Goal: Task Accomplishment & Management: Manage account settings

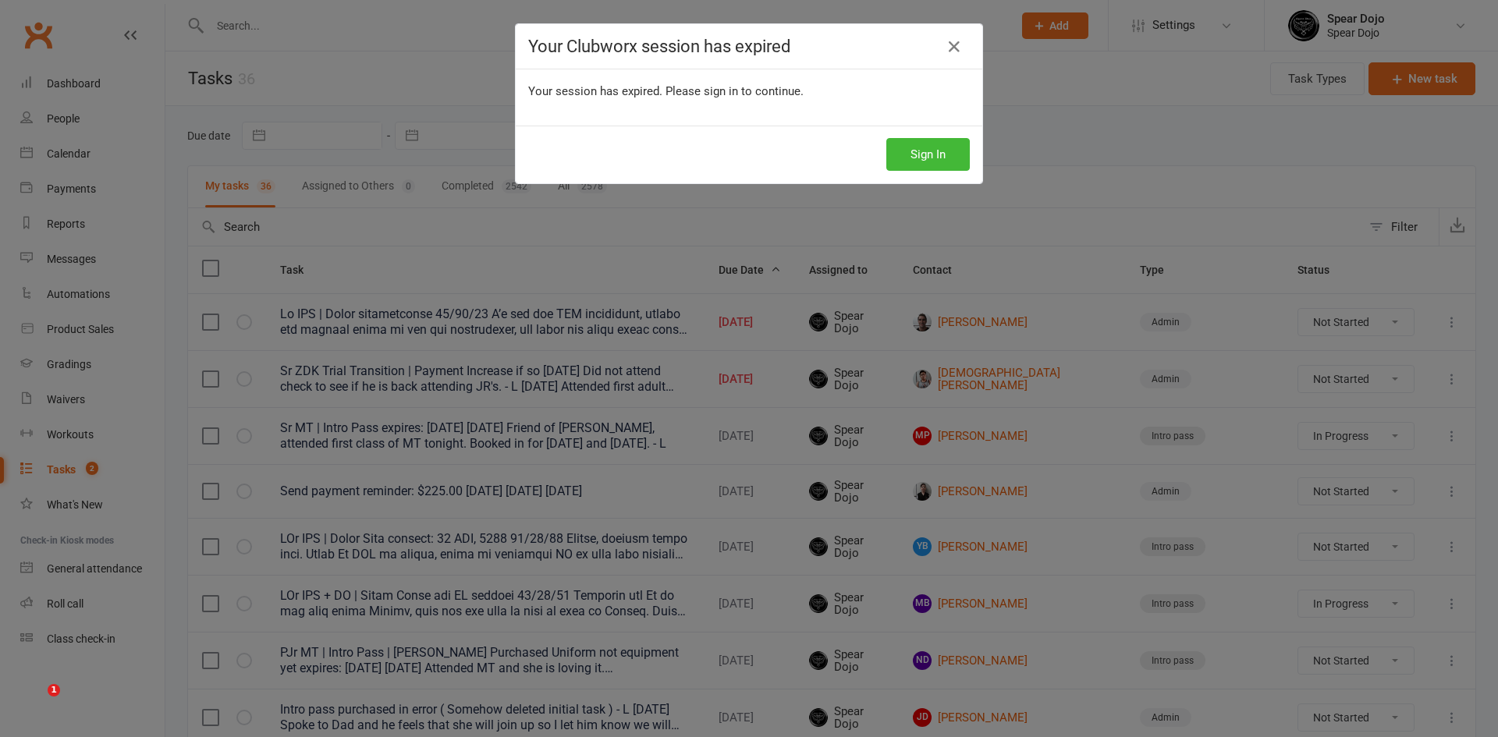
select select "started"
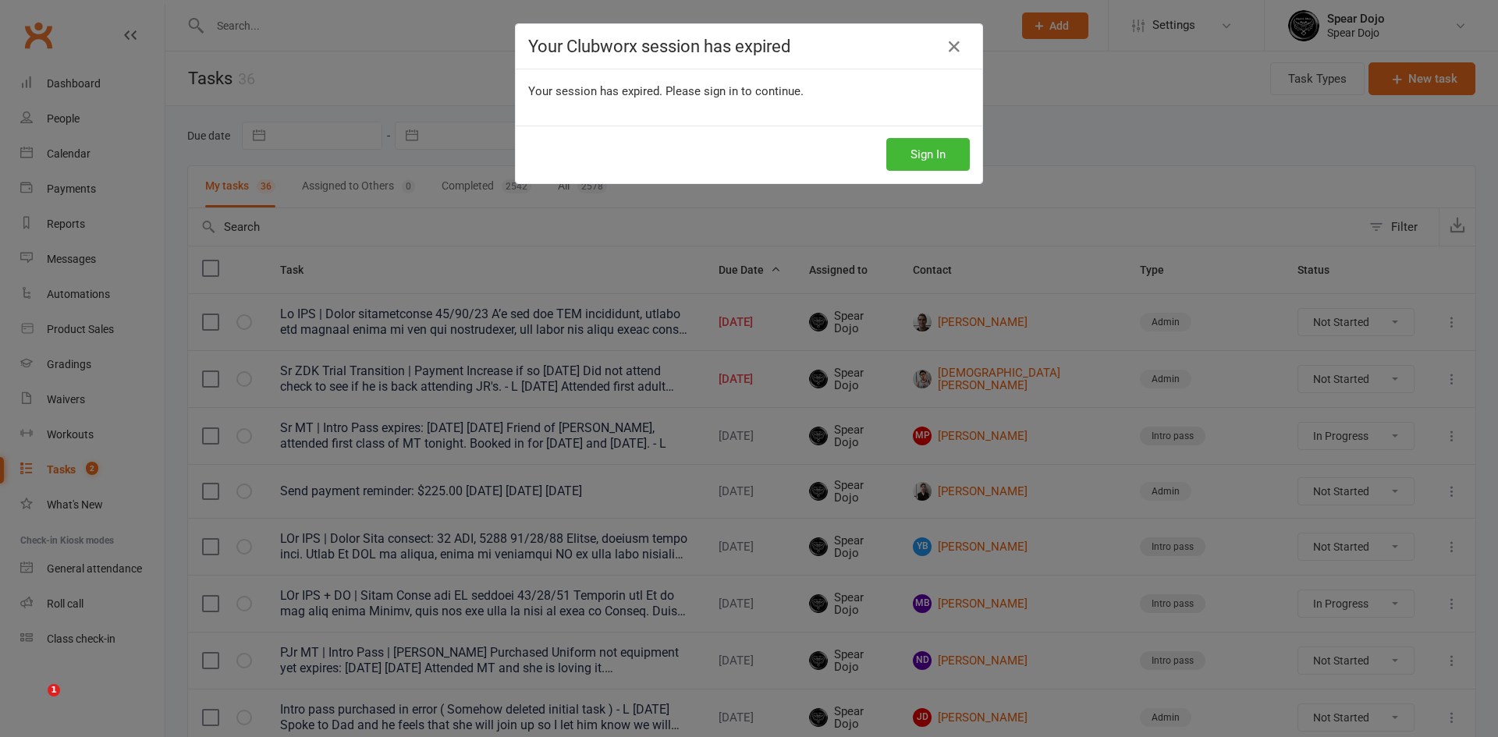
select select "started"
click at [920, 147] on button "Sign In" at bounding box center [927, 154] width 83 height 33
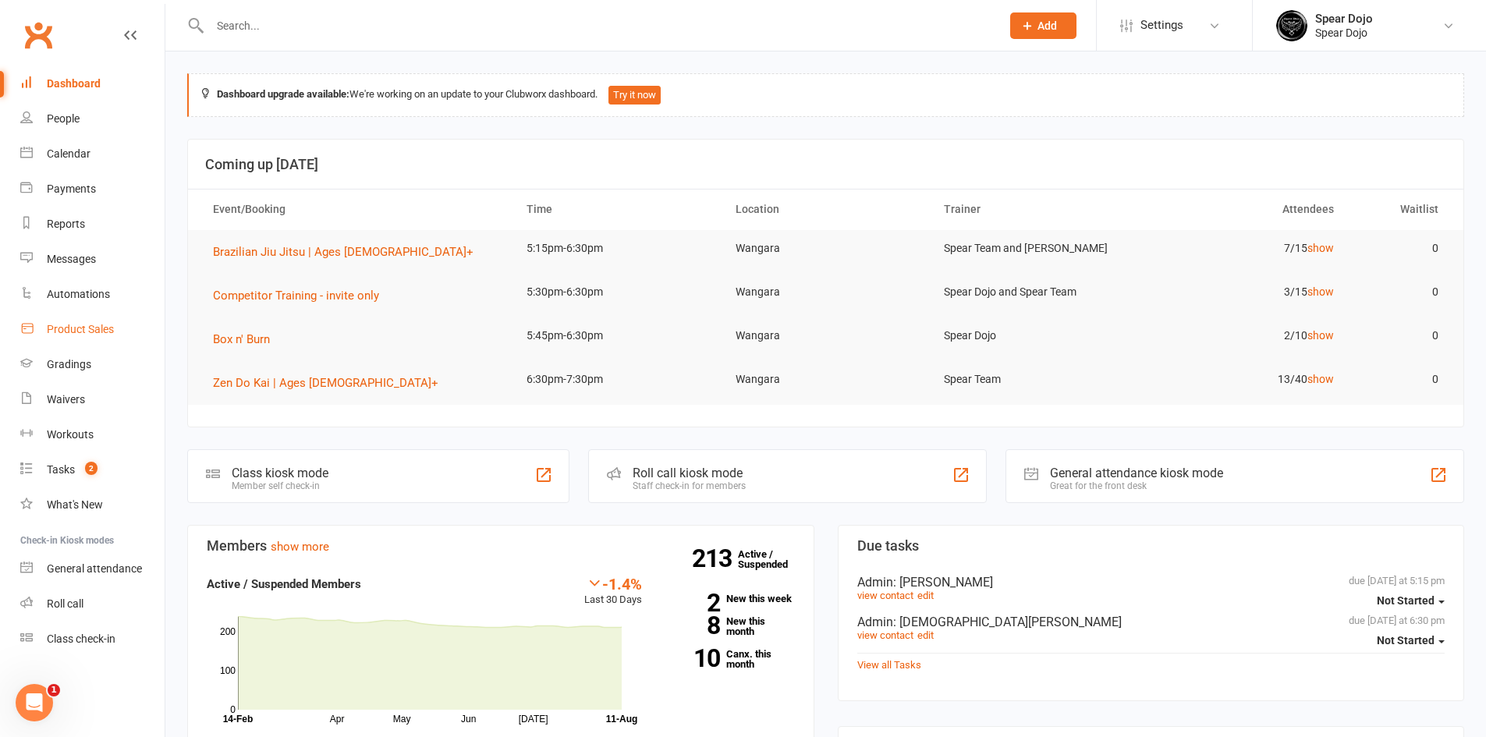
click at [95, 324] on div "Product Sales" at bounding box center [80, 329] width 67 height 12
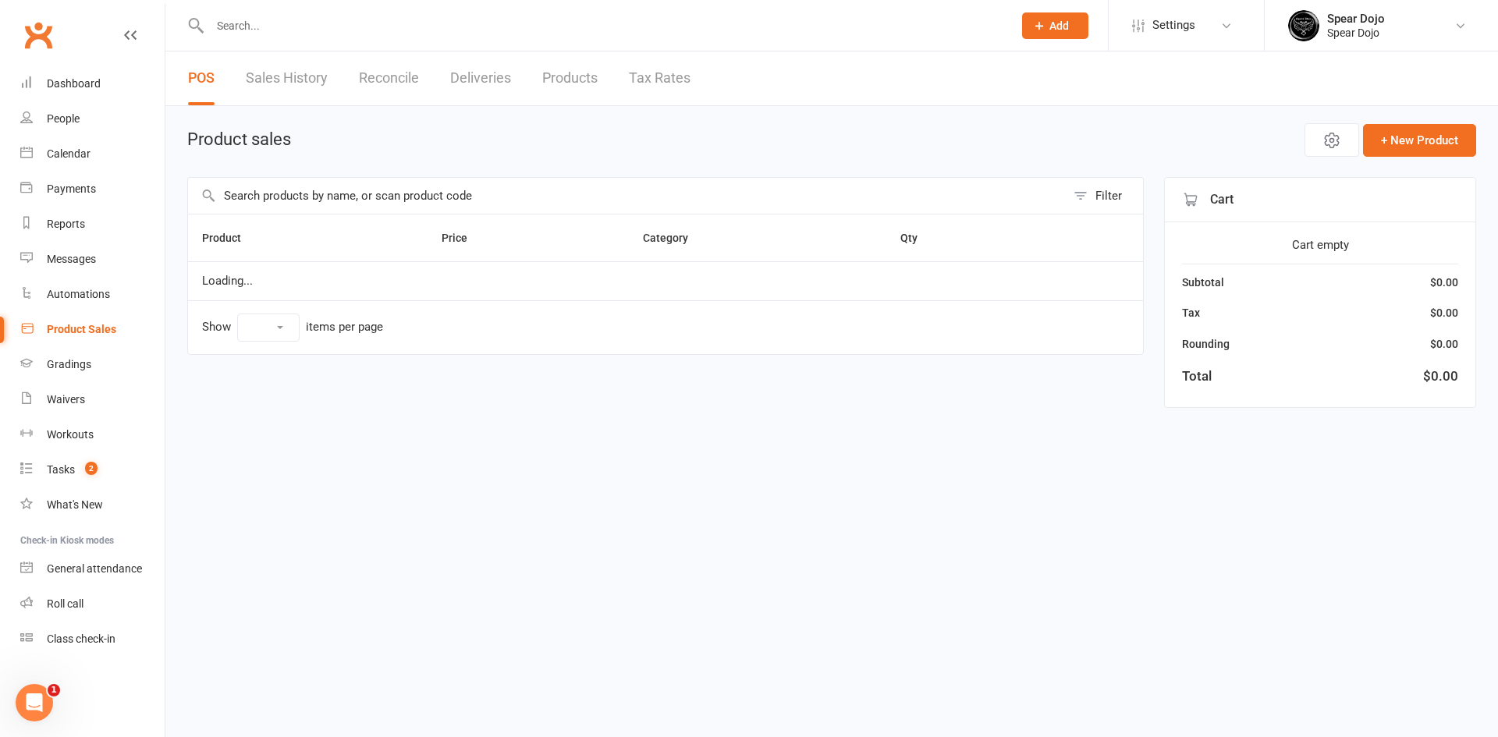
select select "100"
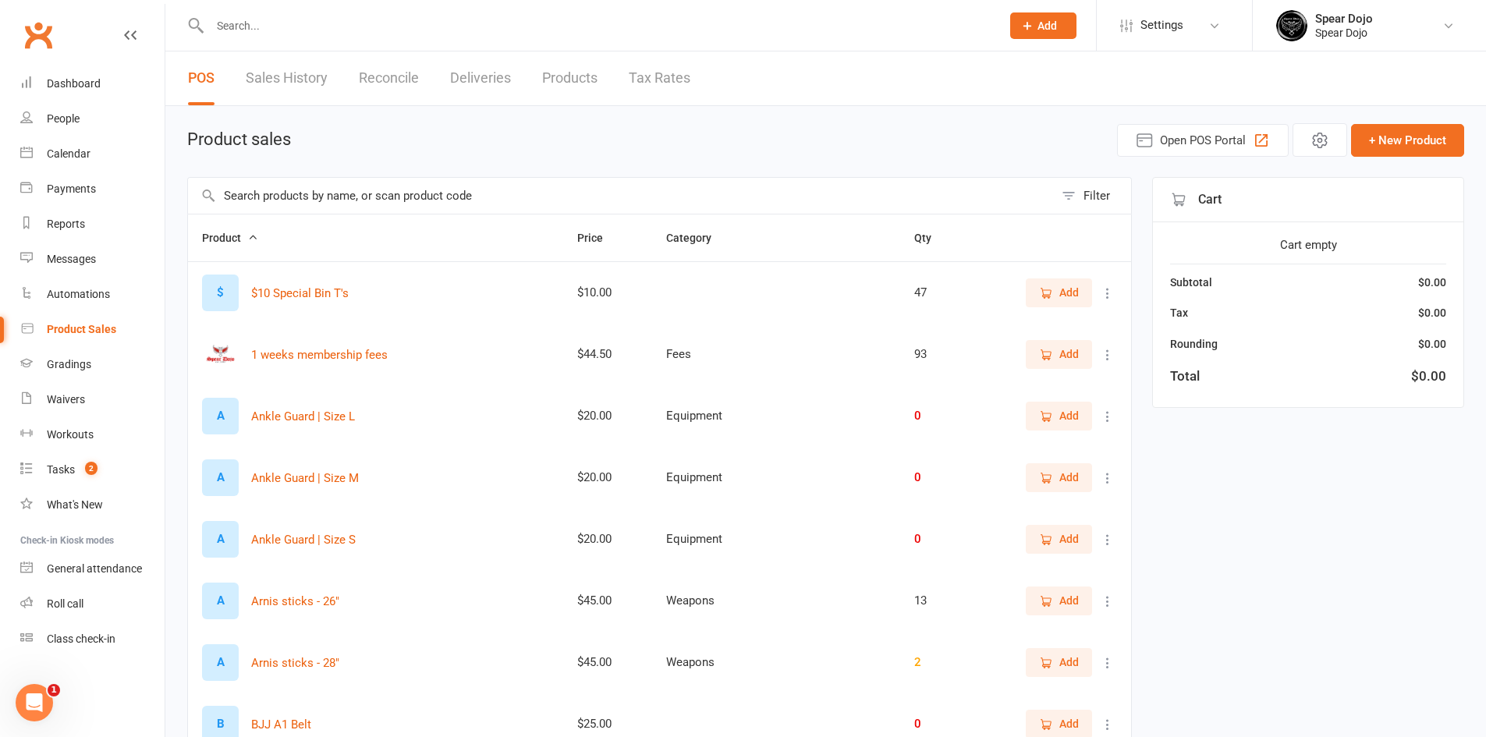
click at [398, 68] on link "Reconcile" at bounding box center [389, 78] width 60 height 54
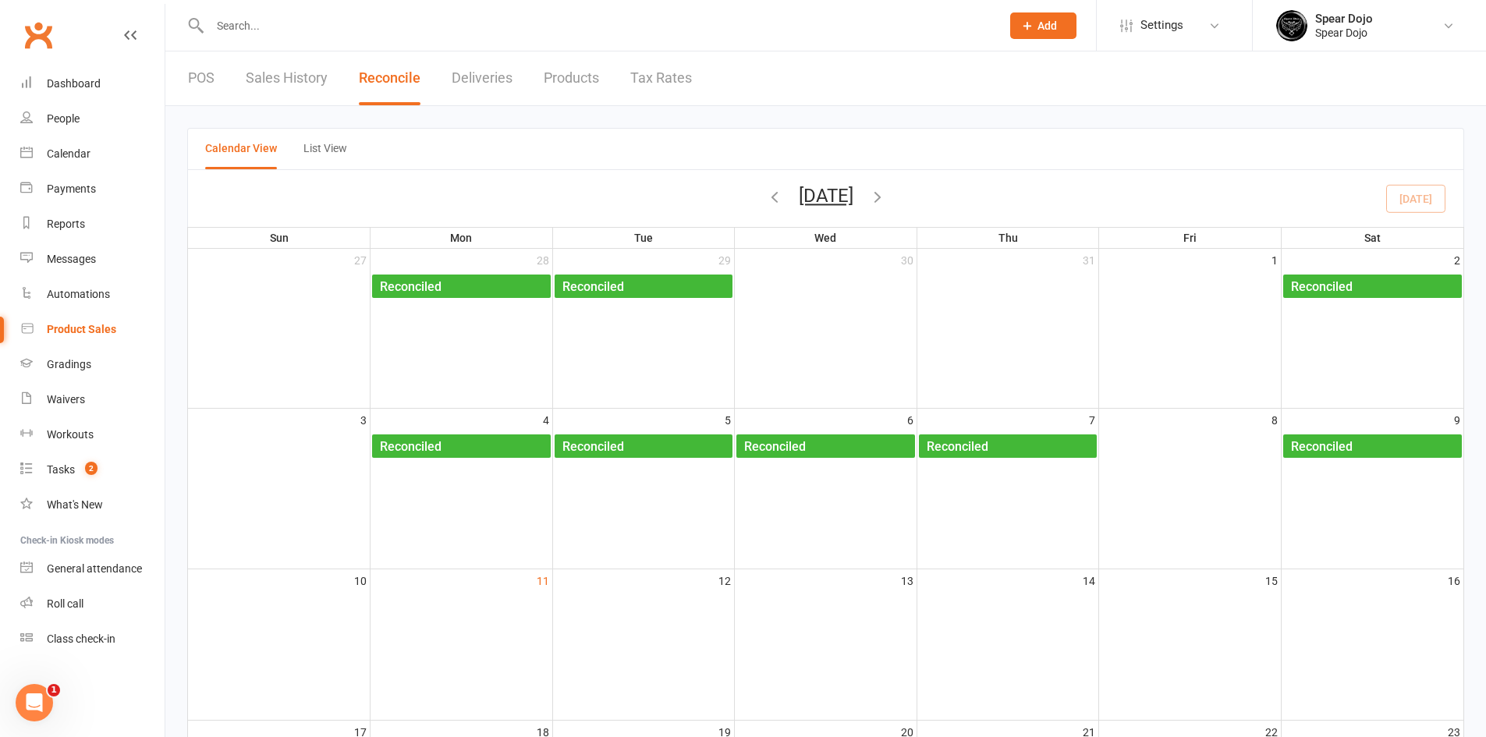
click at [199, 79] on link "POS" at bounding box center [201, 78] width 27 height 54
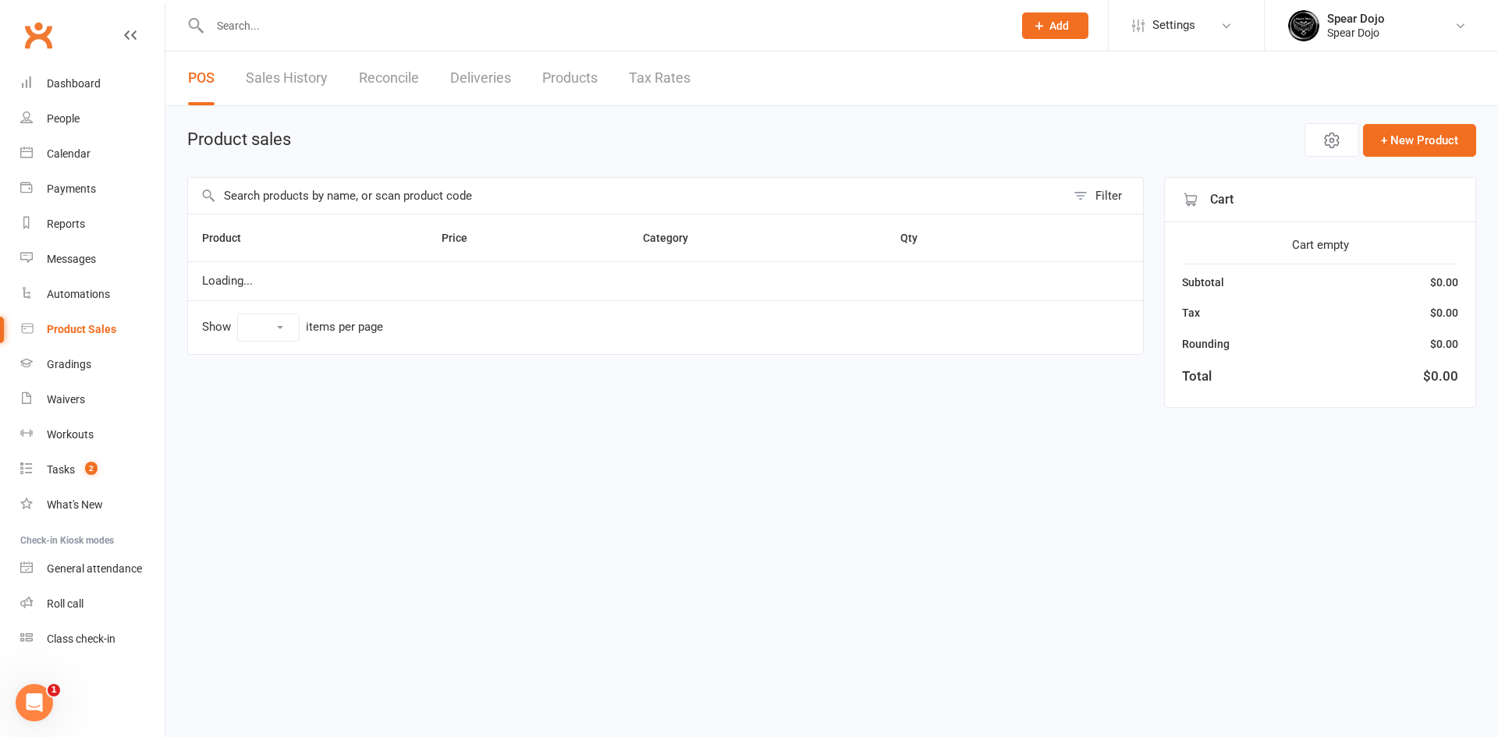
select select "100"
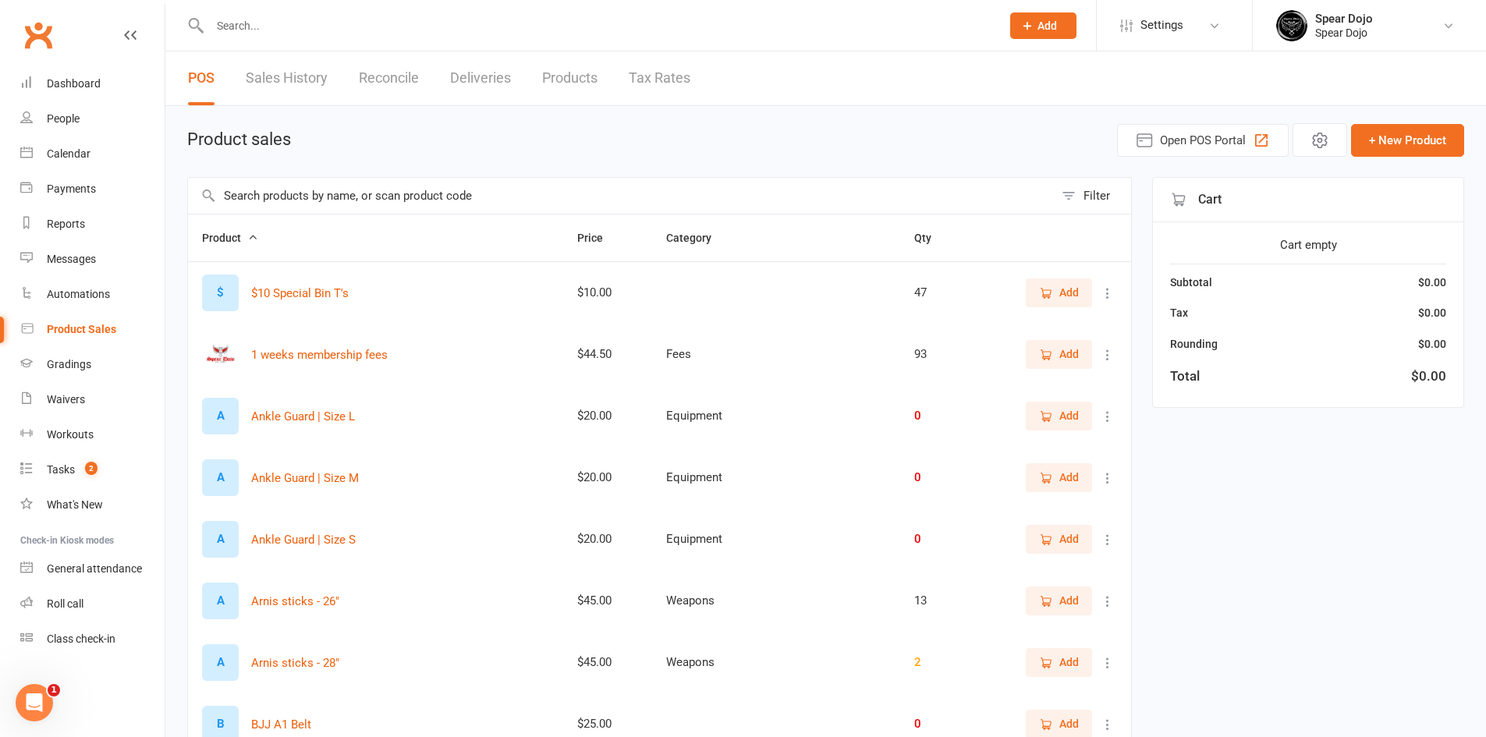
click at [477, 197] on input "text" at bounding box center [621, 196] width 866 height 36
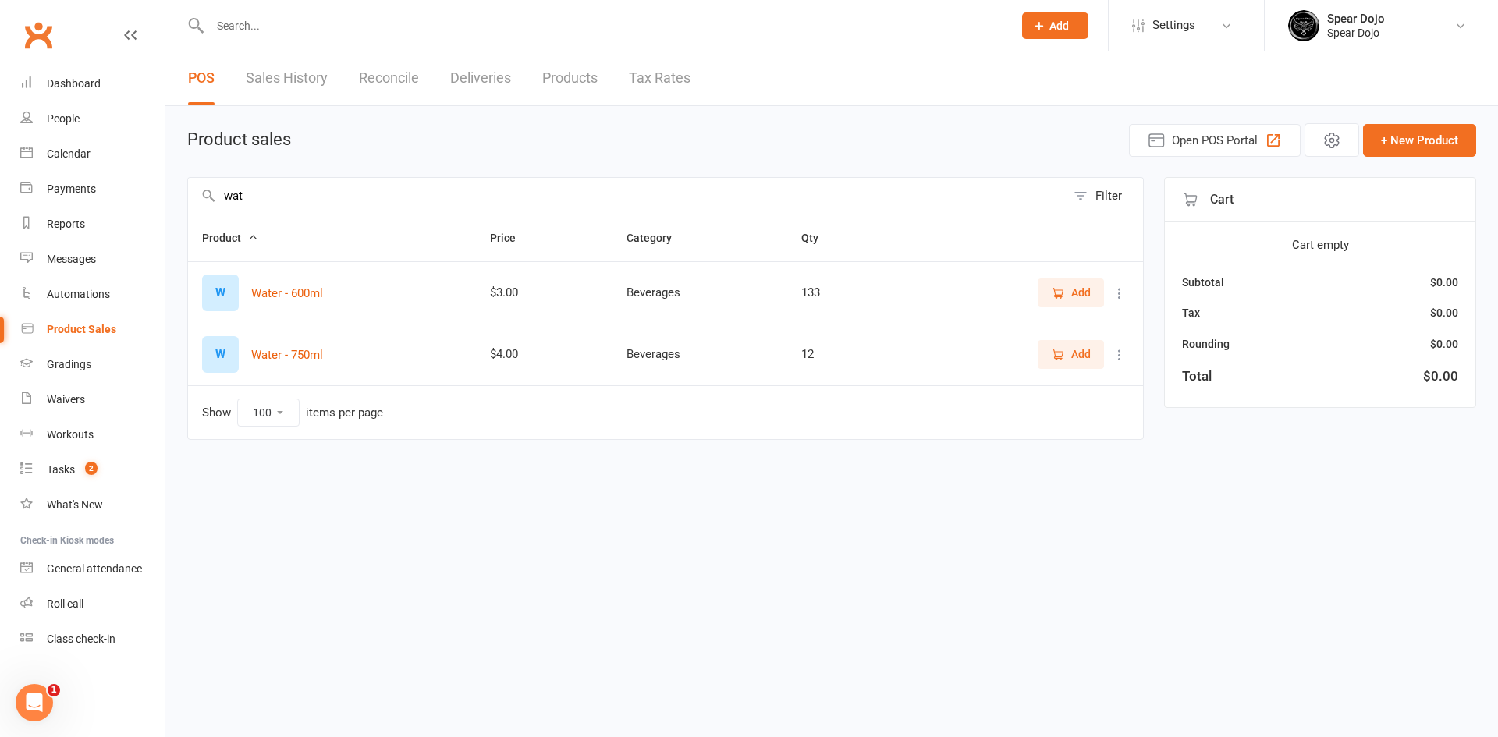
type input "wat"
click at [1051, 362] on span "Add" at bounding box center [1071, 354] width 40 height 17
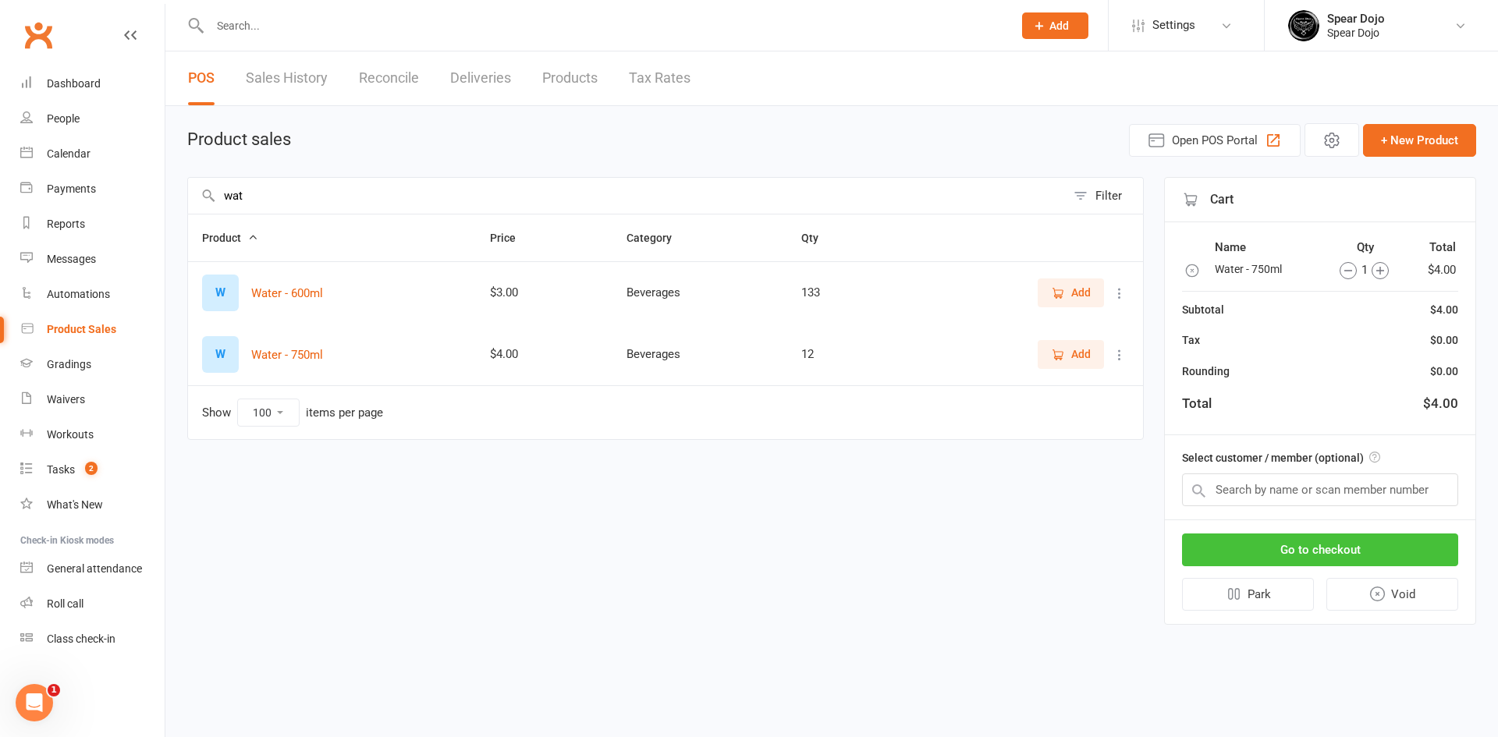
click at [1346, 544] on button "Go to checkout" at bounding box center [1320, 549] width 276 height 33
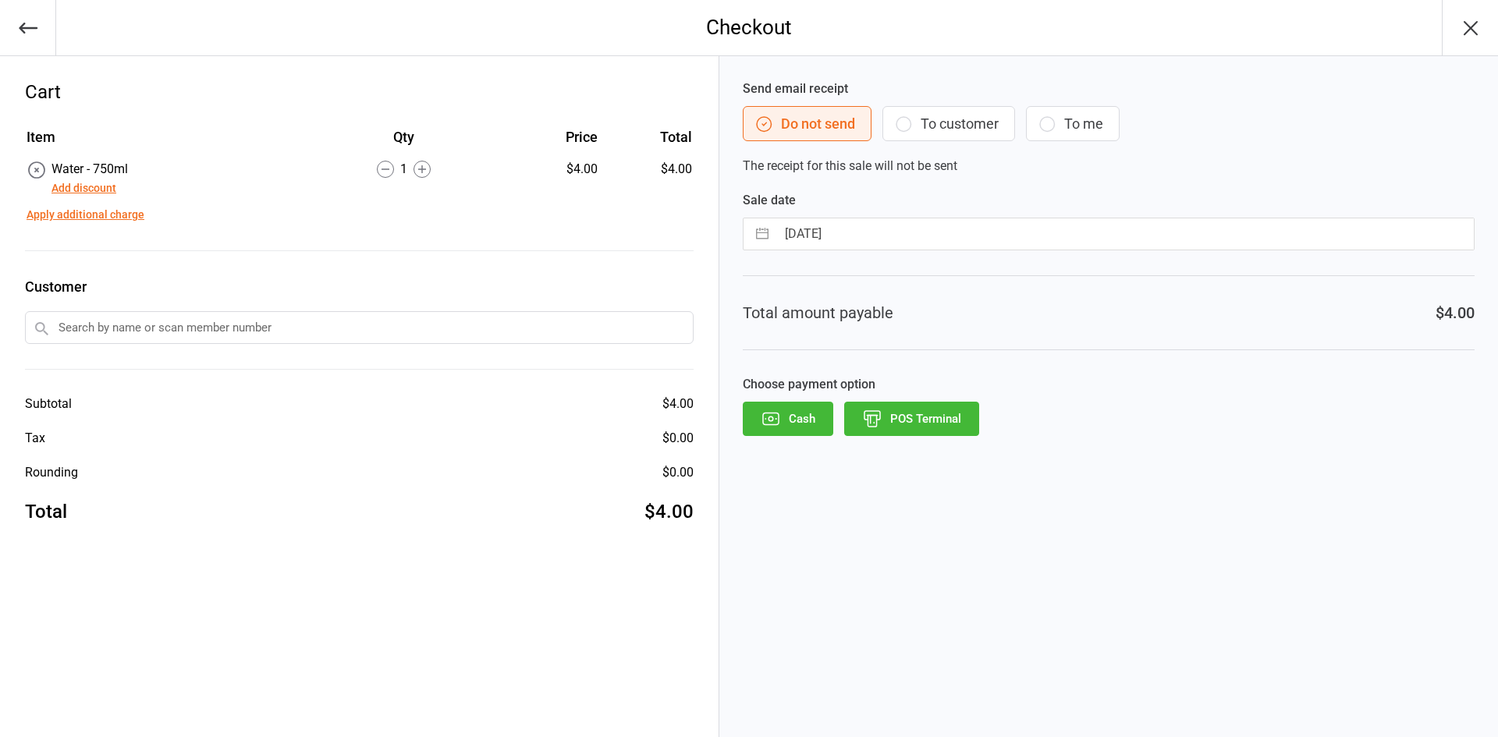
click at [819, 417] on button "Cash" at bounding box center [788, 419] width 90 height 34
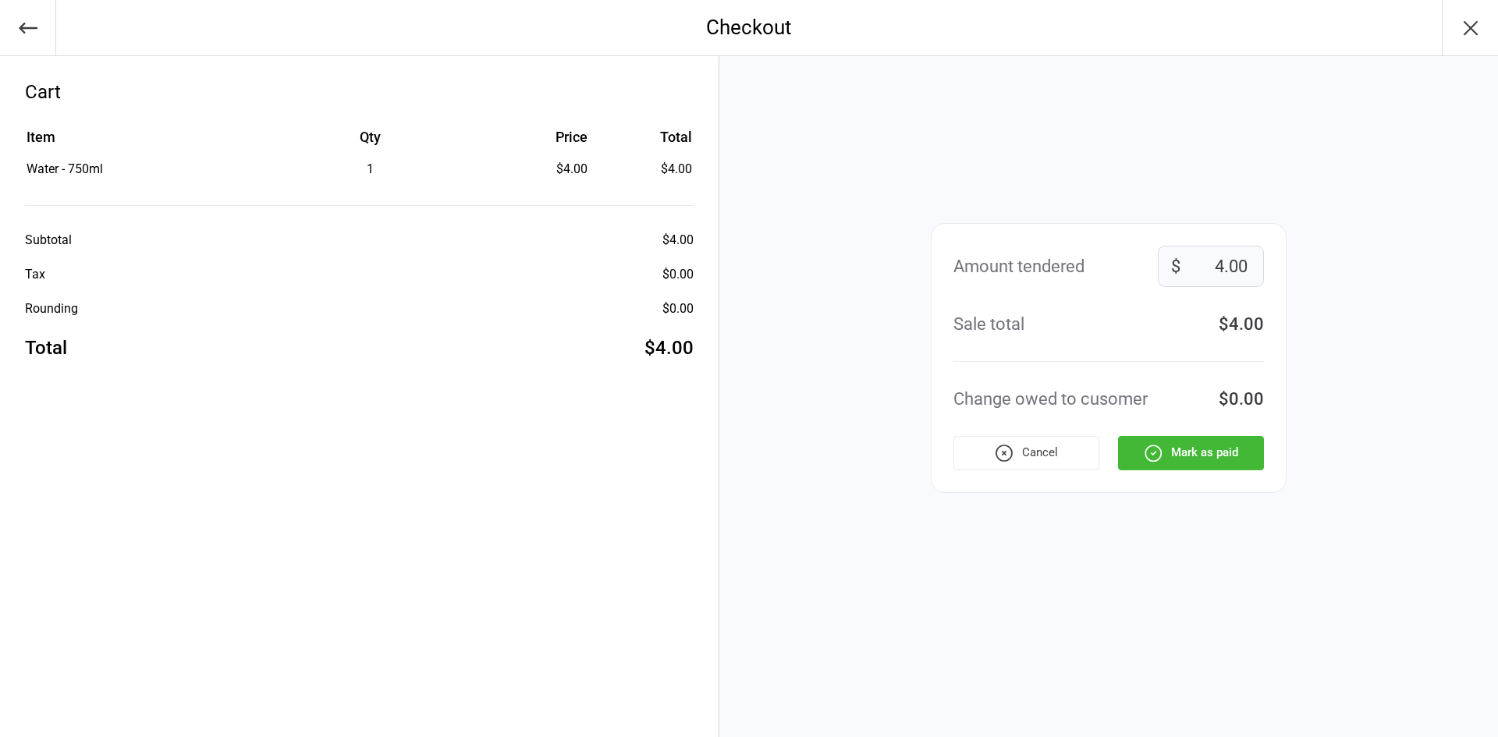
click at [1193, 452] on button "Mark as paid" at bounding box center [1191, 453] width 146 height 34
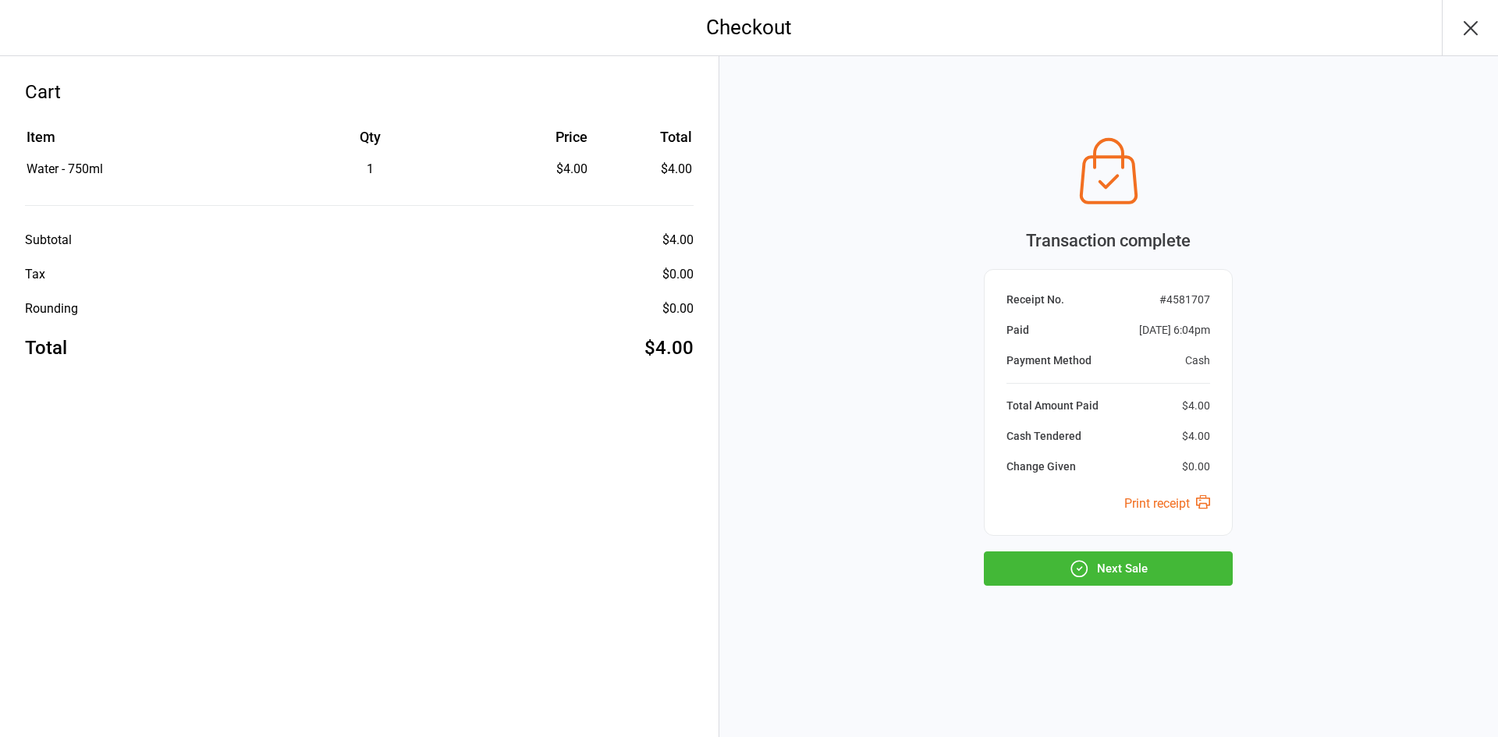
click at [1127, 565] on button "Next Sale" at bounding box center [1108, 568] width 249 height 34
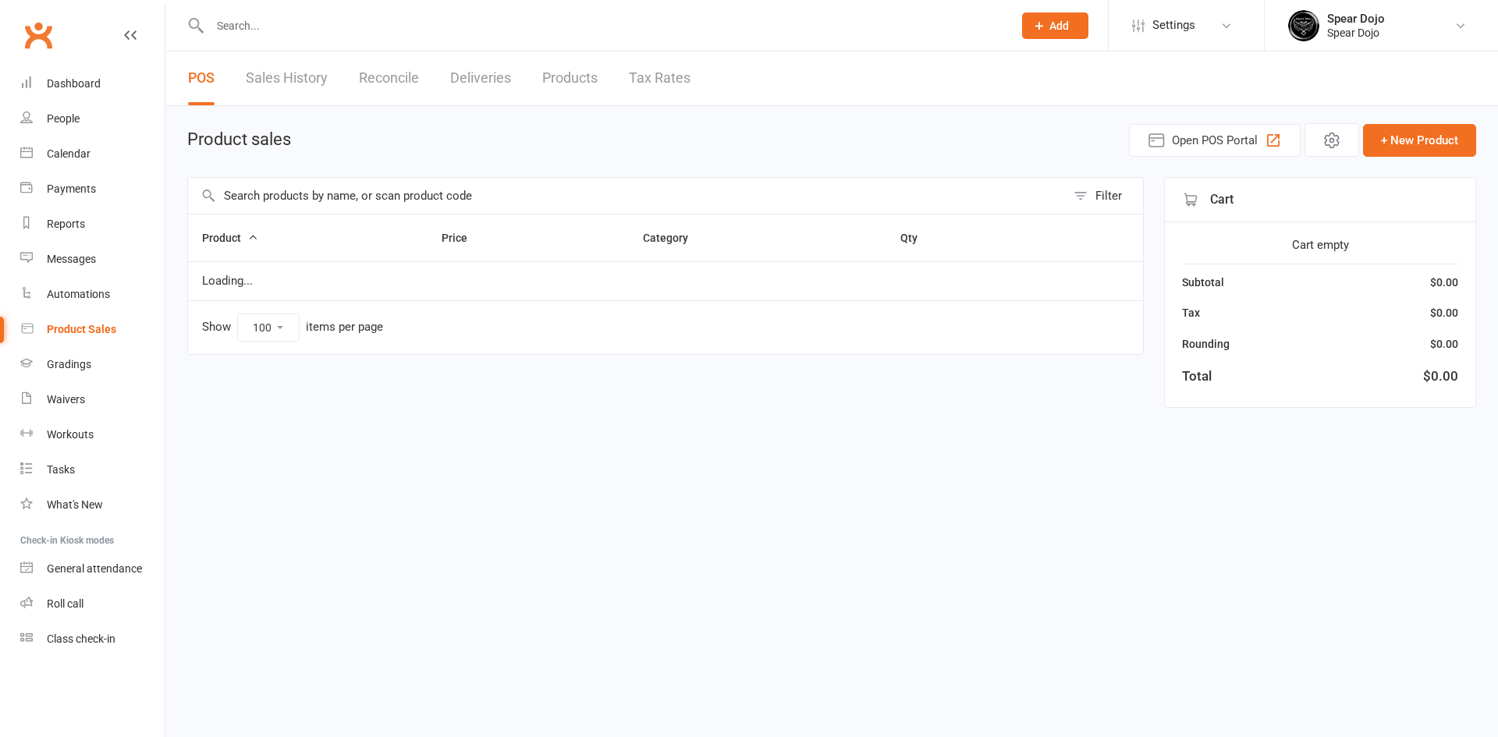
select select "100"
click at [426, 199] on input "text" at bounding box center [626, 196] width 877 height 36
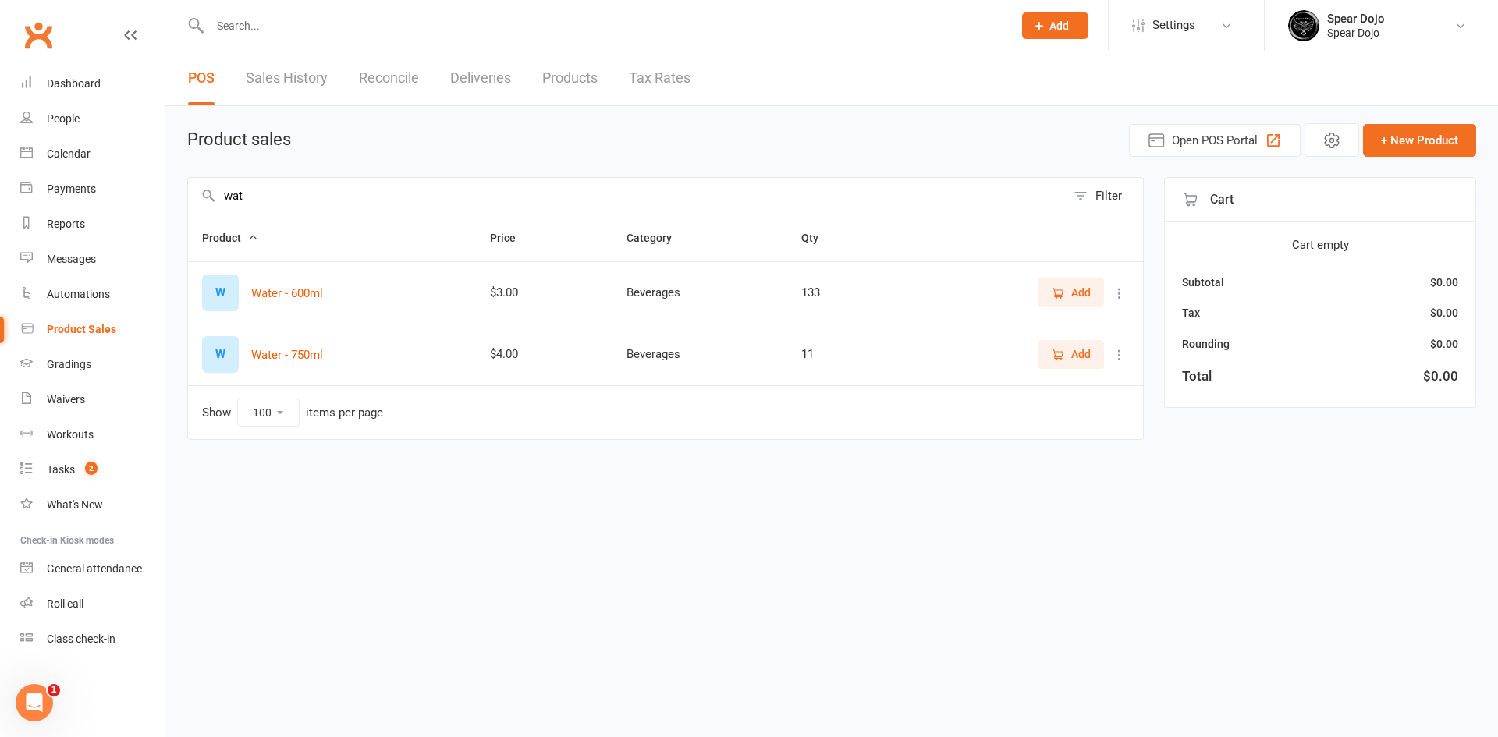
type input "wat"
click at [1063, 354] on icon "button" at bounding box center [1058, 355] width 14 height 14
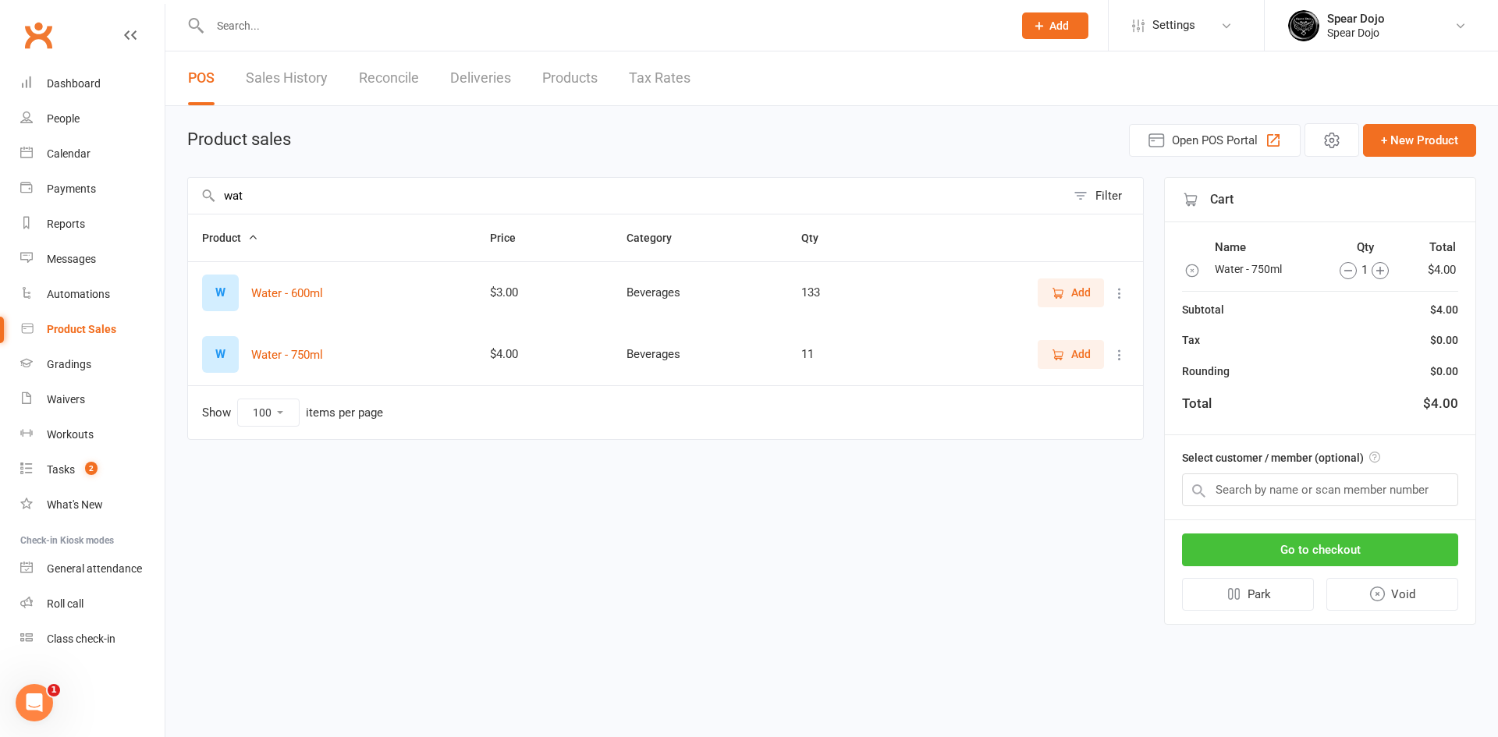
click at [1303, 550] on button "Go to checkout" at bounding box center [1320, 549] width 276 height 33
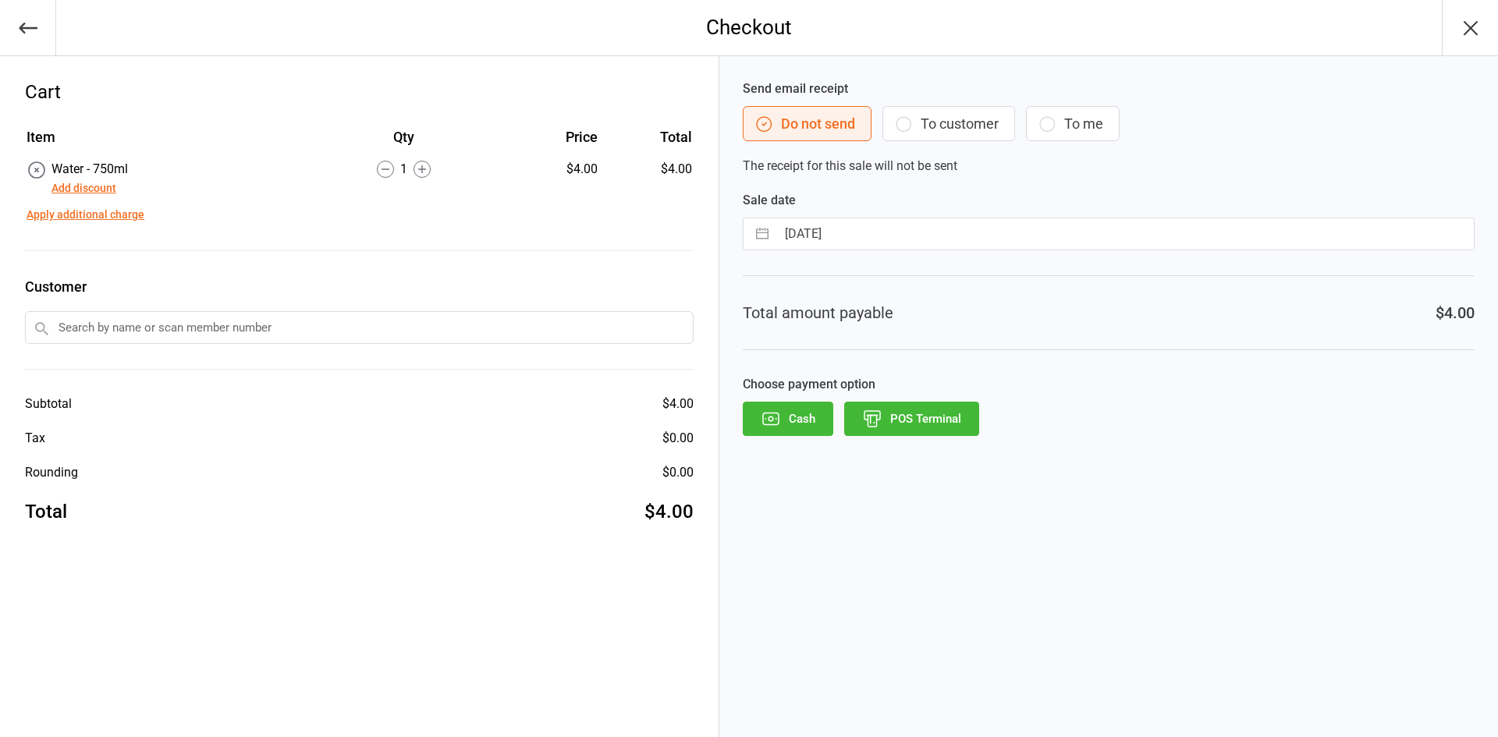
click at [962, 420] on button "POS Terminal" at bounding box center [911, 419] width 135 height 34
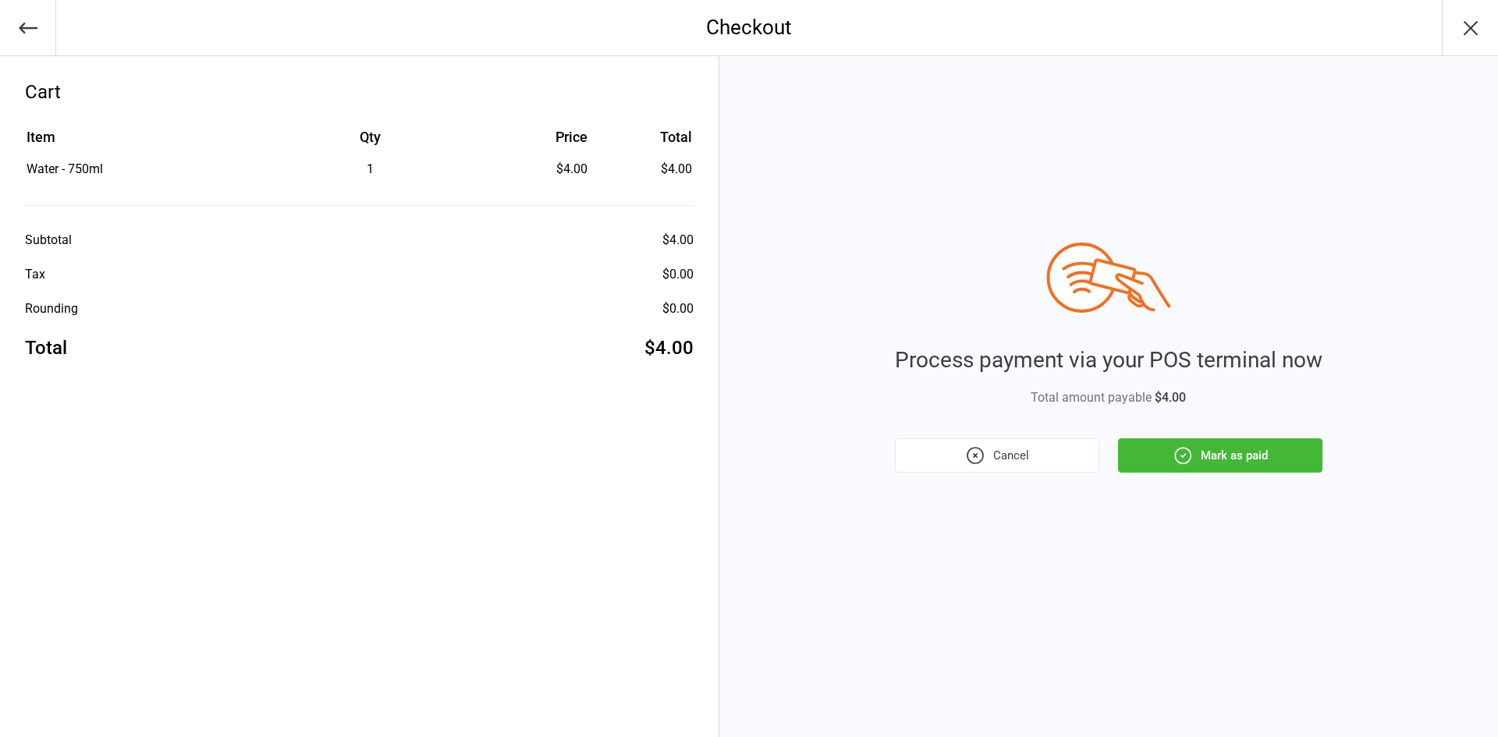
click at [1306, 463] on button "Mark as paid" at bounding box center [1220, 455] width 204 height 34
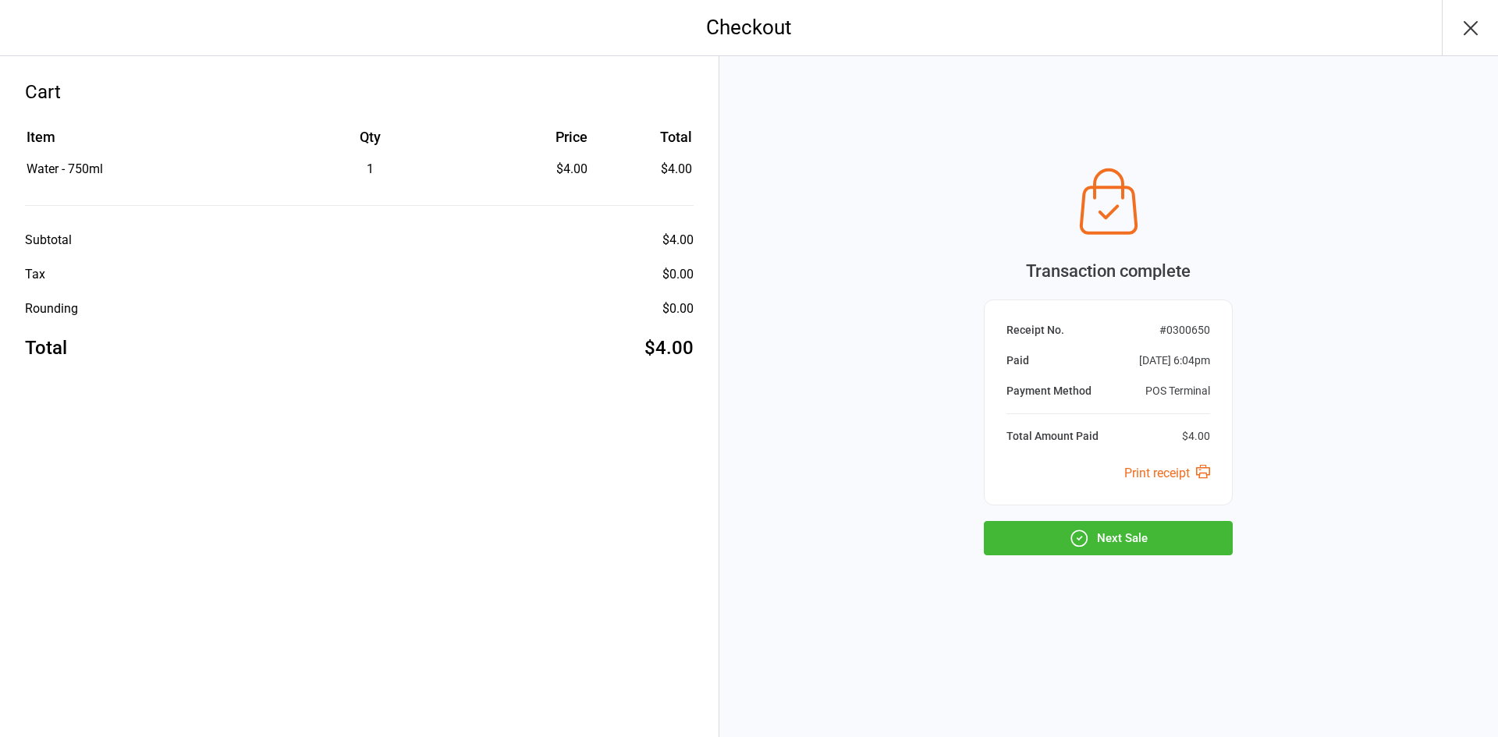
click at [1169, 542] on button "Next Sale" at bounding box center [1108, 538] width 249 height 34
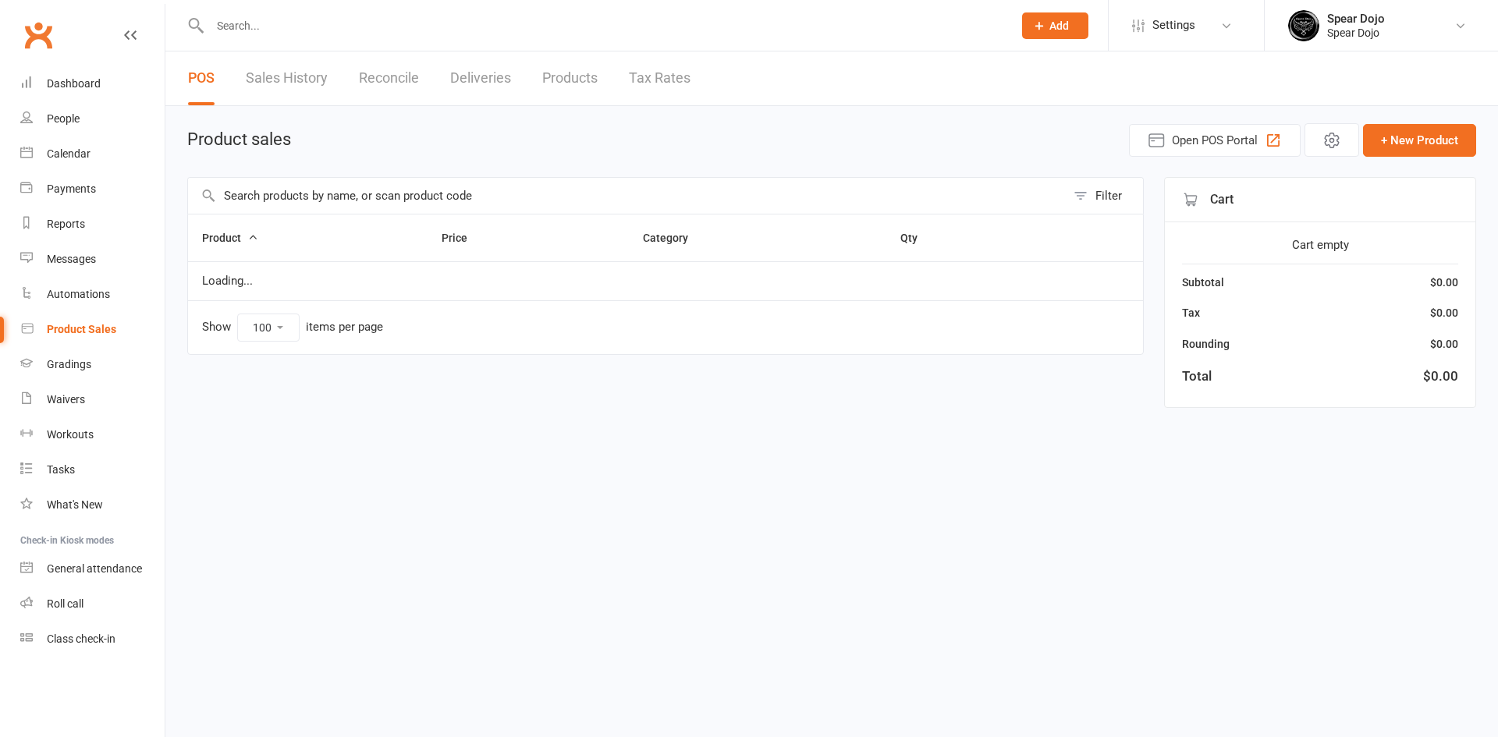
select select "100"
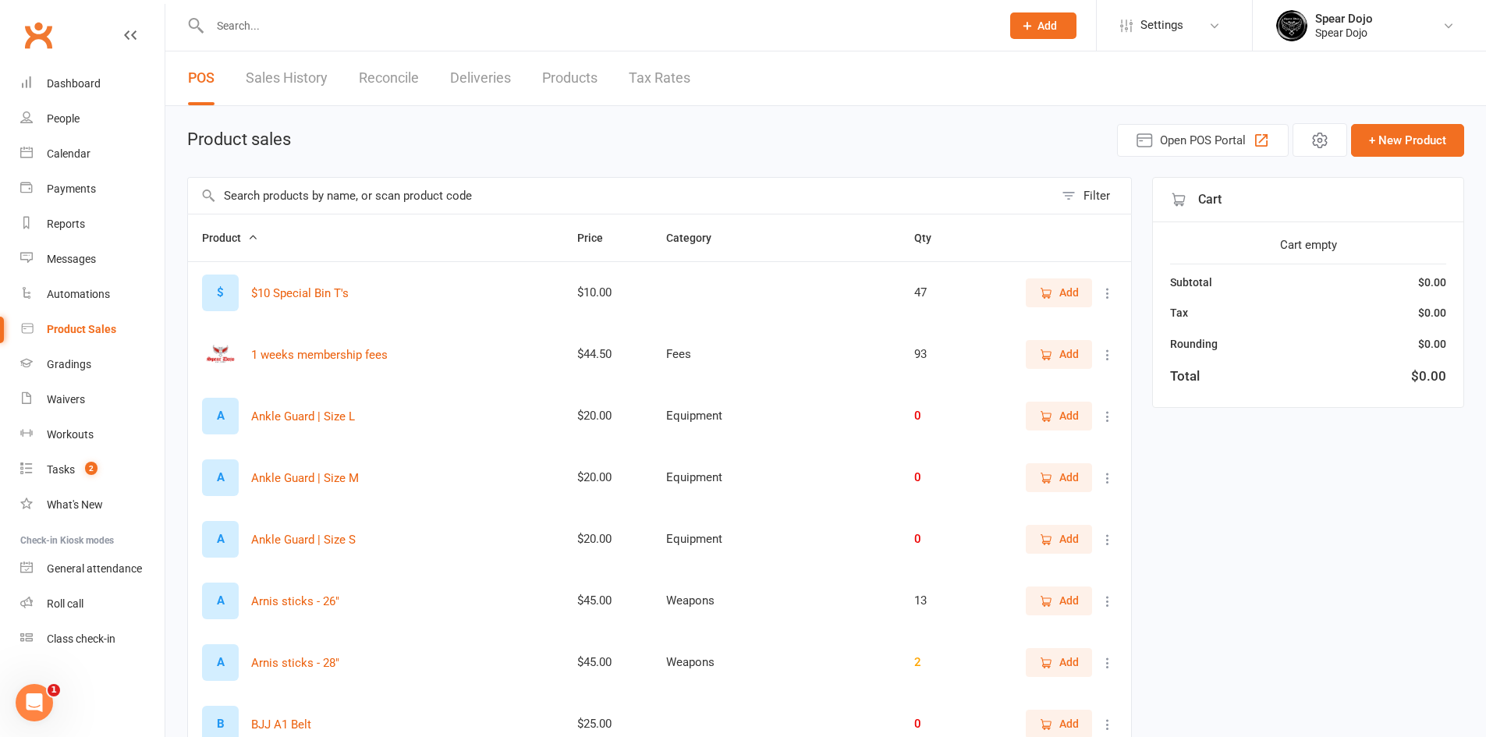
click at [364, 192] on input "text" at bounding box center [621, 196] width 866 height 36
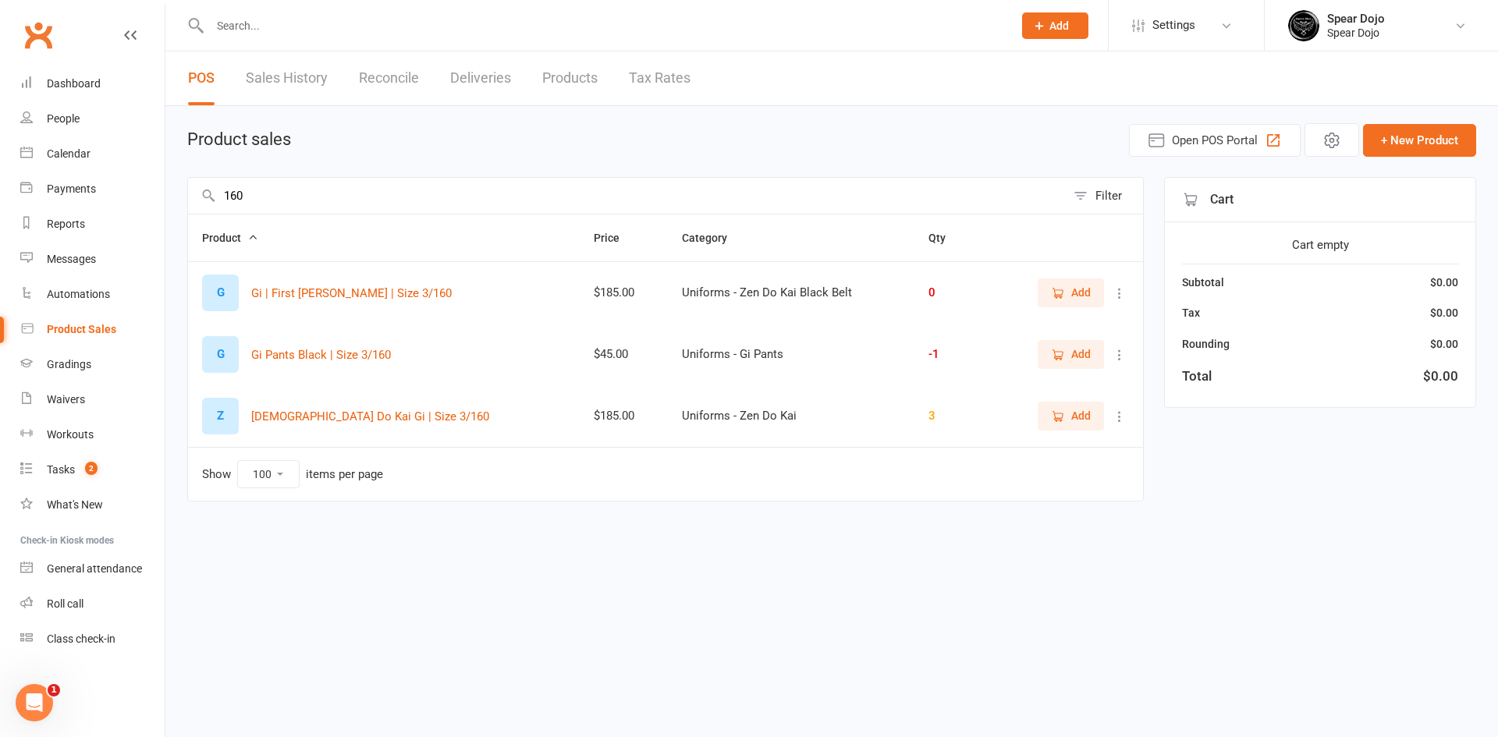
type input "160"
click at [1080, 419] on span "Add" at bounding box center [1080, 415] width 19 height 17
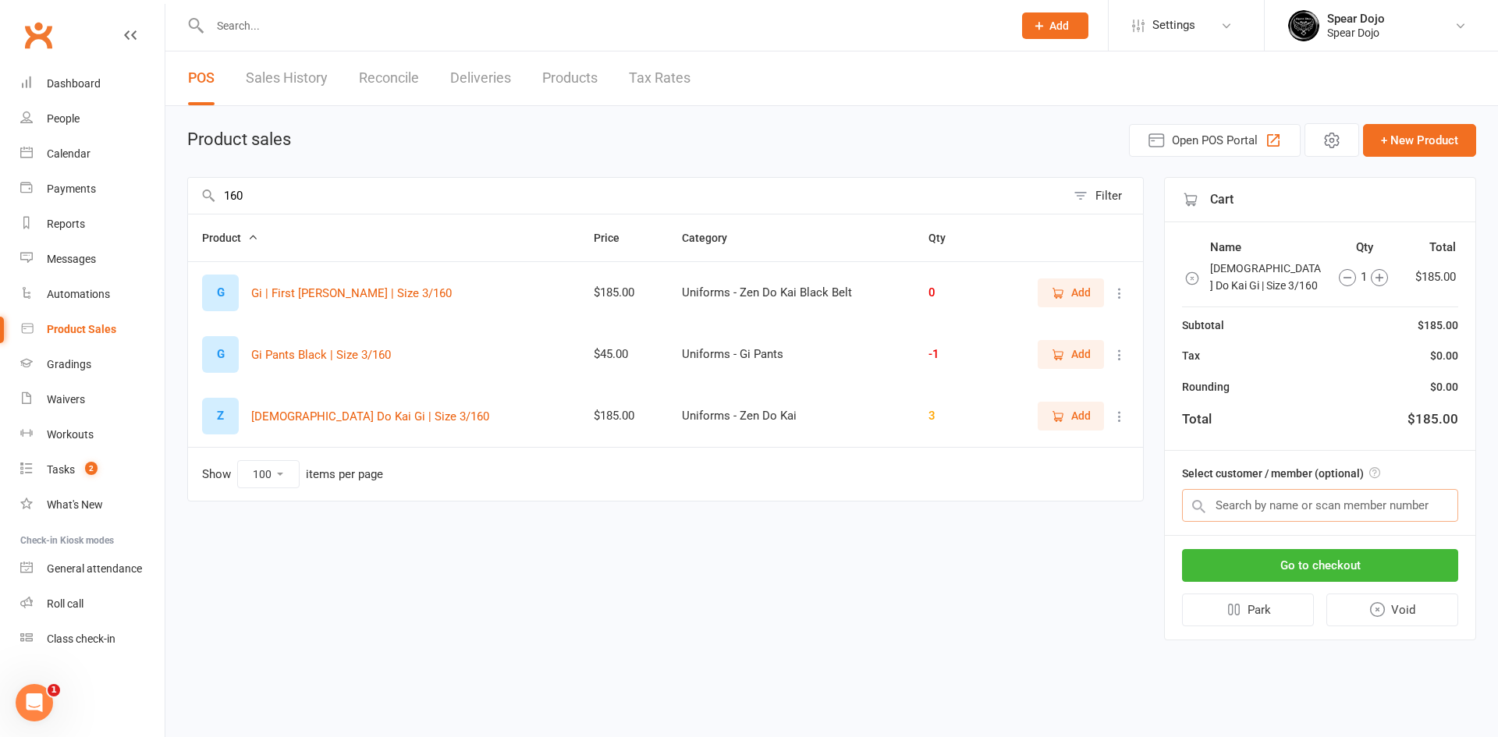
click at [1286, 504] on input "text" at bounding box center [1320, 505] width 276 height 33
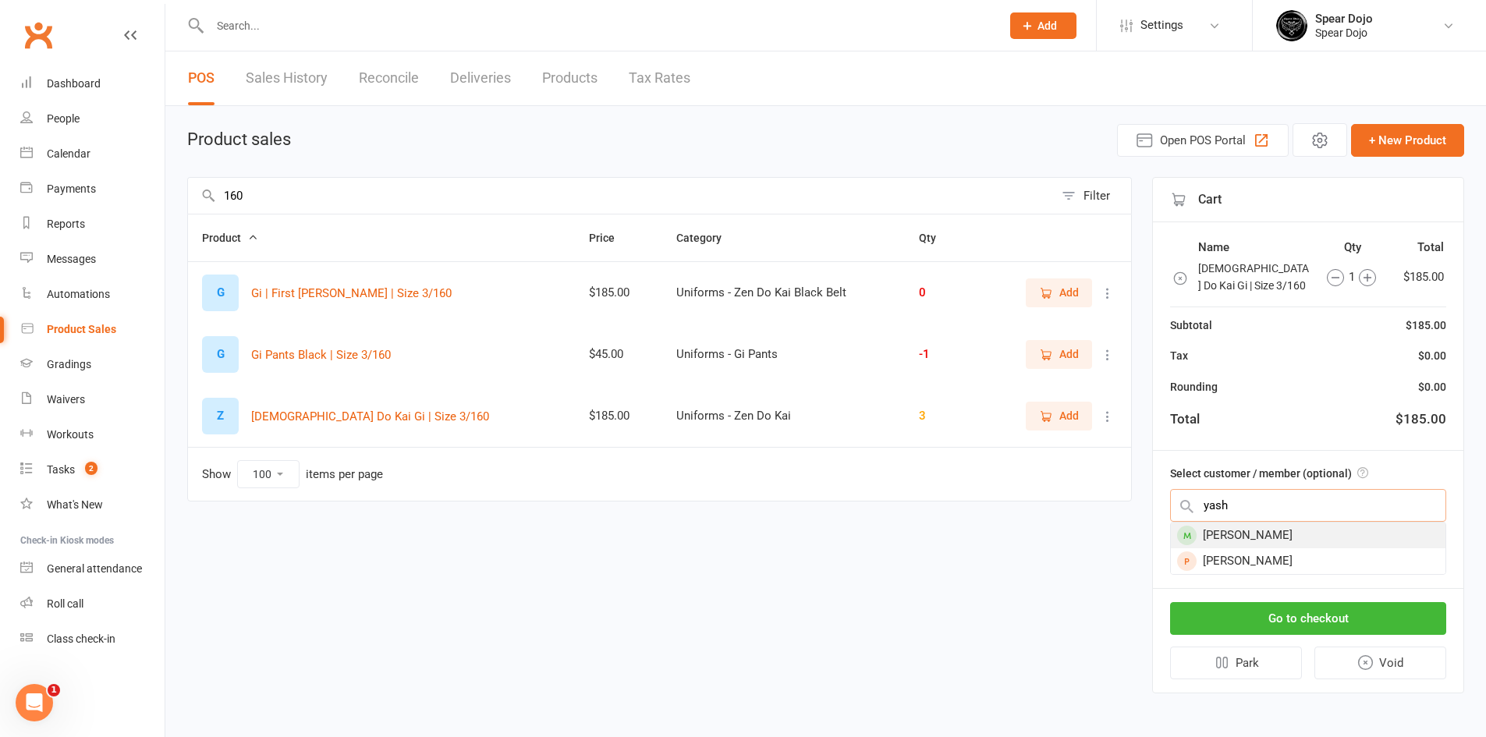
type input "yash"
click at [1217, 535] on div "[PERSON_NAME]" at bounding box center [1308, 536] width 275 height 26
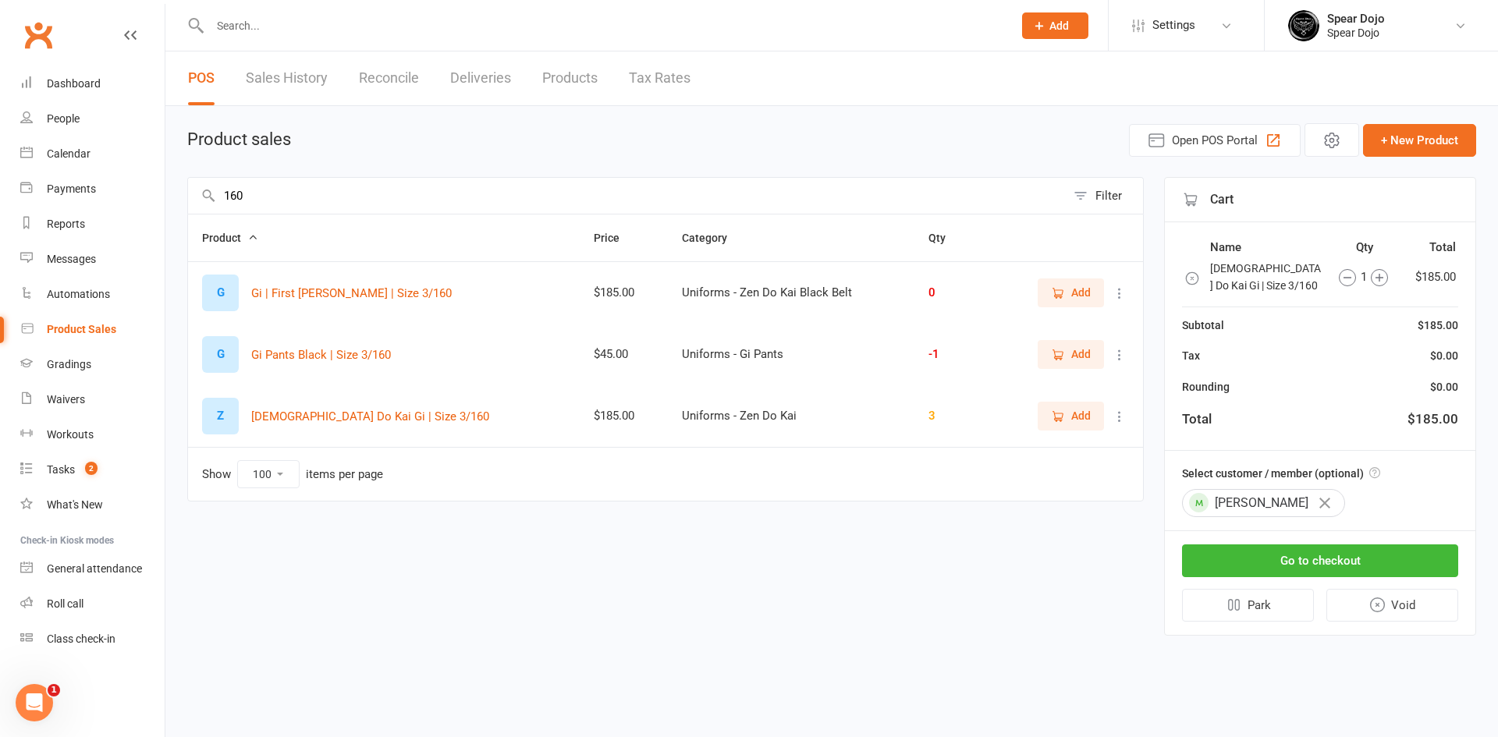
click at [1319, 503] on icon "button" at bounding box center [1324, 503] width 11 height 11
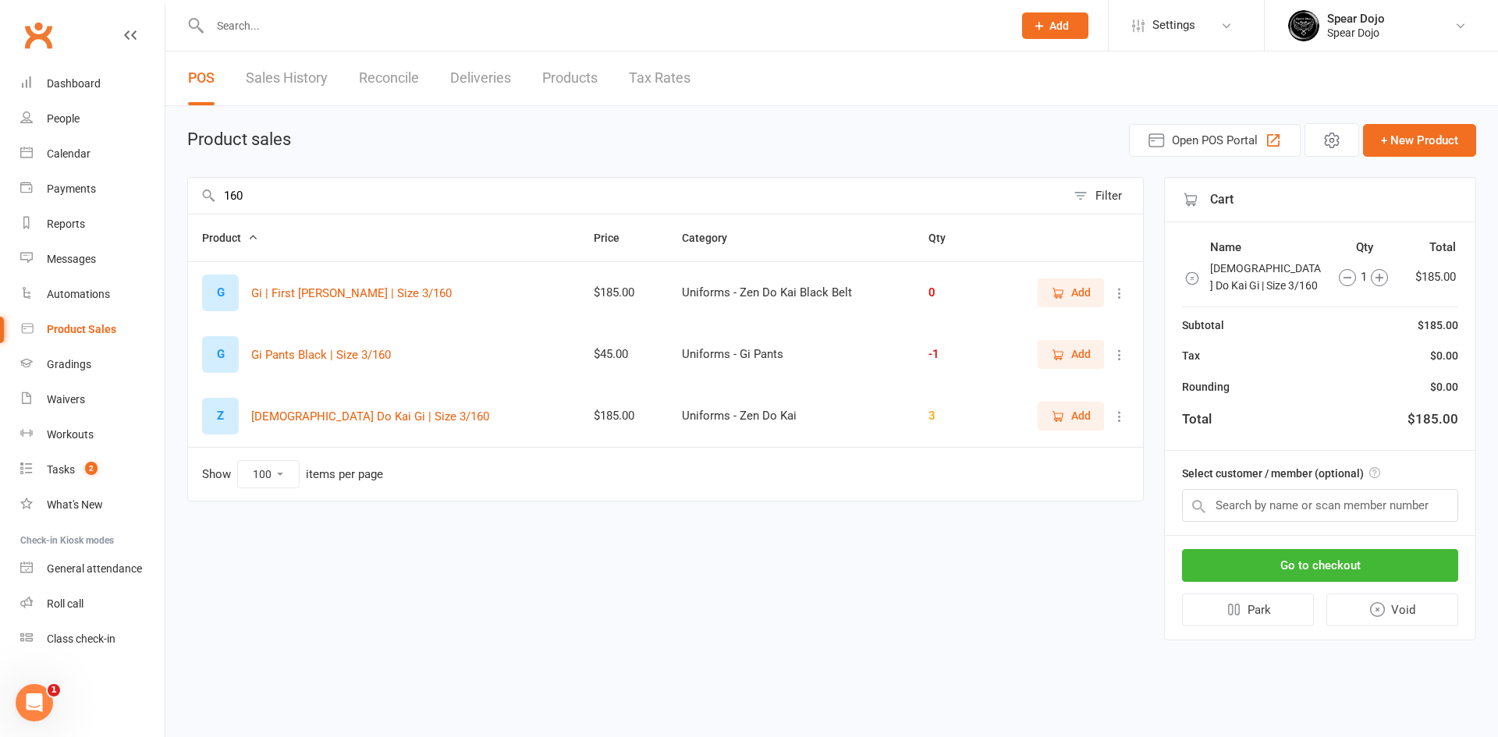
drag, startPoint x: 262, startPoint y: 197, endPoint x: 220, endPoint y: 201, distance: 42.4
click at [220, 201] on input "160" at bounding box center [626, 196] width 877 height 36
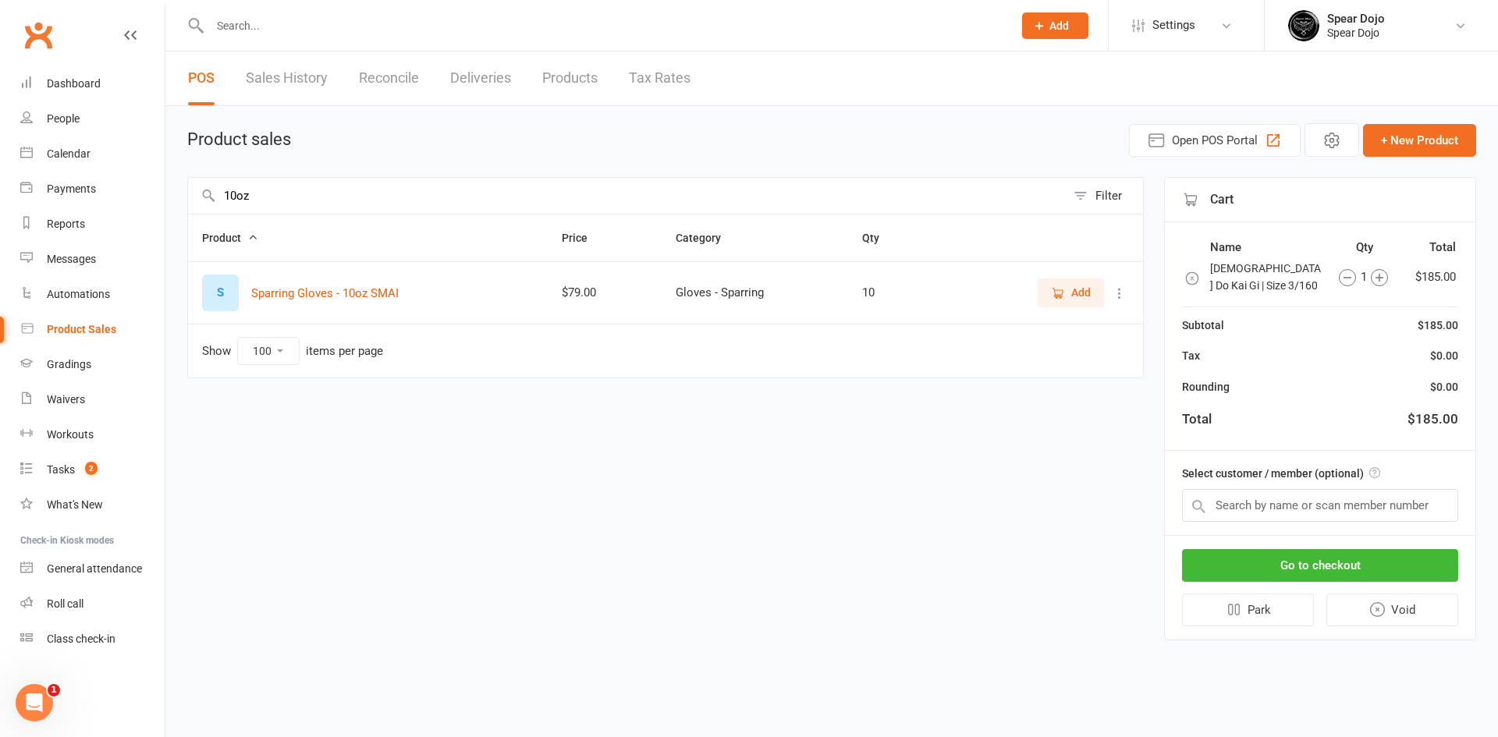
click at [1061, 301] on span "Add" at bounding box center [1071, 292] width 40 height 17
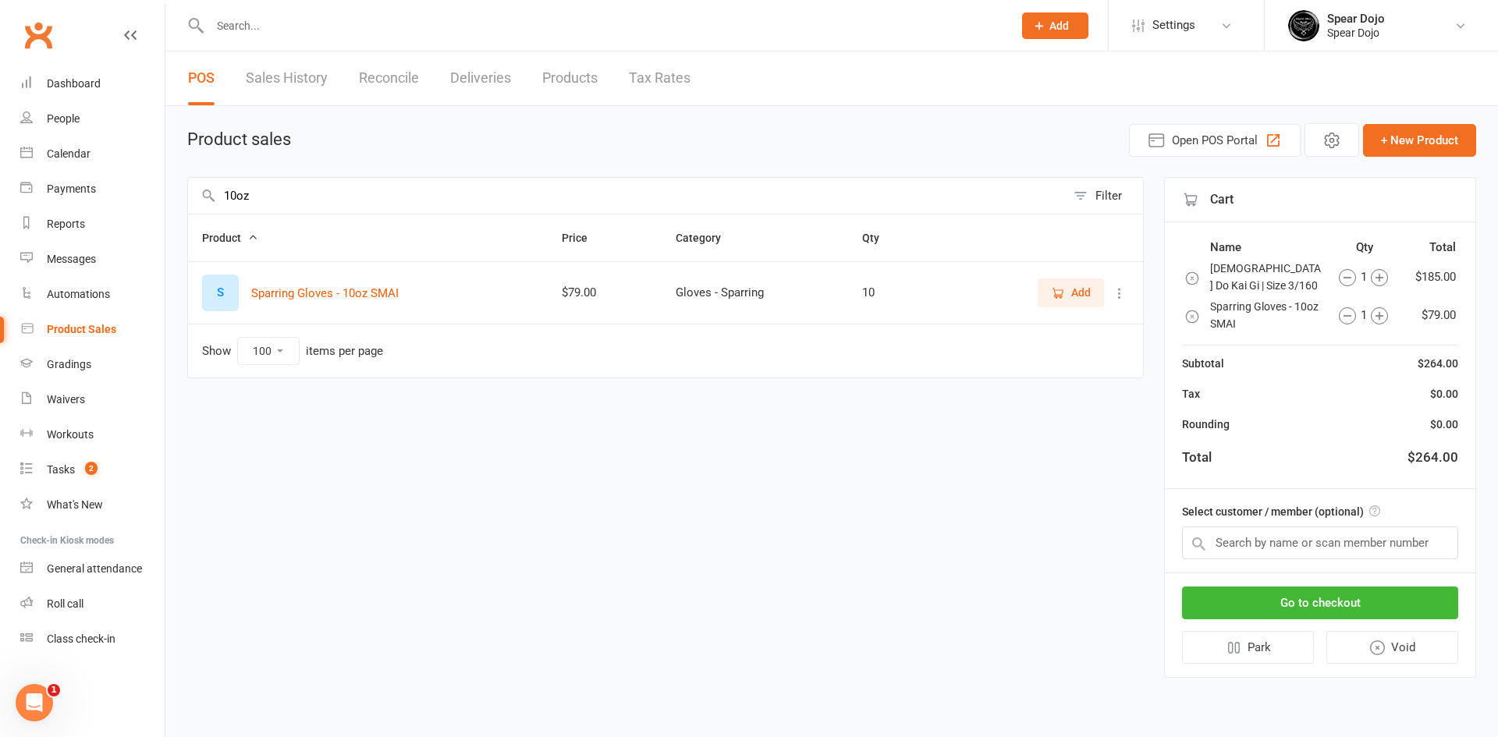
click at [1192, 278] on icon "button" at bounding box center [1192, 279] width 16 height 16
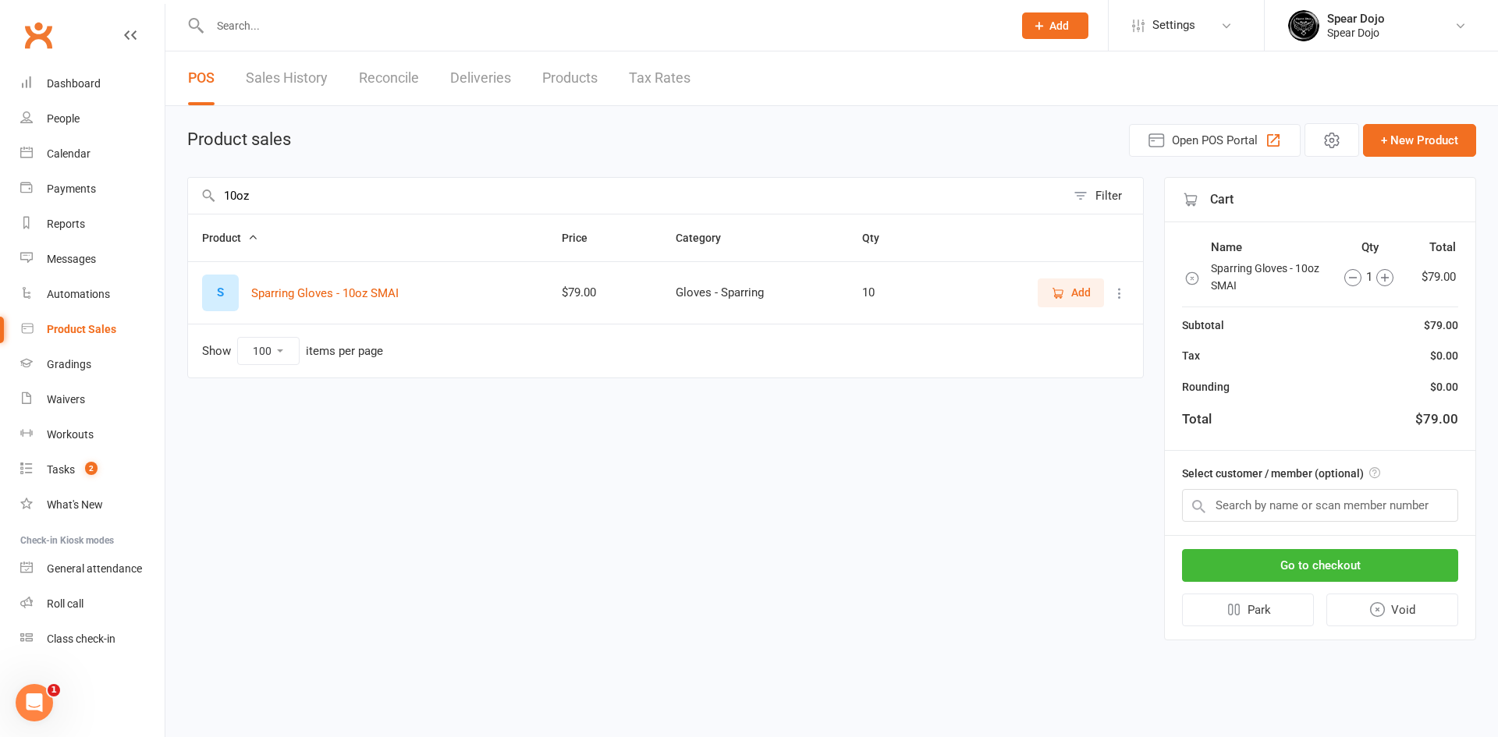
drag, startPoint x: 324, startPoint y: 201, endPoint x: 202, endPoint y: 197, distance: 121.8
click at [202, 197] on div "10oz Filter" at bounding box center [665, 195] width 956 height 37
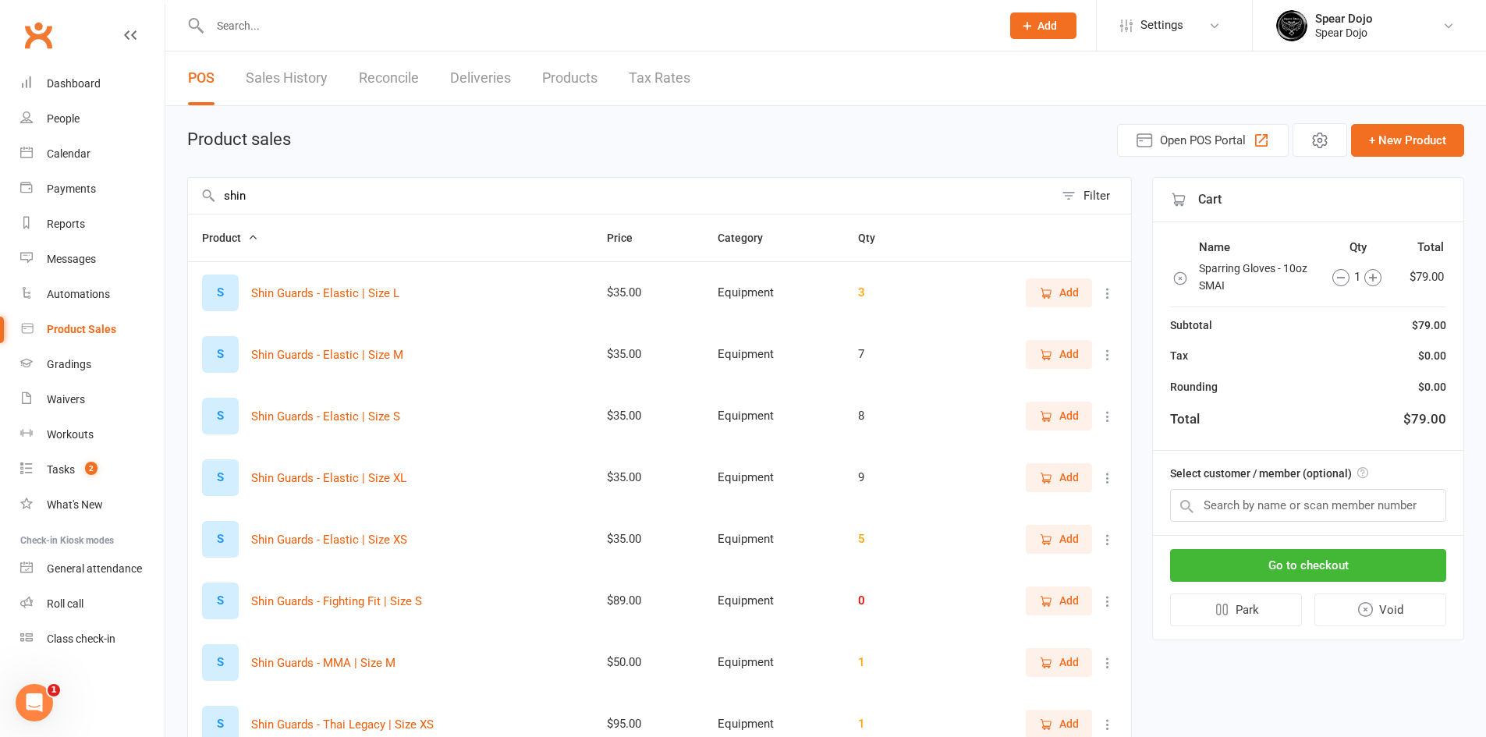
click at [1063, 348] on span "Add" at bounding box center [1068, 354] width 19 height 17
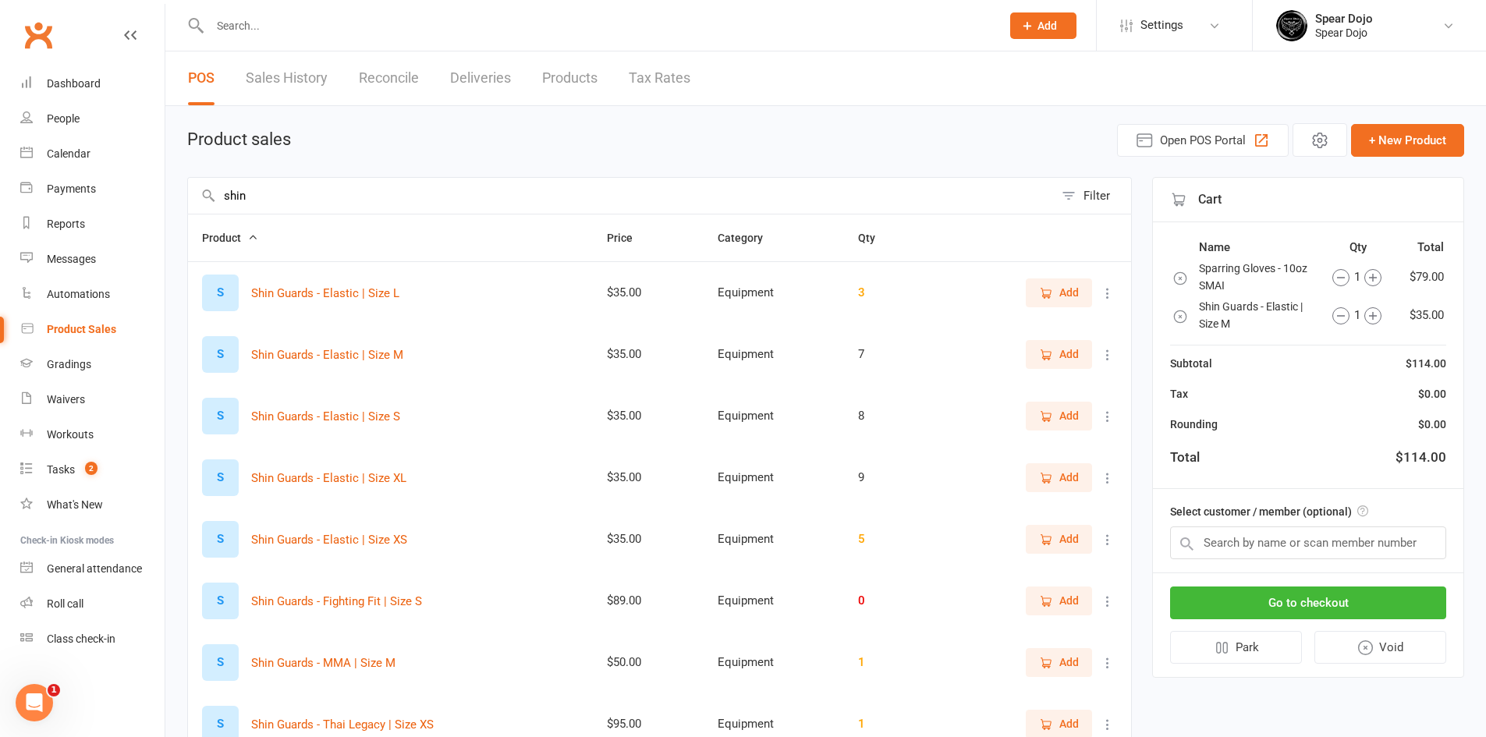
drag, startPoint x: 270, startPoint y: 194, endPoint x: 222, endPoint y: 195, distance: 48.4
click at [222, 195] on input "shin" at bounding box center [621, 196] width 866 height 36
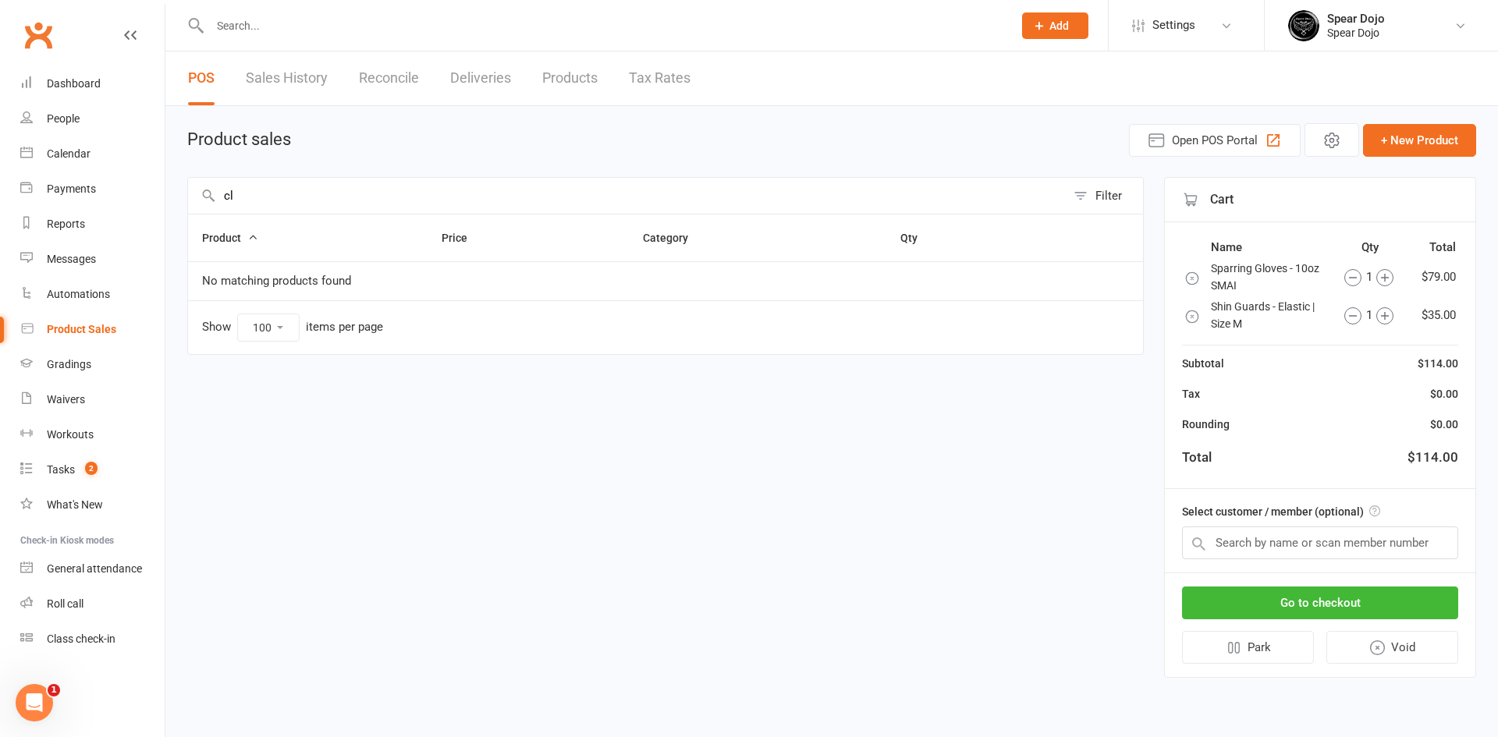
type input "c"
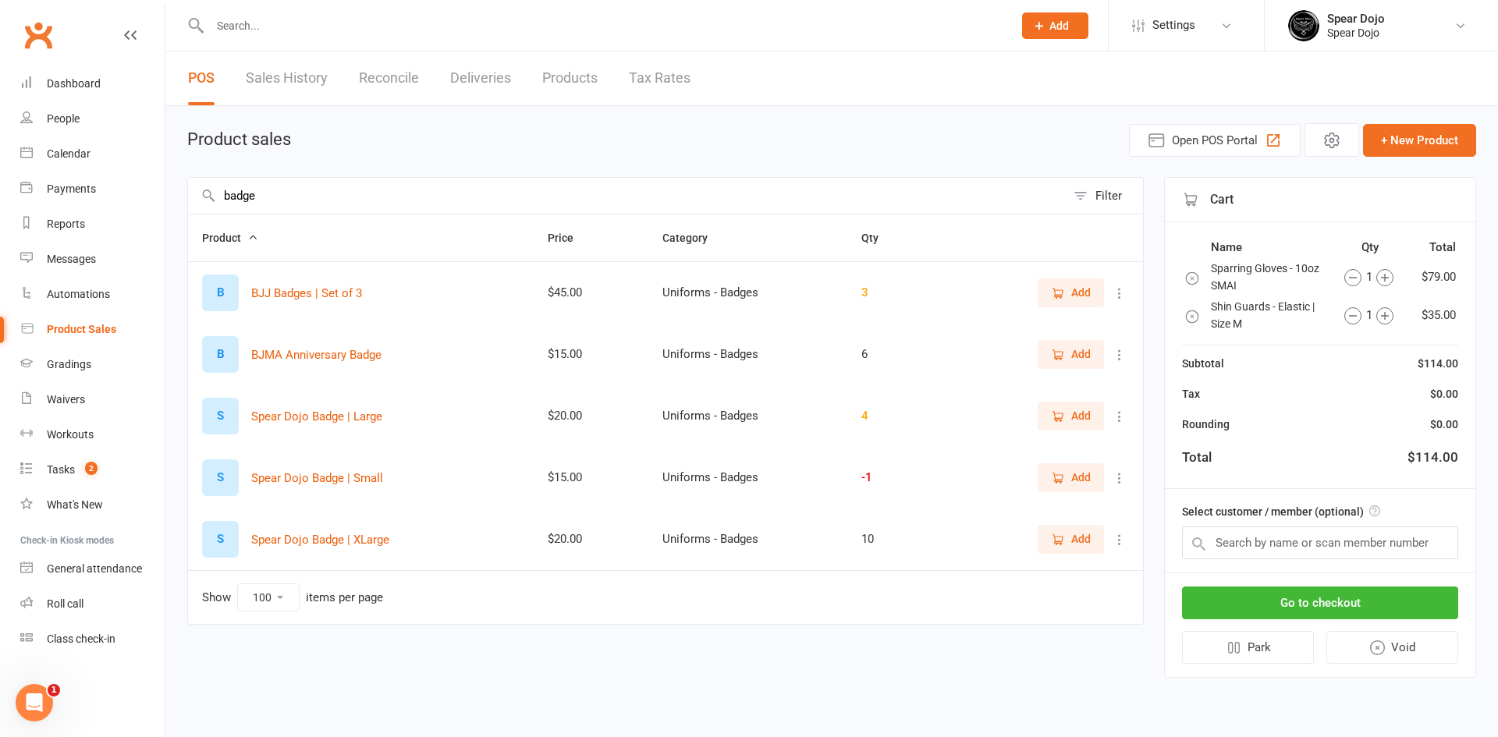
click at [1067, 482] on span "Add" at bounding box center [1071, 477] width 40 height 17
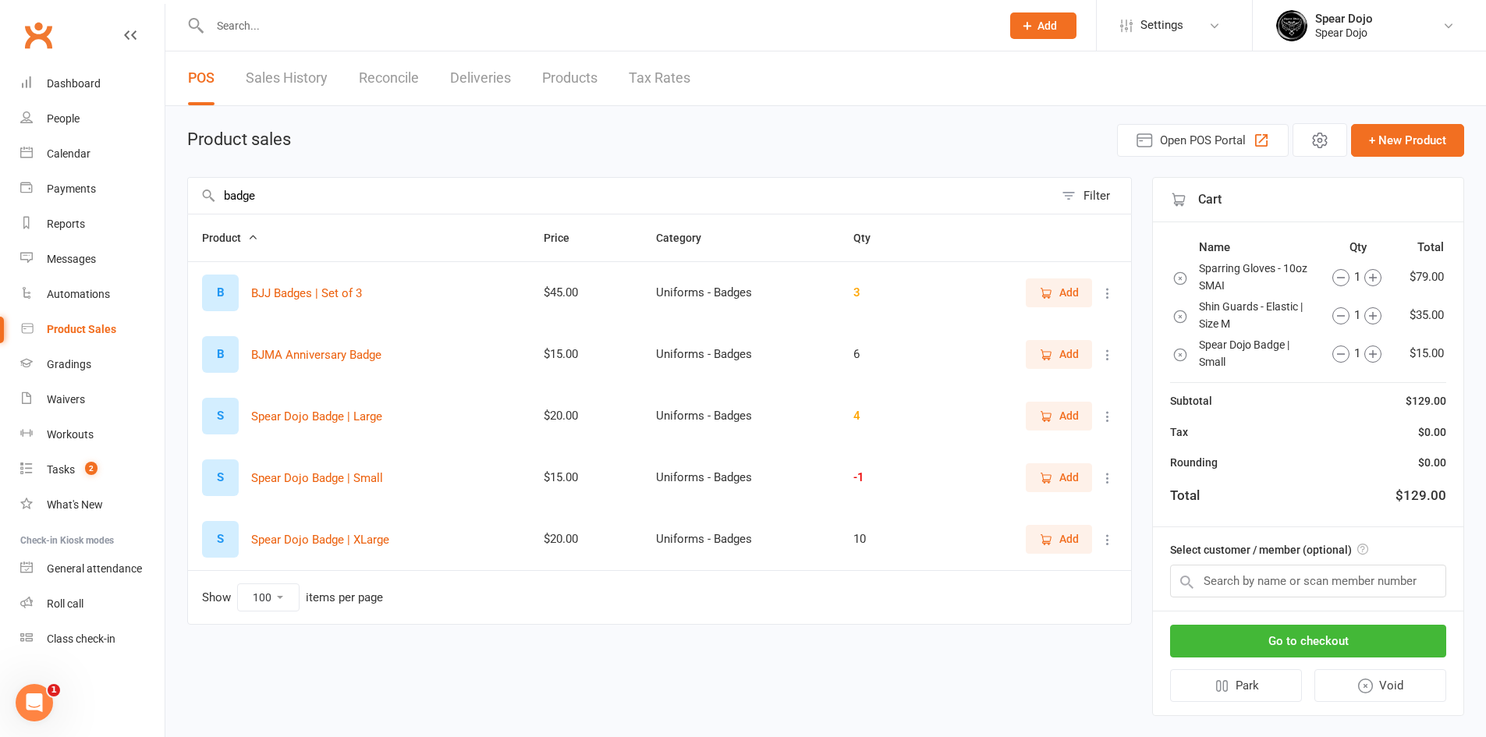
drag, startPoint x: 278, startPoint y: 192, endPoint x: 216, endPoint y: 192, distance: 62.4
click at [216, 192] on input "badge" at bounding box center [621, 196] width 866 height 36
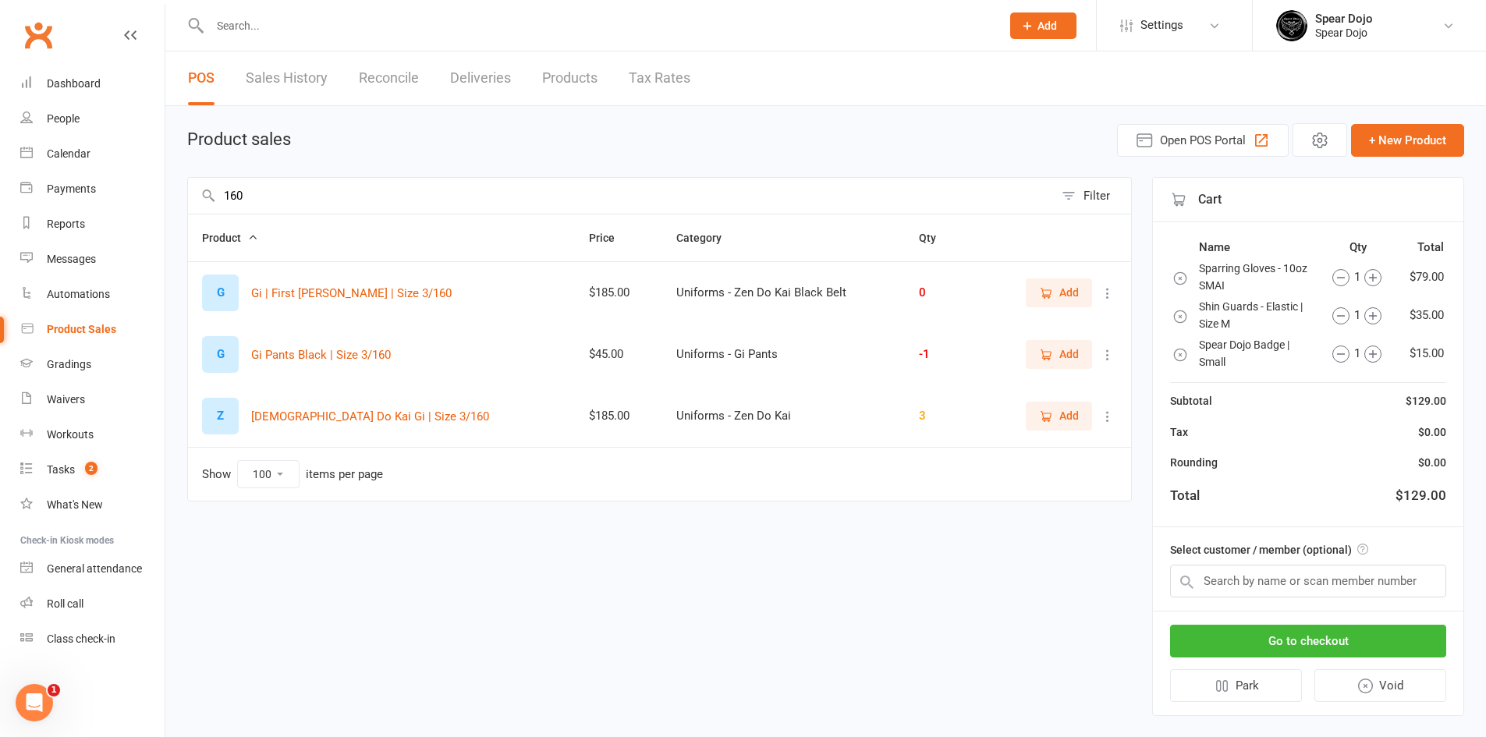
type input "160"
click at [1052, 410] on icon "button" at bounding box center [1046, 416] width 14 height 14
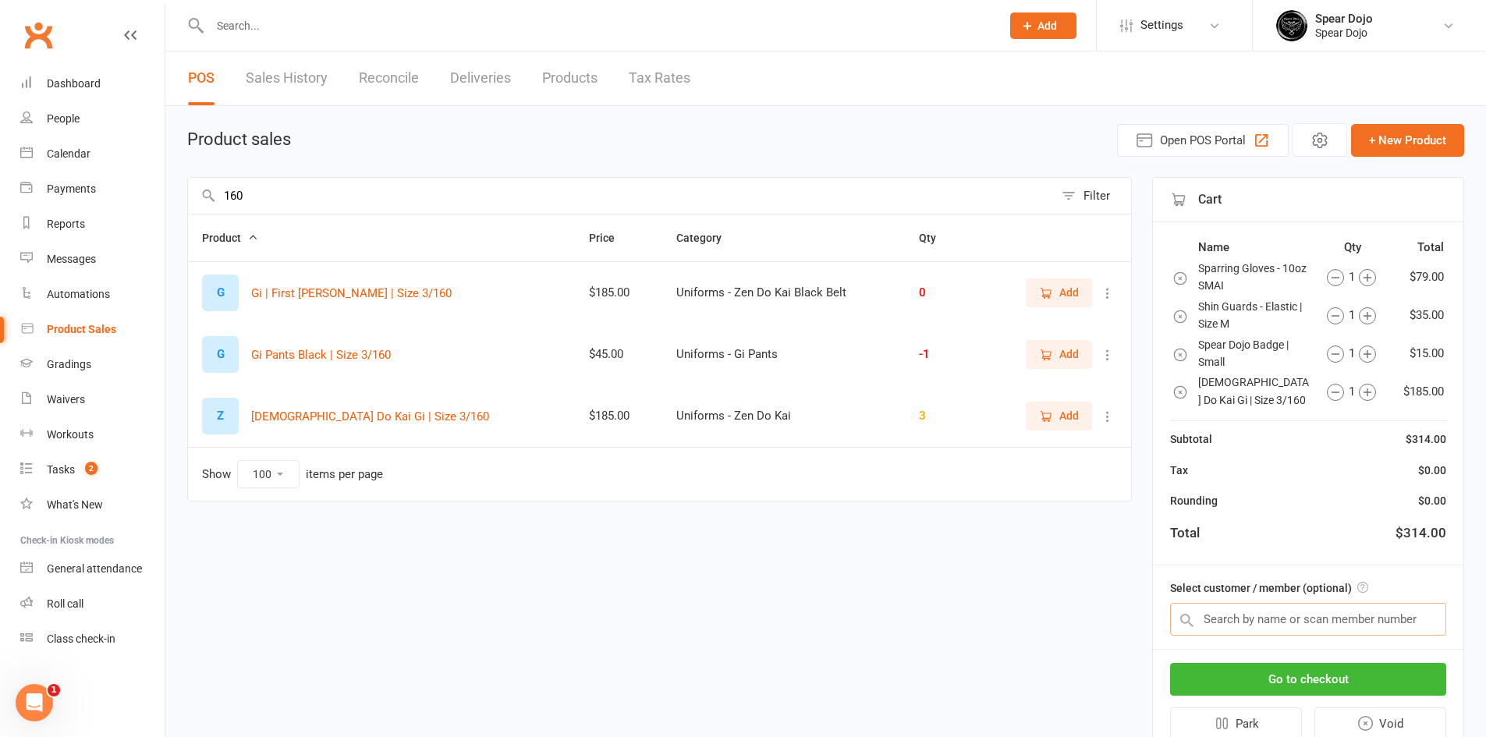
click at [1271, 622] on input "text" at bounding box center [1308, 619] width 276 height 33
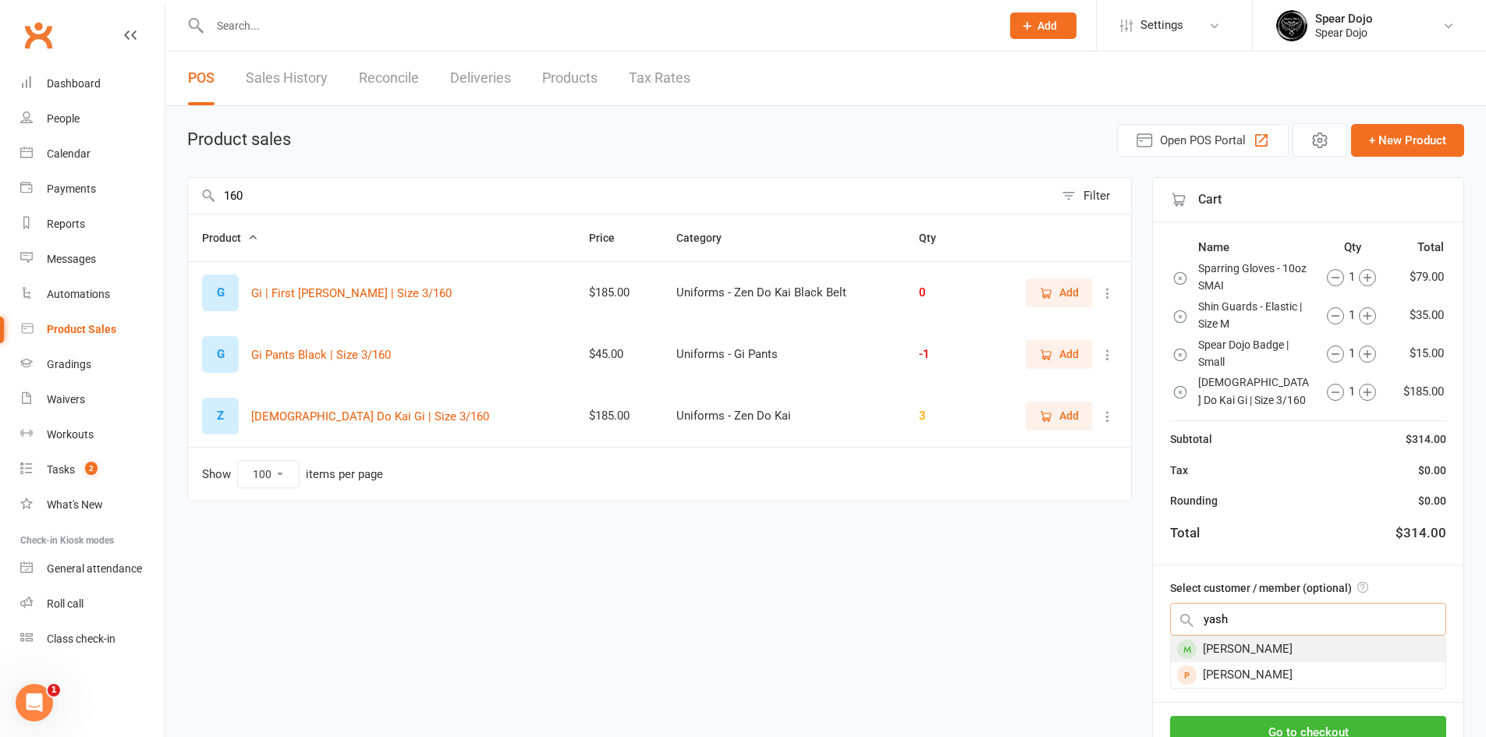
type input "yash"
click at [1261, 651] on div "[PERSON_NAME]" at bounding box center [1308, 649] width 275 height 26
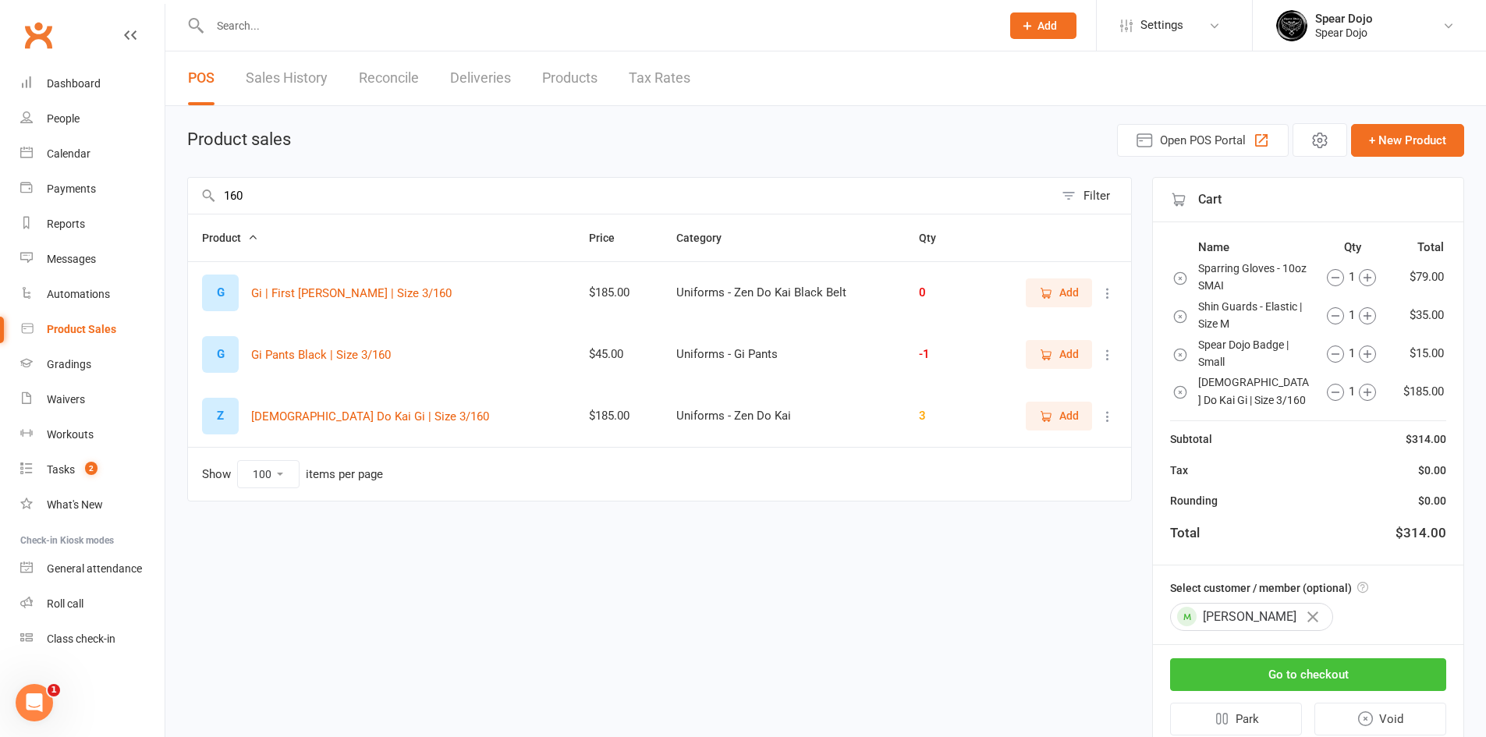
click at [1250, 685] on button "Go to checkout" at bounding box center [1308, 674] width 276 height 33
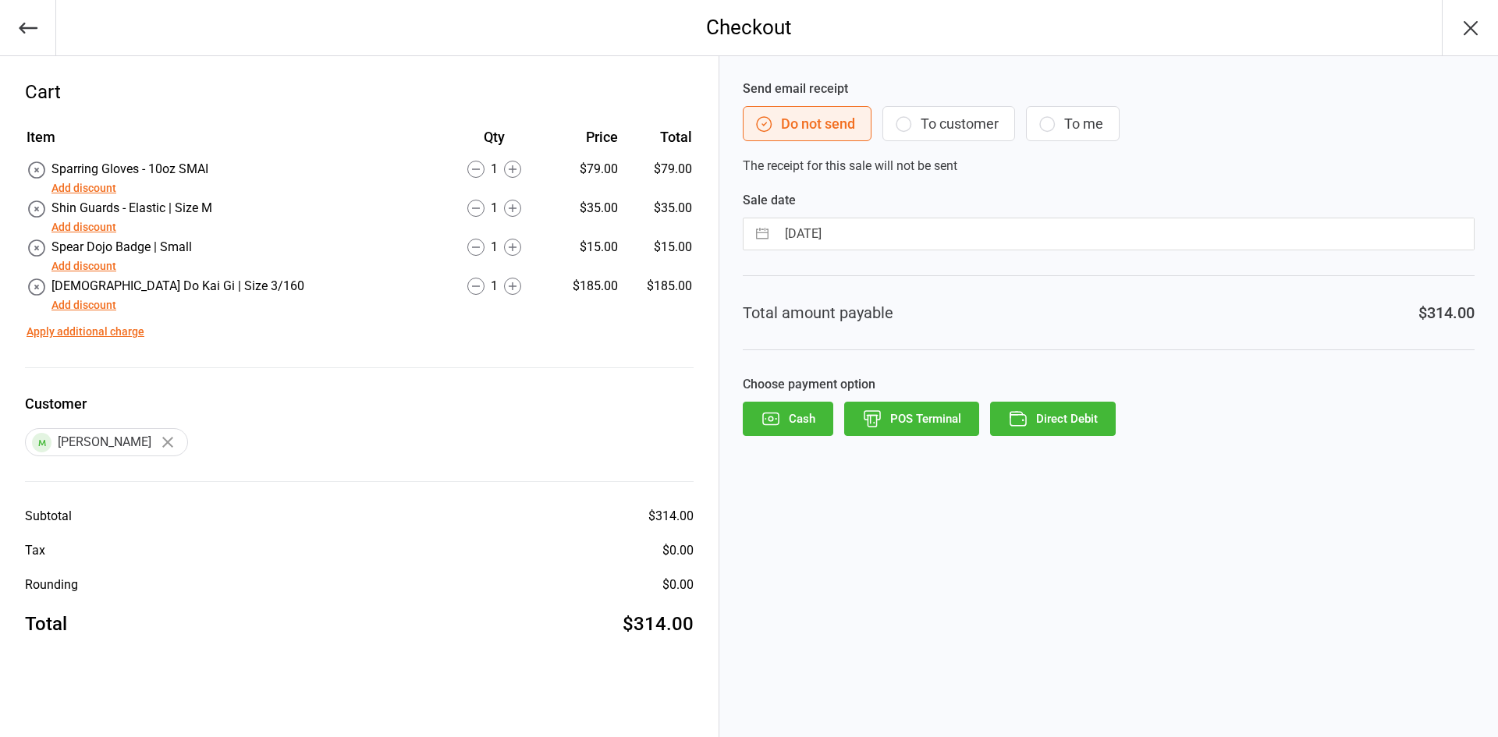
click at [79, 303] on button "Add discount" at bounding box center [83, 305] width 65 height 16
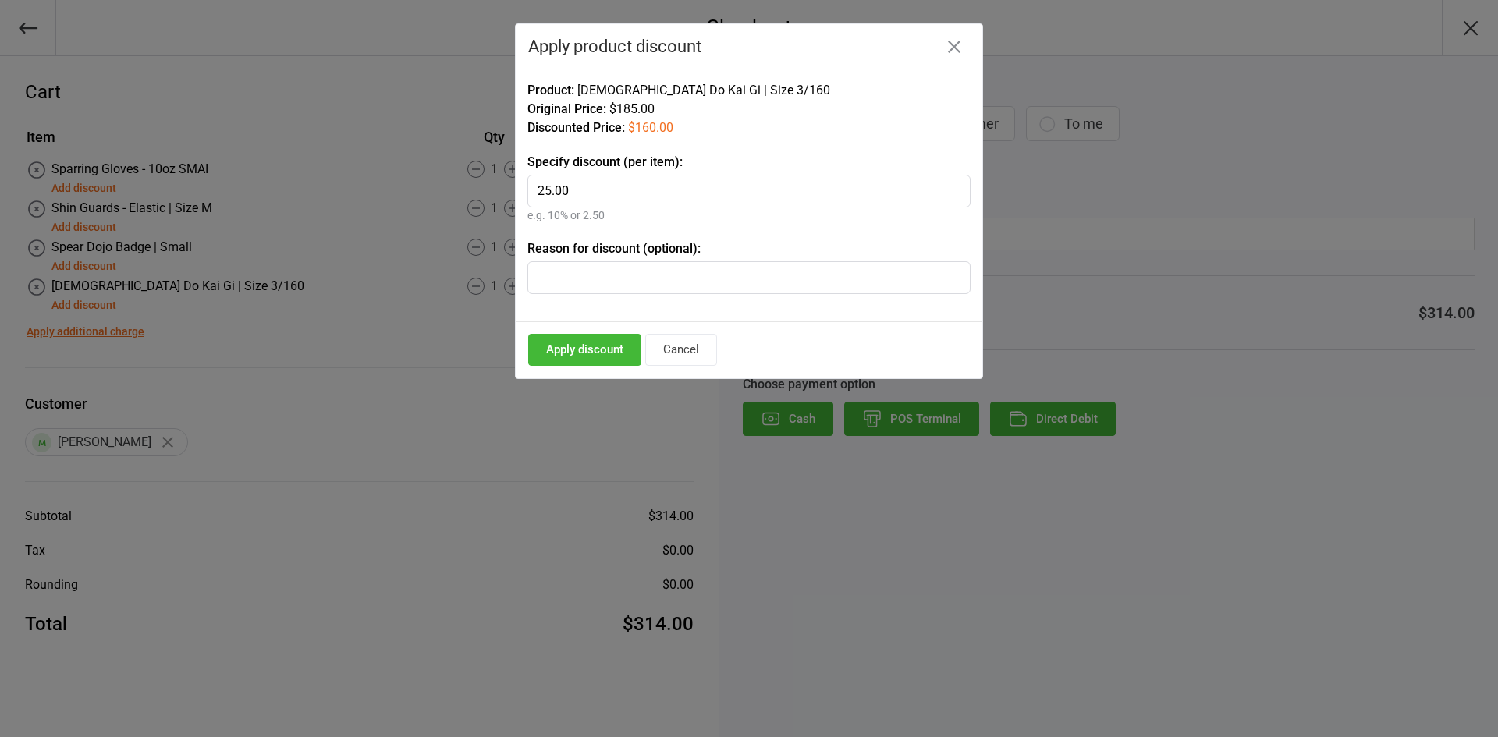
type input "25.00"
click at [585, 349] on button "Apply discount" at bounding box center [584, 350] width 113 height 32
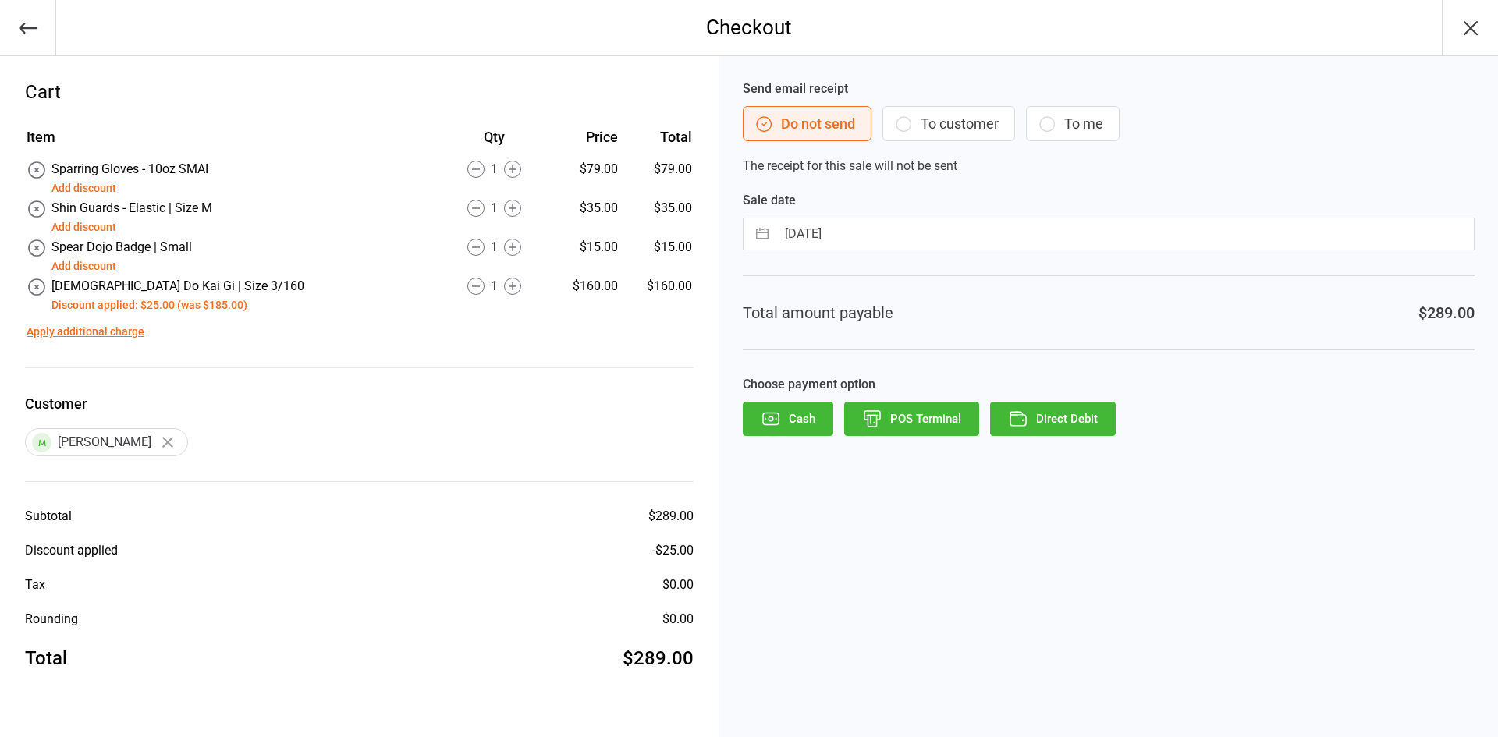
click at [774, 411] on icon "button" at bounding box center [770, 419] width 20 height 20
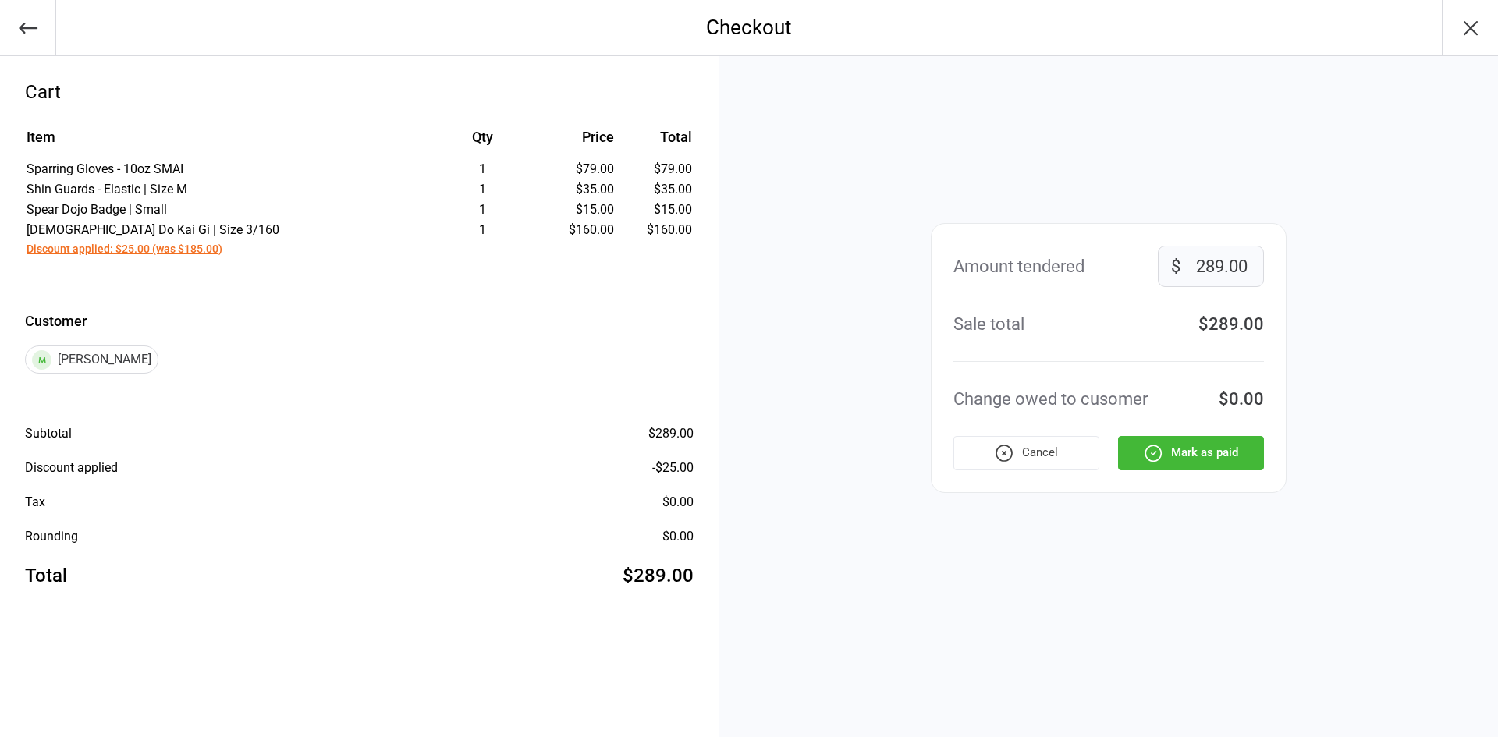
click at [1201, 261] on input "289.00" at bounding box center [1210, 266] width 106 height 41
type input "189.00"
click at [1161, 335] on div "Sale total $289.00" at bounding box center [1108, 324] width 310 height 26
click at [1225, 404] on div "-$100.00" at bounding box center [1228, 399] width 71 height 26
click at [1200, 449] on div "Cancel Mark as paid" at bounding box center [1108, 453] width 310 height 34
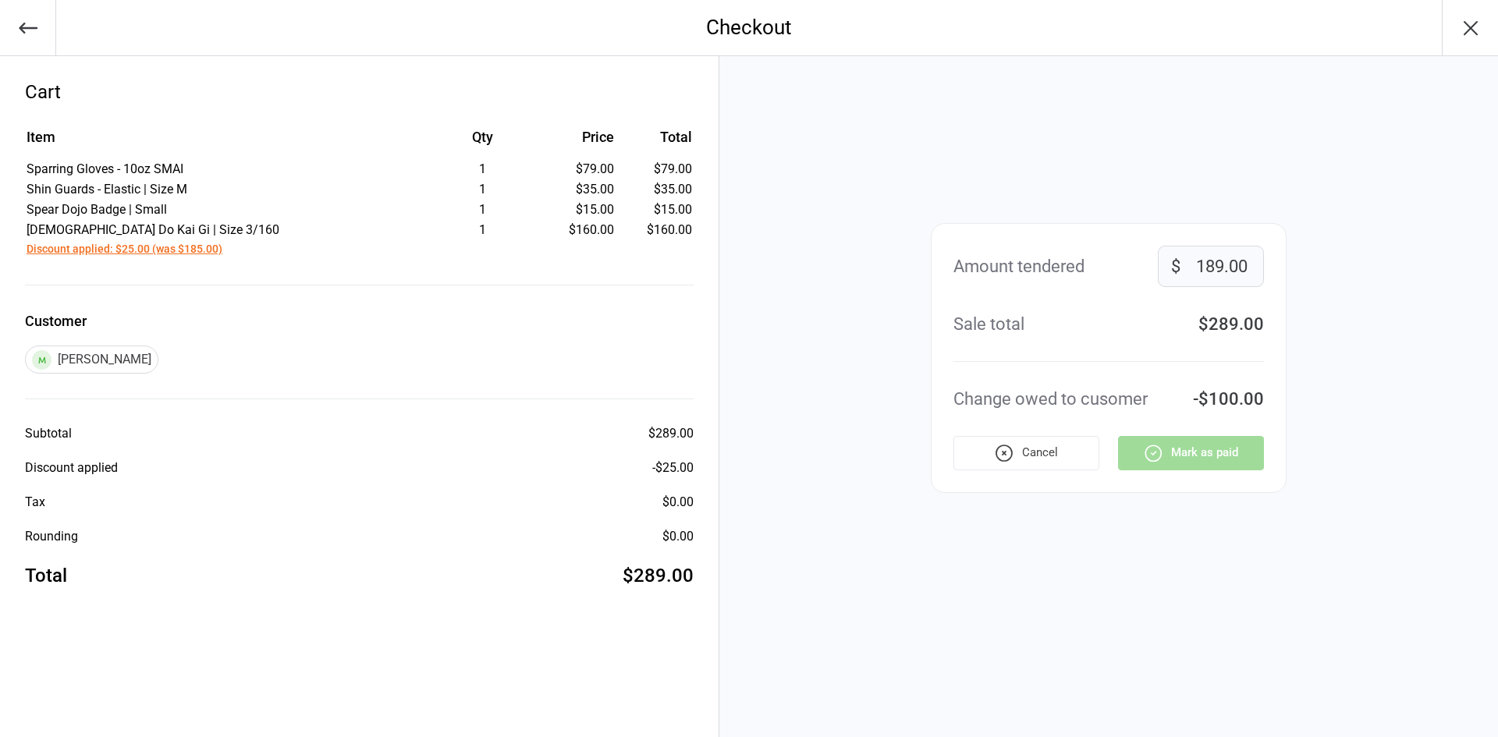
click at [1043, 445] on button "Cancel" at bounding box center [1026, 453] width 146 height 34
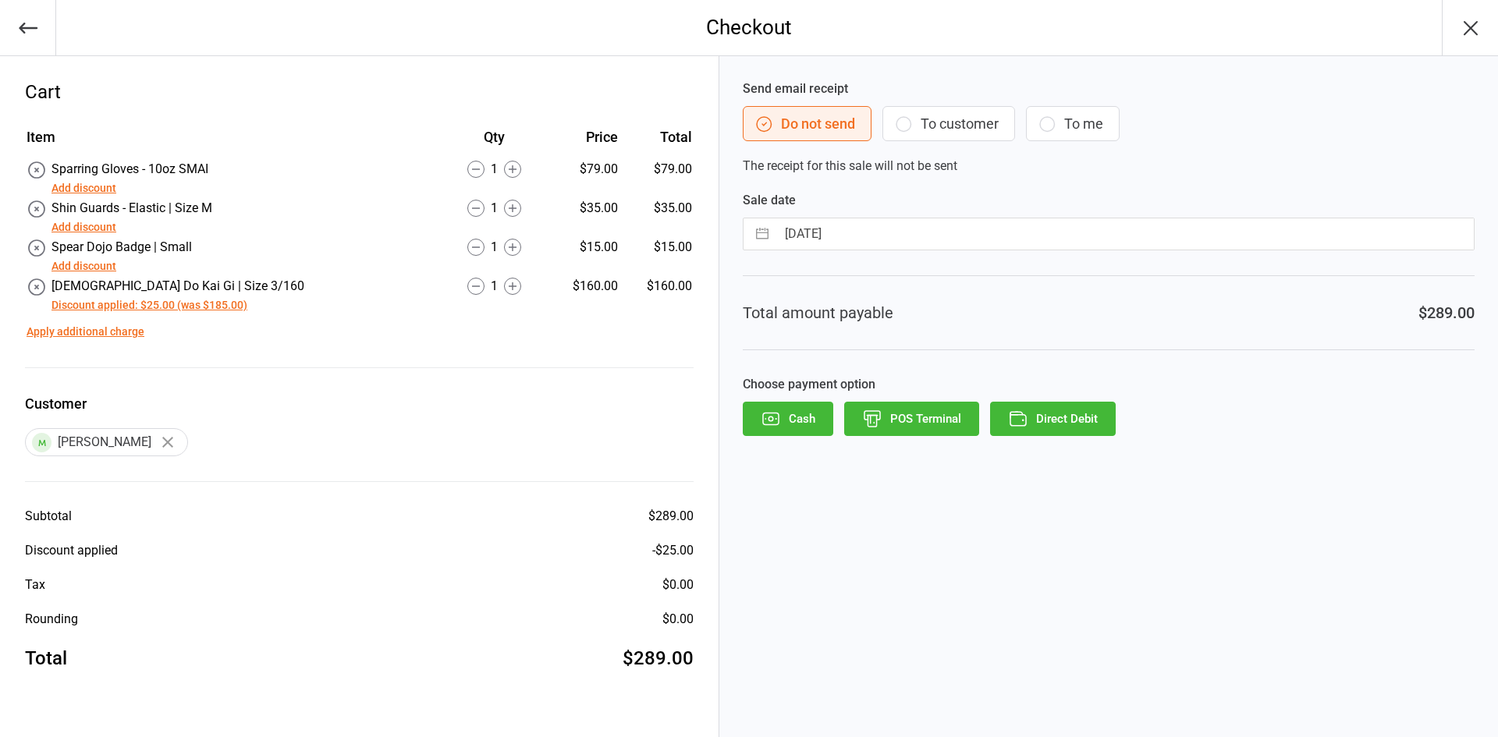
click at [1479, 37] on icon "button" at bounding box center [1470, 28] width 25 height 25
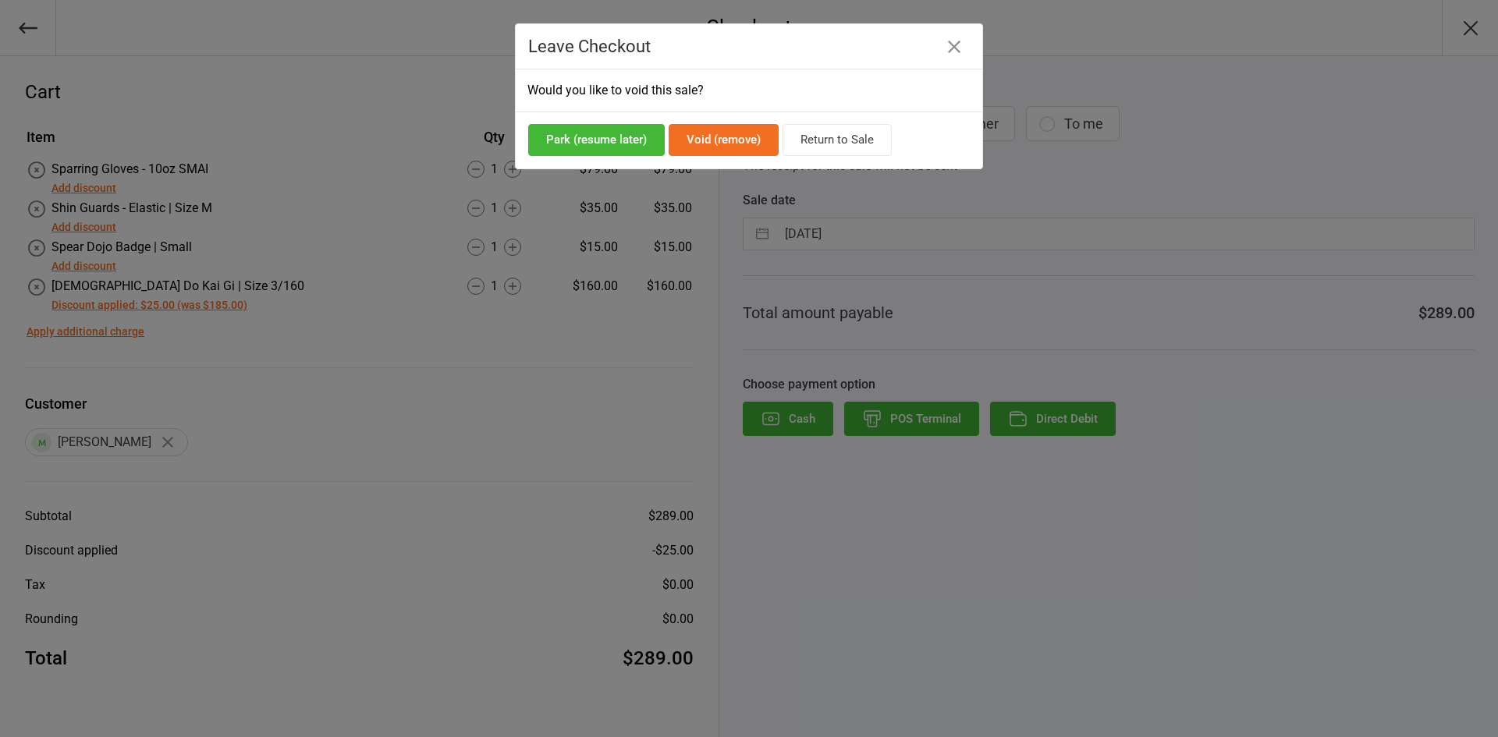
click at [588, 137] on button "Park (resume later)" at bounding box center [596, 140] width 136 height 32
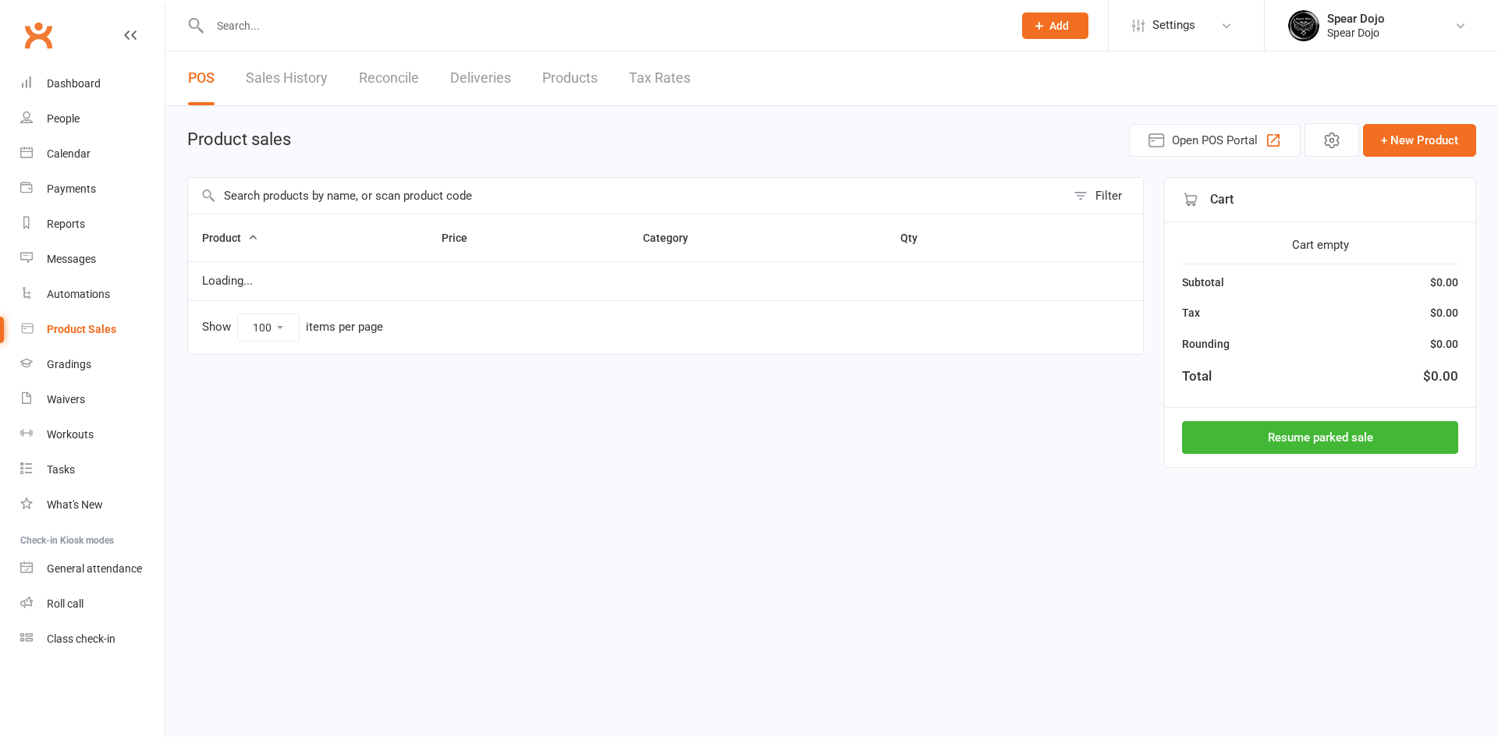
select select "100"
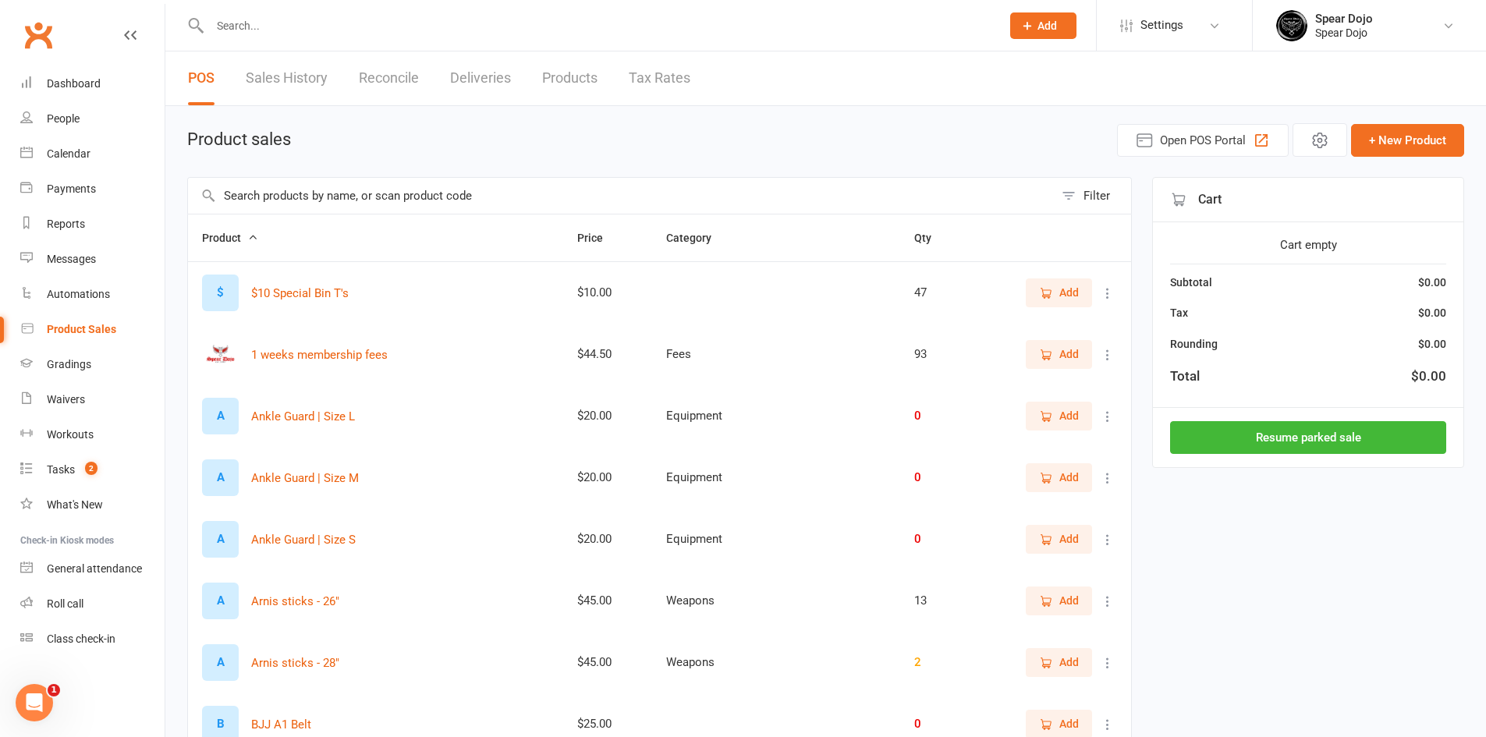
click at [269, 30] on input "text" at bounding box center [597, 26] width 785 height 22
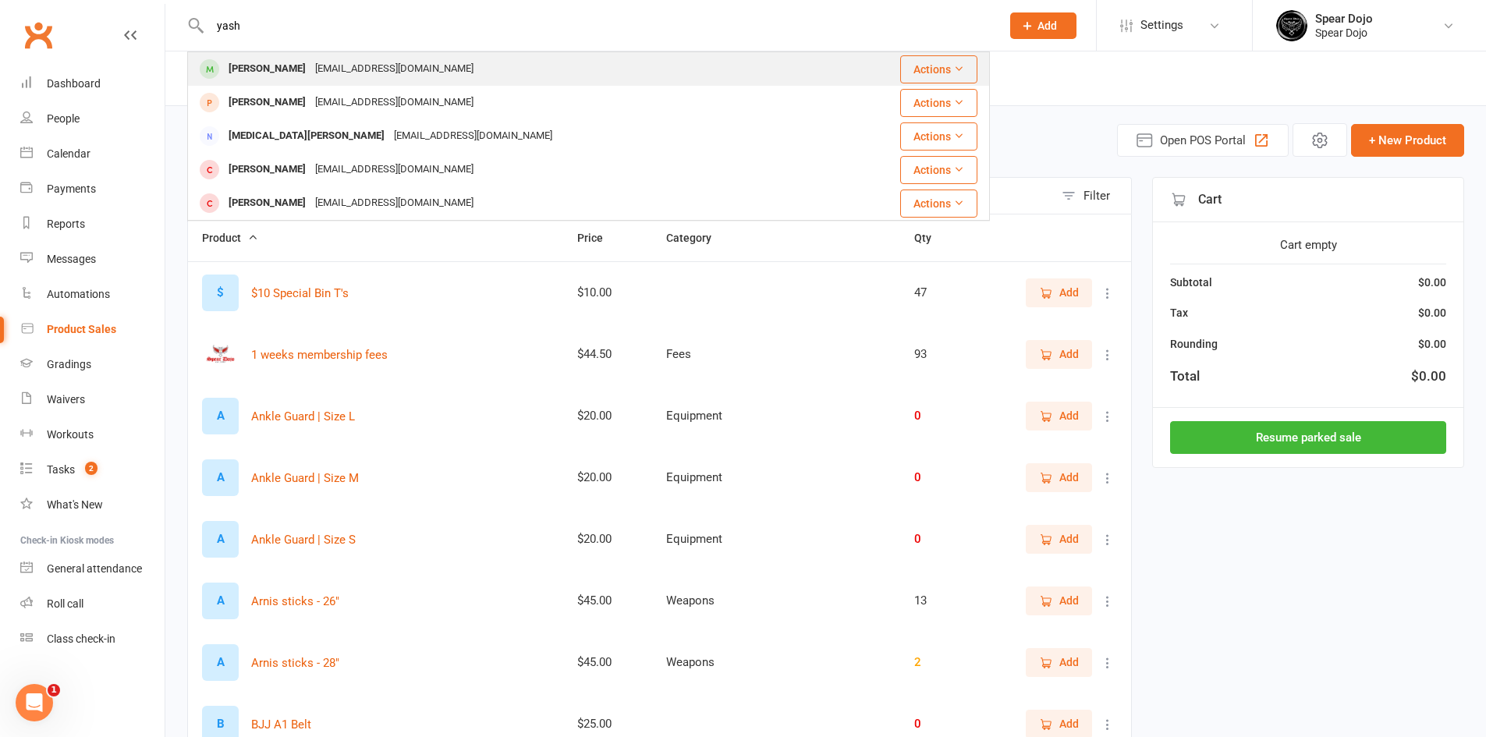
type input "yash"
click at [276, 68] on div "[PERSON_NAME]" at bounding box center [267, 69] width 87 height 23
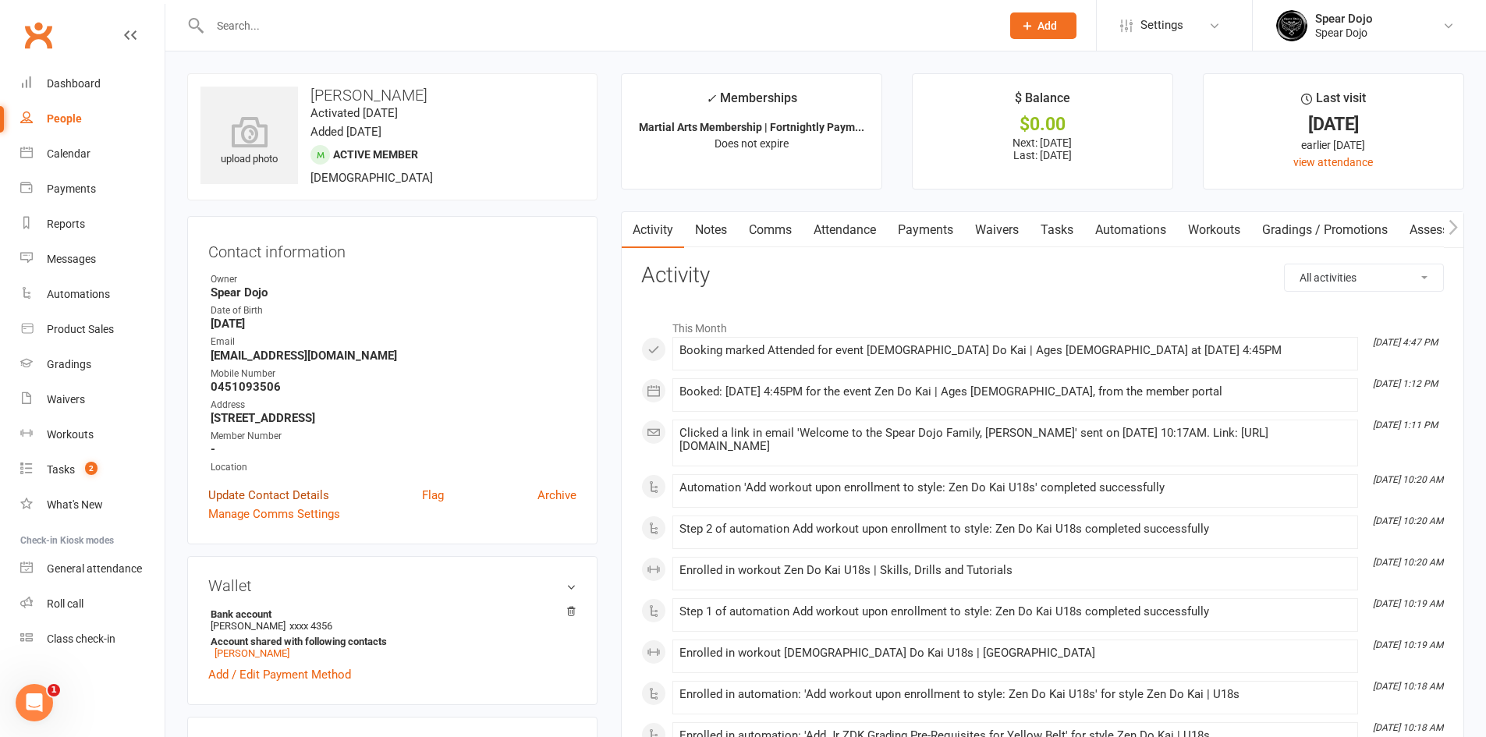
click at [282, 492] on link "Update Contact Details" at bounding box center [268, 495] width 121 height 19
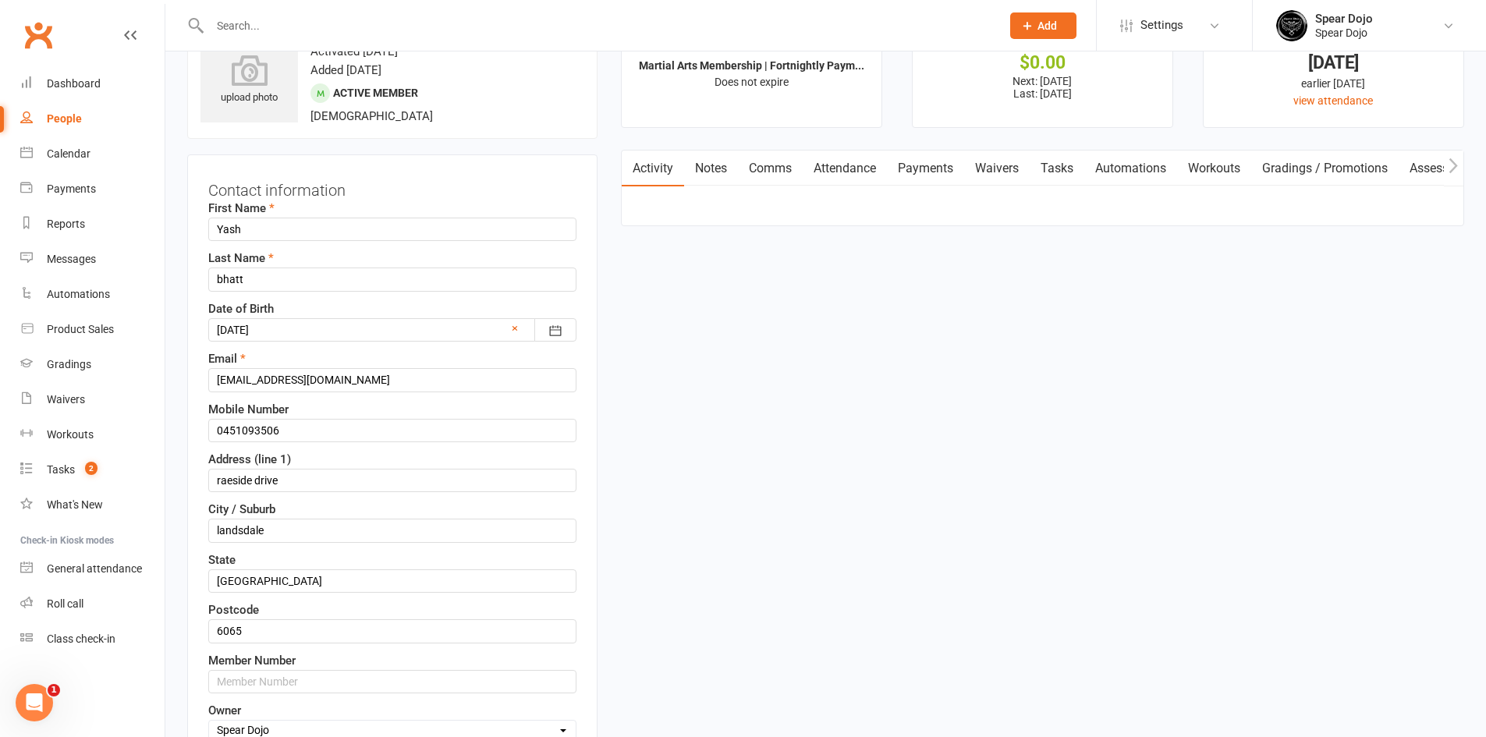
scroll to position [73, 0]
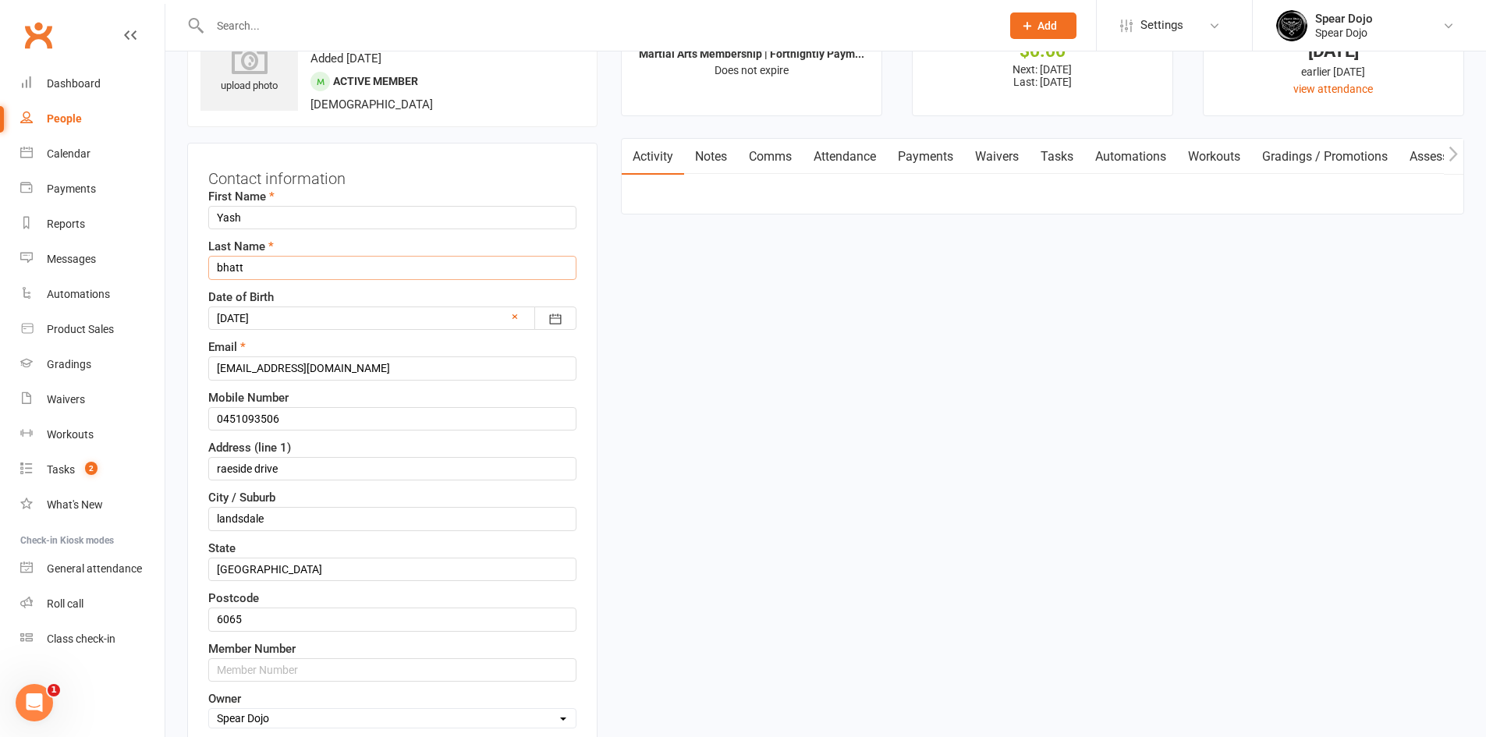
click at [225, 266] on input "bhatt" at bounding box center [392, 267] width 368 height 23
type input "Bhatt"
click at [239, 419] on input "0451093506" at bounding box center [392, 418] width 368 height 23
click at [262, 415] on input "0451 093506" at bounding box center [392, 418] width 368 height 23
type input "0451 093 506"
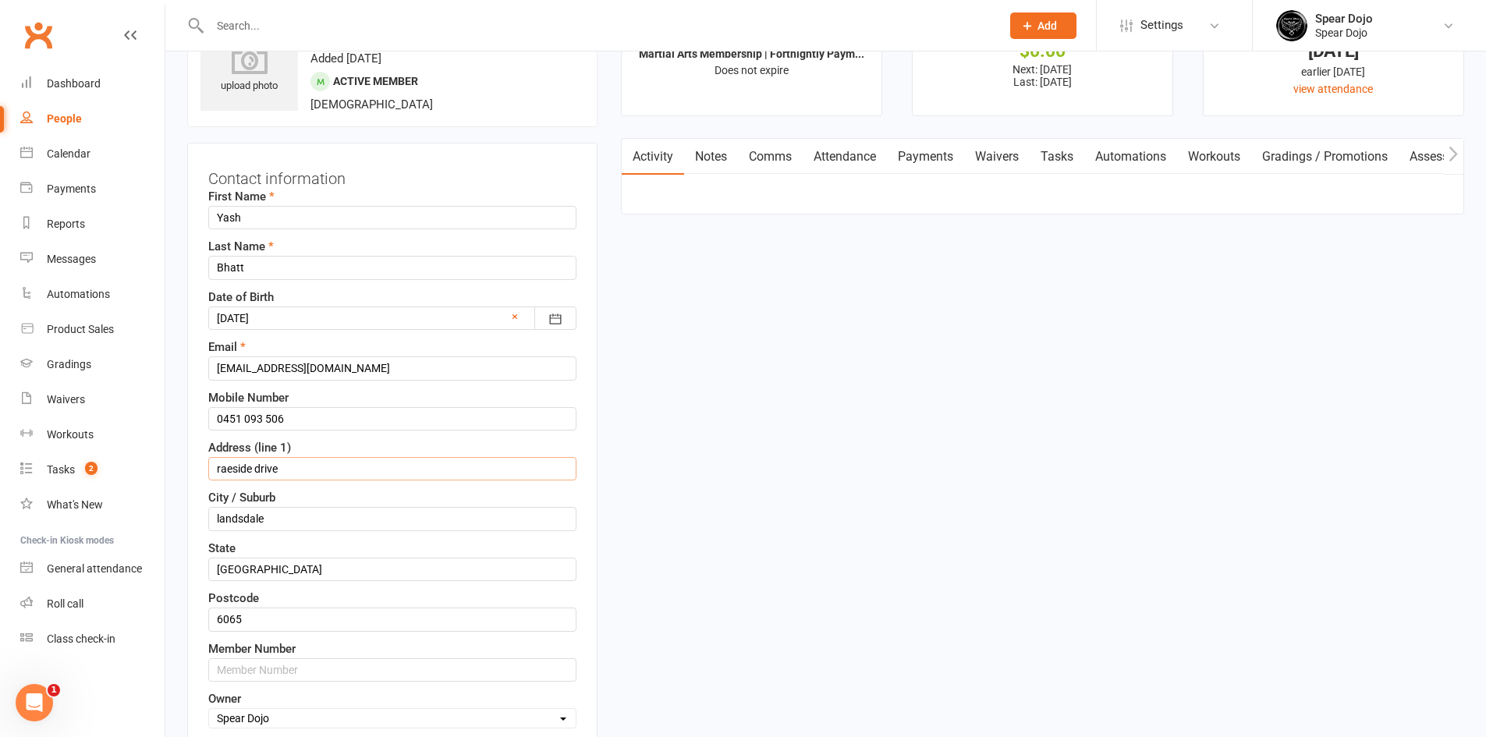
click at [221, 469] on input "raeside drive" at bounding box center [392, 468] width 368 height 23
click at [263, 465] on input "Raeside drive" at bounding box center [392, 468] width 368 height 23
type input "Raeside Drive"
click at [222, 518] on input "landsdale" at bounding box center [392, 518] width 368 height 23
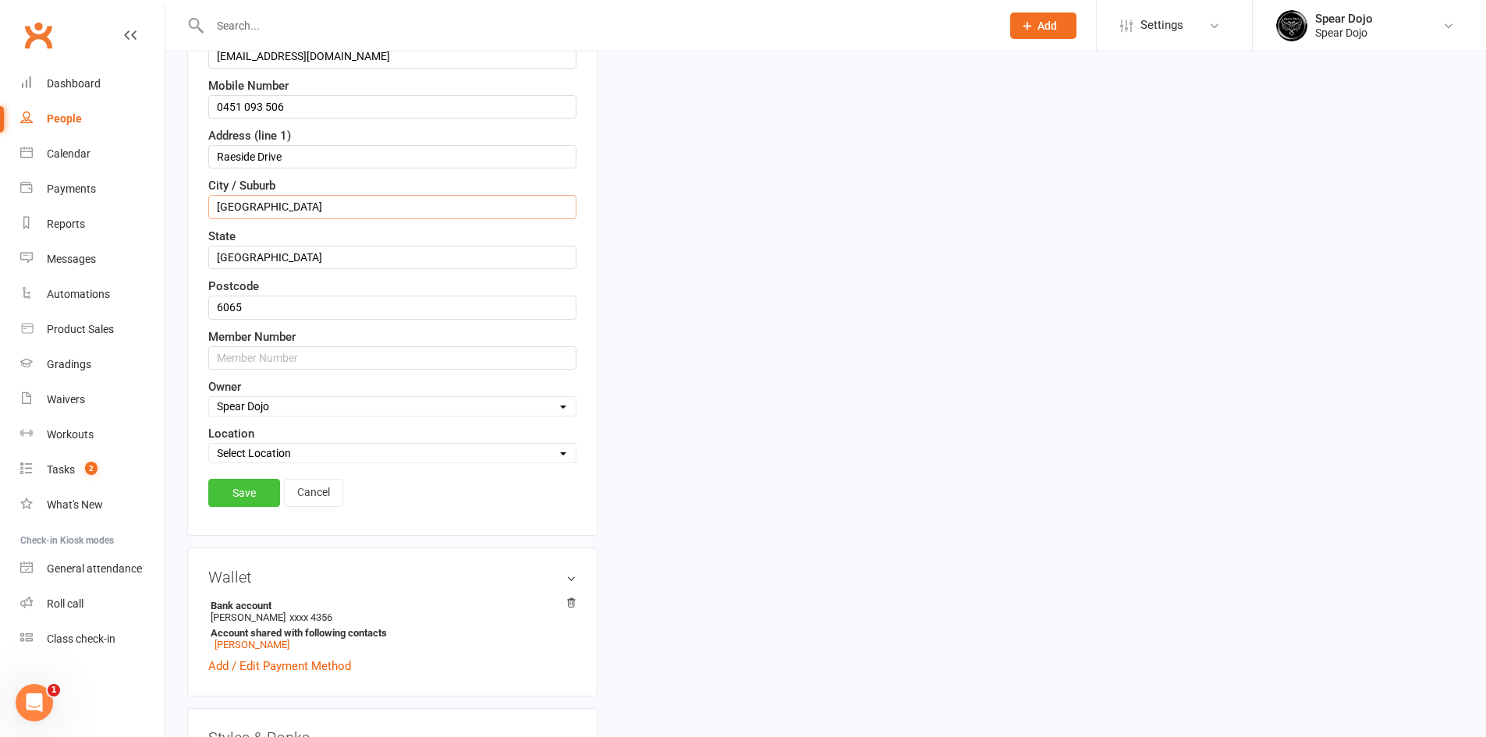
type input "Landsdale"
click at [265, 495] on link "Save" at bounding box center [244, 493] width 72 height 28
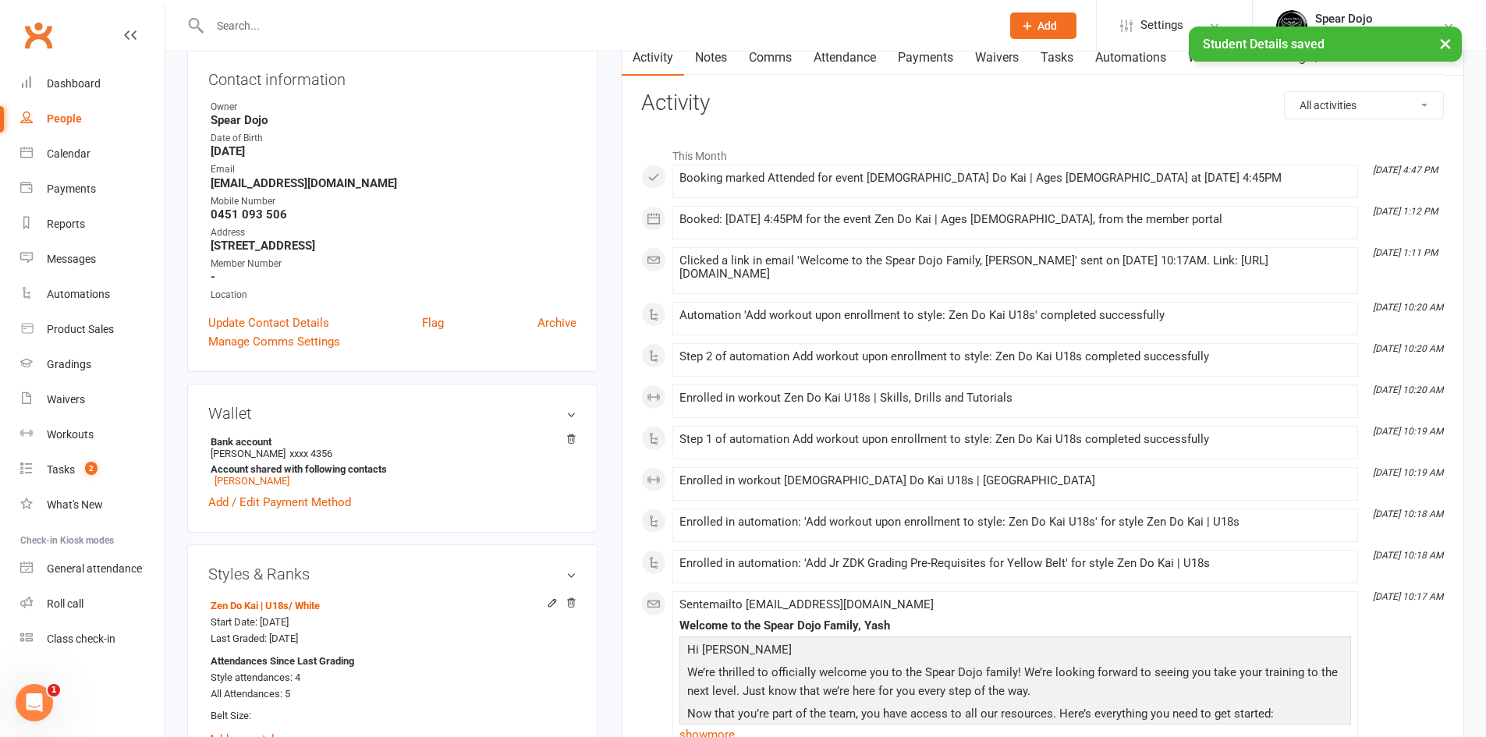
scroll to position [0, 0]
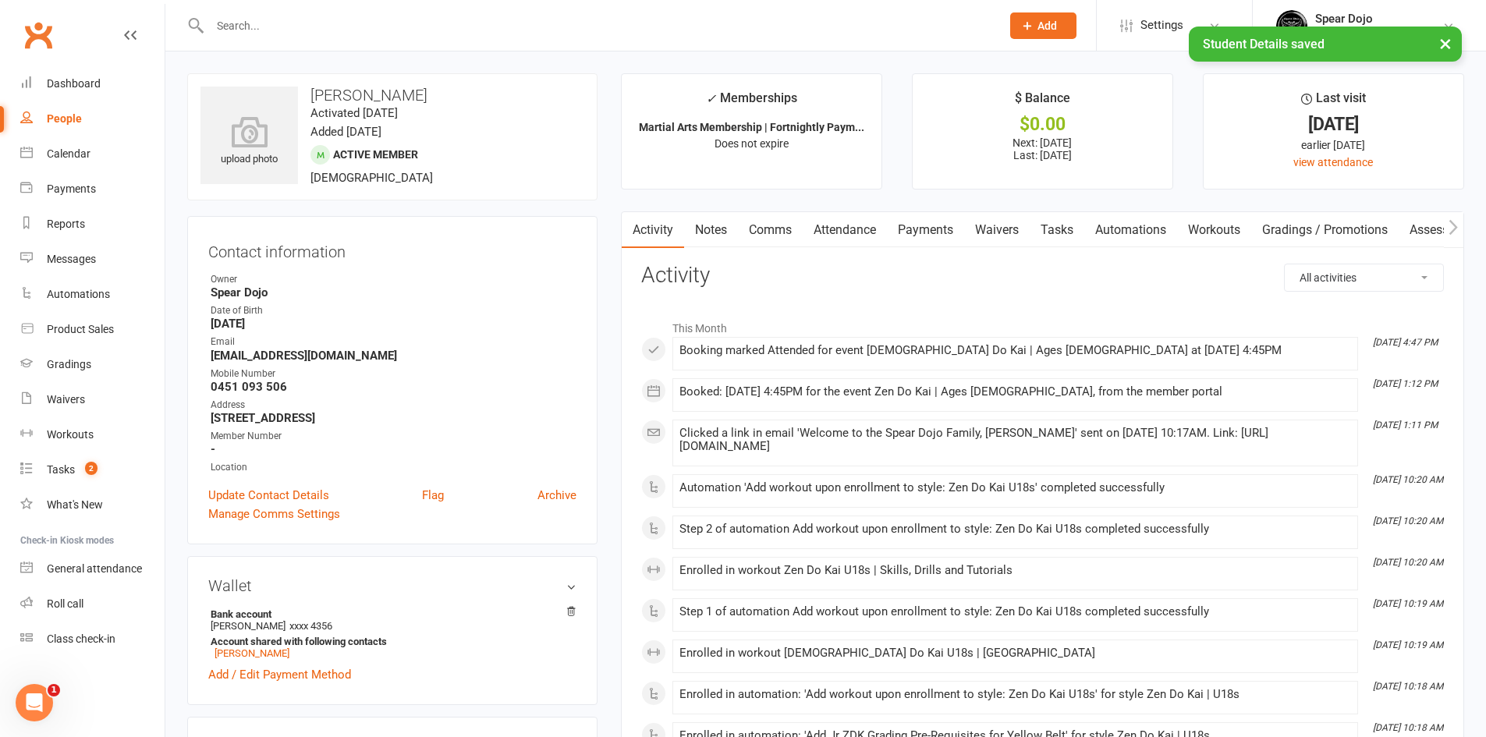
click at [1058, 235] on link "Tasks" at bounding box center [1057, 230] width 55 height 36
select select "incomplete"
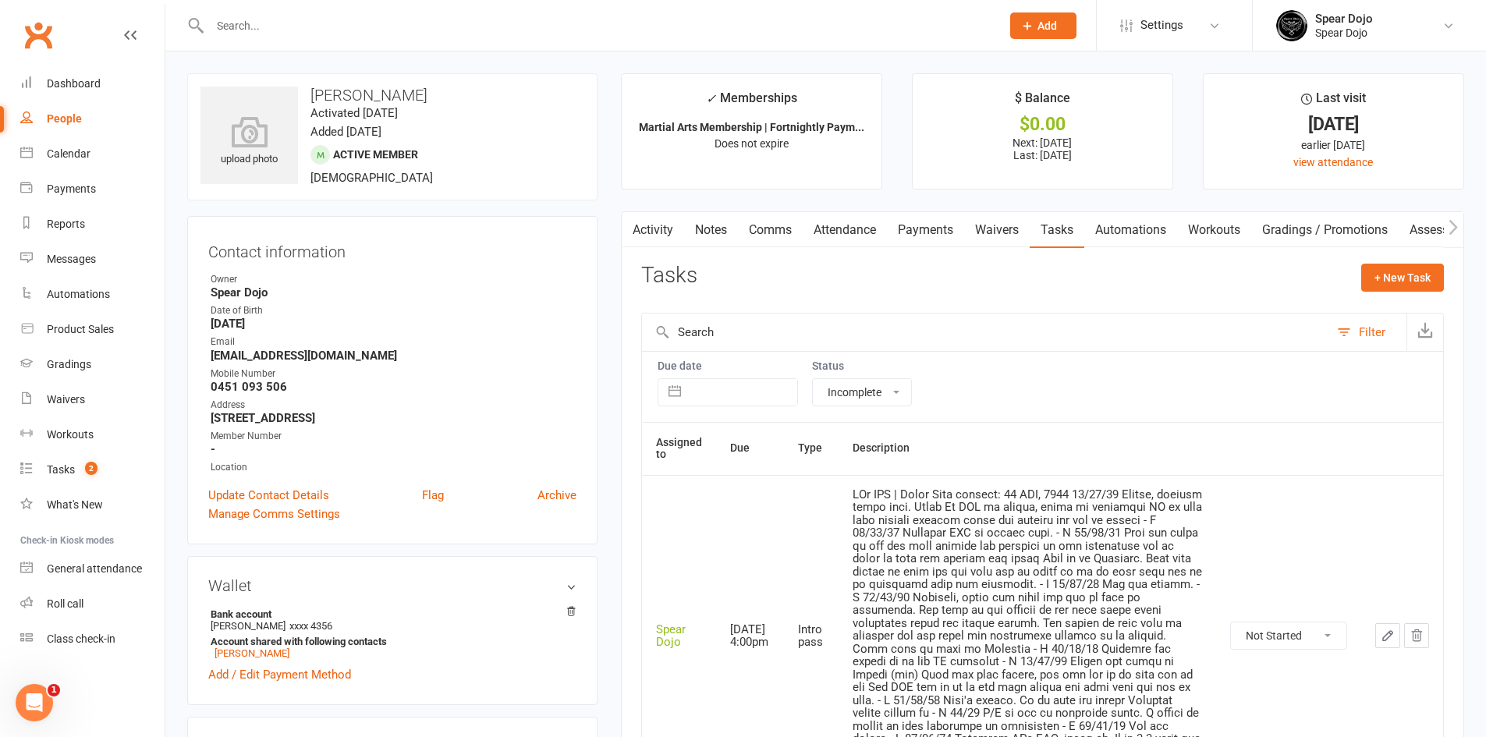
click at [1384, 638] on button "button" at bounding box center [1387, 635] width 25 height 25
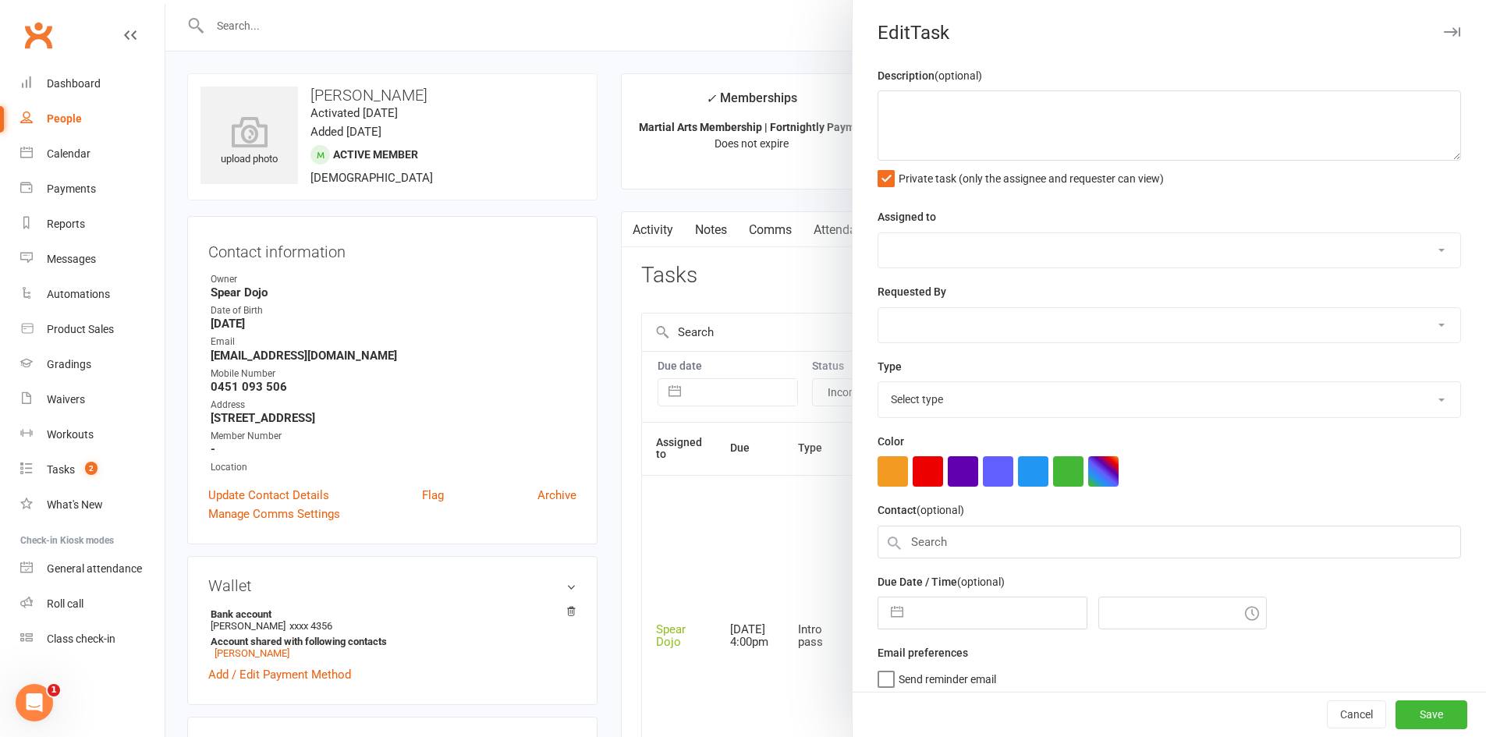
type textarea "PJr ZDK | Intro Pass expires: 10 AUG, 2025 11/08/25 Joined, welcome email sent.…"
select select "43986"
type input "12 Aug 2025"
type input "4:00pm"
select select "21686"
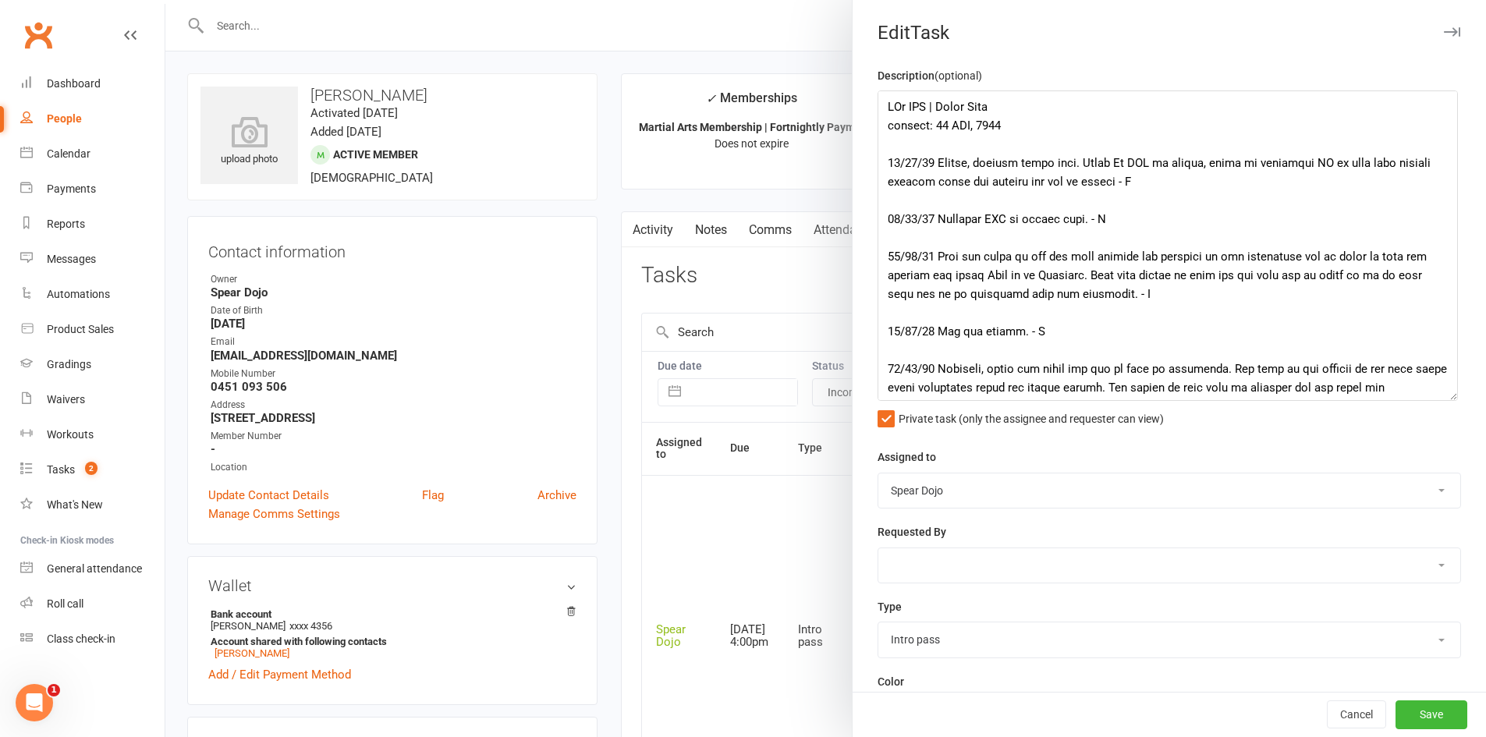
drag, startPoint x: 1428, startPoint y: 157, endPoint x: 1442, endPoint y: 401, distance: 244.5
click at [1442, 401] on textarea at bounding box center [1167, 245] width 580 height 310
click at [1184, 144] on textarea at bounding box center [1167, 247] width 580 height 314
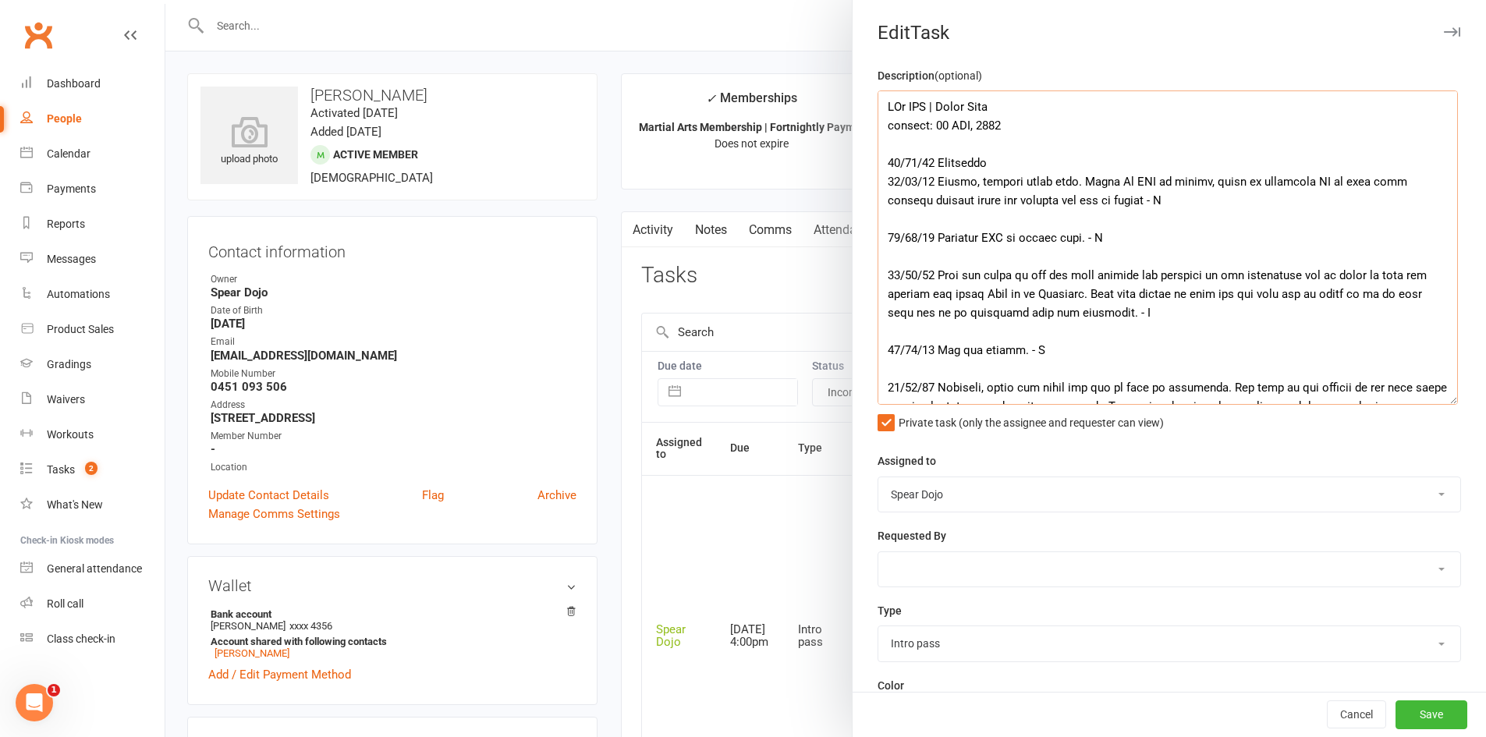
drag, startPoint x: 931, startPoint y: 110, endPoint x: 1026, endPoint y: 126, distance: 96.4
click at [1026, 126] on textarea at bounding box center [1167, 247] width 580 height 314
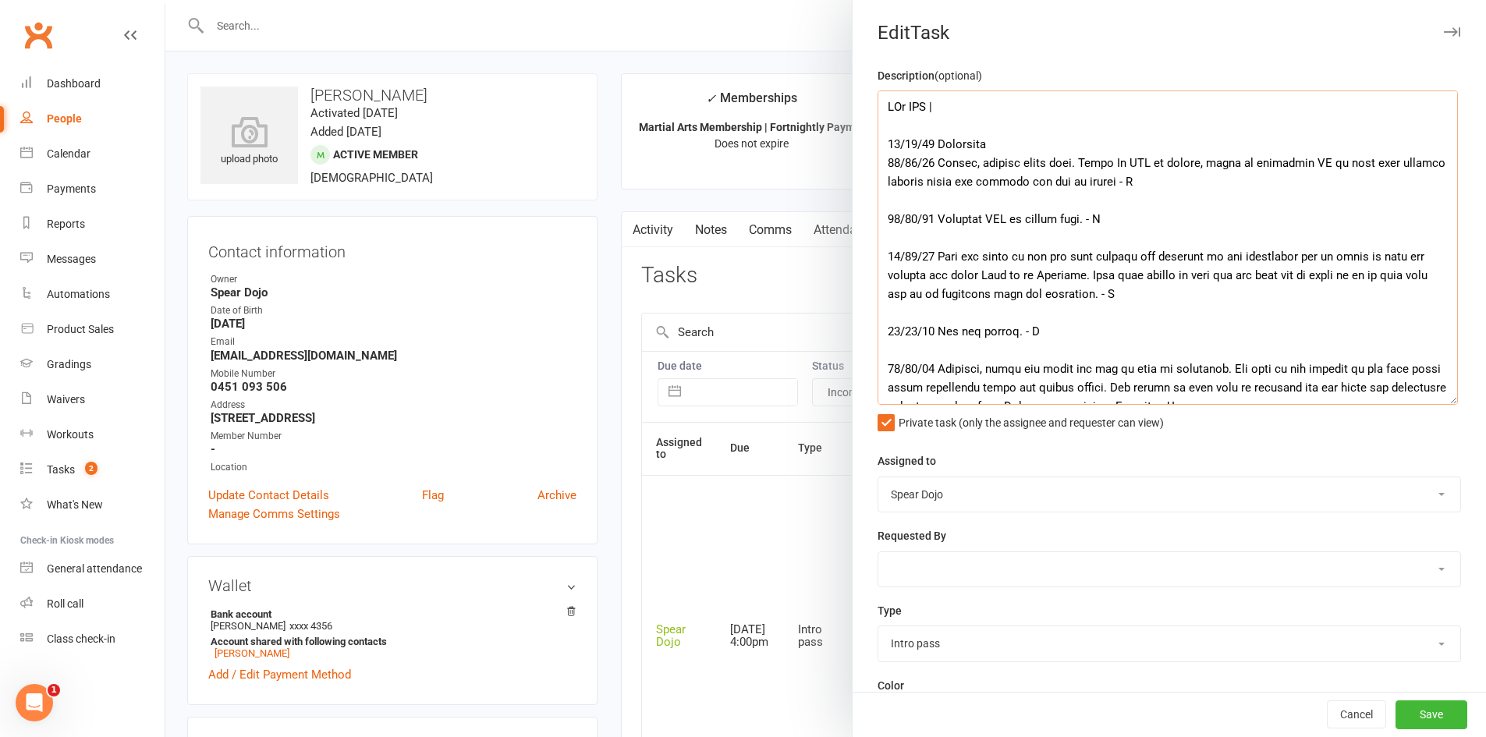
click at [949, 205] on textarea at bounding box center [1167, 247] width 580 height 314
paste textarea "Intro Pass expires: 10 AUG, 2025"
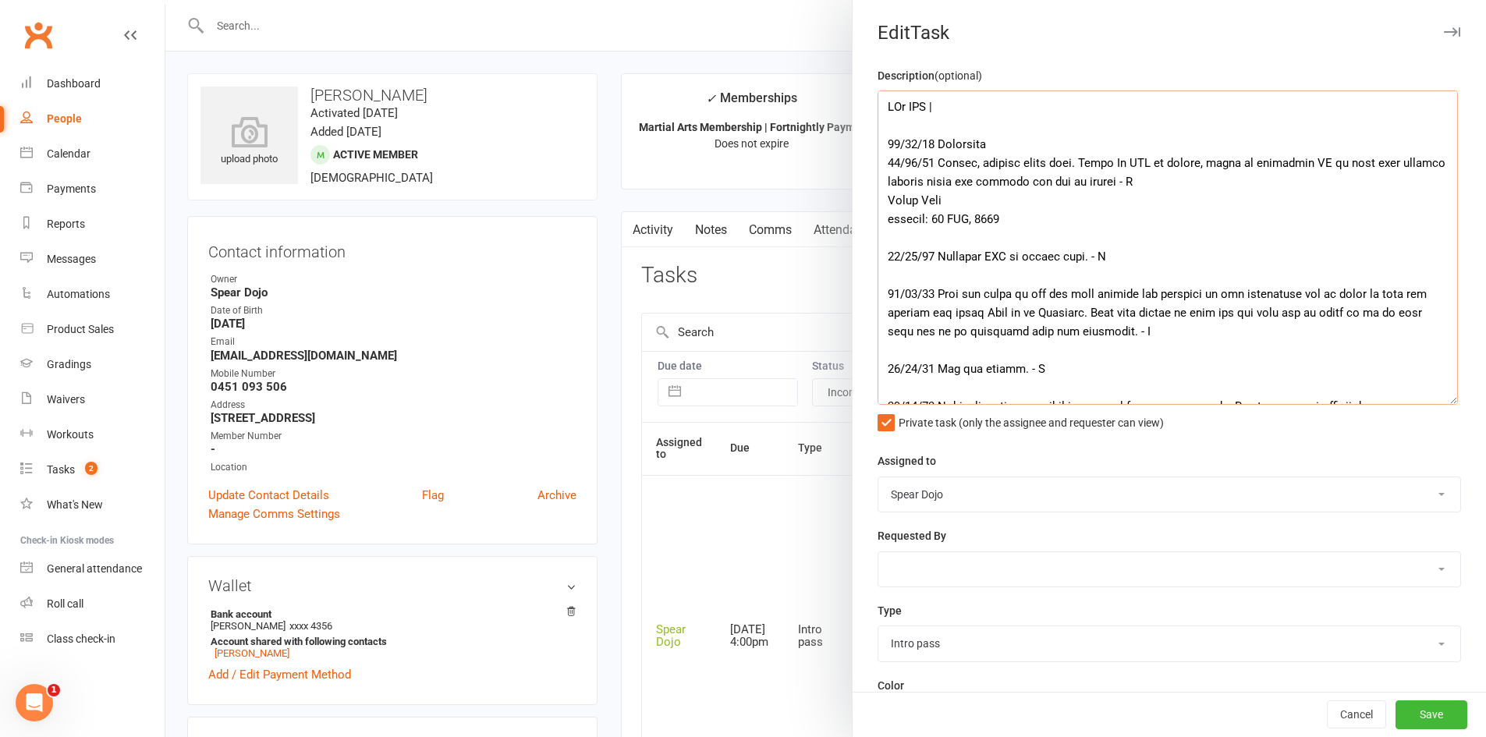
click at [880, 199] on textarea at bounding box center [1167, 247] width 580 height 314
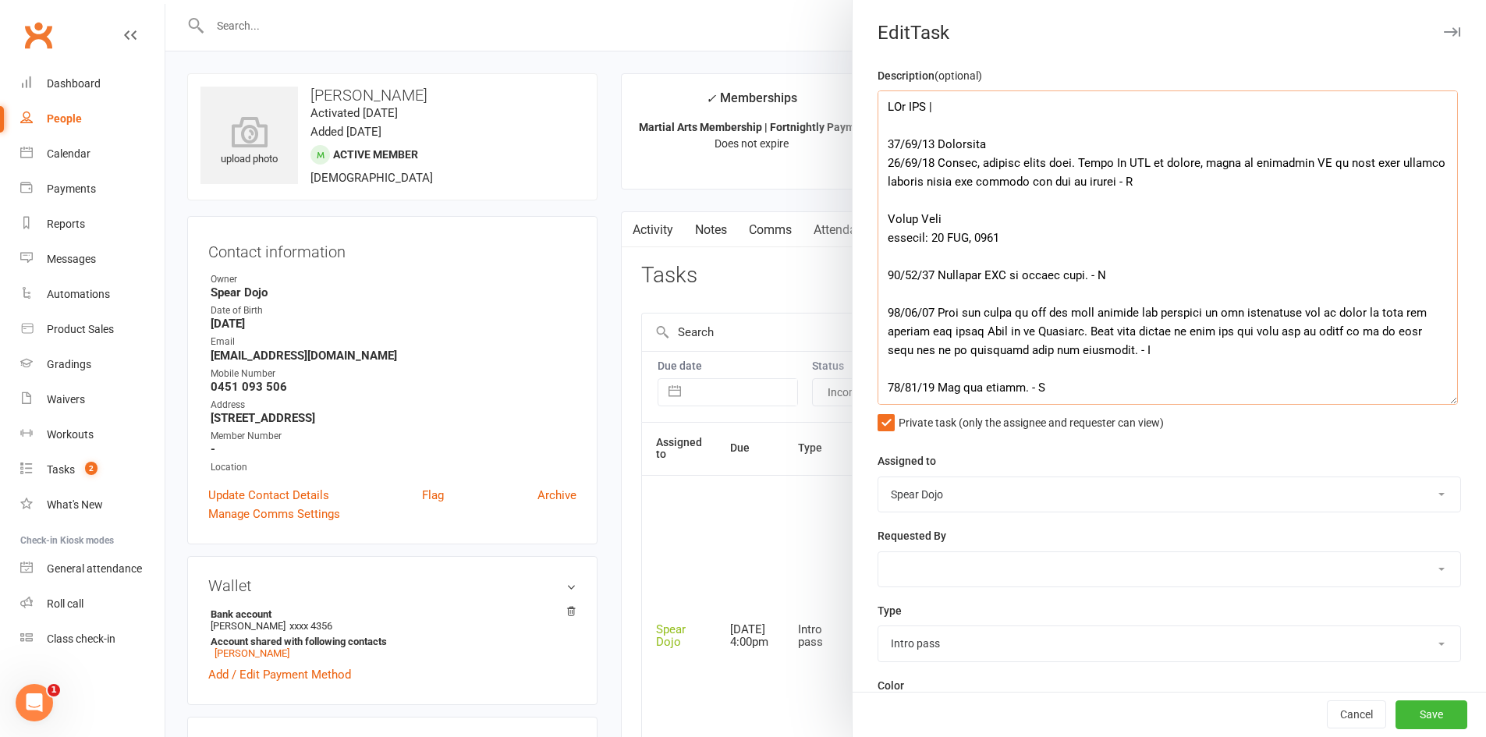
click at [881, 165] on textarea at bounding box center [1167, 247] width 580 height 314
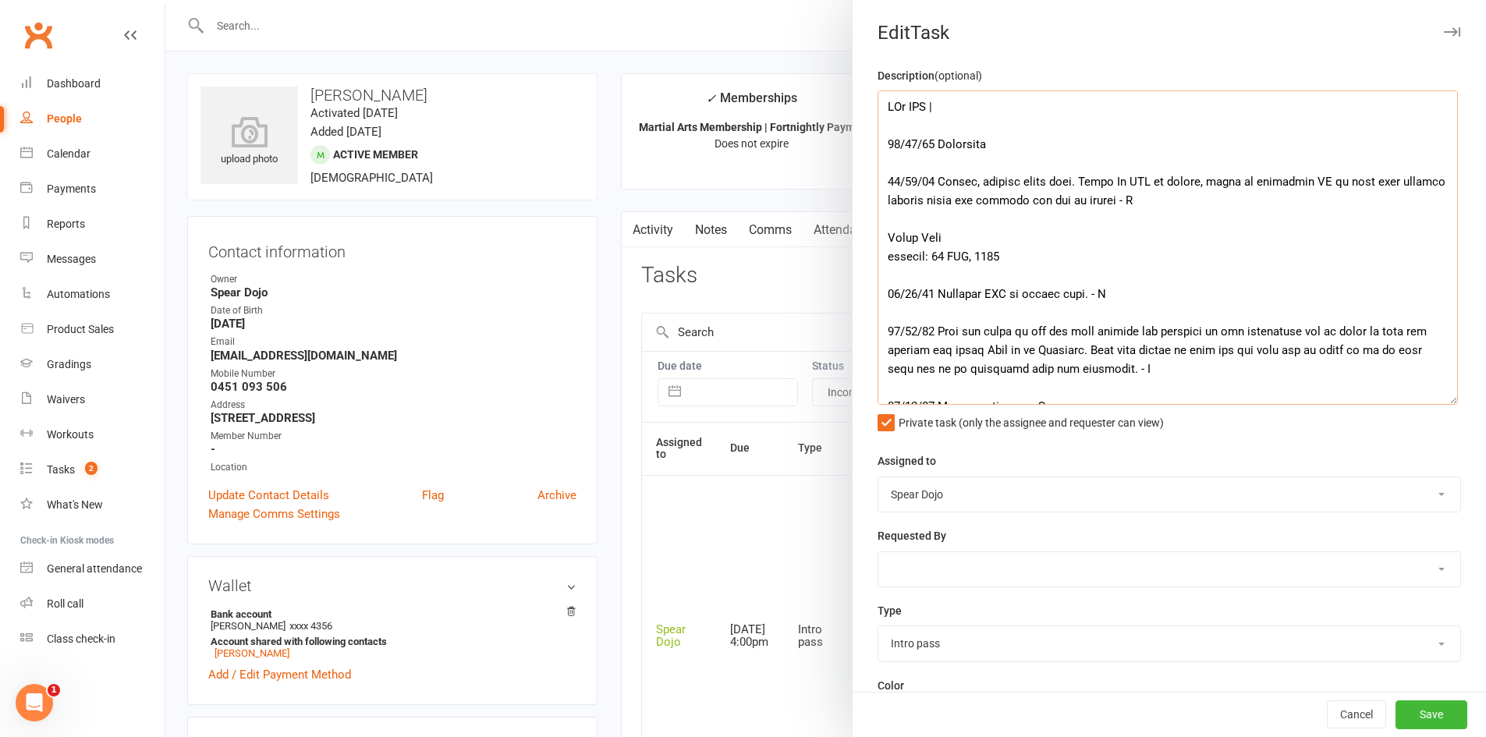
click at [1053, 144] on textarea at bounding box center [1167, 247] width 580 height 314
click at [1073, 145] on textarea at bounding box center [1167, 247] width 580 height 314
click at [1250, 145] on textarea at bounding box center [1167, 247] width 580 height 314
click at [1396, 143] on textarea at bounding box center [1167, 247] width 580 height 314
click at [1154, 106] on textarea at bounding box center [1167, 247] width 580 height 314
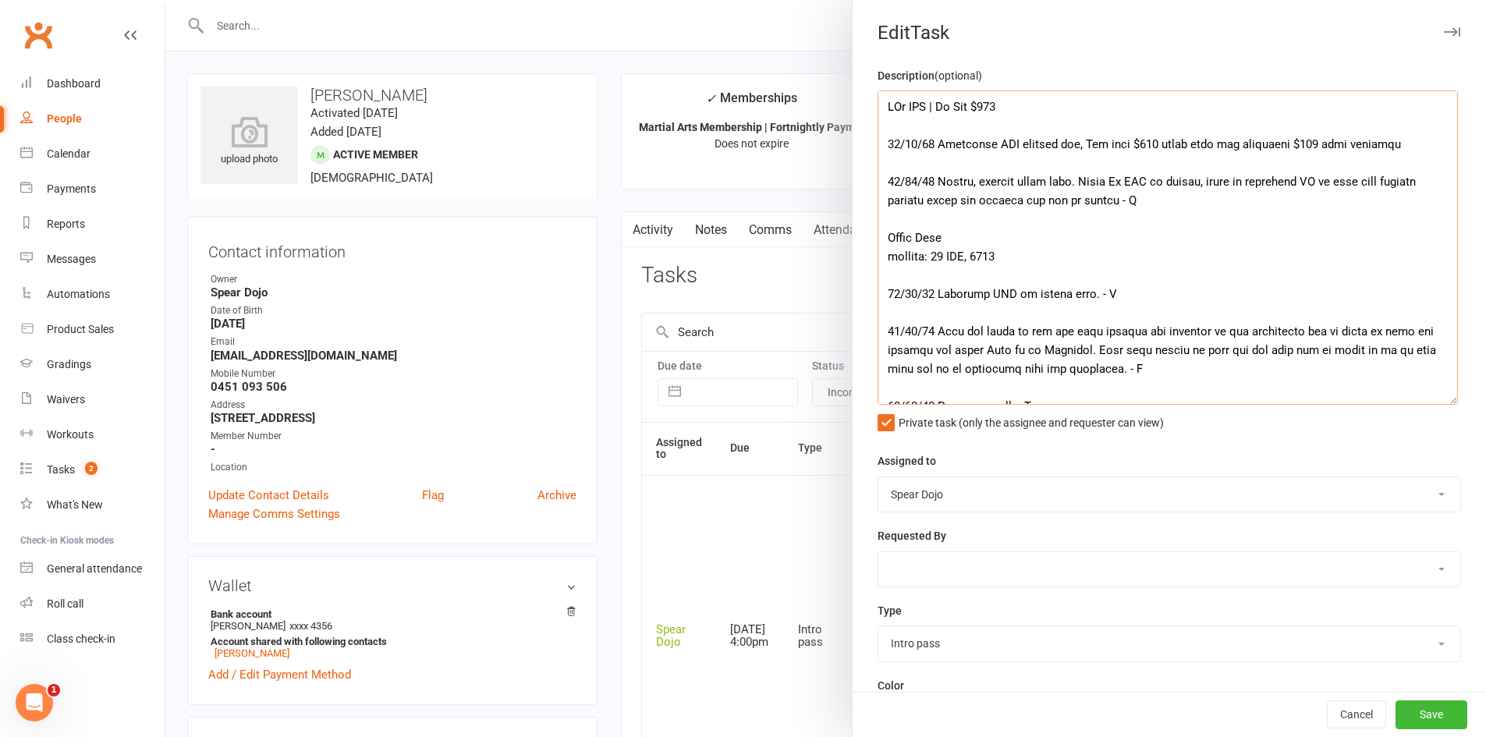
click at [1403, 149] on textarea at bounding box center [1167, 247] width 580 height 314
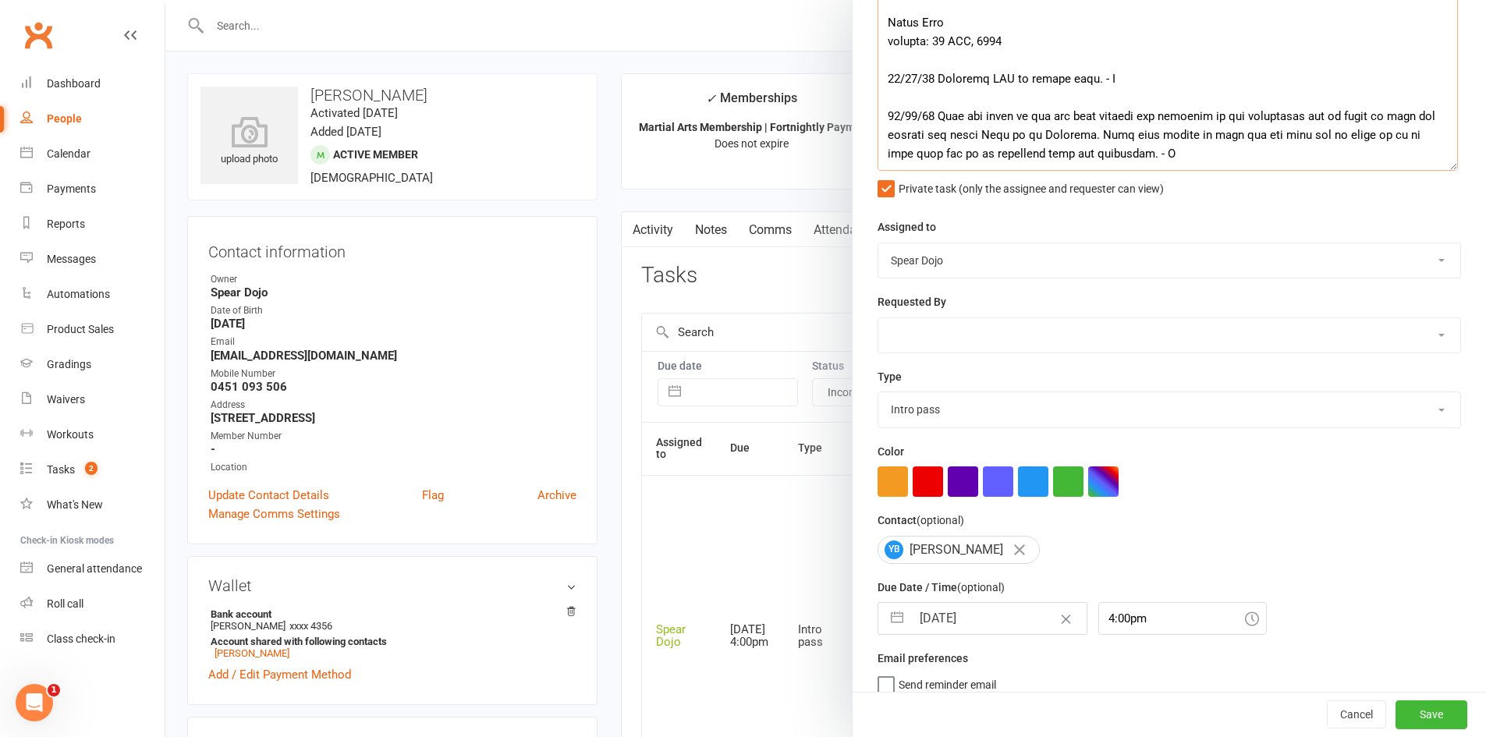
scroll to position [254, 0]
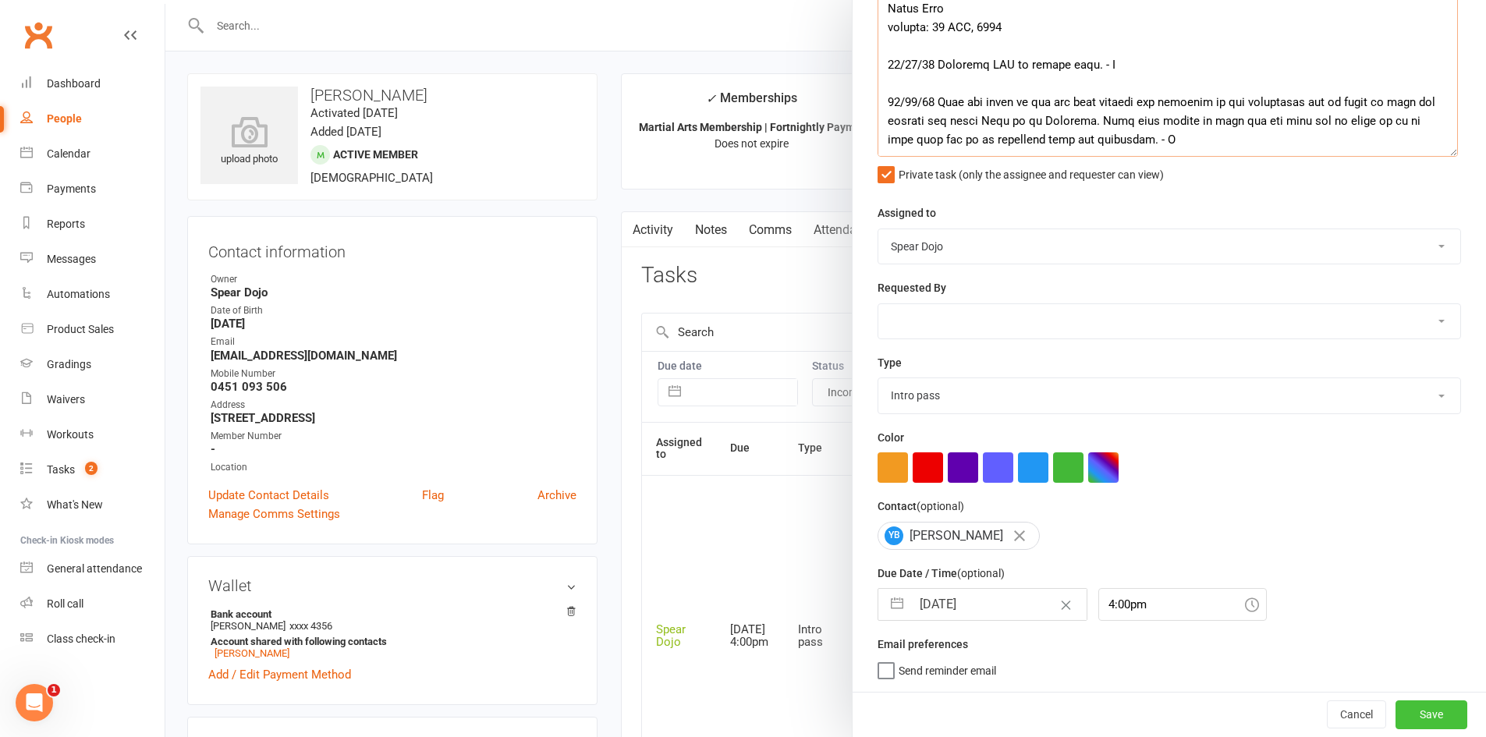
type textarea "PJr ZDK | To Pay $100 11/08/25 Purchased ZDK starter kit, Mum paid $189 today w…"
click at [1401, 710] on button "Save" at bounding box center [1431, 714] width 72 height 28
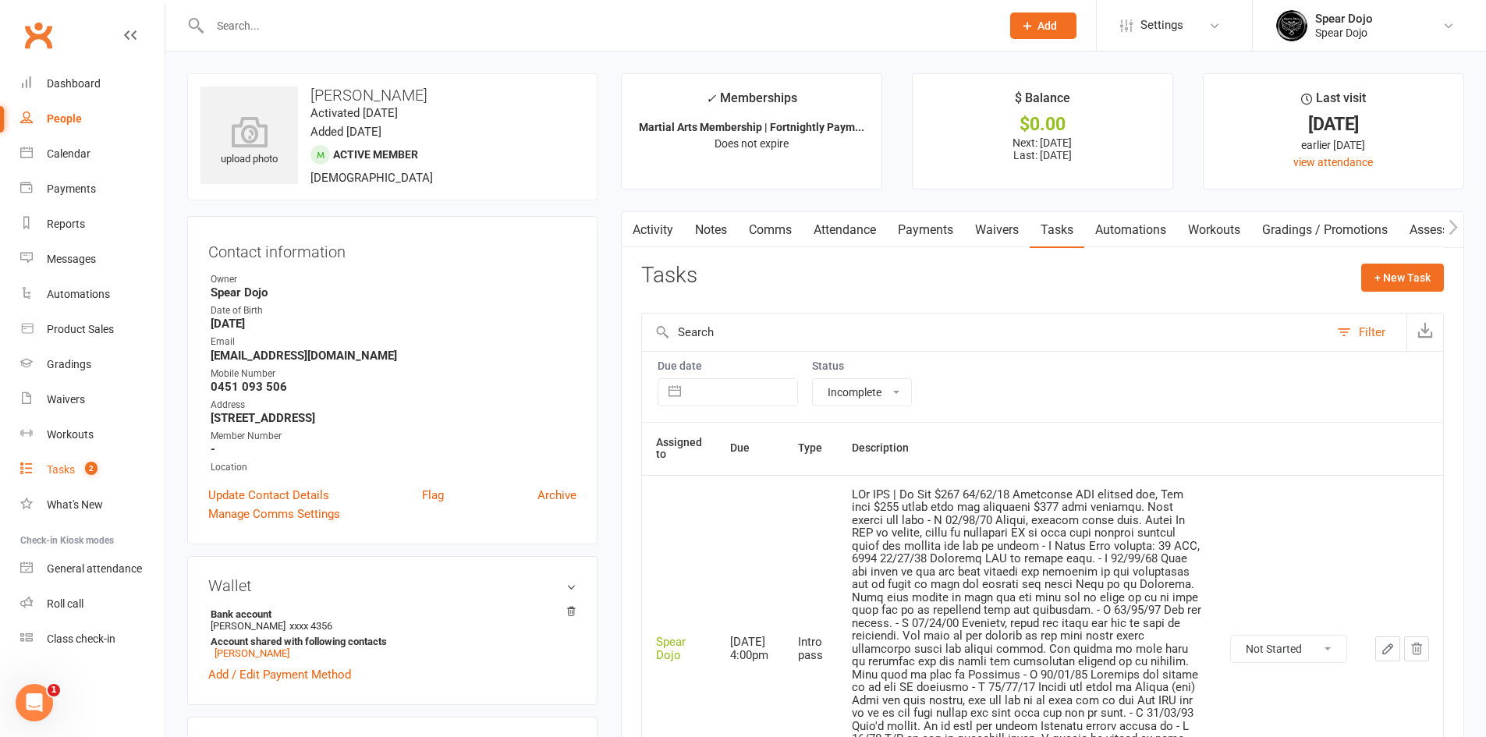
click at [52, 469] on div "Tasks" at bounding box center [61, 469] width 28 height 12
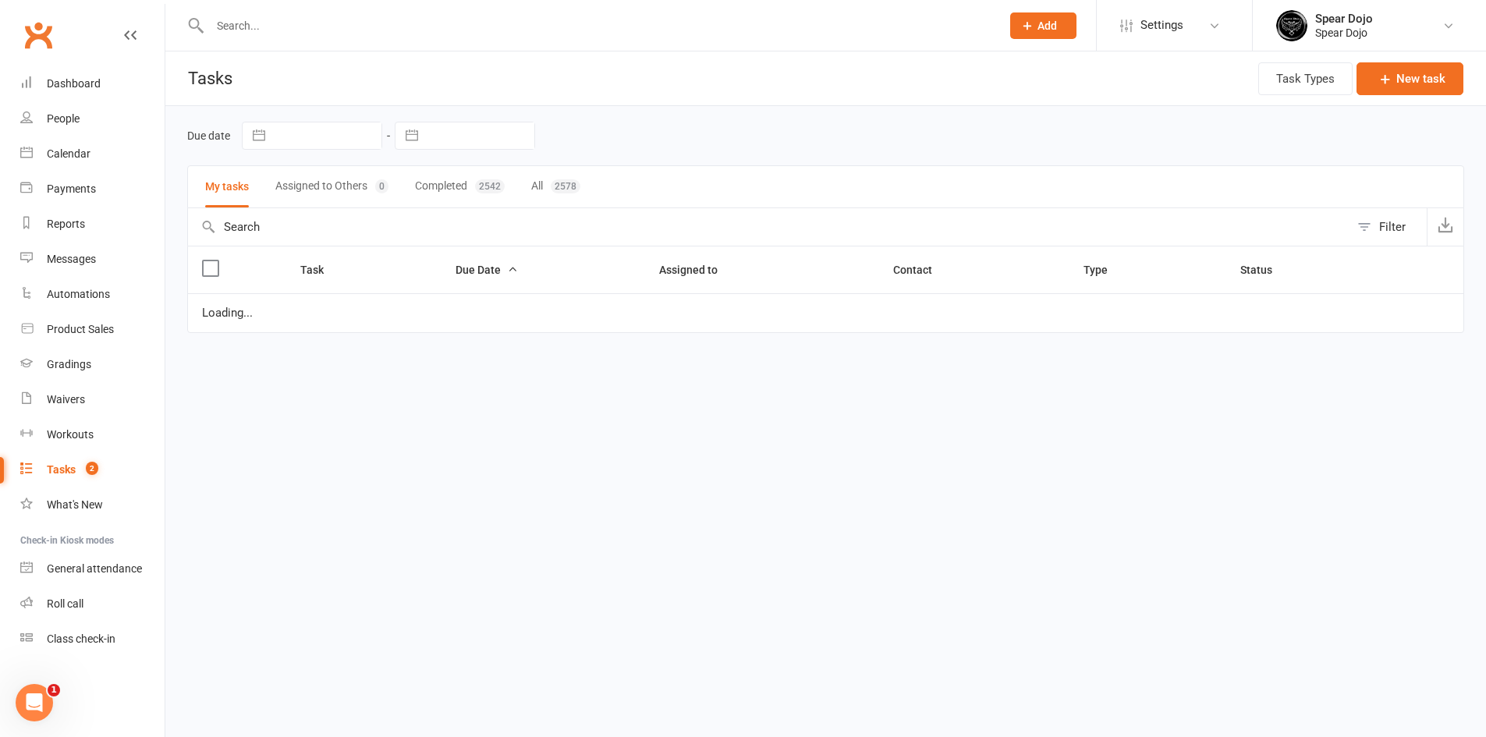
select select "started"
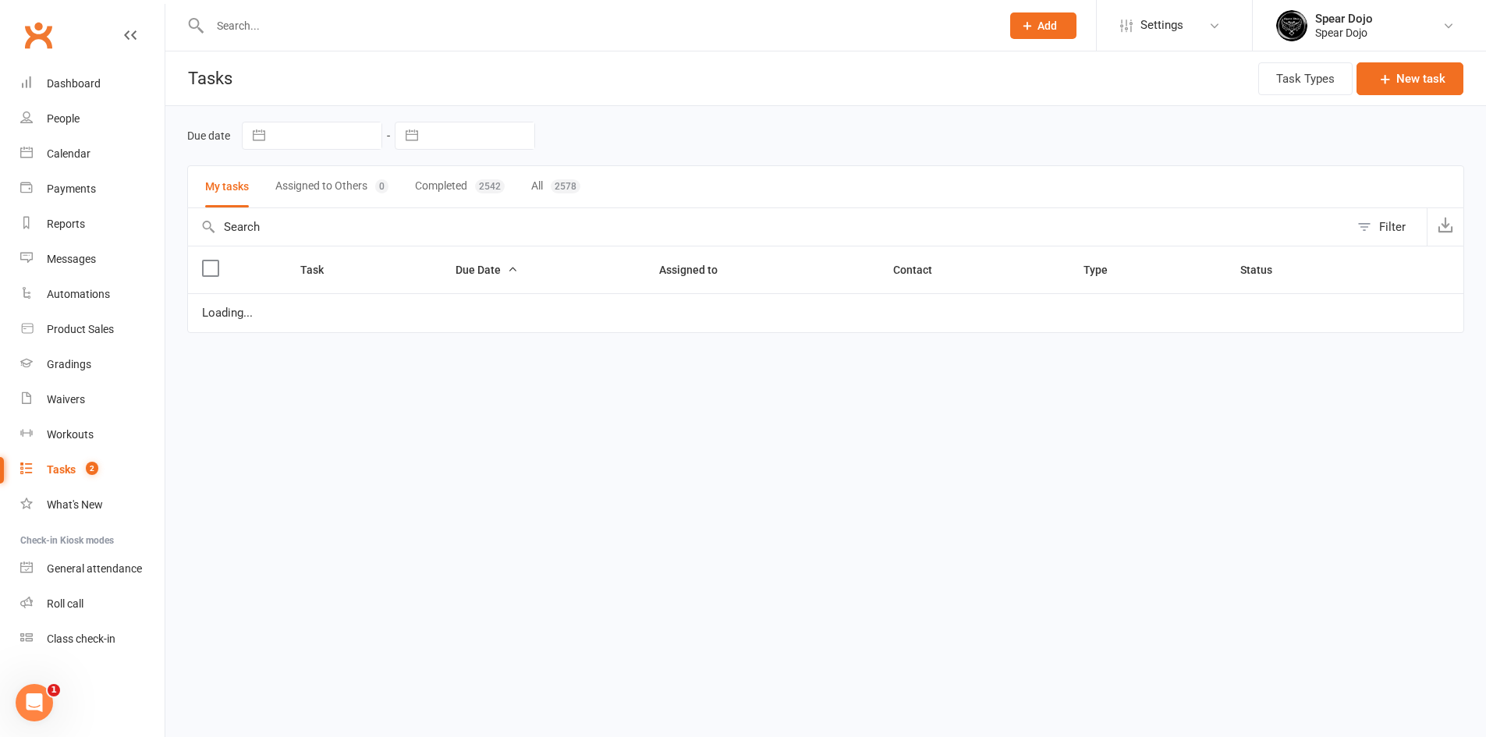
select select "started"
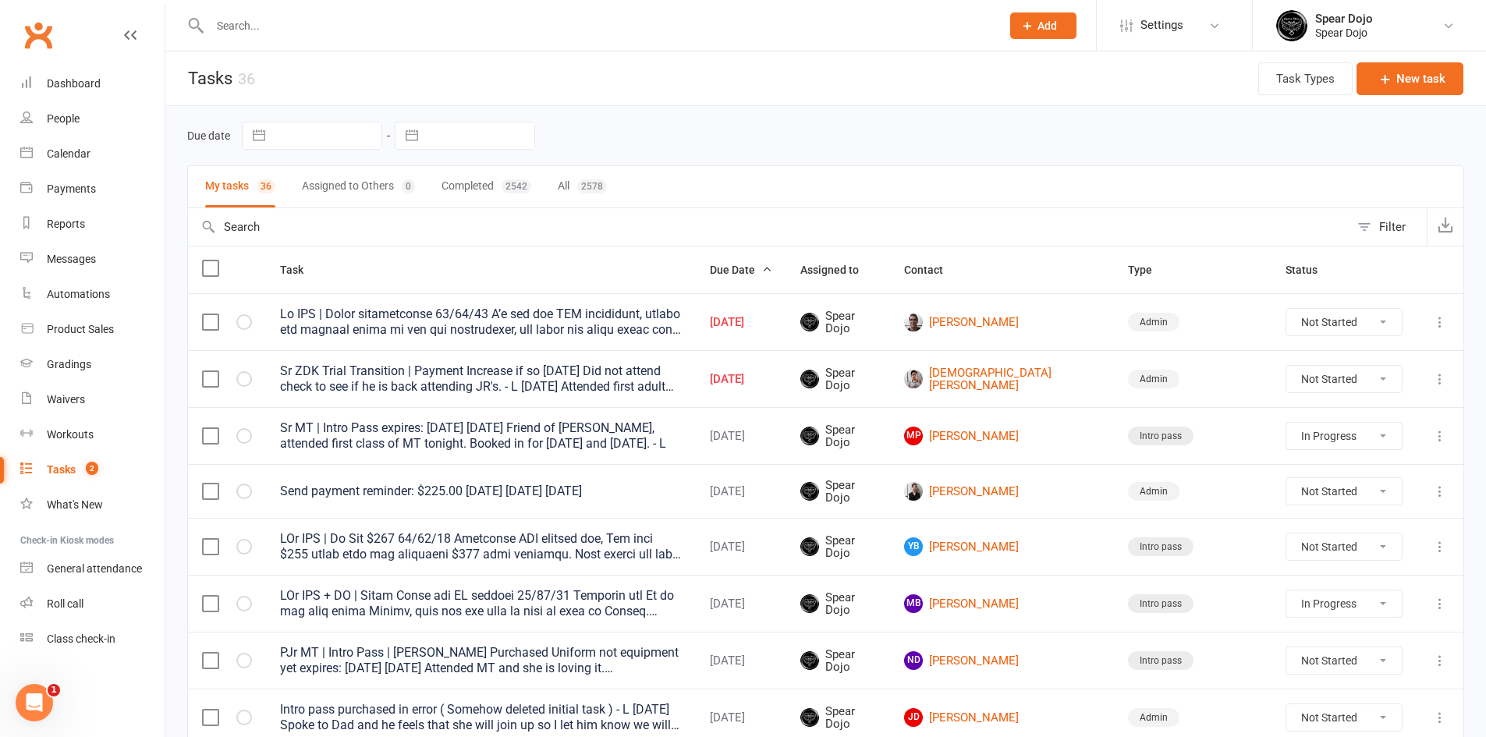
click at [1444, 316] on icon at bounding box center [1440, 322] width 16 height 16
click at [1377, 395] on link "Edit" at bounding box center [1359, 382] width 154 height 31
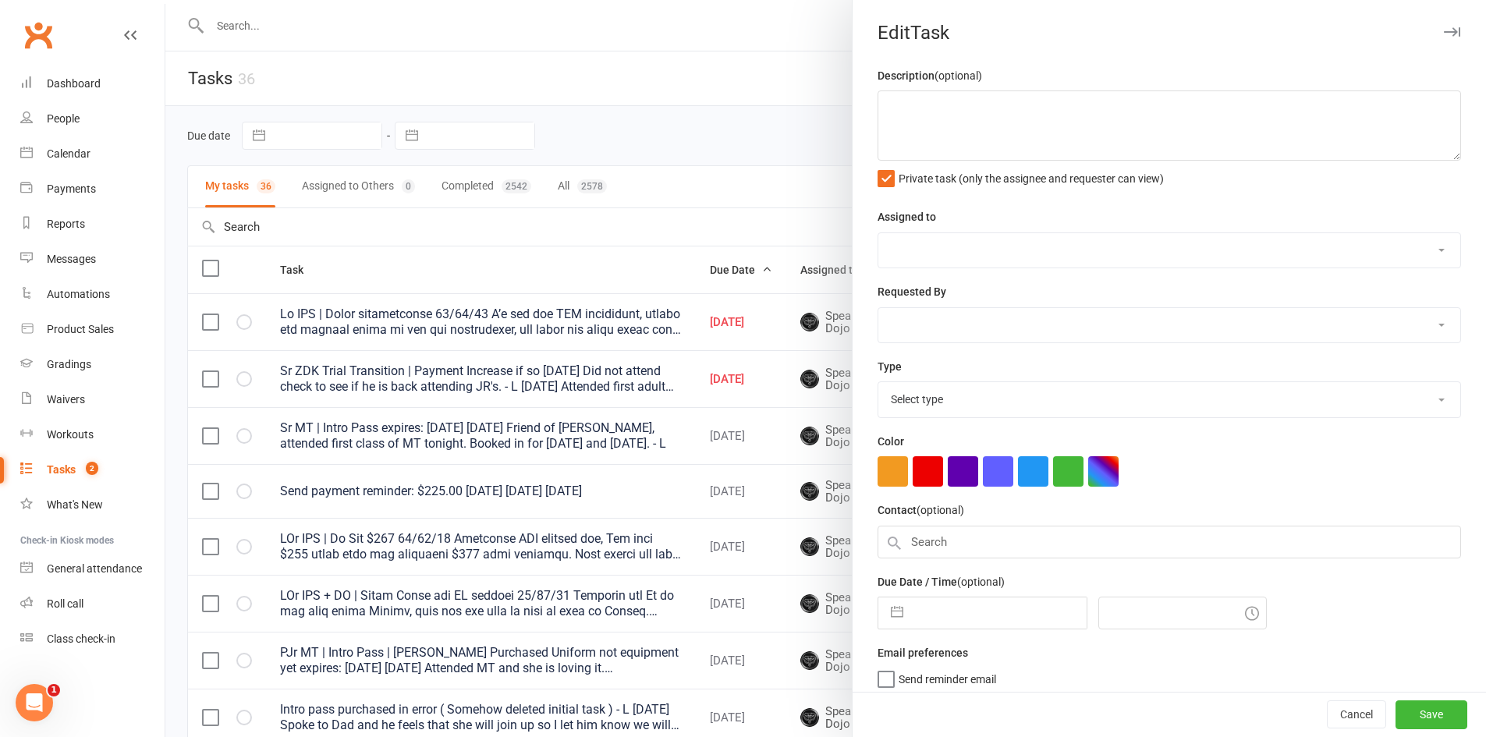
type textarea "Sr BJJ | Needs registration 11/08/25 I’d add the BJJ membership, adjust the pay…"
select select "43986"
type input "[DATE]"
type input "5:15pm"
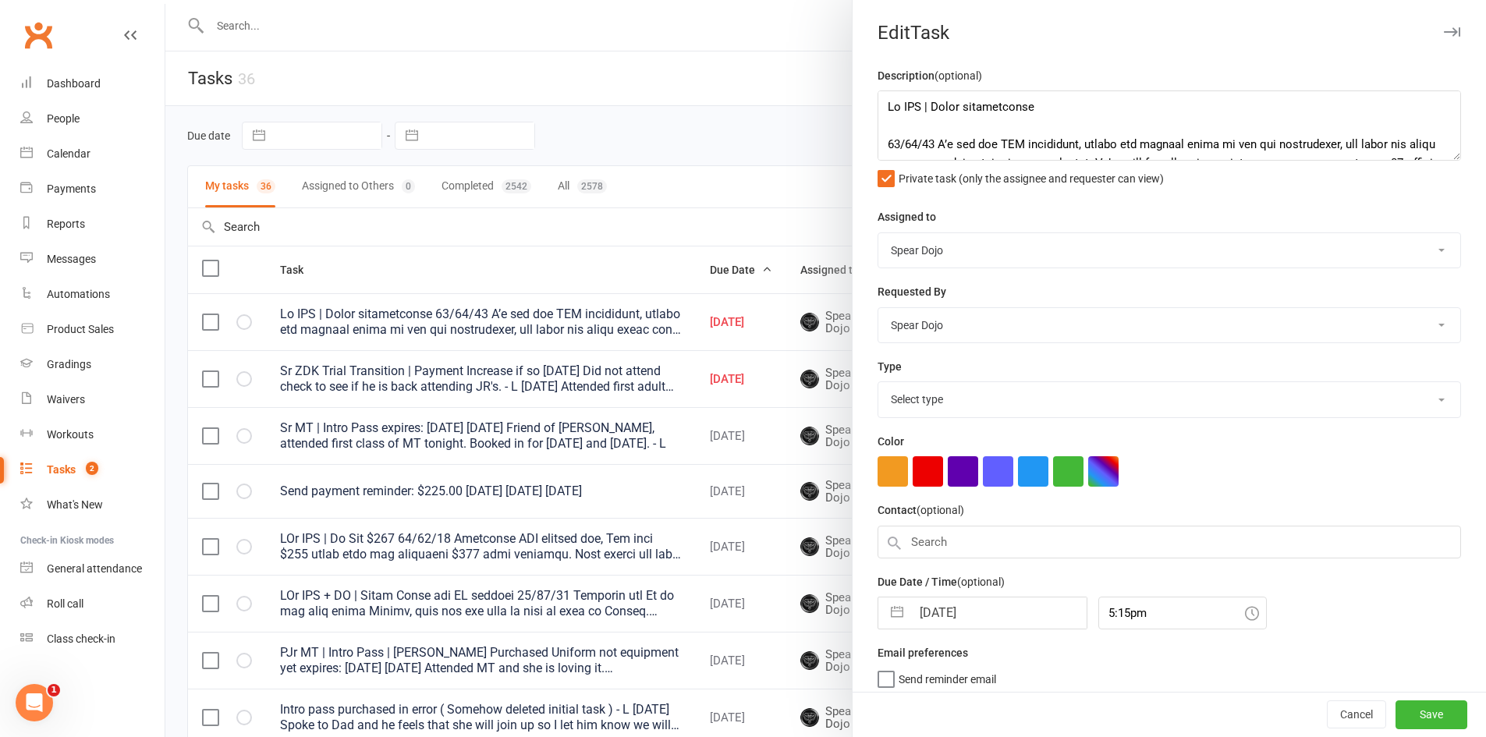
select select "19839"
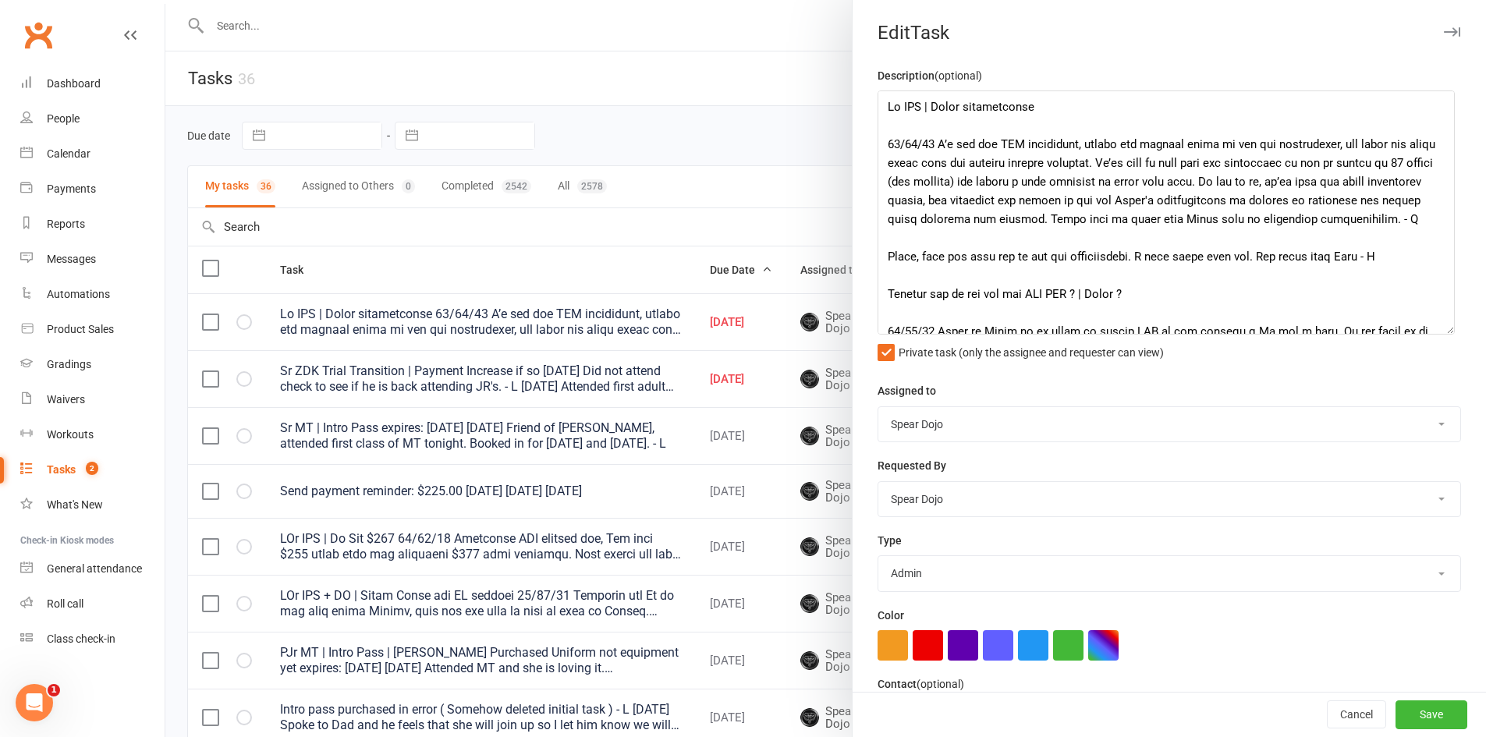
drag, startPoint x: 1432, startPoint y: 158, endPoint x: 1443, endPoint y: 331, distance: 174.3
click at [1443, 331] on textarea at bounding box center [1165, 212] width 577 height 244
click at [1420, 221] on textarea at bounding box center [1165, 212] width 577 height 244
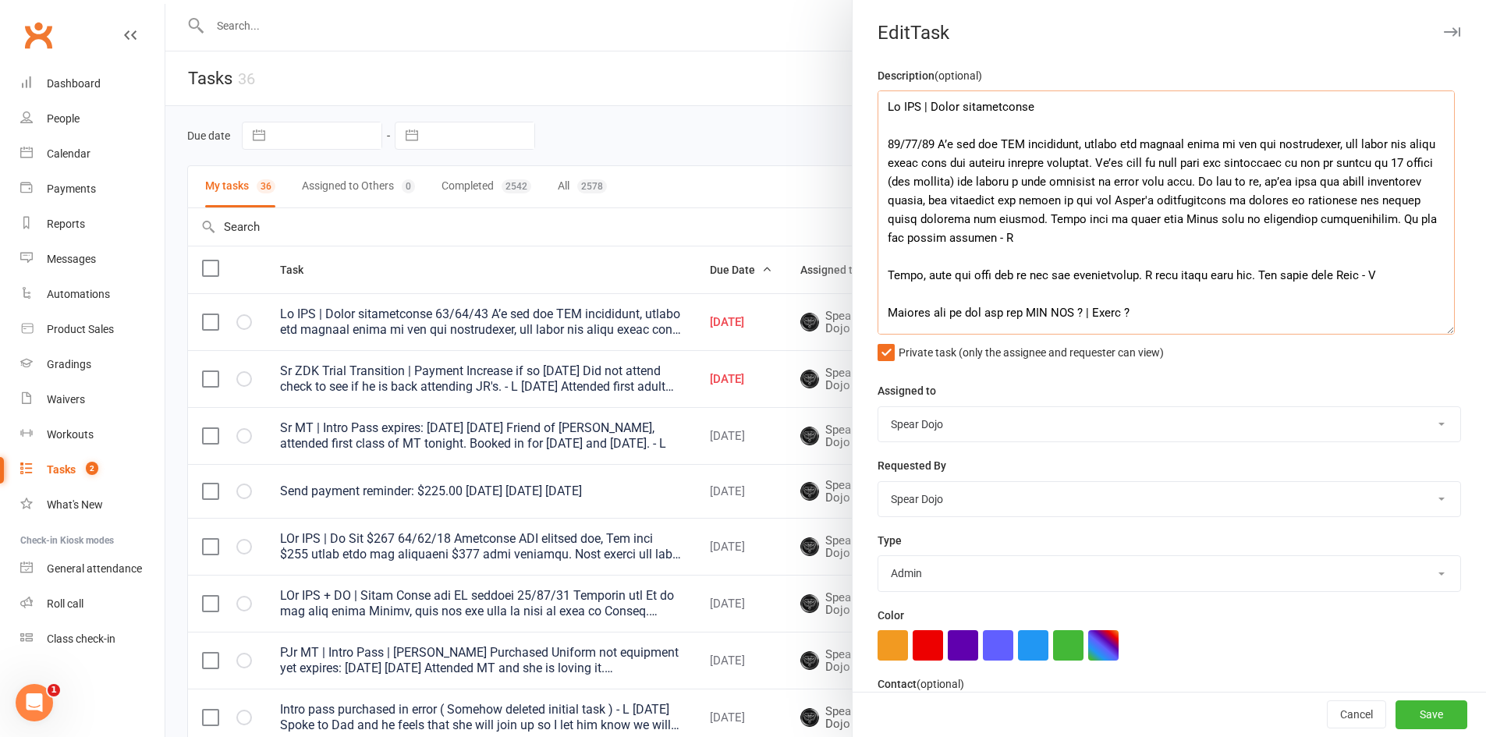
scroll to position [185, 0]
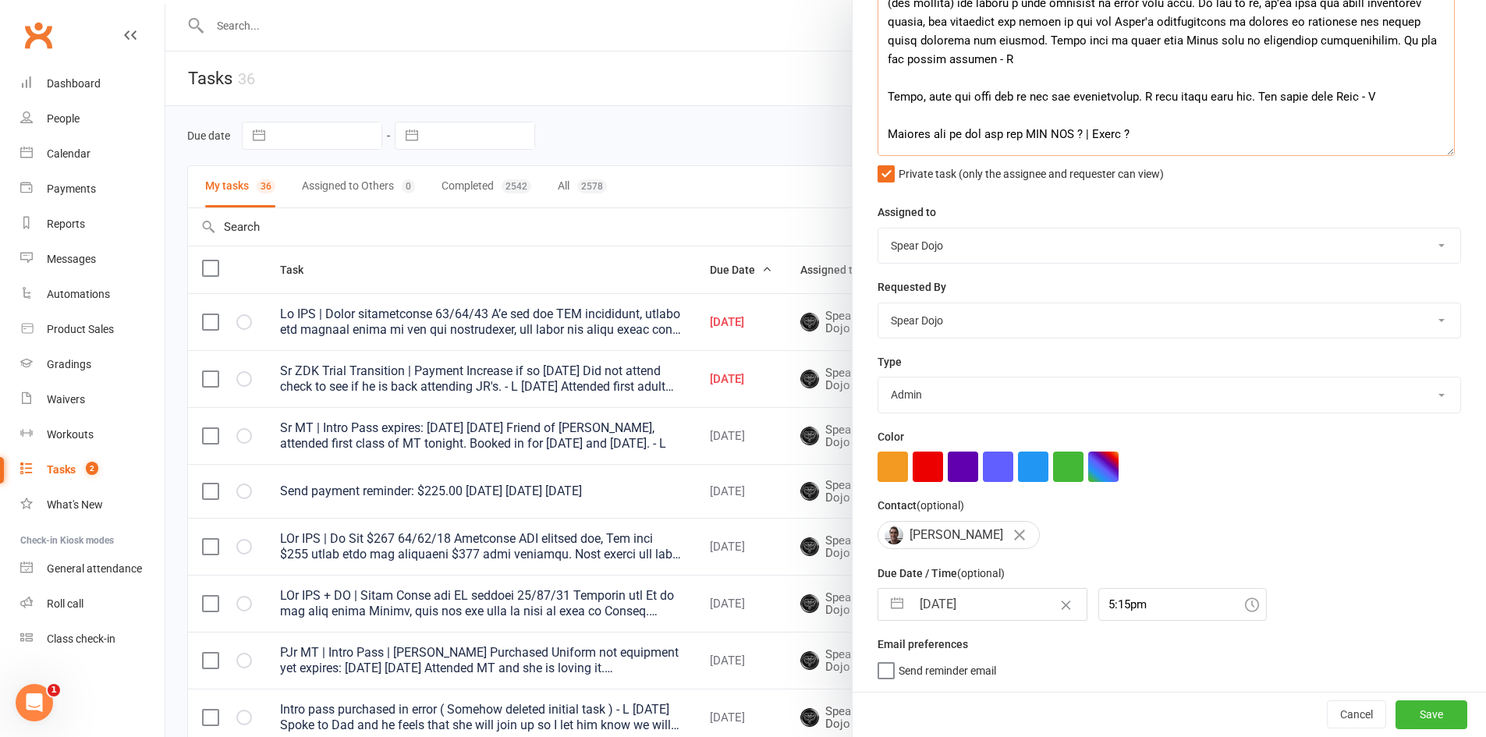
type textarea "Sr BJJ | Needs registration 11/08/25 I’d add the BJJ membership, adjust the pay…"
click at [885, 611] on button "button" at bounding box center [897, 604] width 28 height 31
select select "6"
select select "2025"
select select "7"
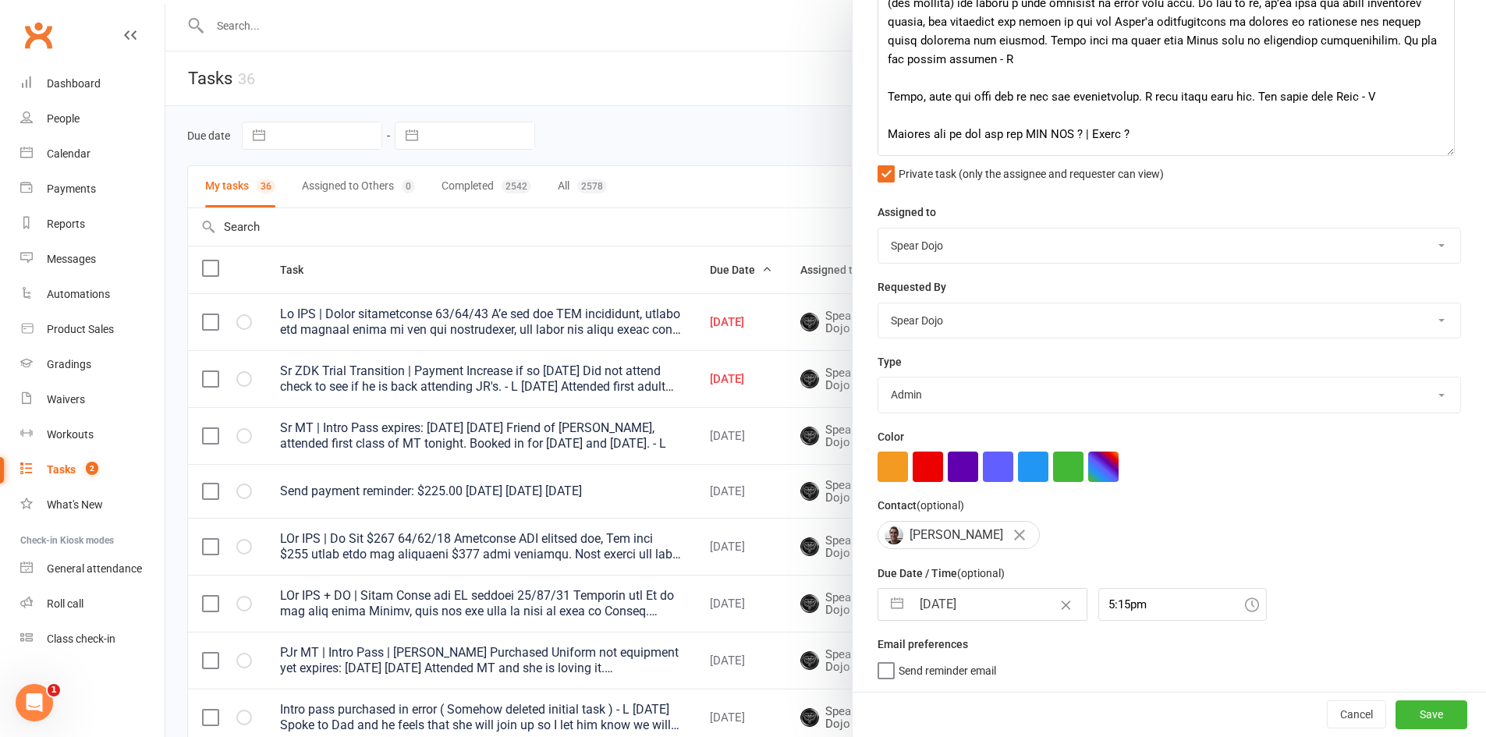
select select "2025"
select select "8"
select select "2025"
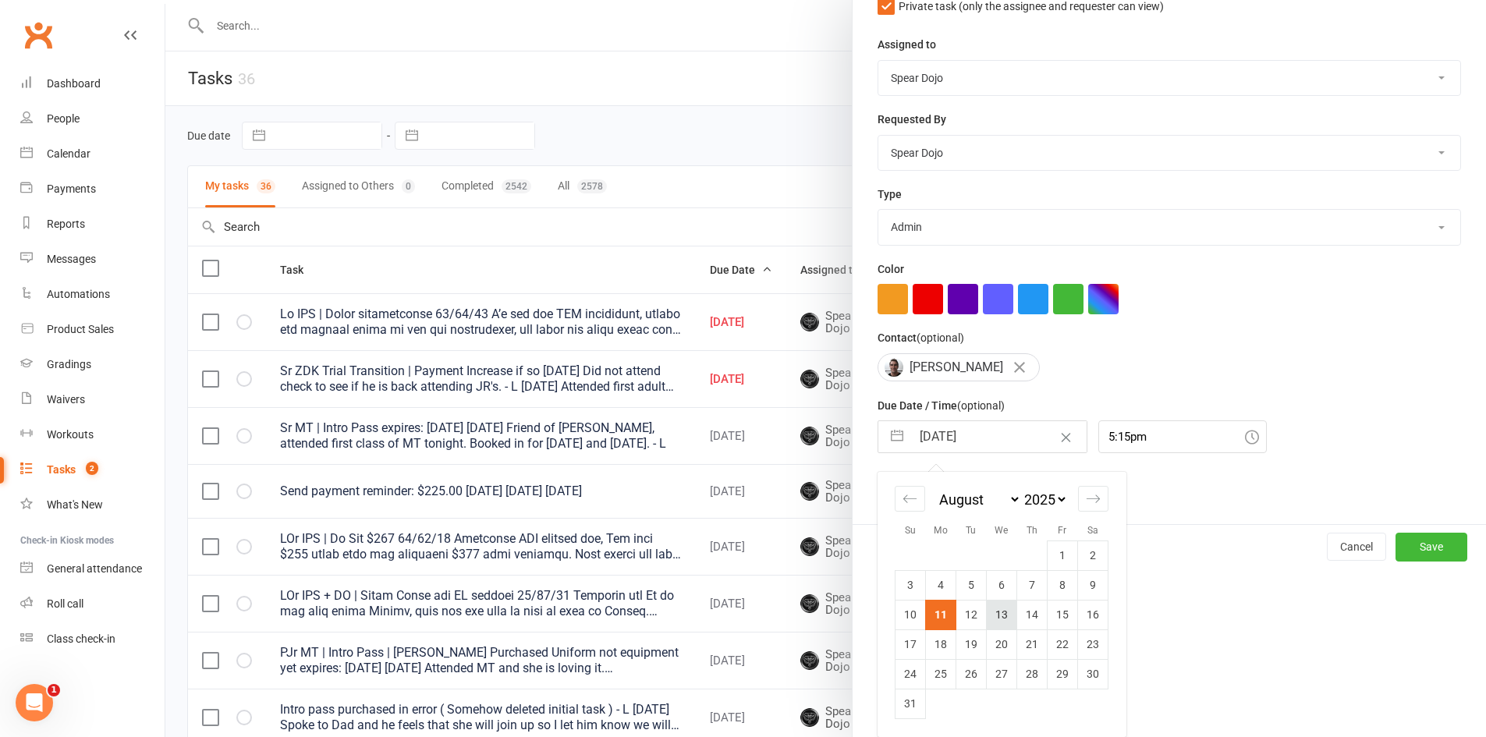
click at [987, 622] on td "13" at bounding box center [1002, 615] width 30 height 30
type input "[DATE]"
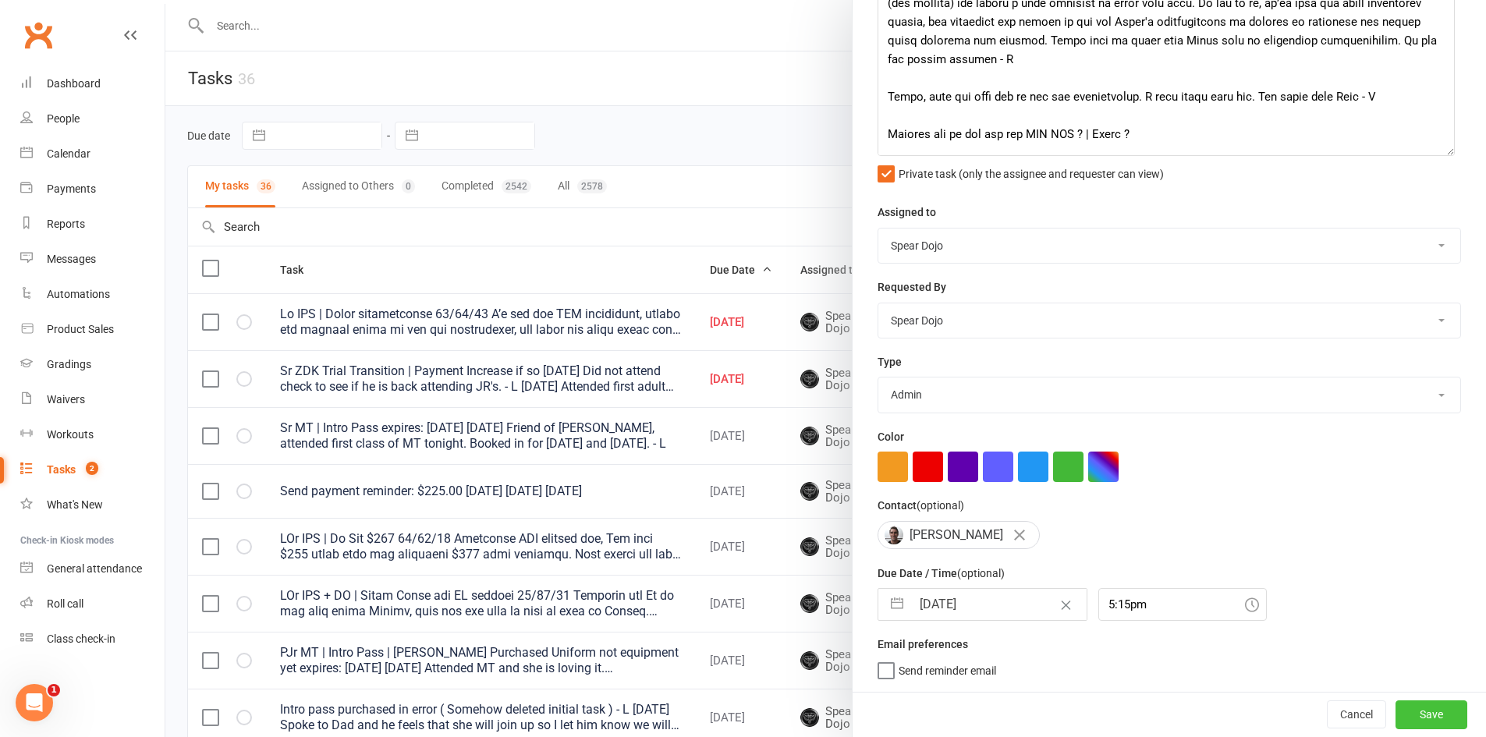
click at [1417, 718] on button "Save" at bounding box center [1431, 714] width 72 height 28
select select "started"
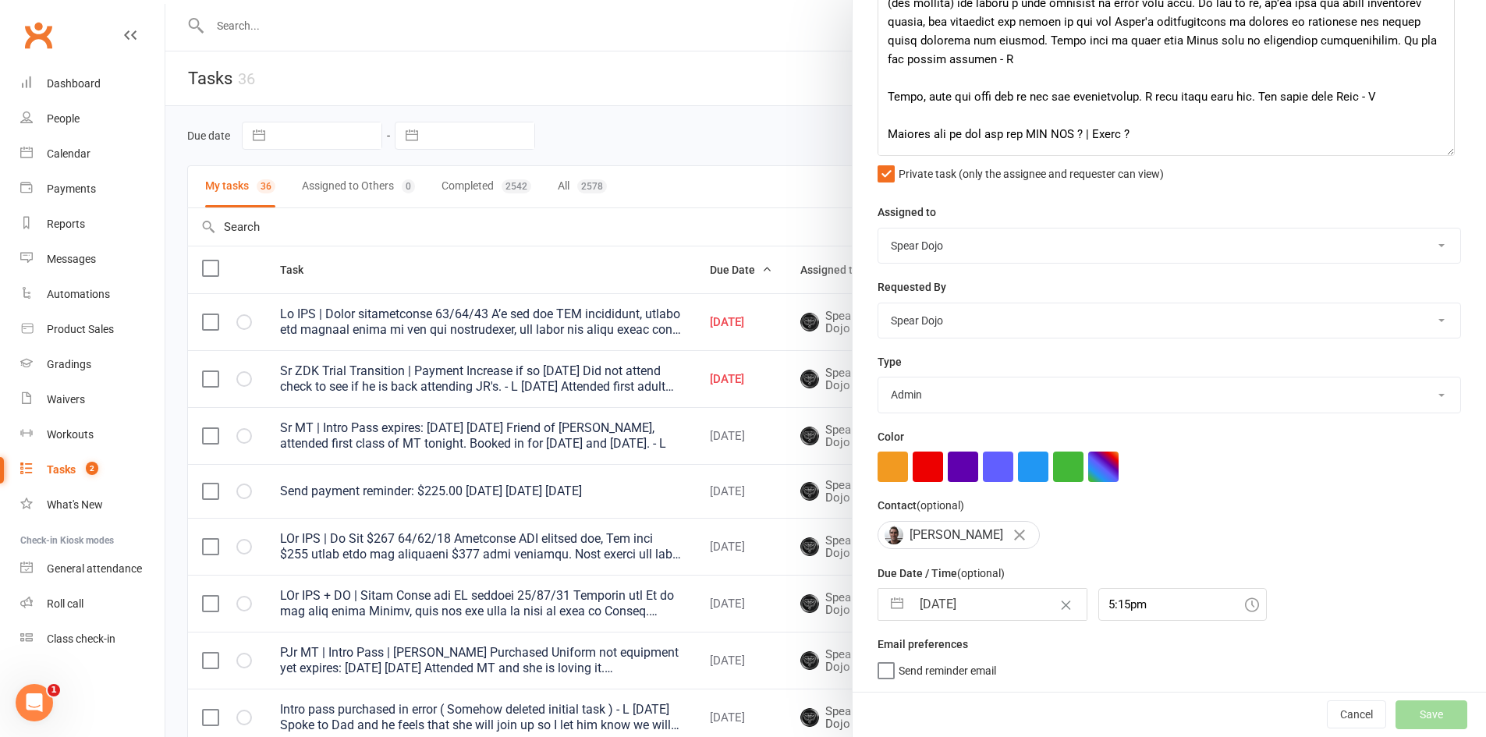
select select "started"
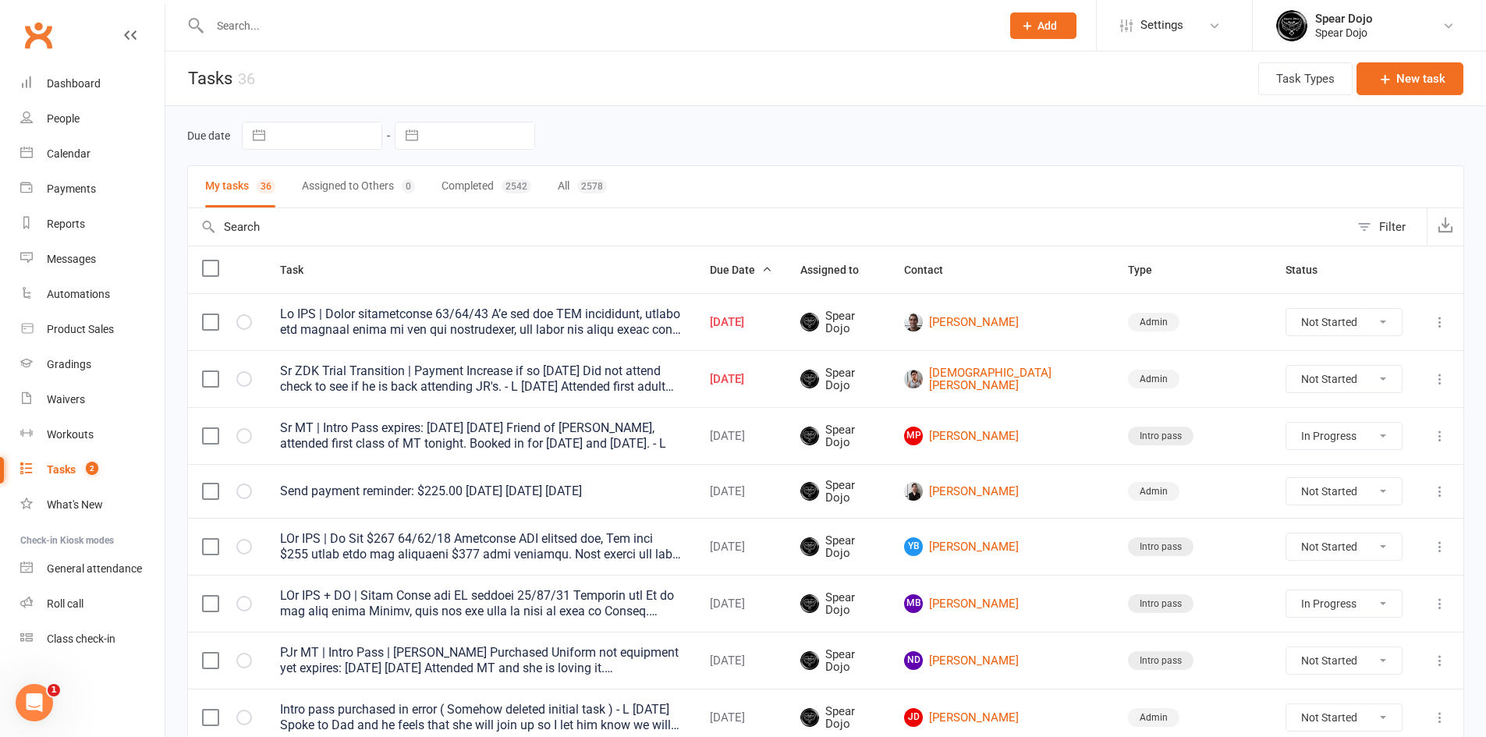
select select "started"
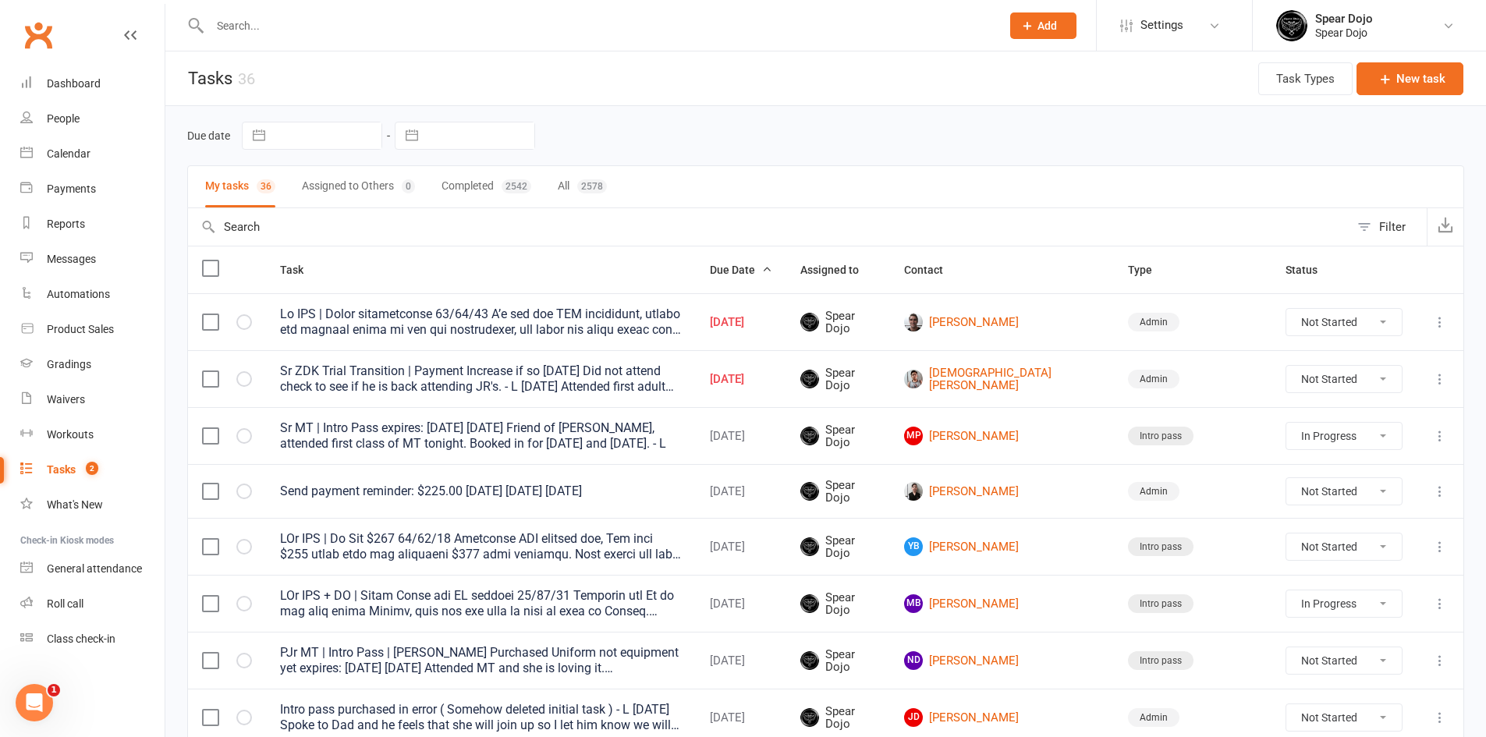
select select "started"
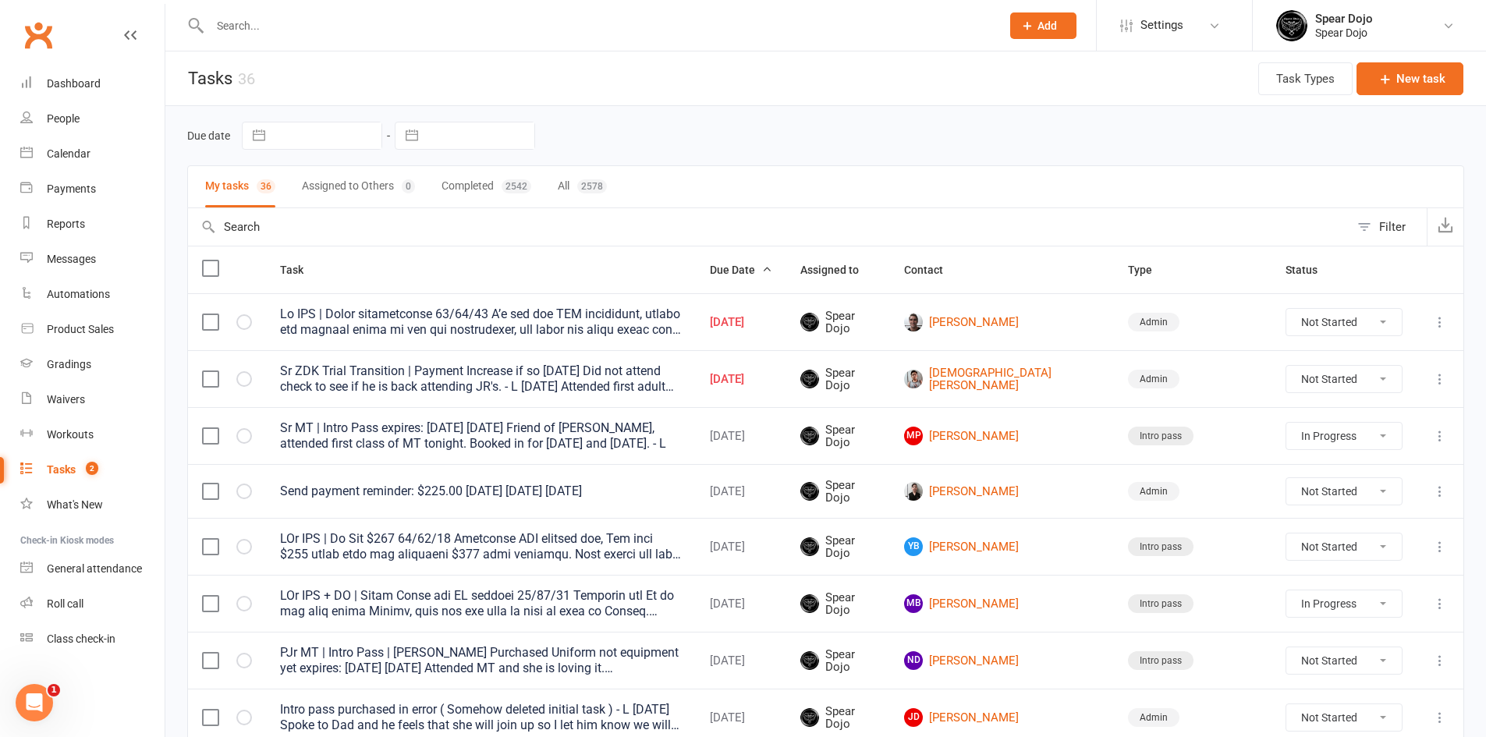
select select "started"
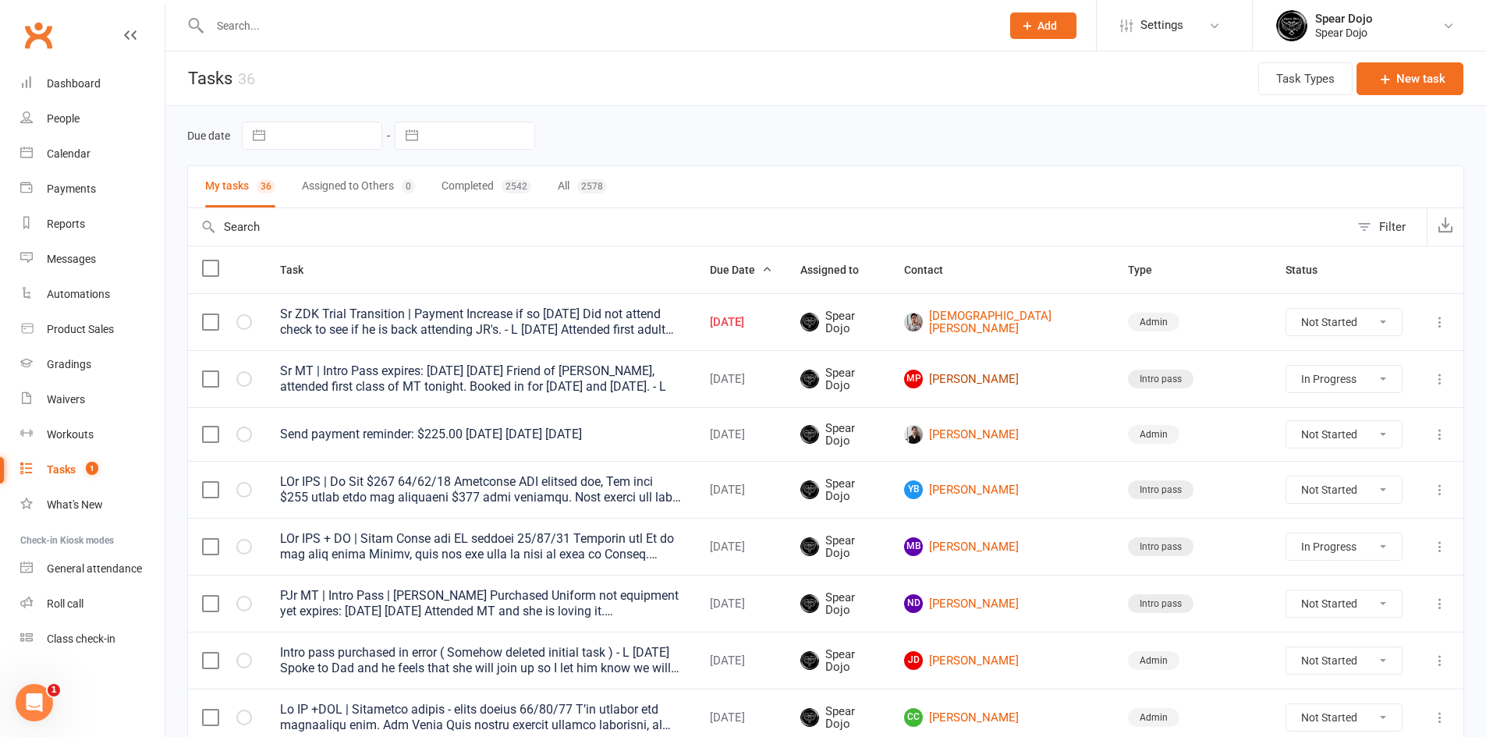
click at [1039, 373] on link "MP Mak Pretorius" at bounding box center [1002, 379] width 196 height 19
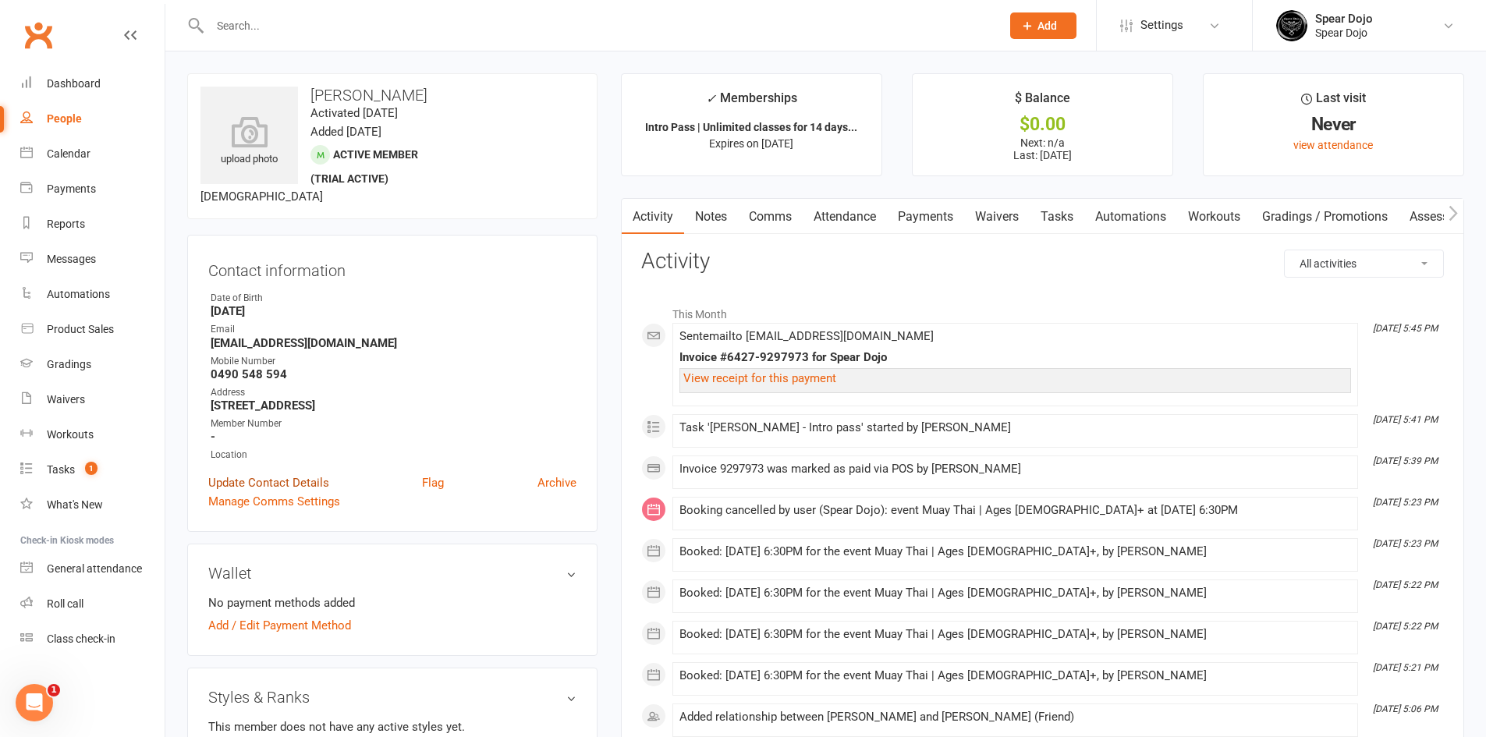
click at [227, 486] on link "Update Contact Details" at bounding box center [268, 482] width 121 height 19
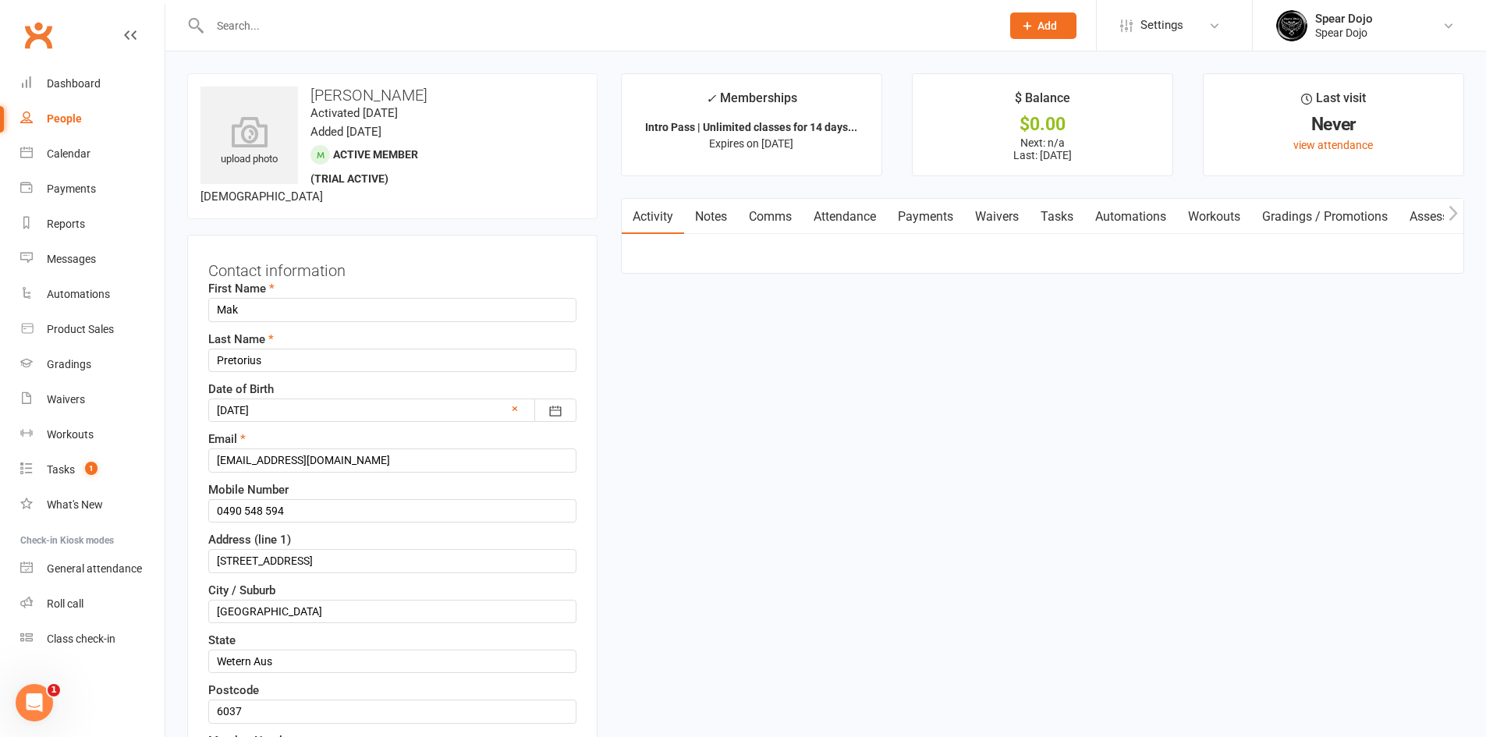
scroll to position [73, 0]
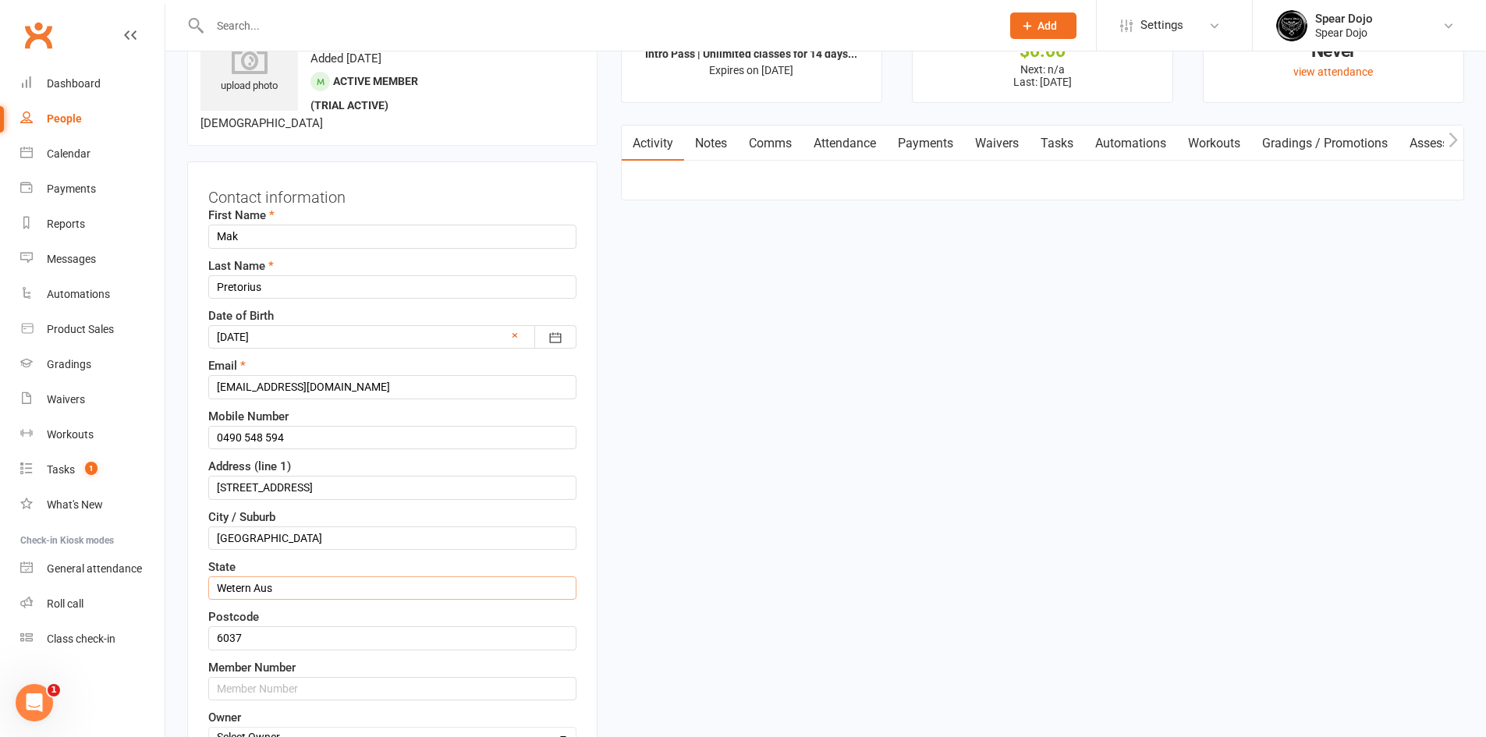
click at [272, 591] on input "Wetern Aus" at bounding box center [392, 587] width 368 height 23
click at [231, 591] on input "Wetern Australia" at bounding box center [392, 587] width 368 height 23
type input "Western Australia"
drag, startPoint x: 257, startPoint y: 539, endPoint x: 223, endPoint y: 541, distance: 33.6
click at [223, 541] on input "PERTH" at bounding box center [392, 537] width 368 height 23
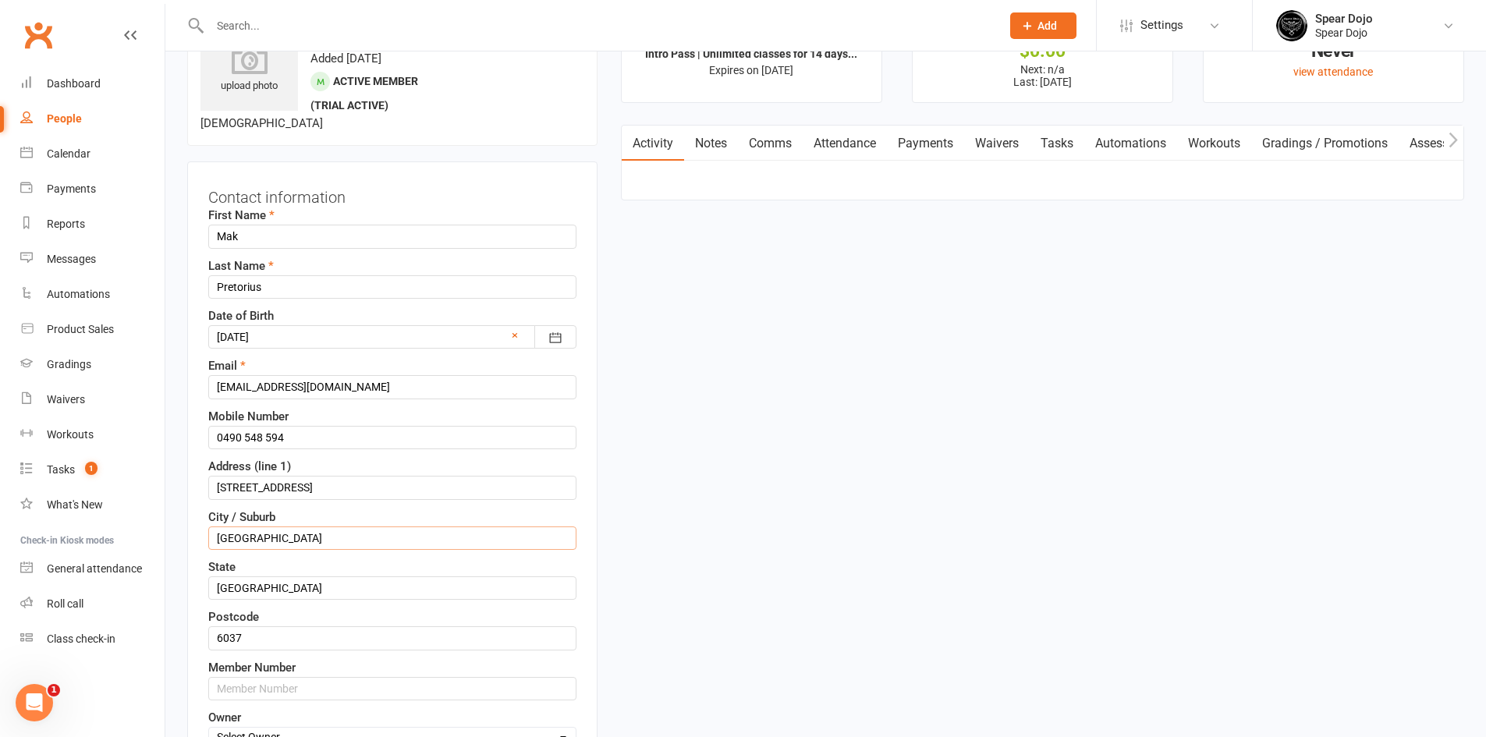
drag, startPoint x: 264, startPoint y: 534, endPoint x: 200, endPoint y: 541, distance: 64.3
click at [200, 541] on div "Contact information First Name Mak Last Name Pretorius Date of Birth 05 Dec 200…" at bounding box center [392, 513] width 410 height 705
type input "Two Rocks"
drag, startPoint x: 295, startPoint y: 486, endPoint x: 444, endPoint y: 470, distance: 149.8
click at [444, 470] on div "Address (line 1) 5 Fawkner Road Two Rocks" at bounding box center [392, 478] width 368 height 42
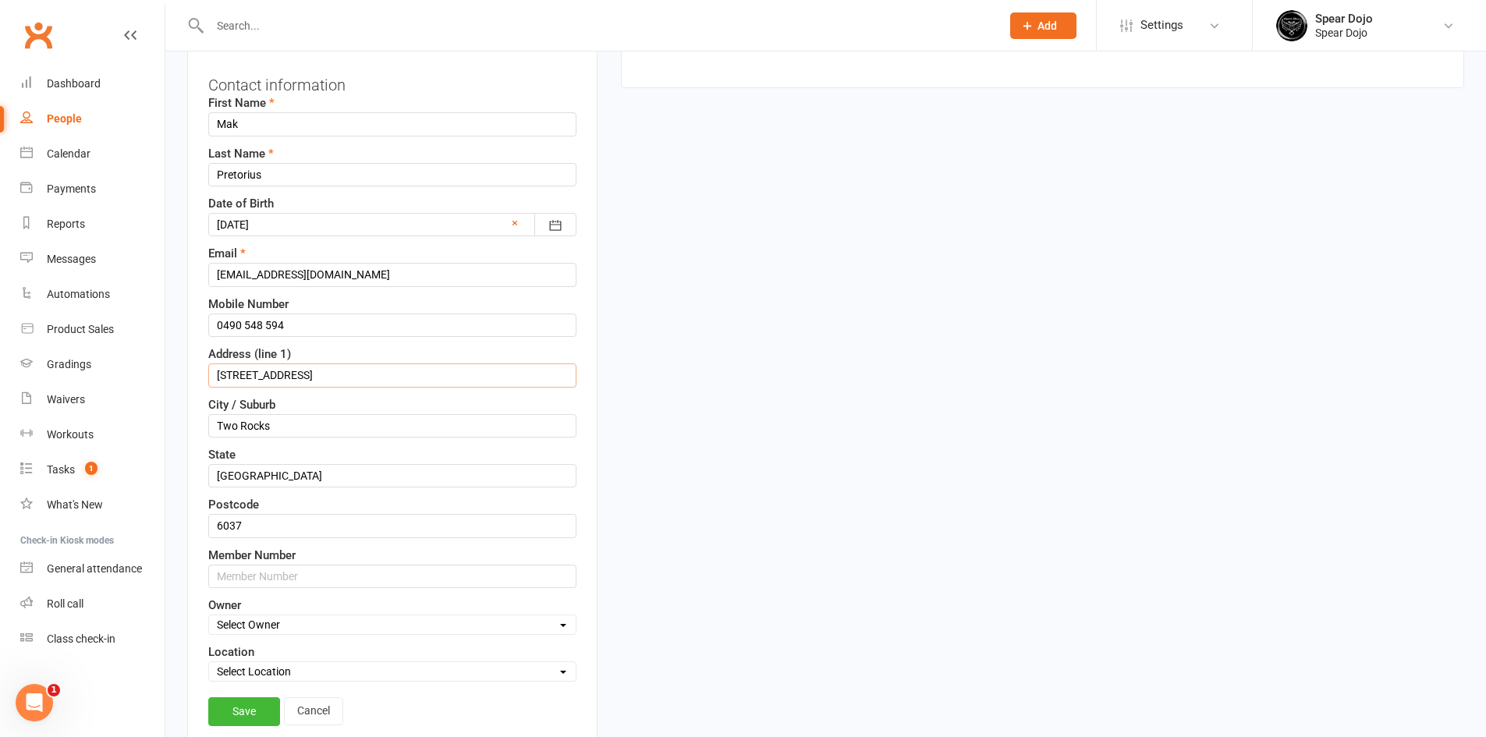
scroll to position [307, 0]
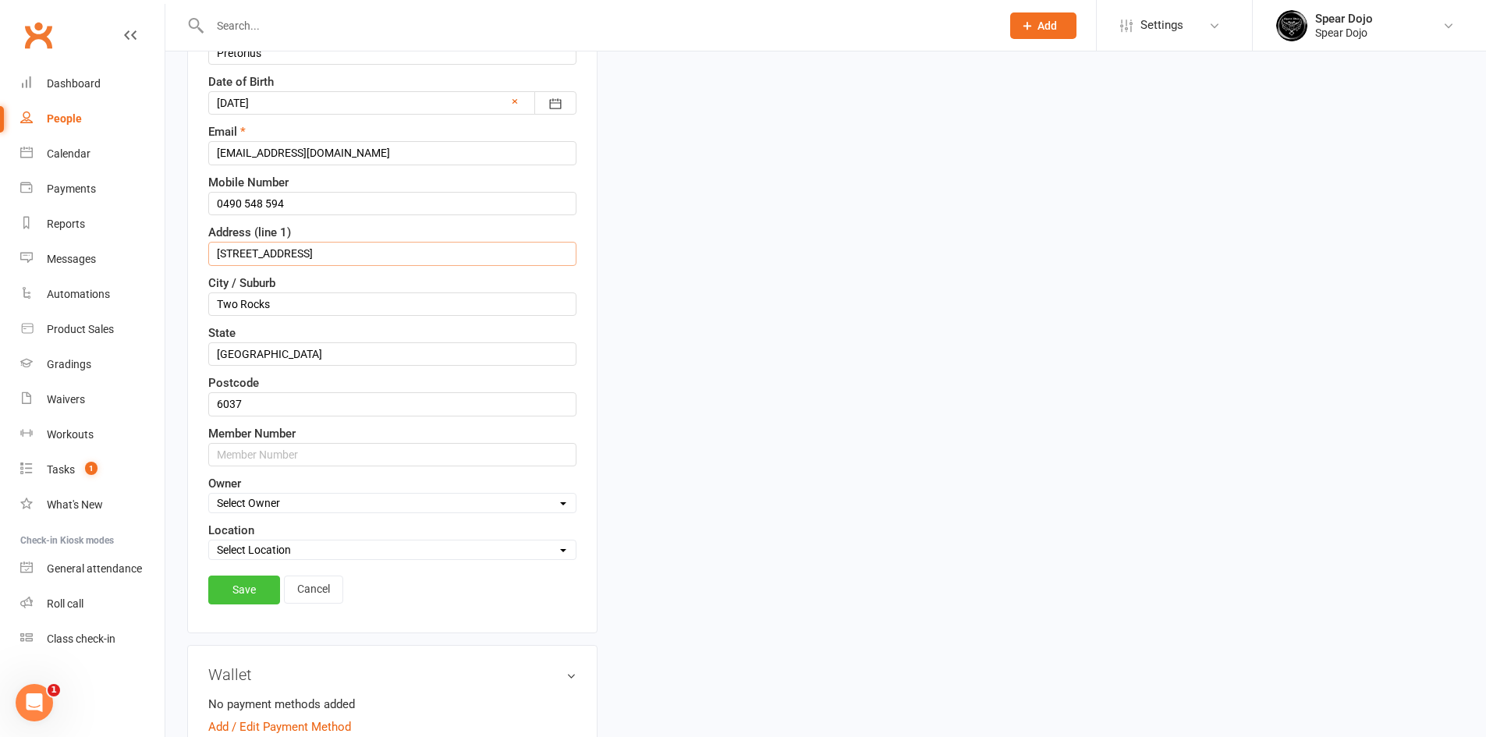
type input "5 Fawkner Road"
click at [233, 582] on link "Save" at bounding box center [244, 590] width 72 height 28
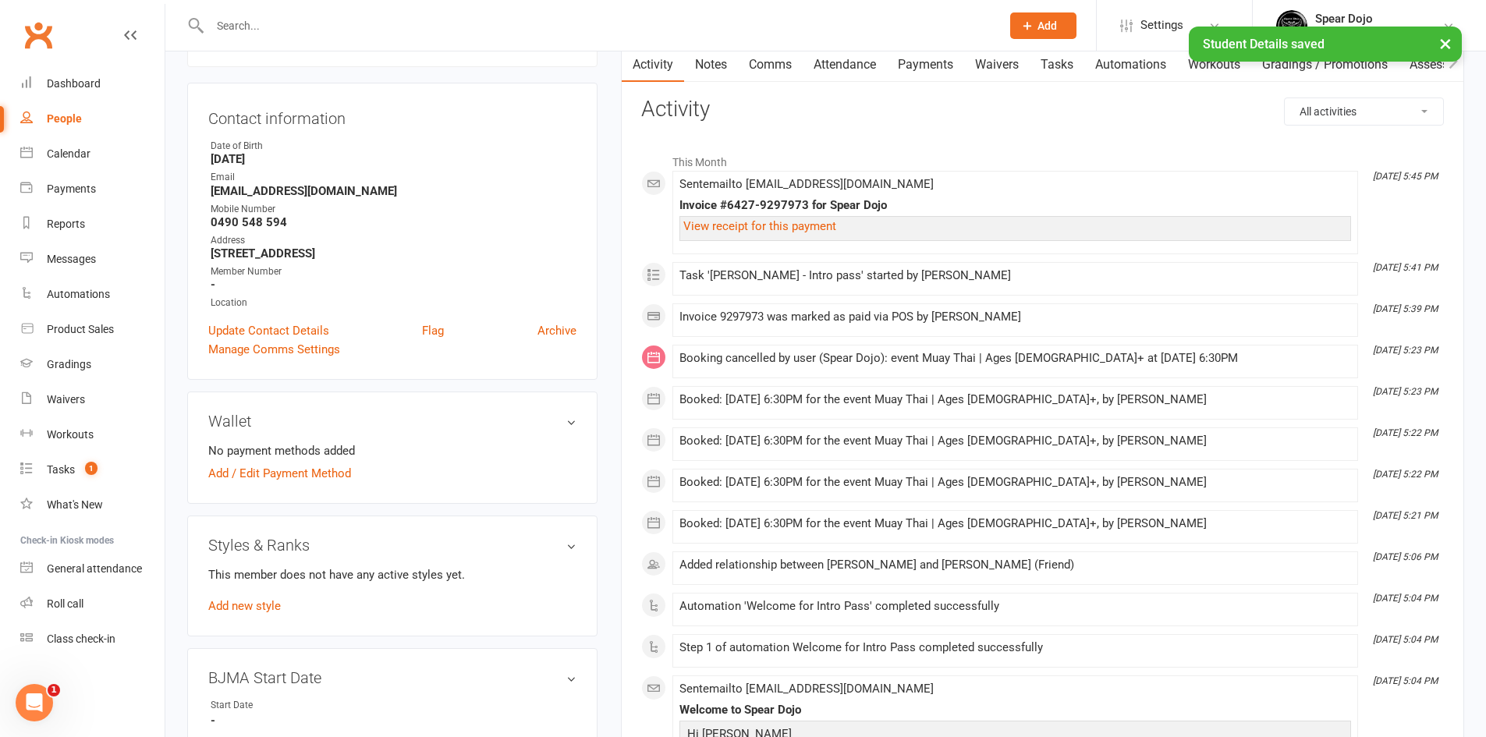
scroll to position [0, 0]
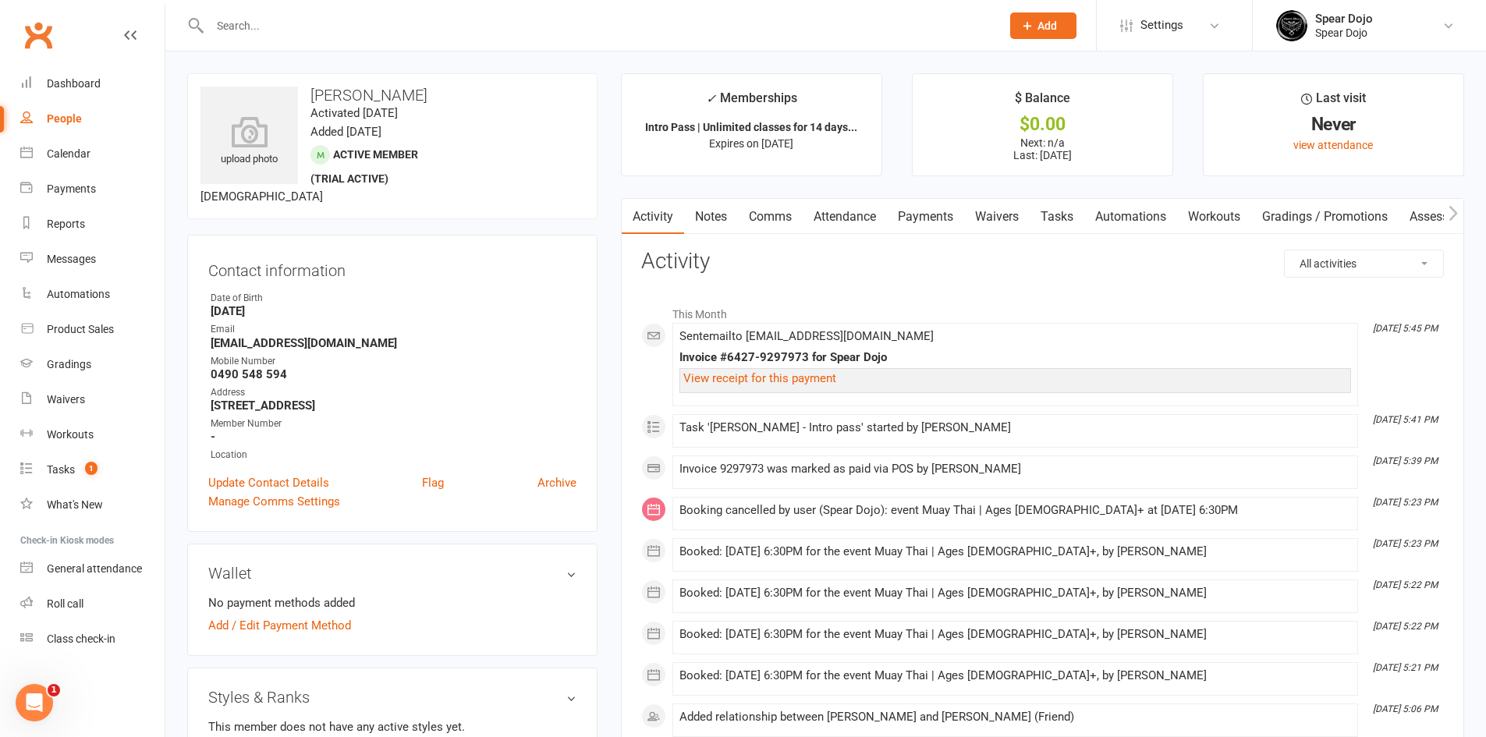
click at [934, 216] on link "Payments" at bounding box center [925, 217] width 77 height 36
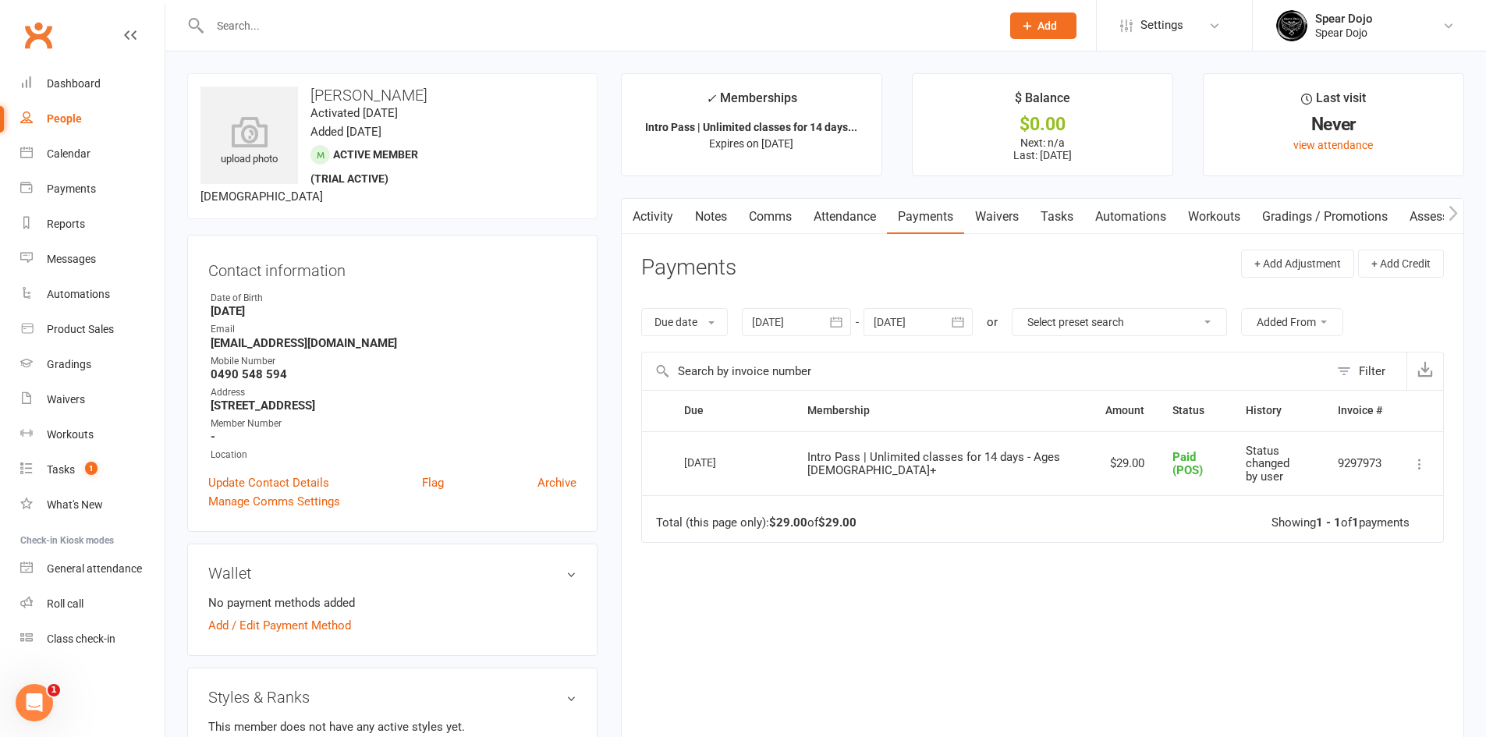
click at [255, 30] on input "text" at bounding box center [597, 26] width 785 height 22
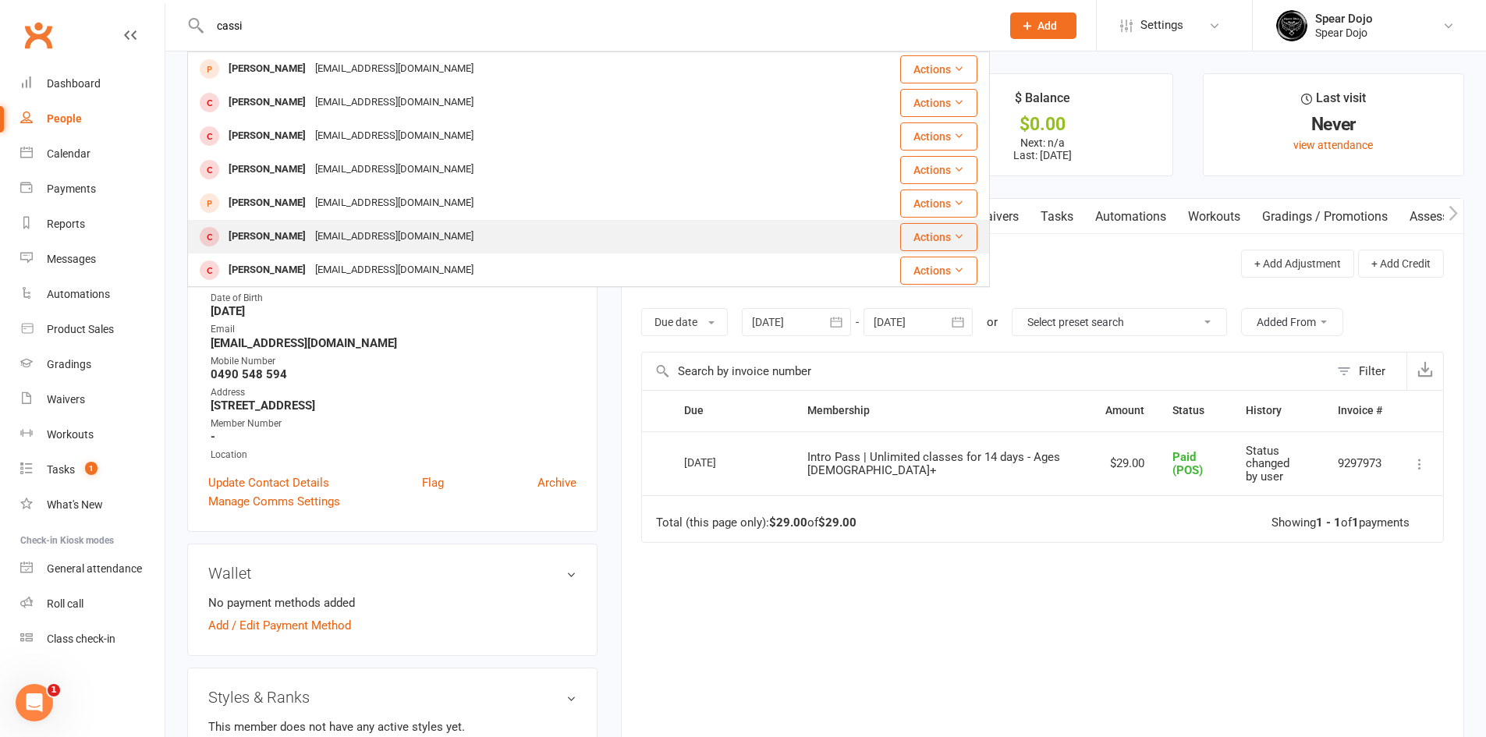
type input "cassi"
click at [377, 236] on div "sonjarita18@hotmail.com" at bounding box center [394, 236] width 168 height 23
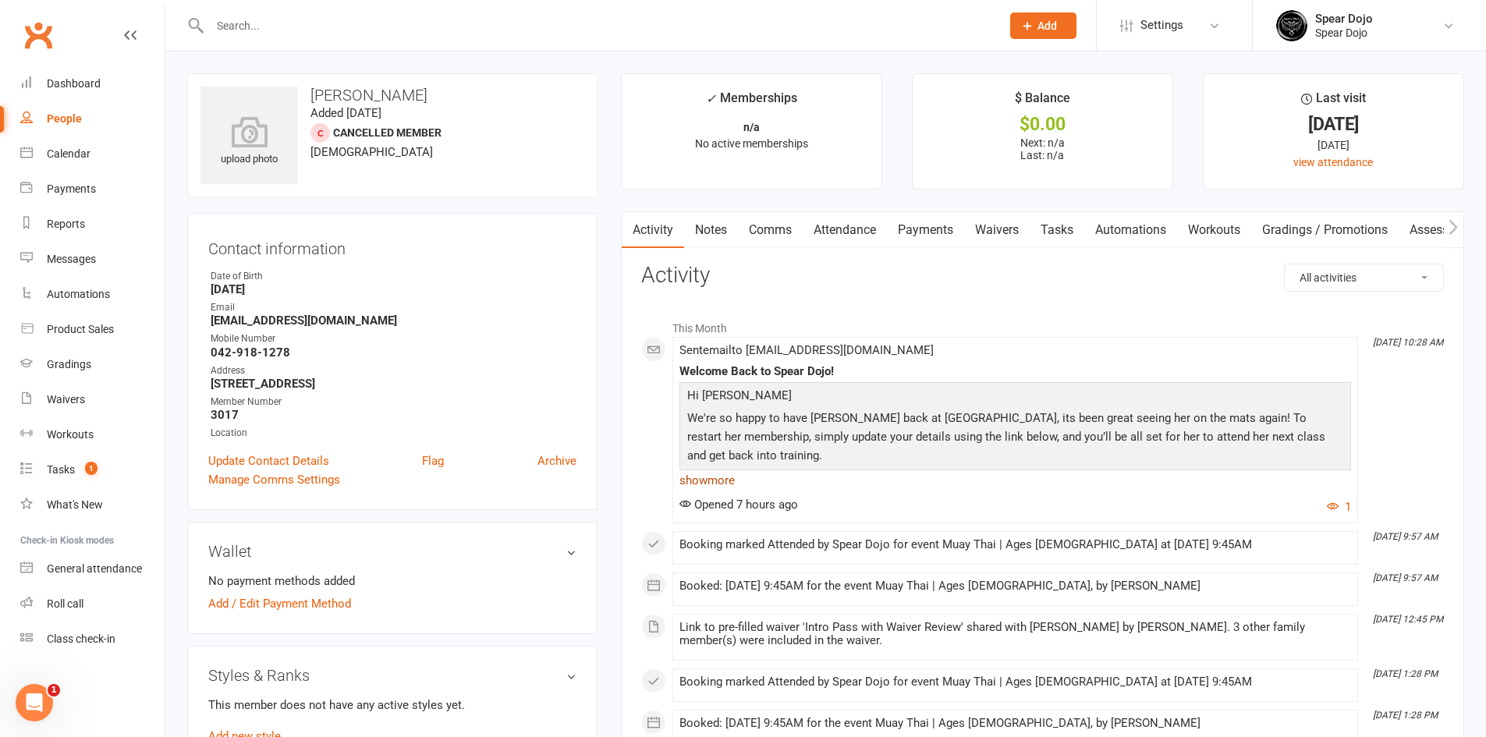
click at [718, 477] on link "show more" at bounding box center [1015, 481] width 672 height 22
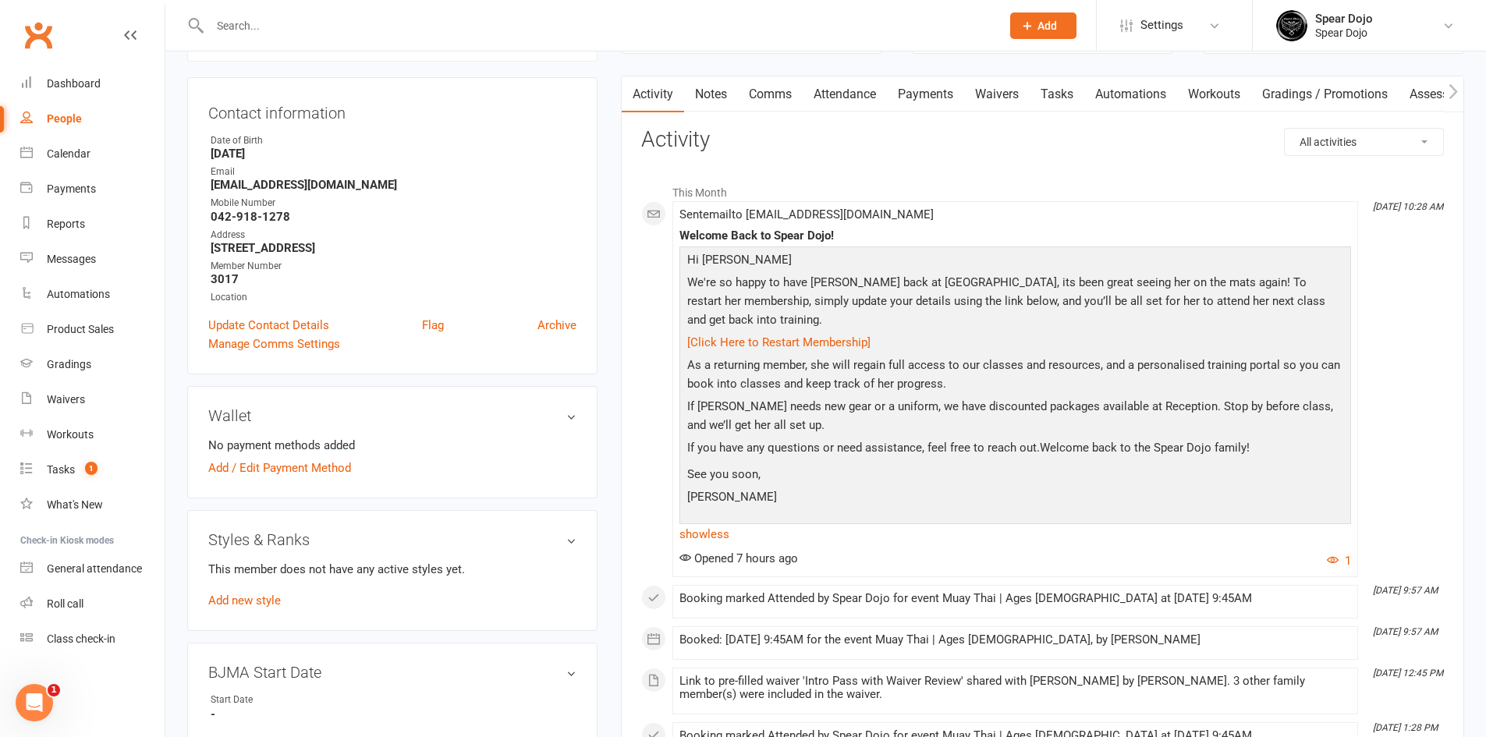
scroll to position [156, 0]
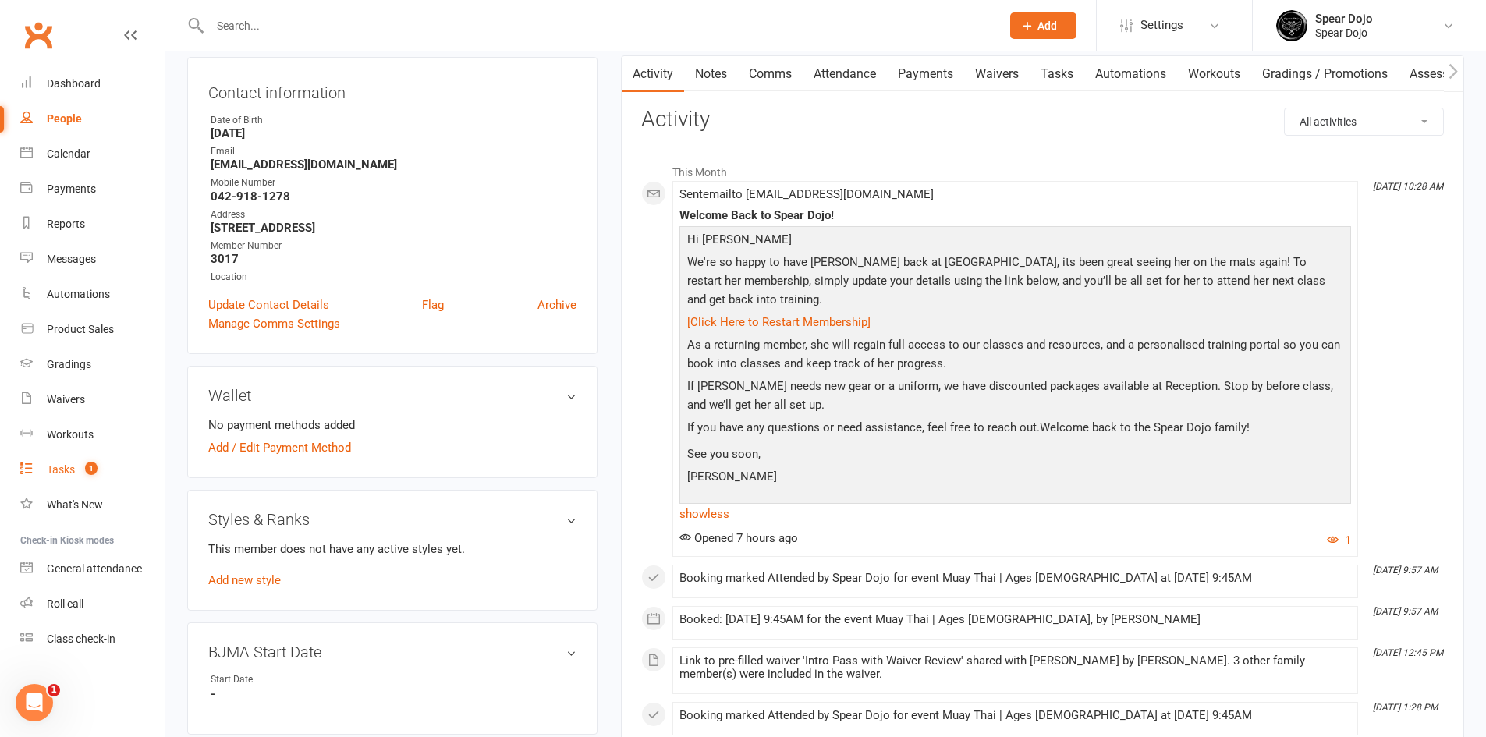
click at [52, 465] on div "Tasks" at bounding box center [61, 469] width 28 height 12
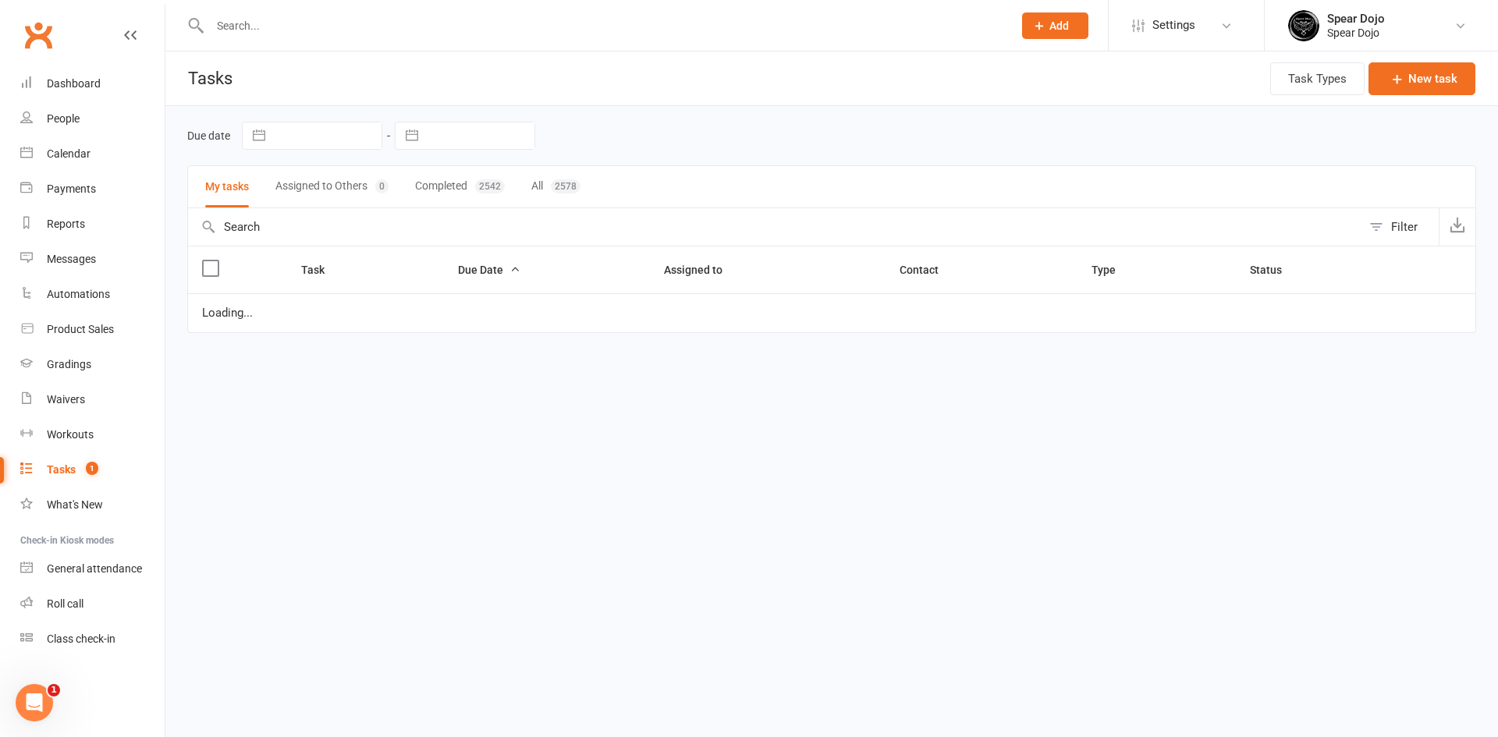
select select "started"
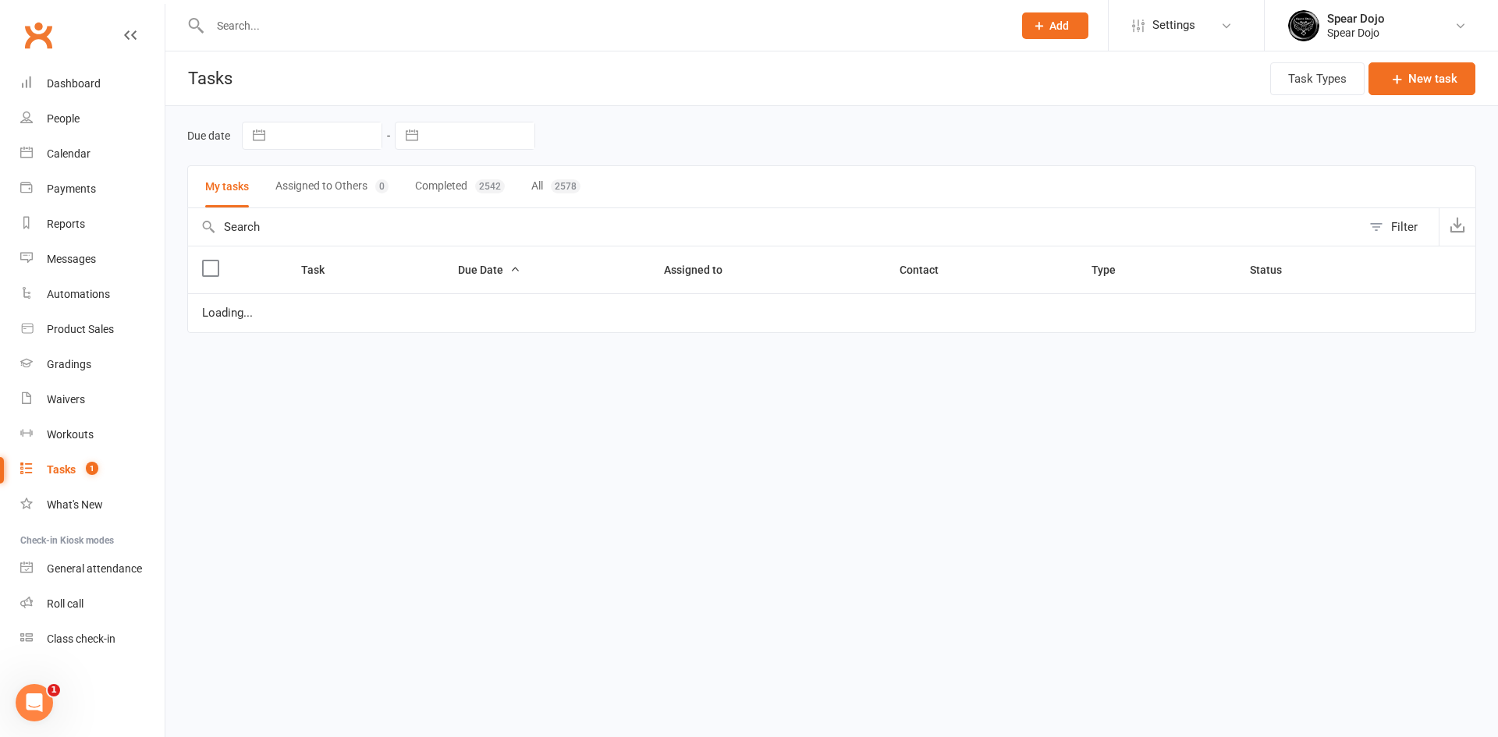
select select "started"
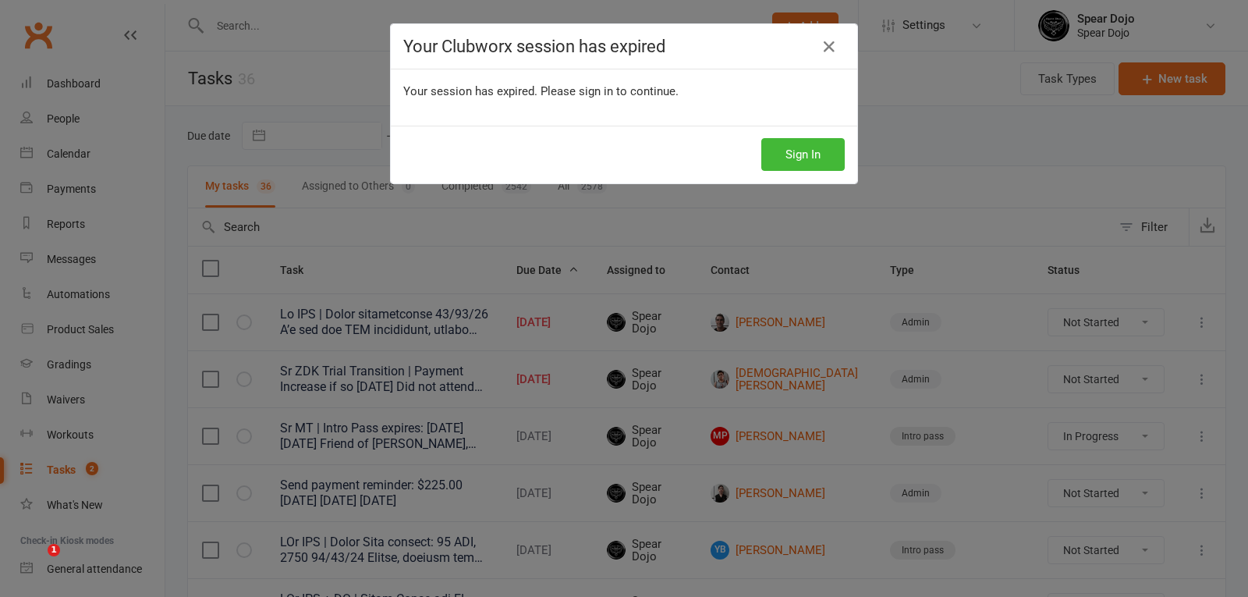
select select "started"
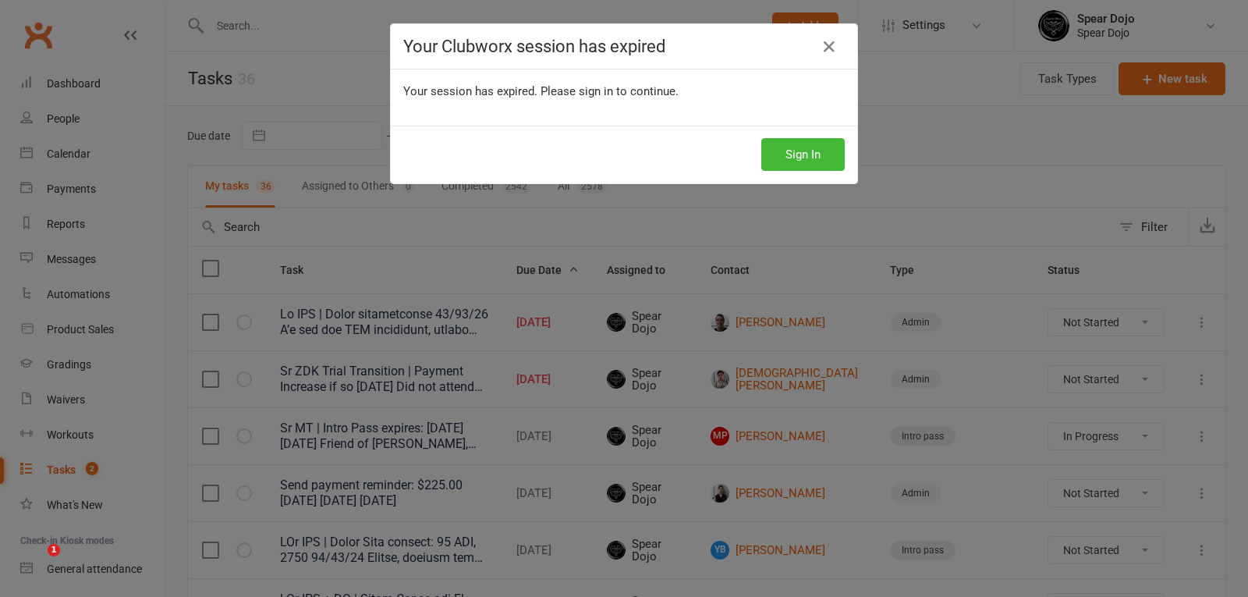
select select "started"
click at [908, 146] on div "Your Clubworx session has expired Your session has expired. Please sign in to c…" at bounding box center [624, 298] width 1248 height 597
click at [905, 146] on div "Your Clubworx session has expired Your session has expired. Please sign in to c…" at bounding box center [624, 298] width 1248 height 597
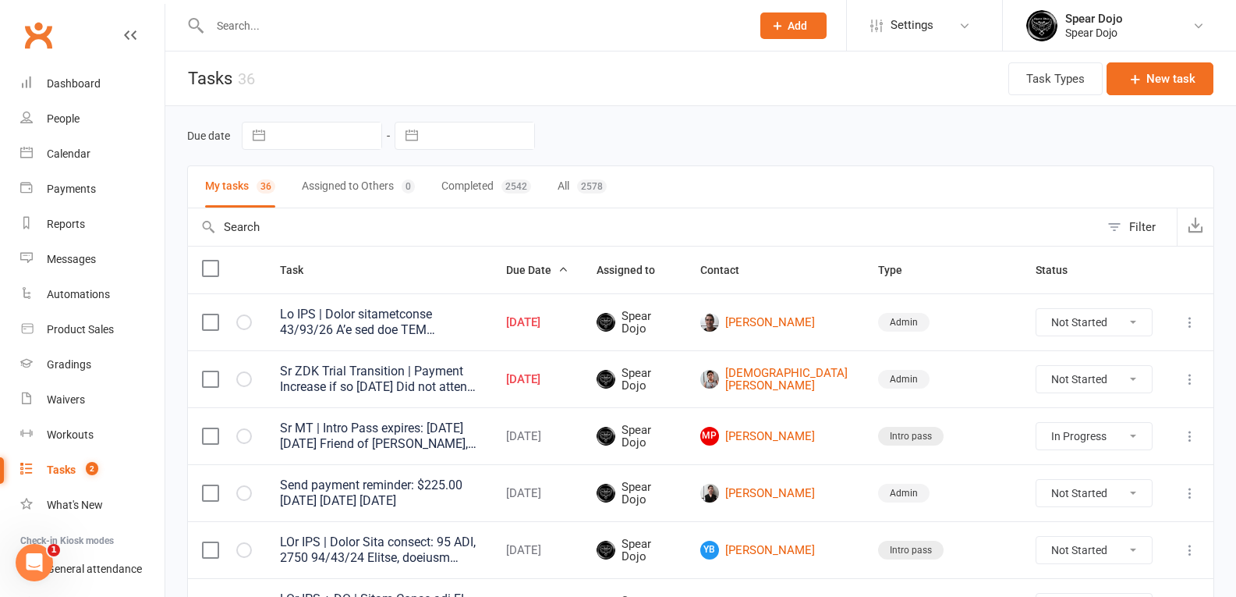
click at [319, 34] on input "text" at bounding box center [472, 26] width 535 height 22
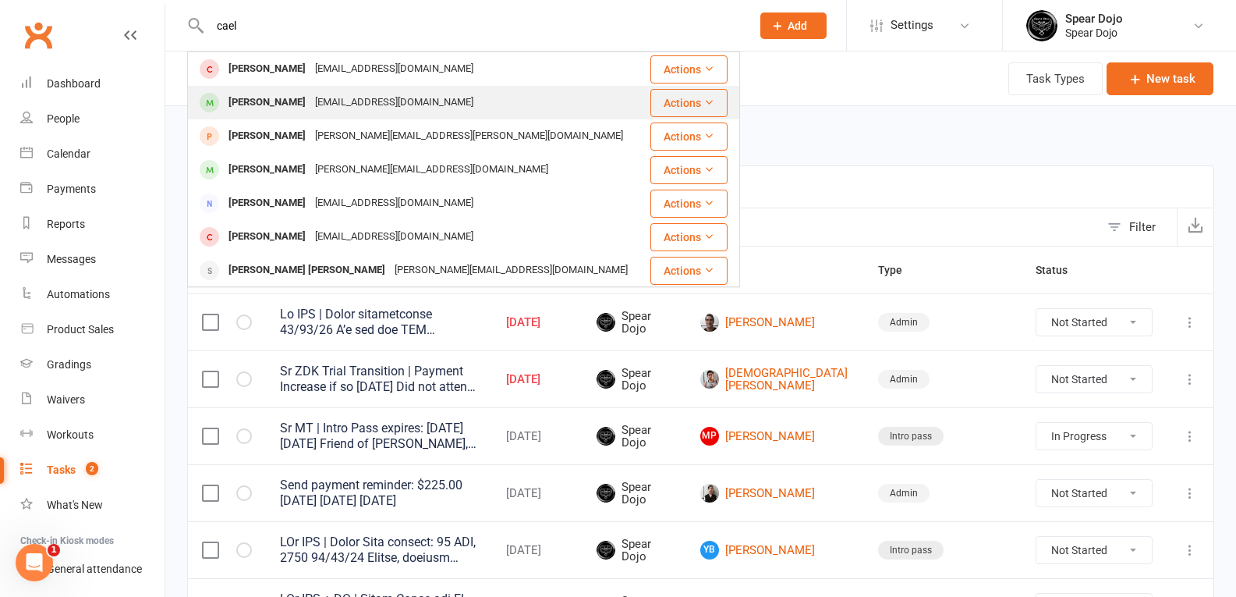
type input "cael"
click at [425, 99] on div "[EMAIL_ADDRESS][DOMAIN_NAME]" at bounding box center [394, 102] width 168 height 23
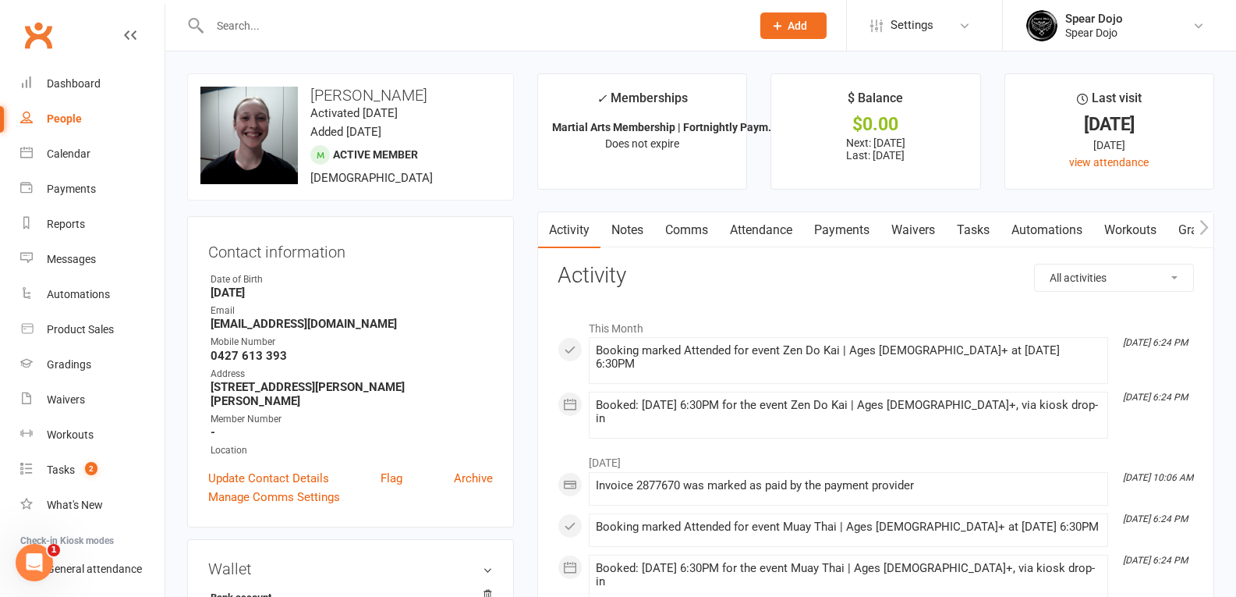
click at [689, 232] on link "Comms" at bounding box center [686, 230] width 65 height 36
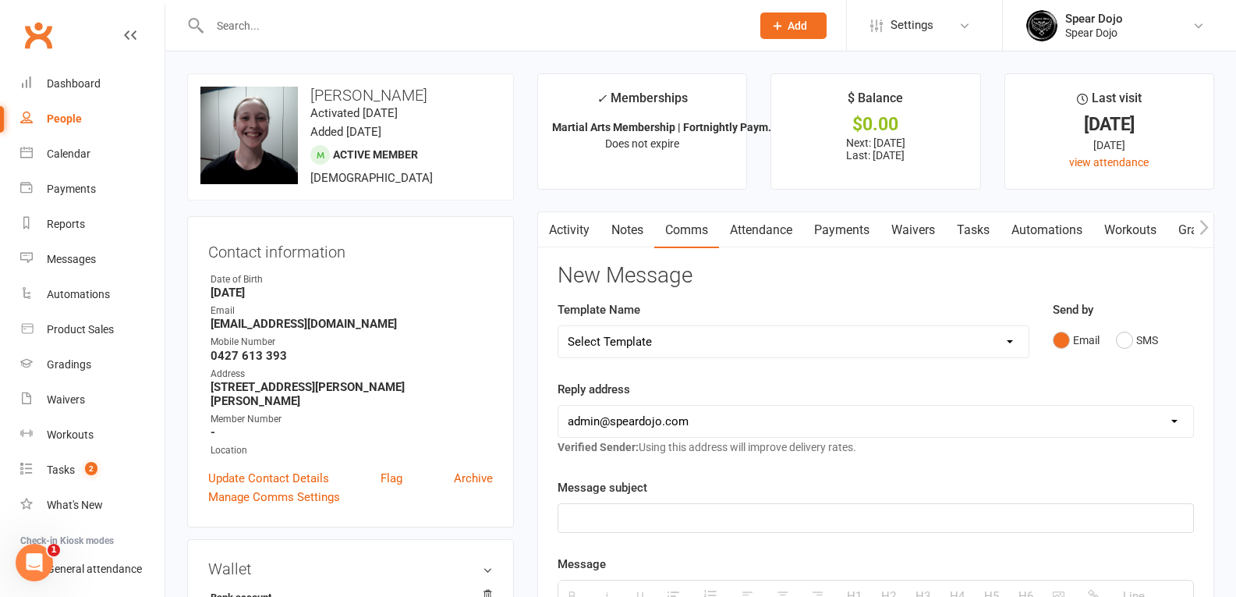
click at [674, 341] on select "Select Template [Email] Registration - Full Membership - Adult Student (Intro P…" at bounding box center [793, 341] width 470 height 31
select select "22"
click at [558, 326] on select "Select Template [Email] Registration - Full Membership - Adult Student (Intro P…" at bounding box center [793, 341] width 470 height 31
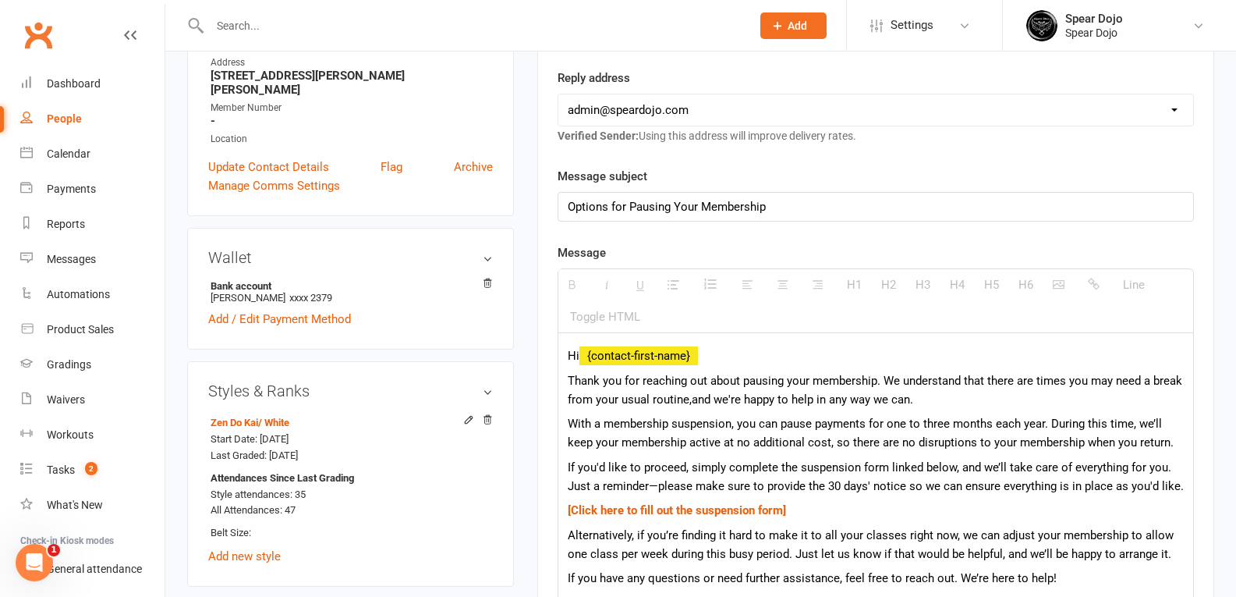
scroll to position [312, 0]
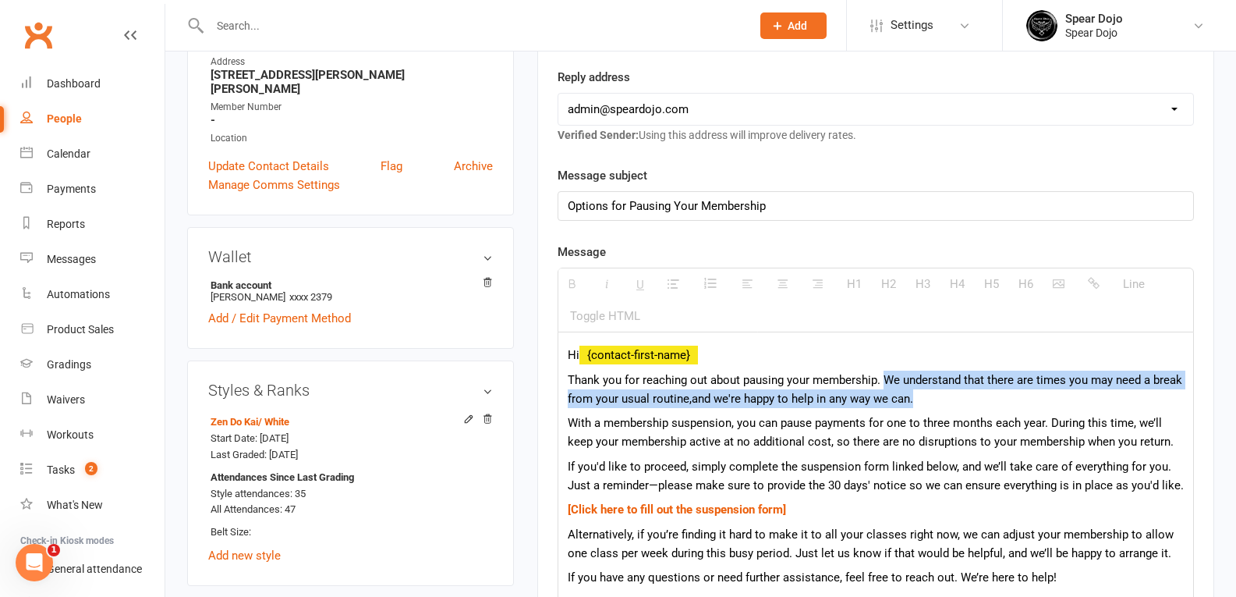
drag, startPoint x: 884, startPoint y: 377, endPoint x: 1145, endPoint y: 405, distance: 262.0
click at [1145, 405] on p "Thank you for reaching out about pausing your membership. We understand that th…" at bounding box center [876, 388] width 616 height 37
click at [1036, 383] on p "Thank you for reaching out about pausing your membership. We understand that th…" at bounding box center [876, 388] width 616 height 37
click at [882, 381] on p "Thank you for reaching out about pausing your membership. We understand that th…" at bounding box center [876, 388] width 616 height 37
drag, startPoint x: 885, startPoint y: 377, endPoint x: 686, endPoint y: 392, distance: 199.5
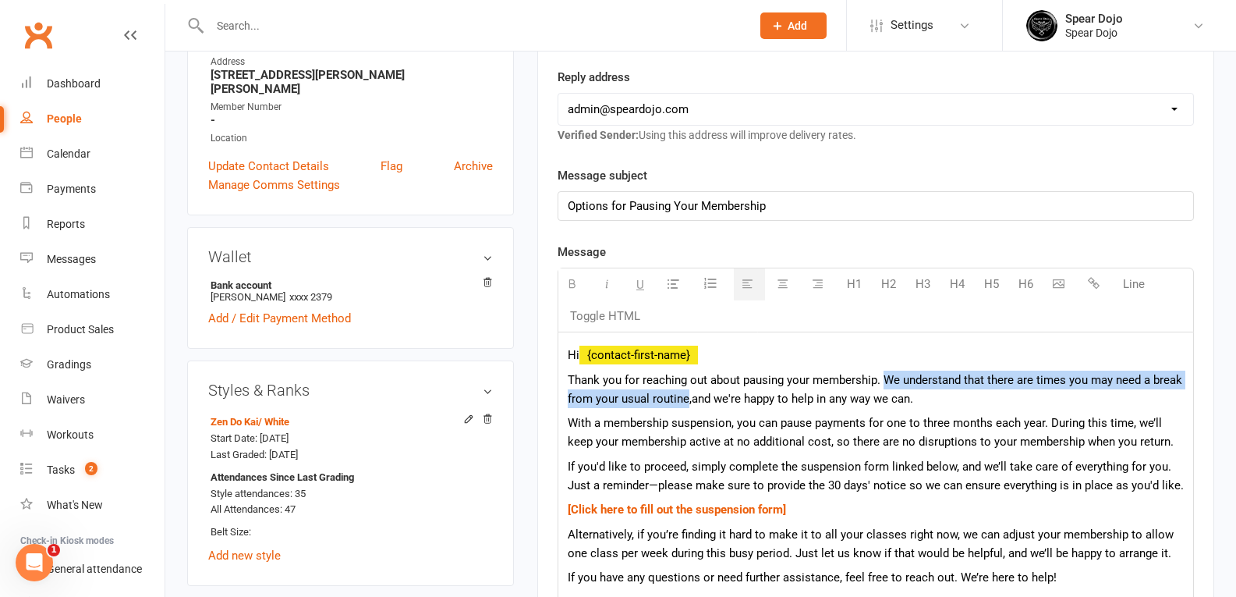
click at [686, 392] on p "Thank you for reaching out about pausing your membership. We understand that th…" at bounding box center [876, 388] width 616 height 37
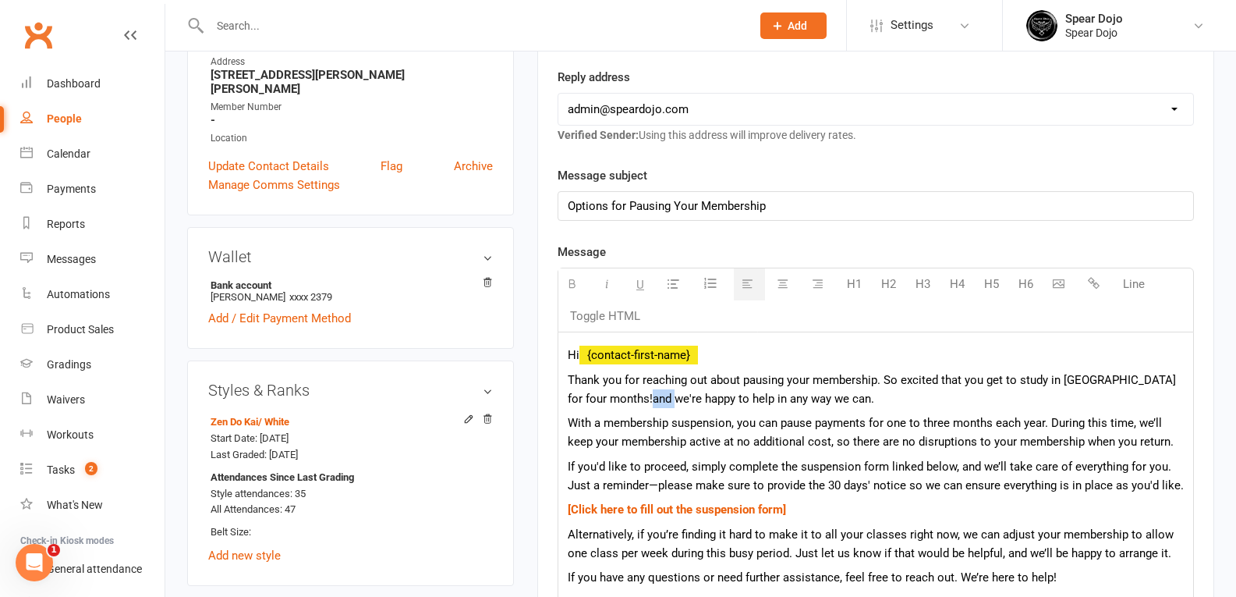
drag, startPoint x: 636, startPoint y: 397, endPoint x: 614, endPoint y: 392, distance: 22.5
click at [653, 392] on span "and we're happy to help in any way we can." at bounding box center [764, 399] width 222 height 14
click at [778, 424] on span "With a membership suspension, you can pause payments for one to three months ea…" at bounding box center [871, 432] width 606 height 33
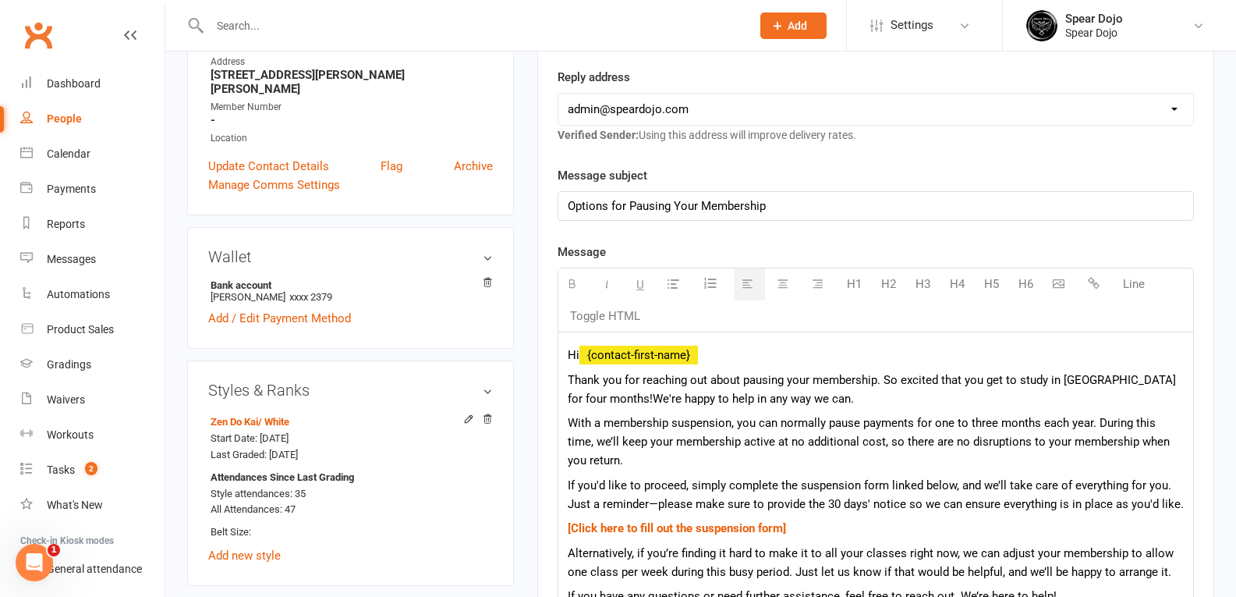
click at [775, 457] on p "With a membership suspension, you can normally pause payments for one to three …" at bounding box center [876, 441] width 616 height 56
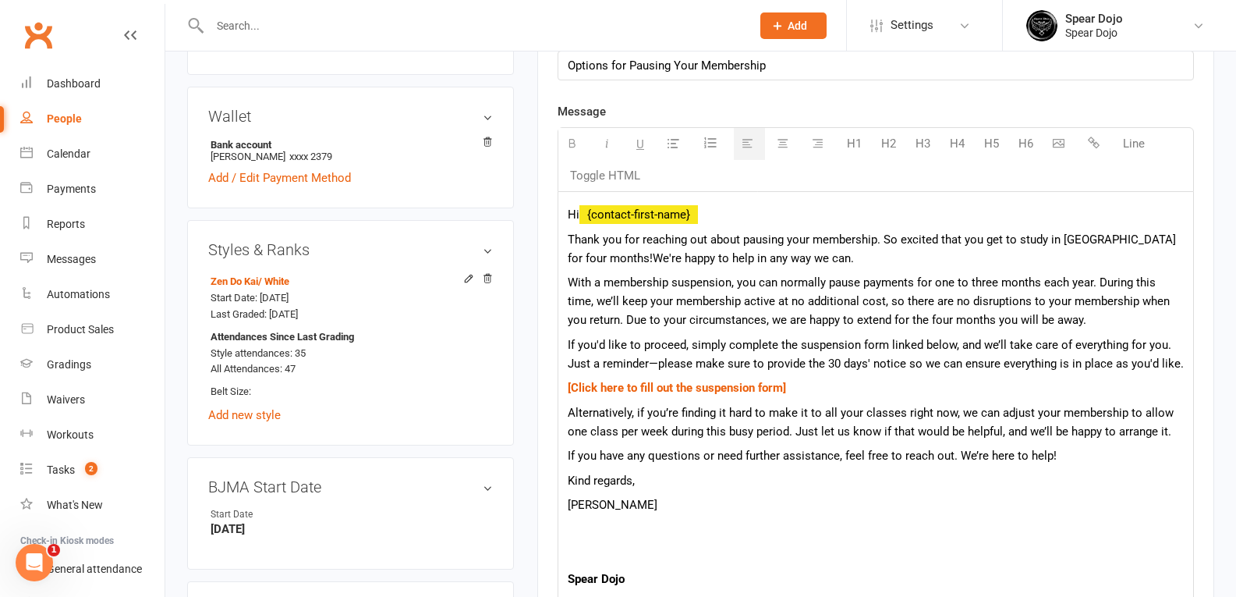
scroll to position [468, 0]
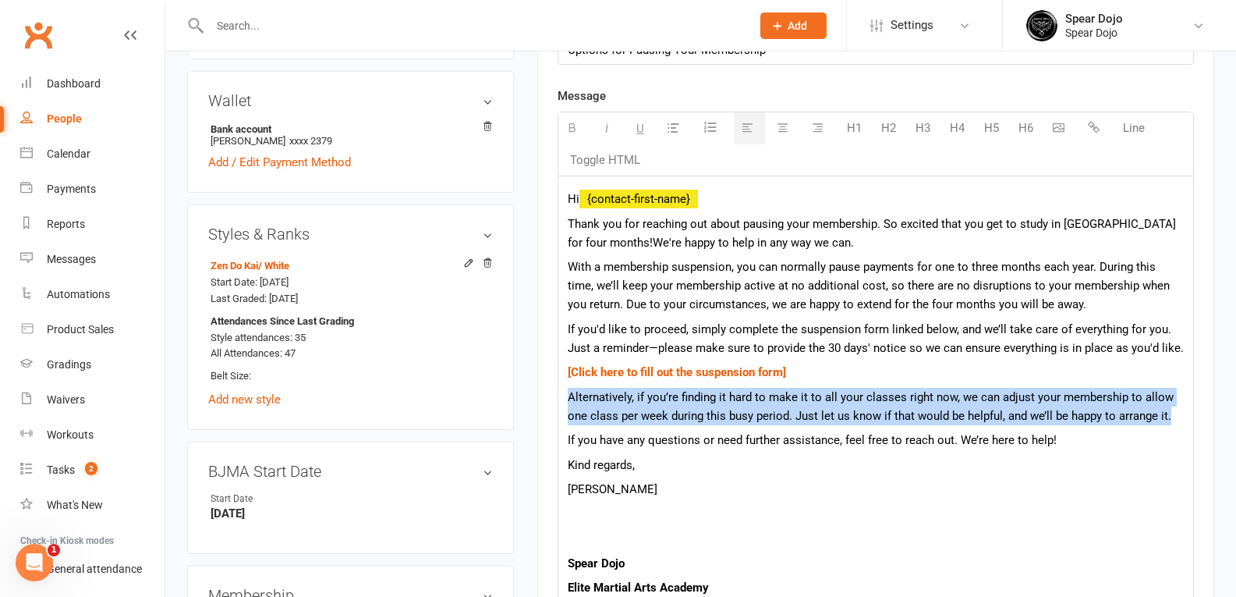
drag, startPoint x: 1177, startPoint y: 417, endPoint x: 558, endPoint y: 393, distance: 619.8
click at [558, 393] on div "Hi {contact-first-name} Thank you for reaching out about pausing your membershi…" at bounding box center [876, 466] width 636 height 580
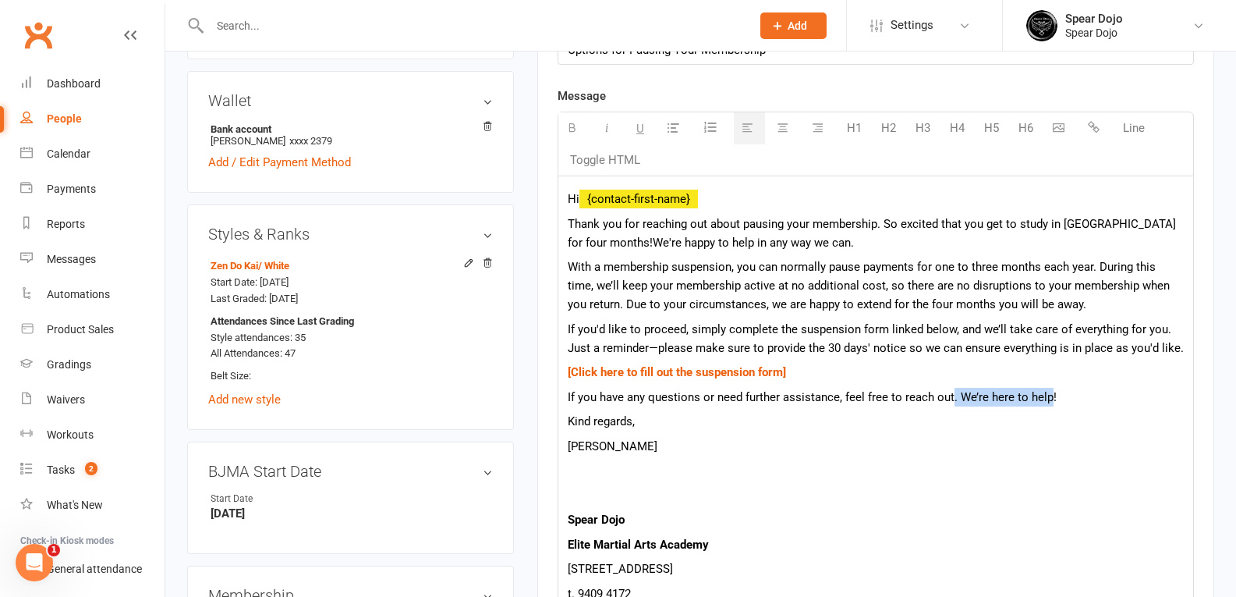
drag, startPoint x: 1048, startPoint y: 396, endPoint x: 952, endPoint y: 399, distance: 96.8
click at [952, 399] on span "If you have any questions or need further assistance, feel free to reach out. W…" at bounding box center [812, 397] width 489 height 14
drag, startPoint x: 604, startPoint y: 447, endPoint x: 561, endPoint y: 446, distance: 42.9
click at [561, 446] on div "Hi {contact-first-name} Thank you for reaching out about pausing your membershi…" at bounding box center [875, 444] width 635 height 536
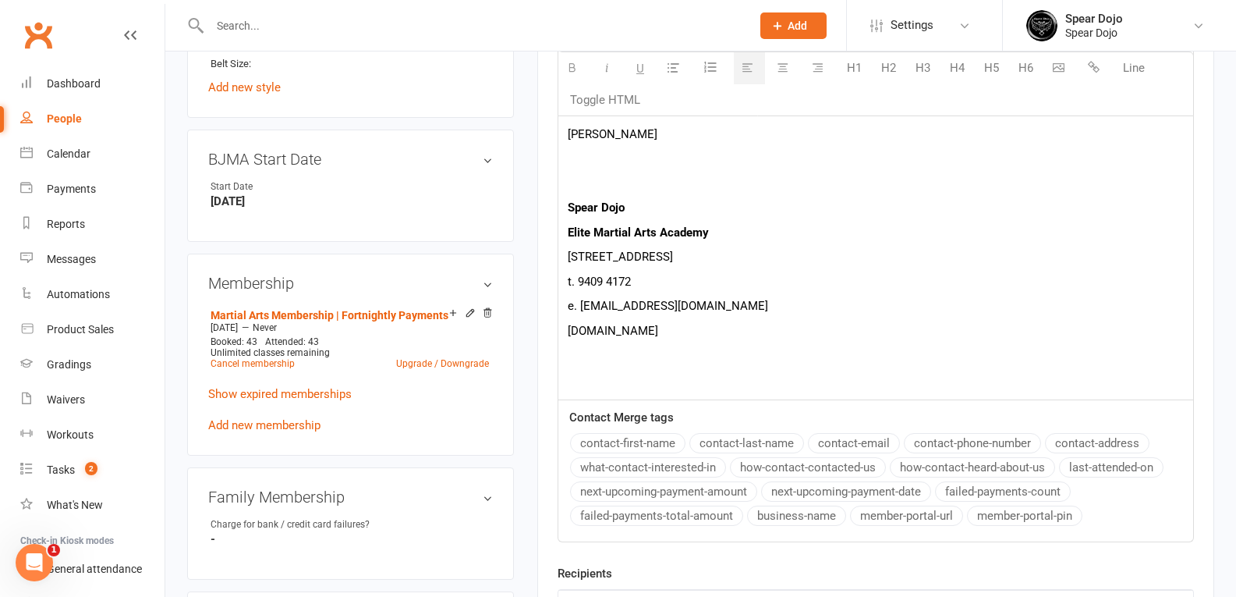
scroll to position [1014, 0]
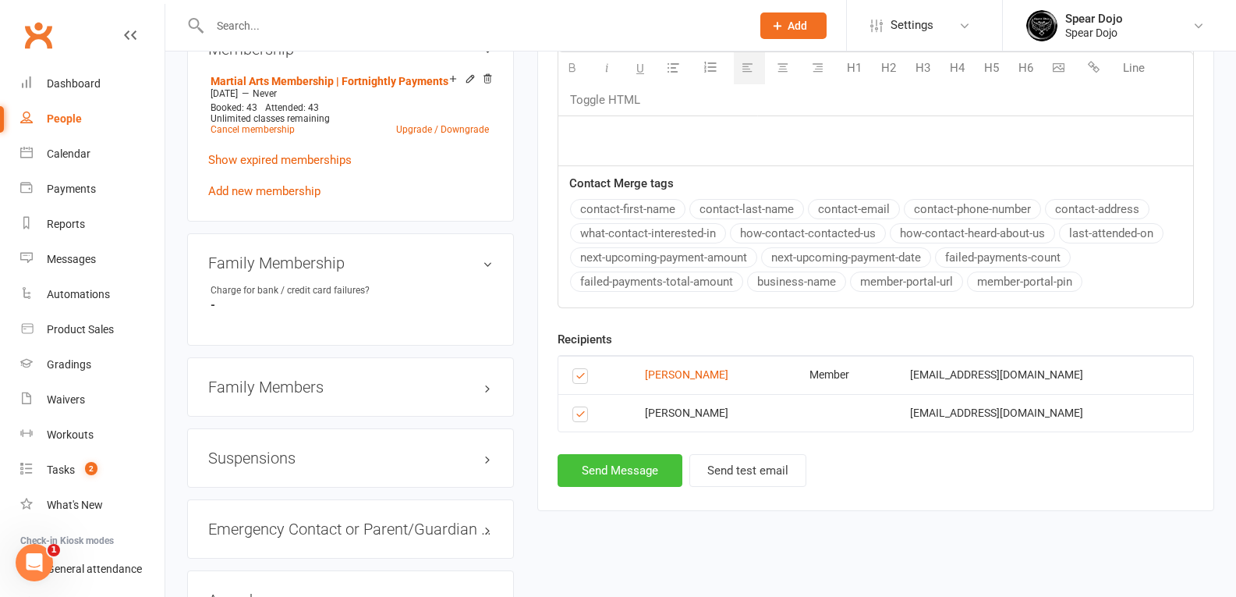
click at [644, 474] on button "Send Message" at bounding box center [620, 470] width 125 height 33
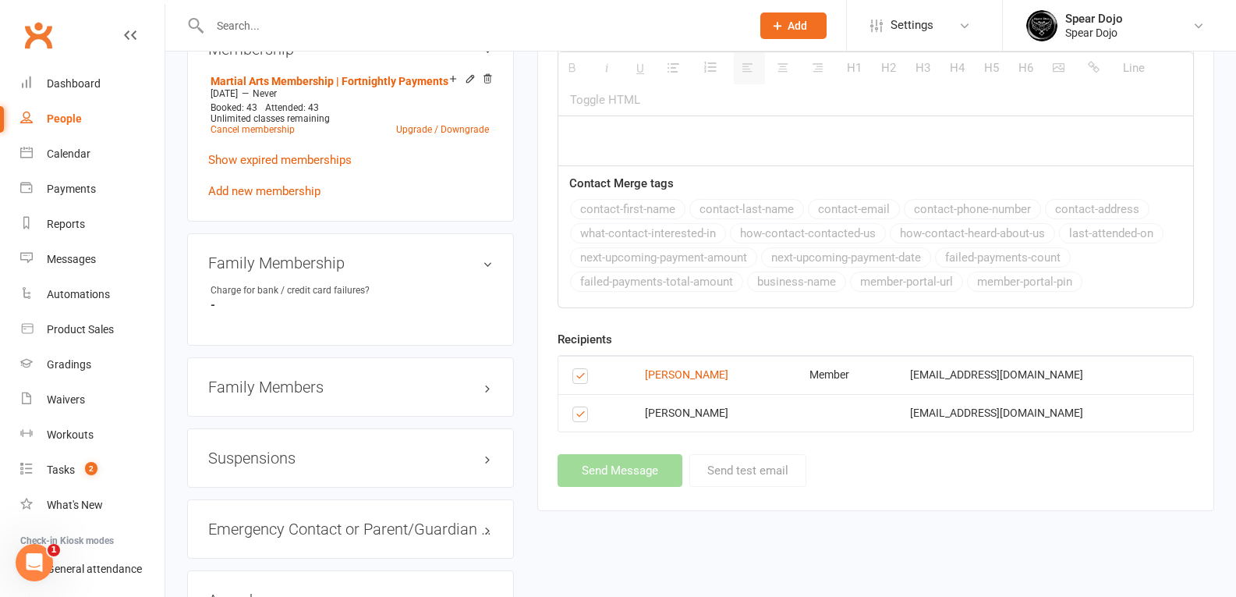
select select
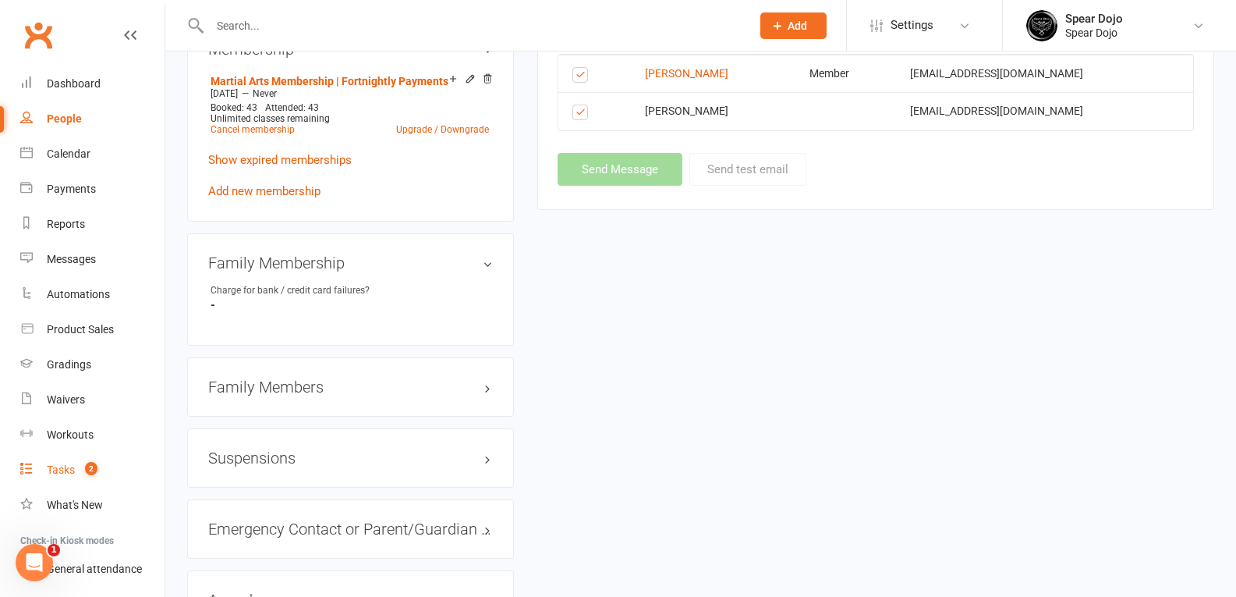
click at [58, 472] on div "Tasks" at bounding box center [61, 469] width 28 height 12
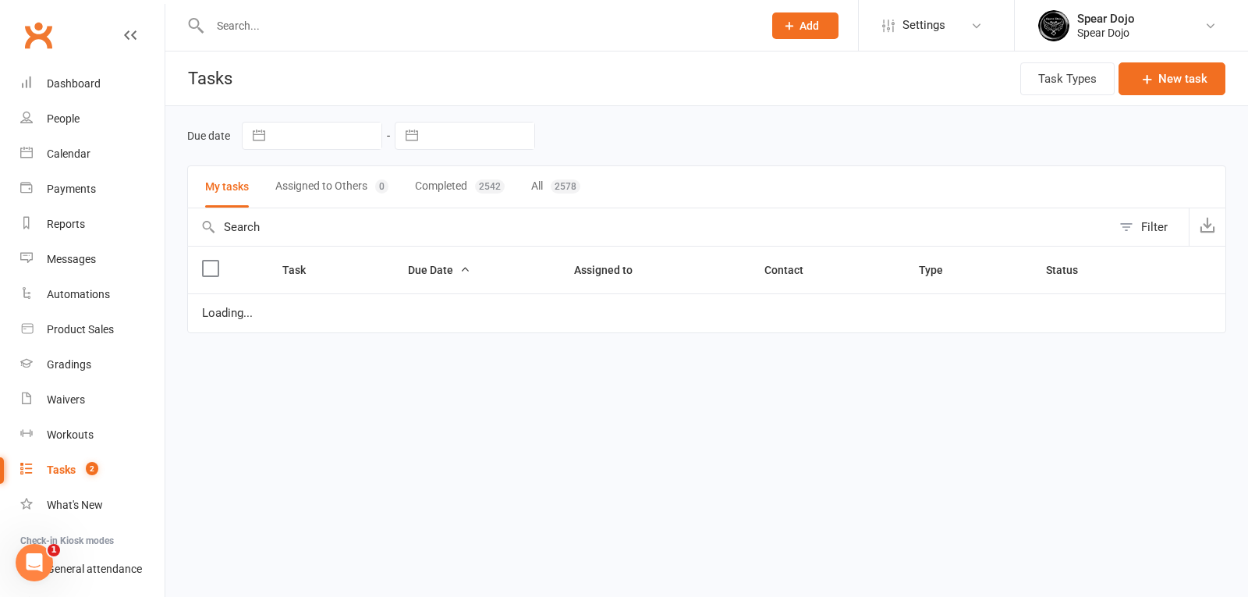
select select "started"
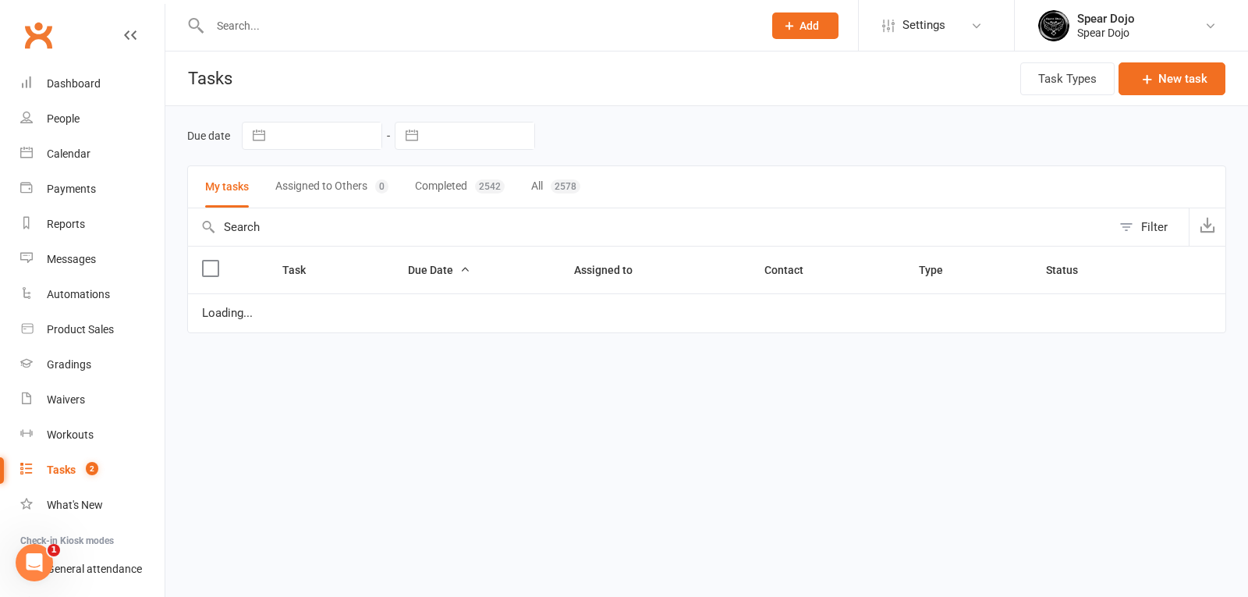
select select "started"
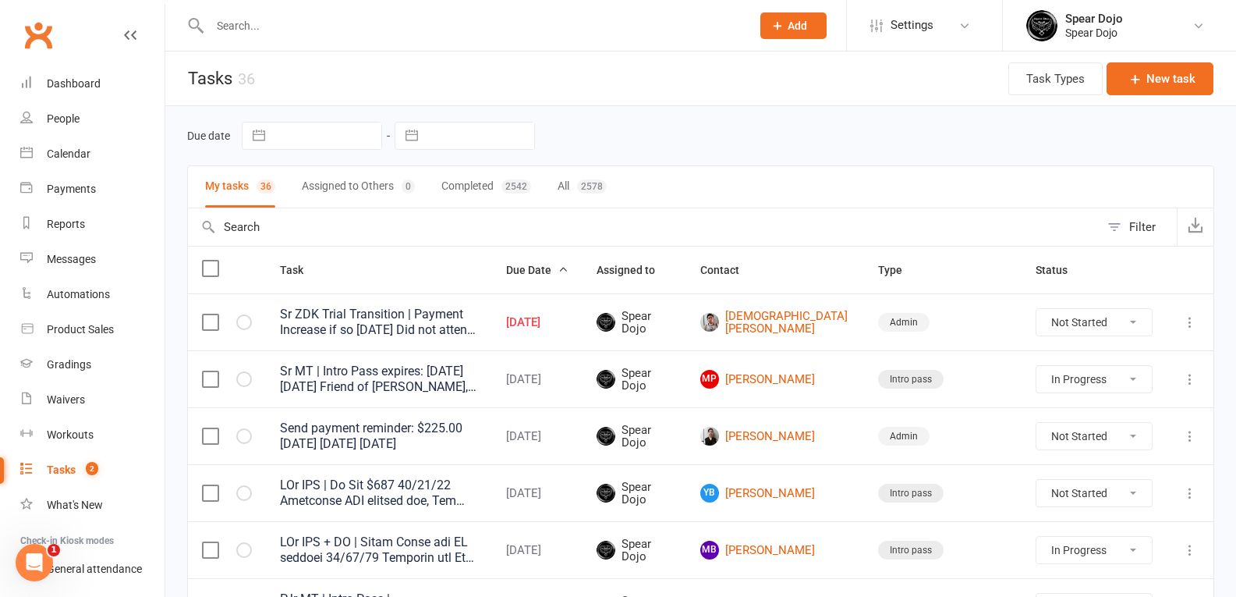
click at [1186, 323] on icon at bounding box center [1190, 322] width 16 height 16
click at [1065, 392] on link "Edit" at bounding box center [1110, 382] width 154 height 31
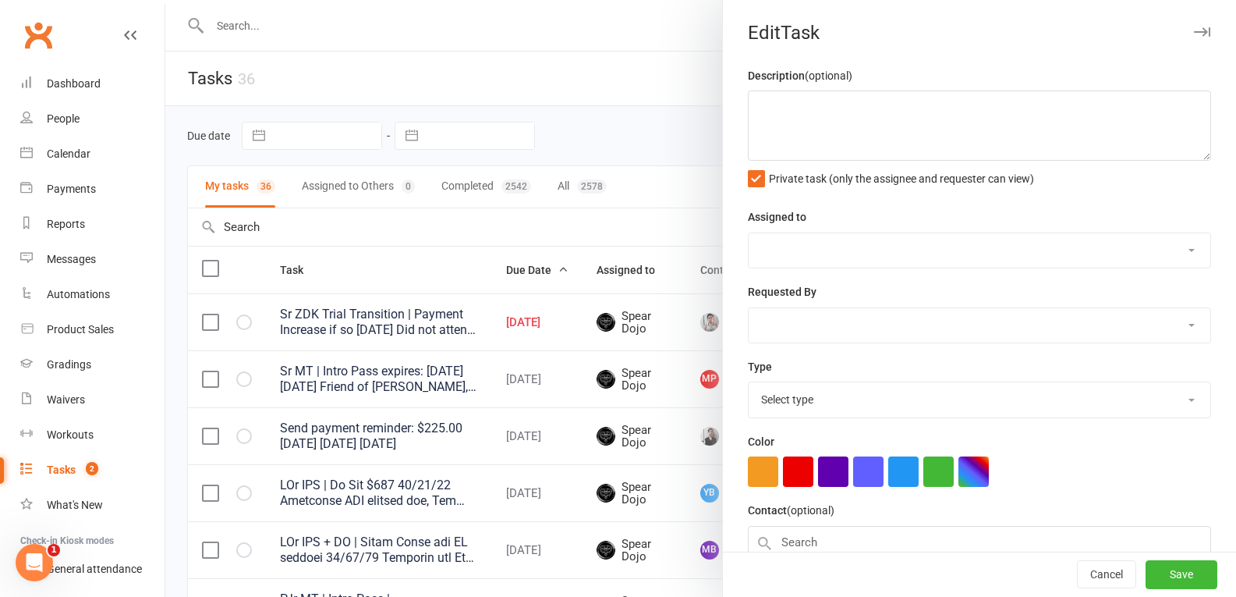
type textarea "Sr ZDK Trial Transition | Payment Increase if so [DATE] Did not attend check to…"
select select "43986"
type input "[DATE]"
type input "6:30pm"
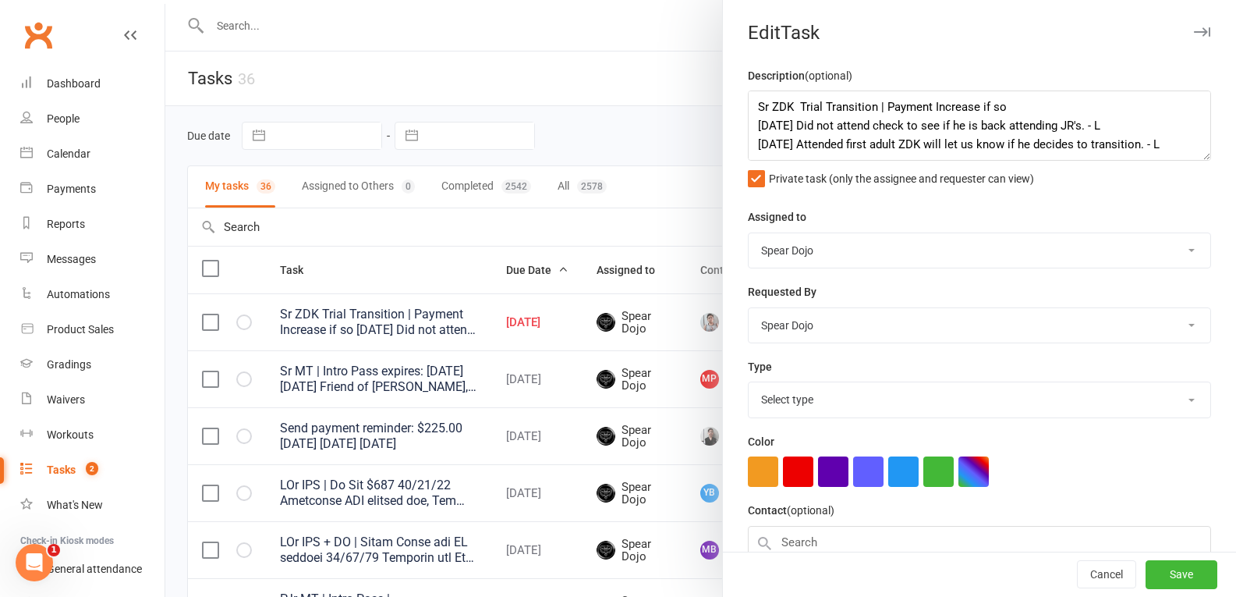
select select "19839"
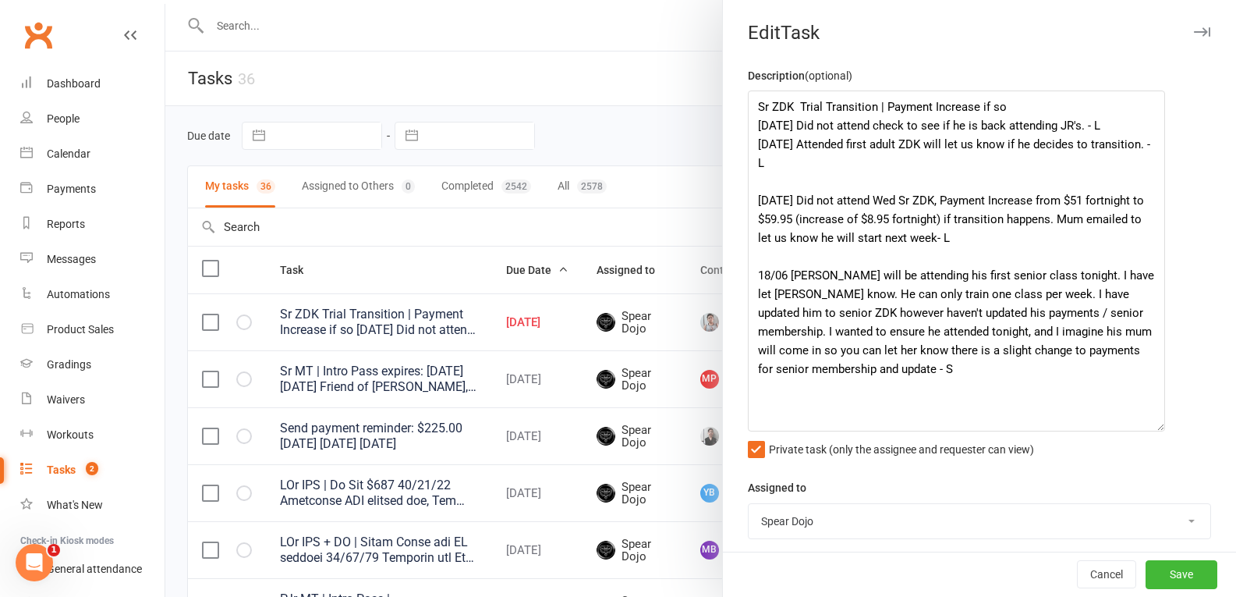
drag, startPoint x: 1182, startPoint y: 152, endPoint x: 1153, endPoint y: 423, distance: 272.2
click at [1153, 423] on textarea "Sr ZDK Trial Transition | Payment Increase if so [DATE] Did not attend check to…" at bounding box center [956, 260] width 417 height 341
click at [1009, 107] on textarea "Sr ZDK Trial Transition | Payment Increase if so [DATE] Did not attend check to…" at bounding box center [956, 260] width 417 height 341
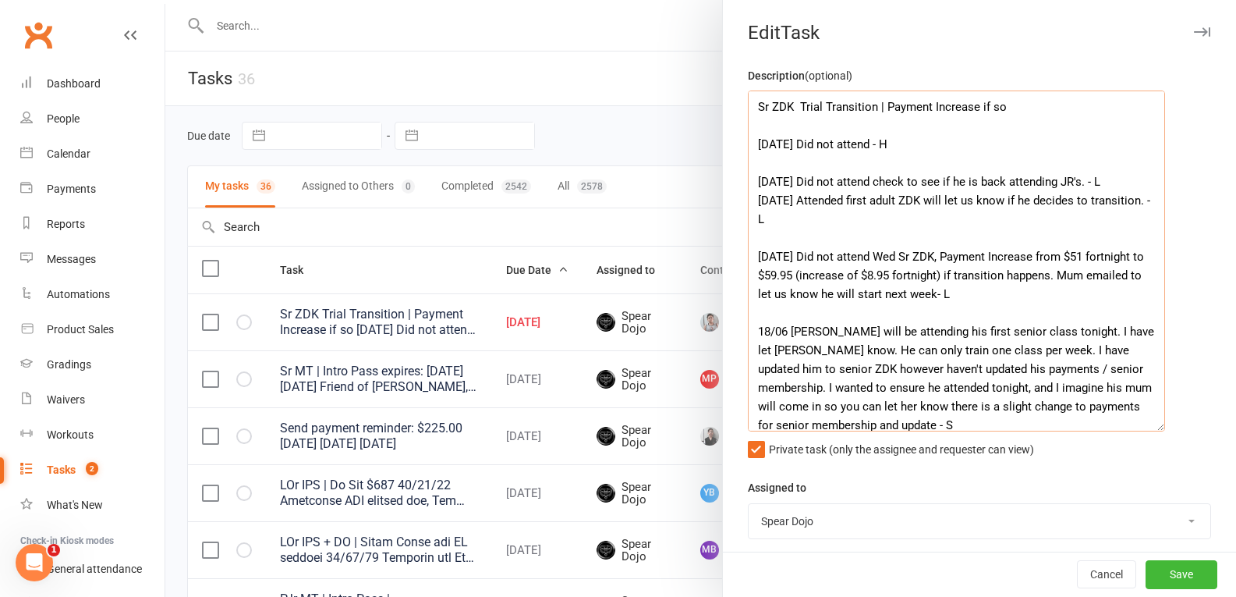
click at [1127, 181] on textarea "Sr ZDK Trial Transition | Payment Increase if so [DATE] Did not attend - H [DAT…" at bounding box center [956, 260] width 417 height 341
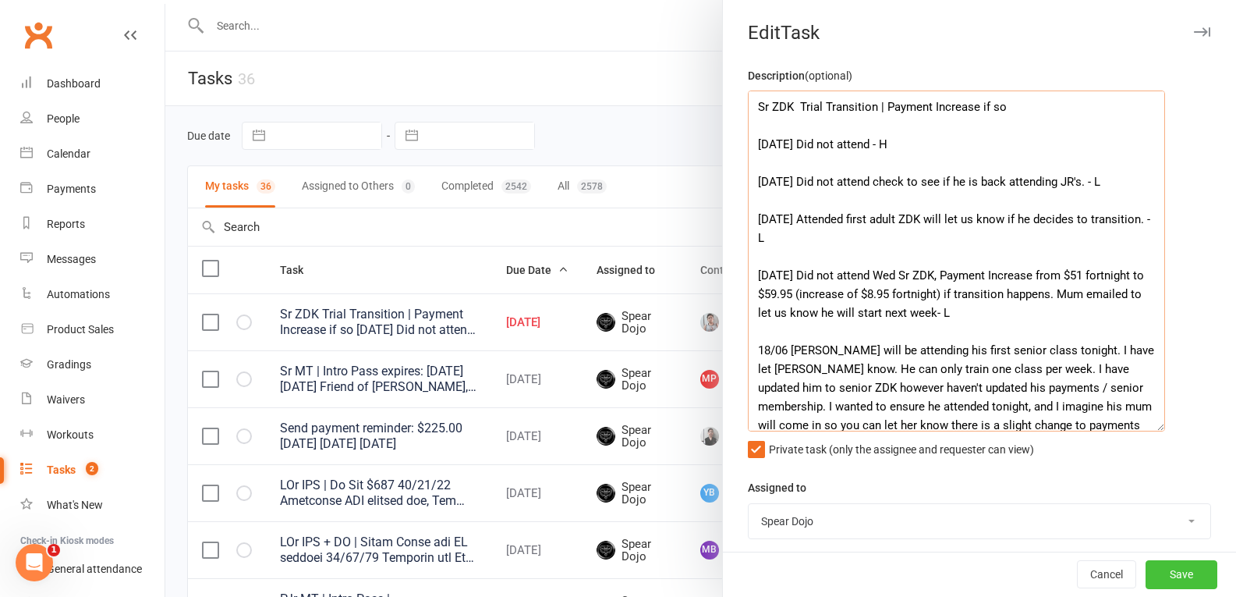
type textarea "Sr ZDK Trial Transition | Payment Increase if so [DATE] Did not attend - H [DAT…"
click at [1153, 569] on button "Save" at bounding box center [1182, 575] width 72 height 28
select select "started"
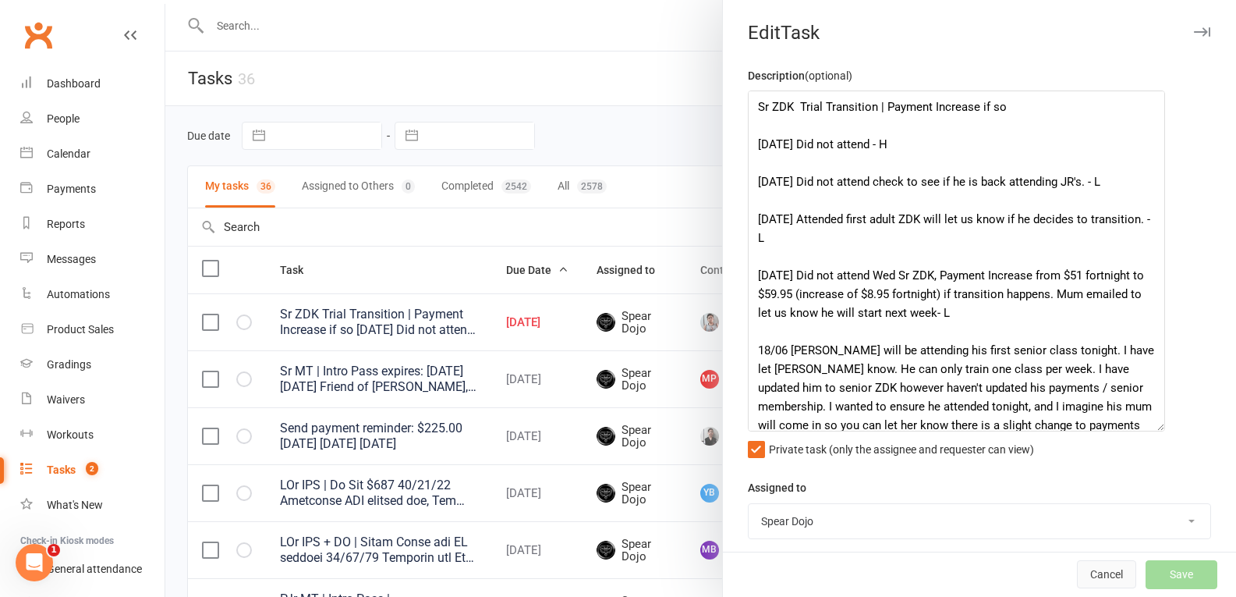
select select "started"
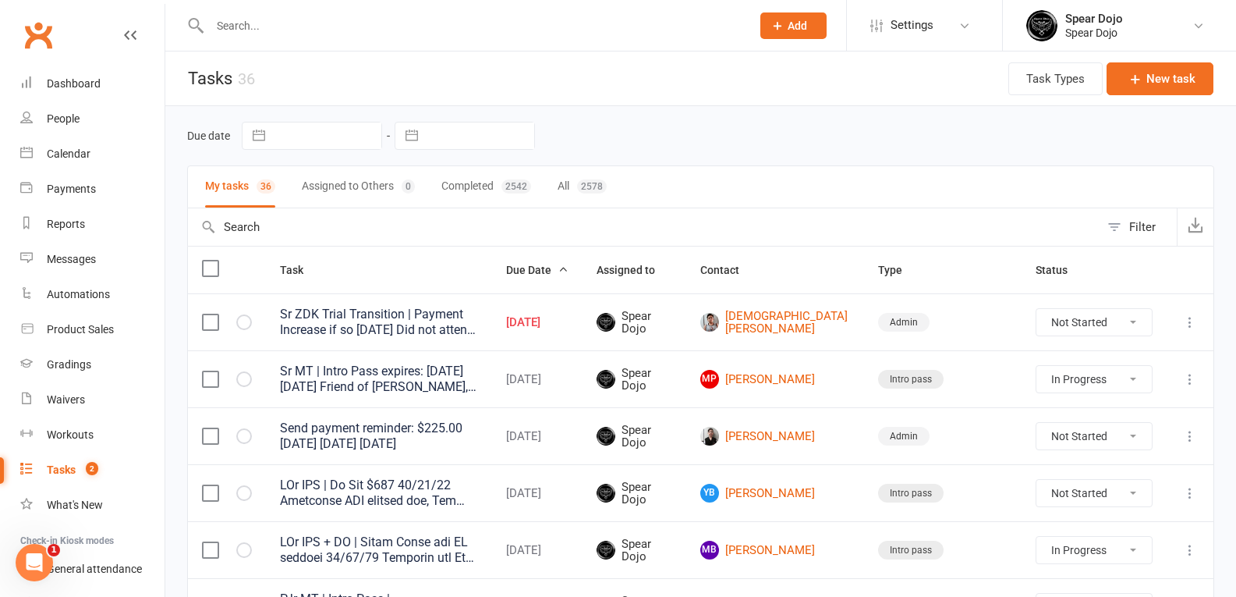
select select "started"
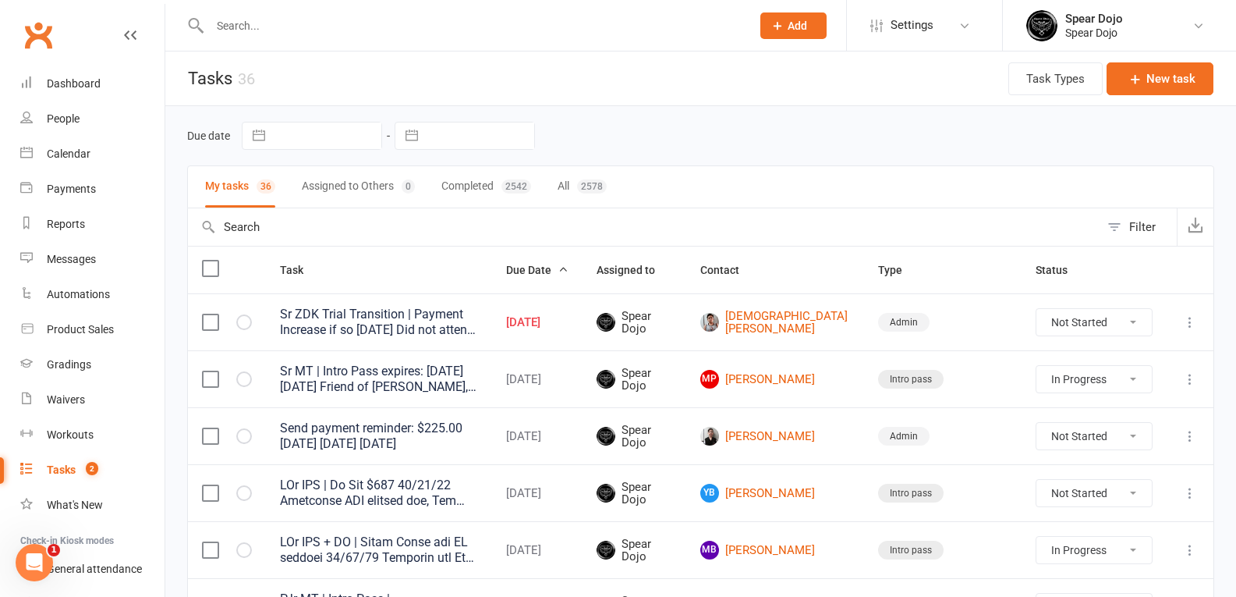
select select "started"
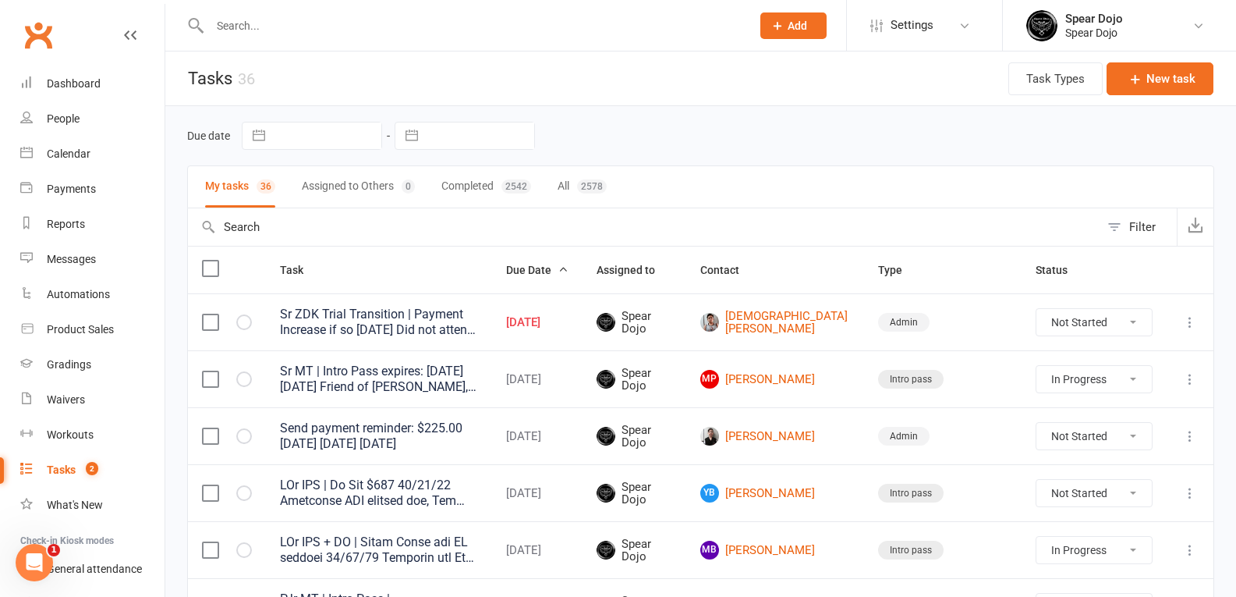
select select "started"
click at [850, 323] on link "[DEMOGRAPHIC_DATA][PERSON_NAME]" at bounding box center [775, 323] width 150 height 26
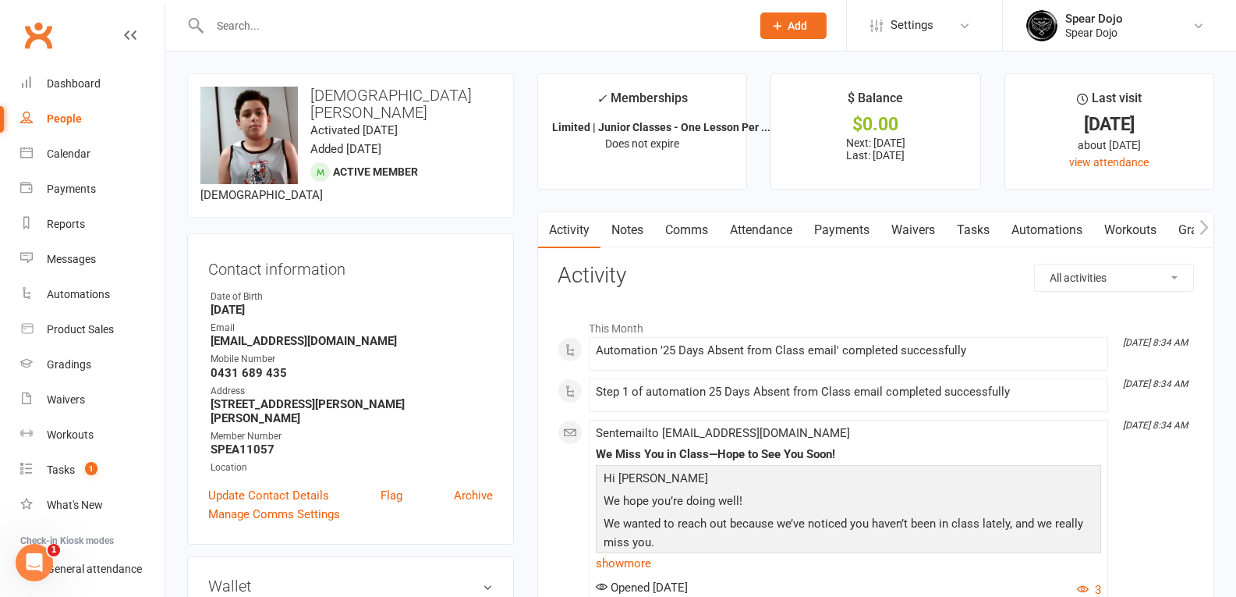
click at [788, 236] on link "Attendance" at bounding box center [761, 230] width 84 height 36
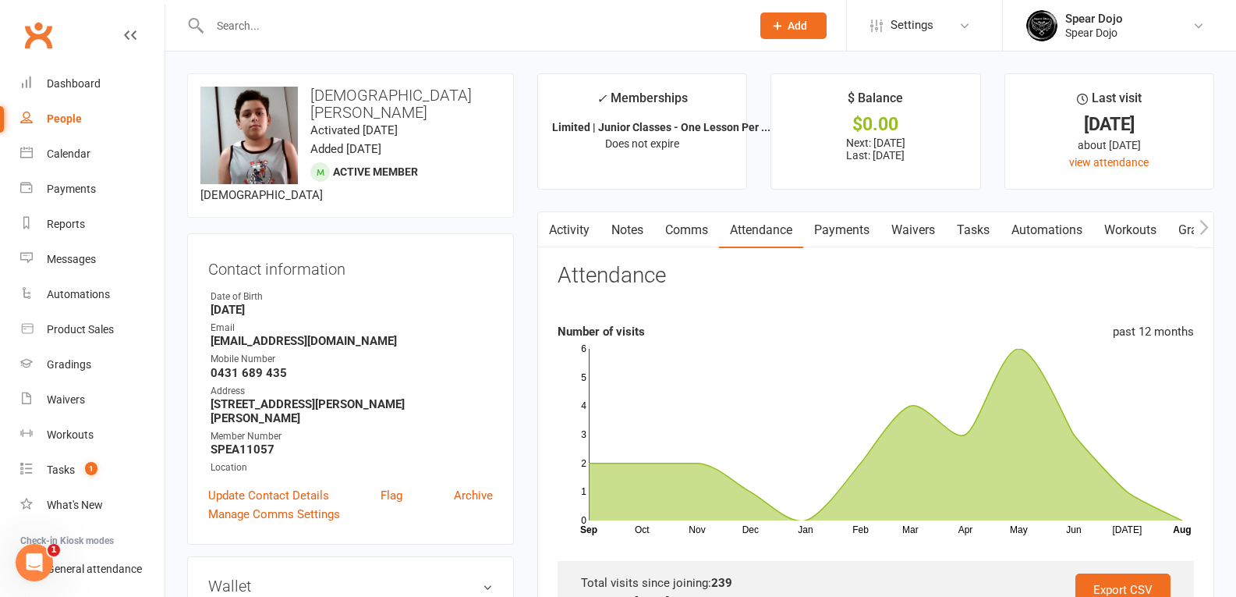
click at [566, 228] on link "Activity" at bounding box center [569, 230] width 62 height 36
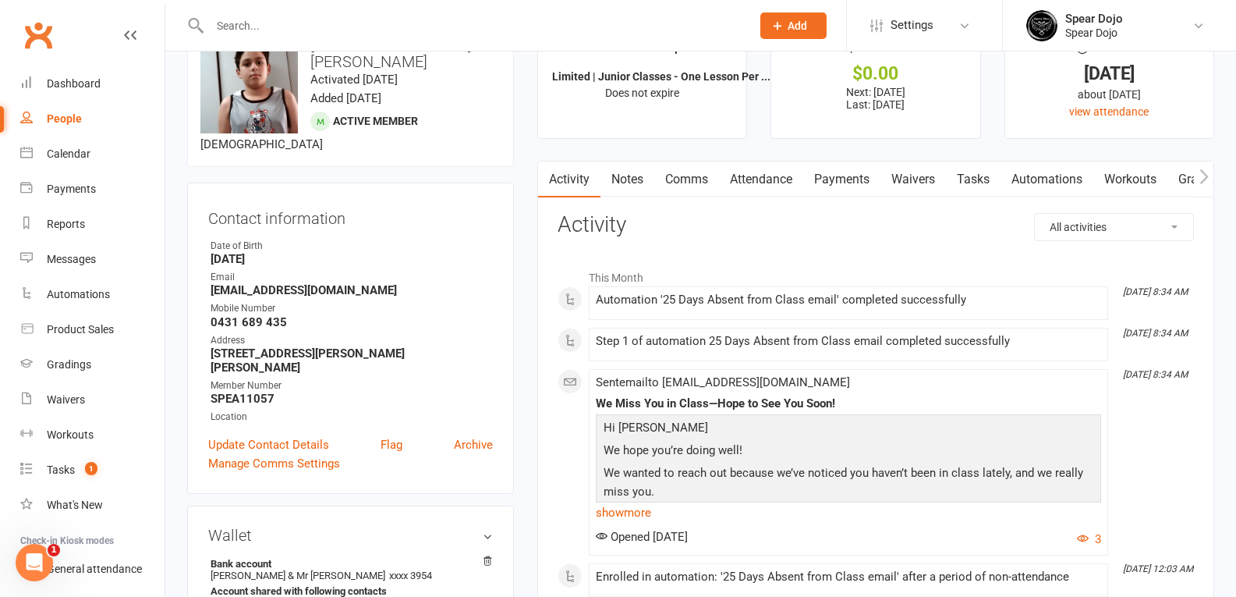
scroll to position [78, 0]
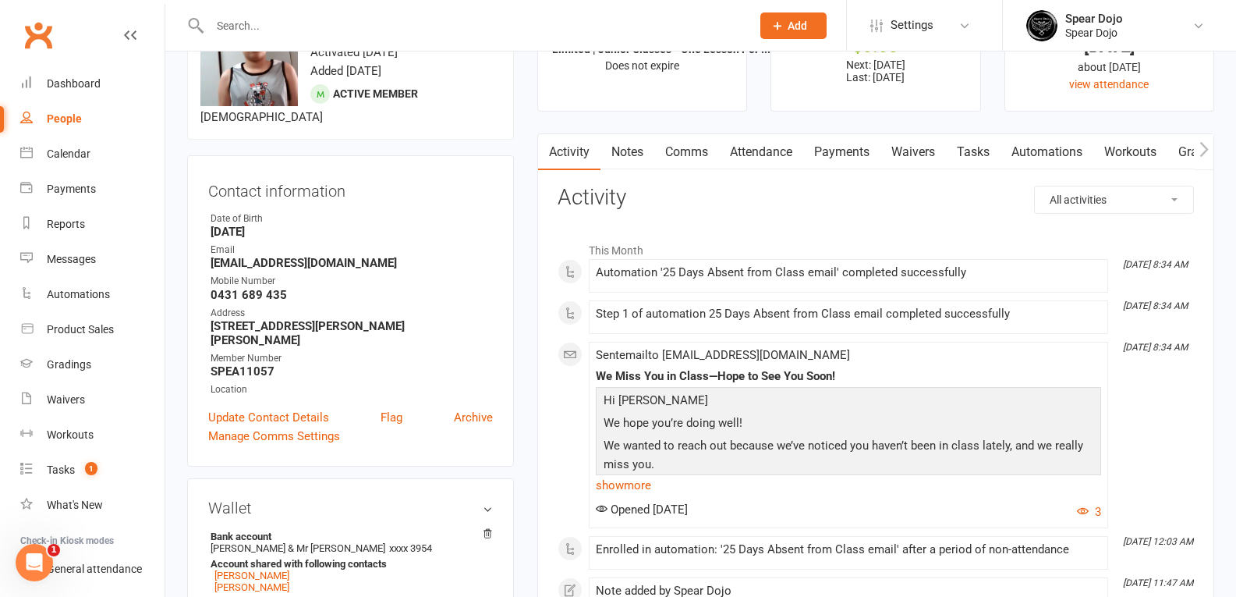
click at [960, 153] on link "Tasks" at bounding box center [973, 152] width 55 height 36
select select "incomplete"
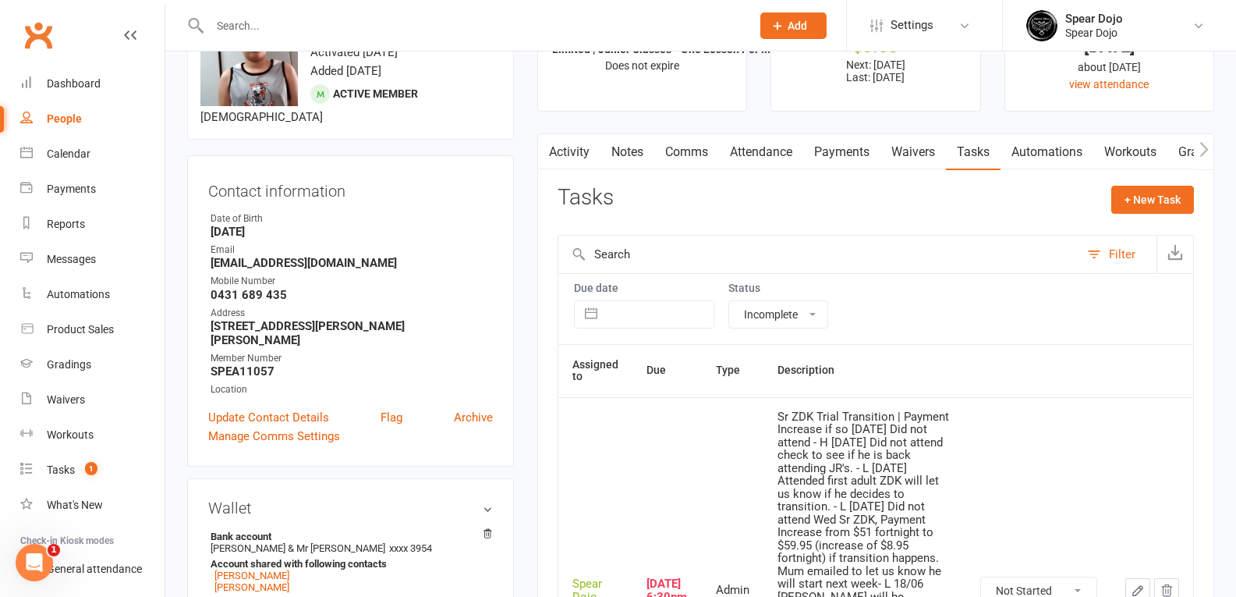
click at [772, 158] on link "Attendance" at bounding box center [761, 152] width 84 height 36
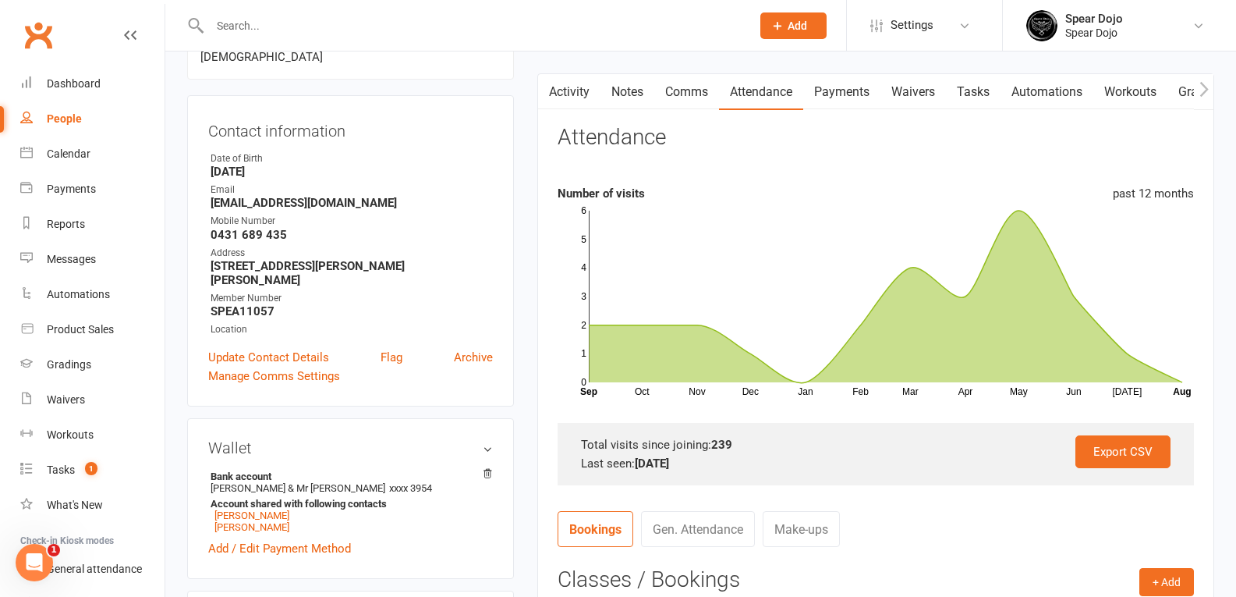
scroll to position [156, 0]
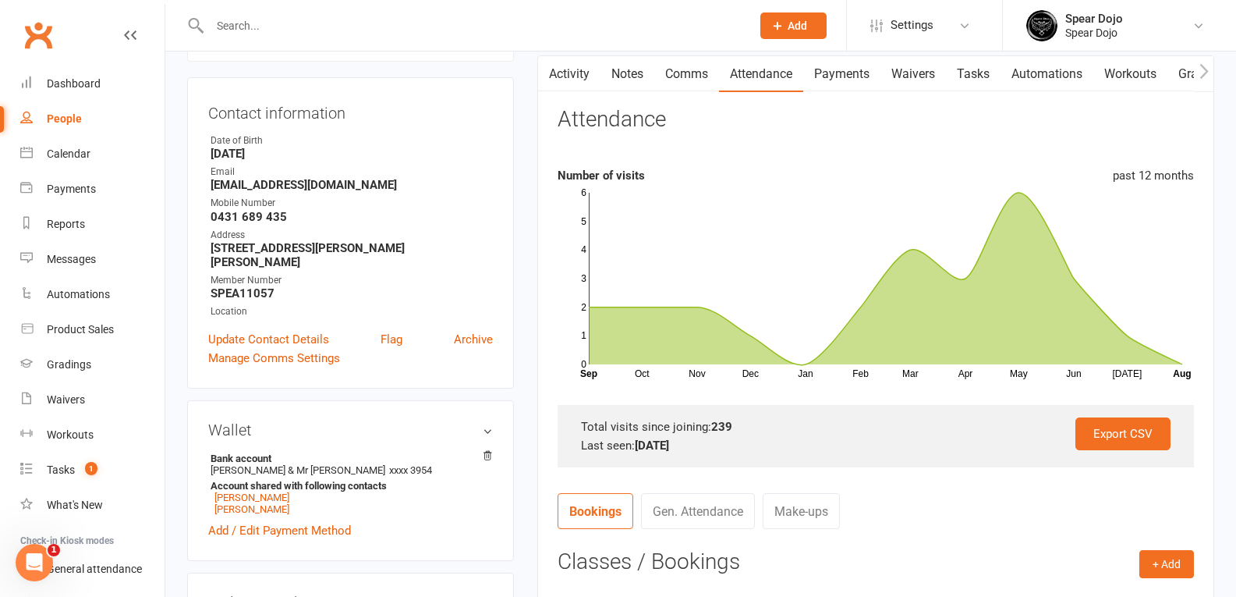
click at [990, 66] on link "Tasks" at bounding box center [973, 74] width 55 height 36
select select "incomplete"
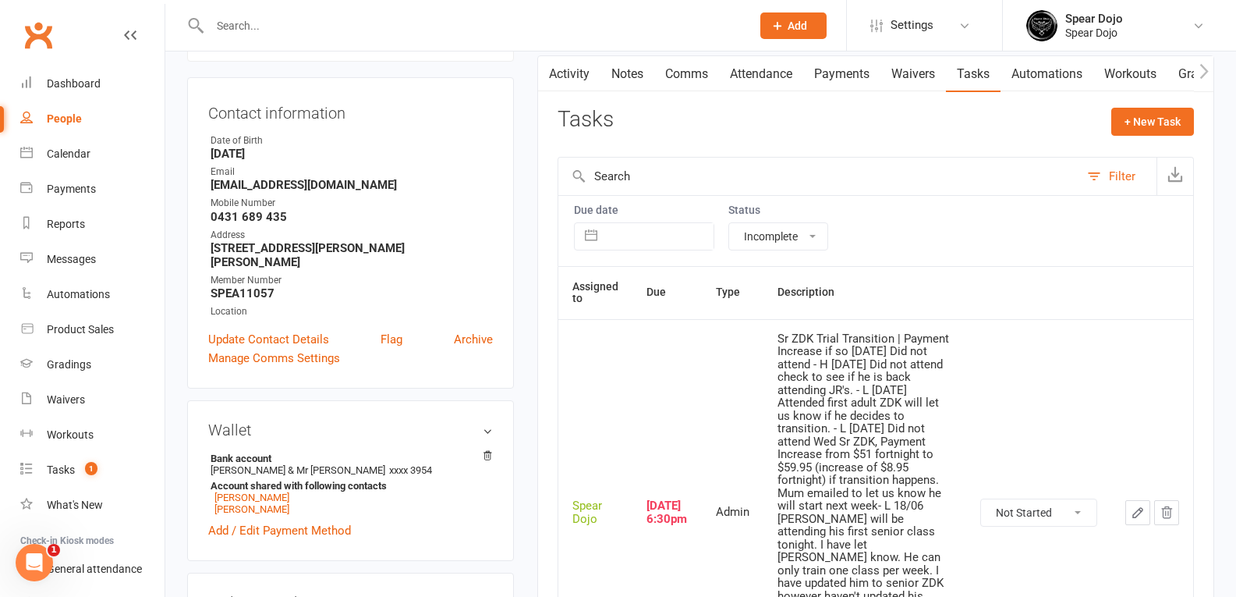
click at [1133, 505] on icon "button" at bounding box center [1138, 512] width 14 height 14
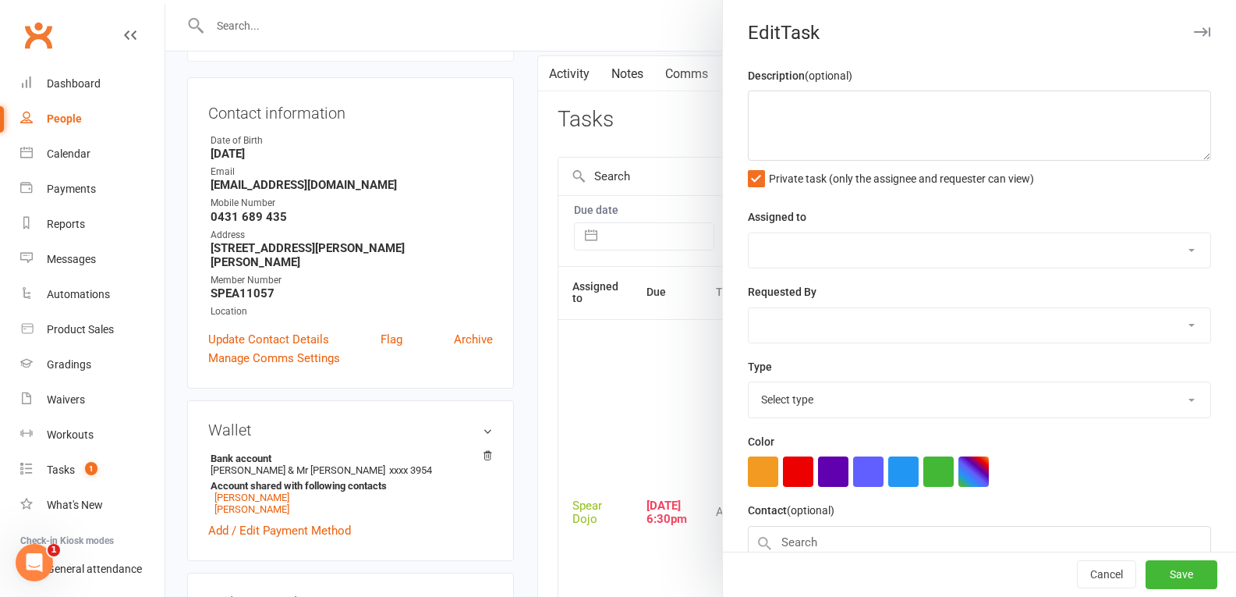
type textarea "Sr ZDK Trial Transition | Payment Increase if so [DATE] Did not attend - H [DAT…"
select select "43986"
type input "[DATE]"
type input "6:30pm"
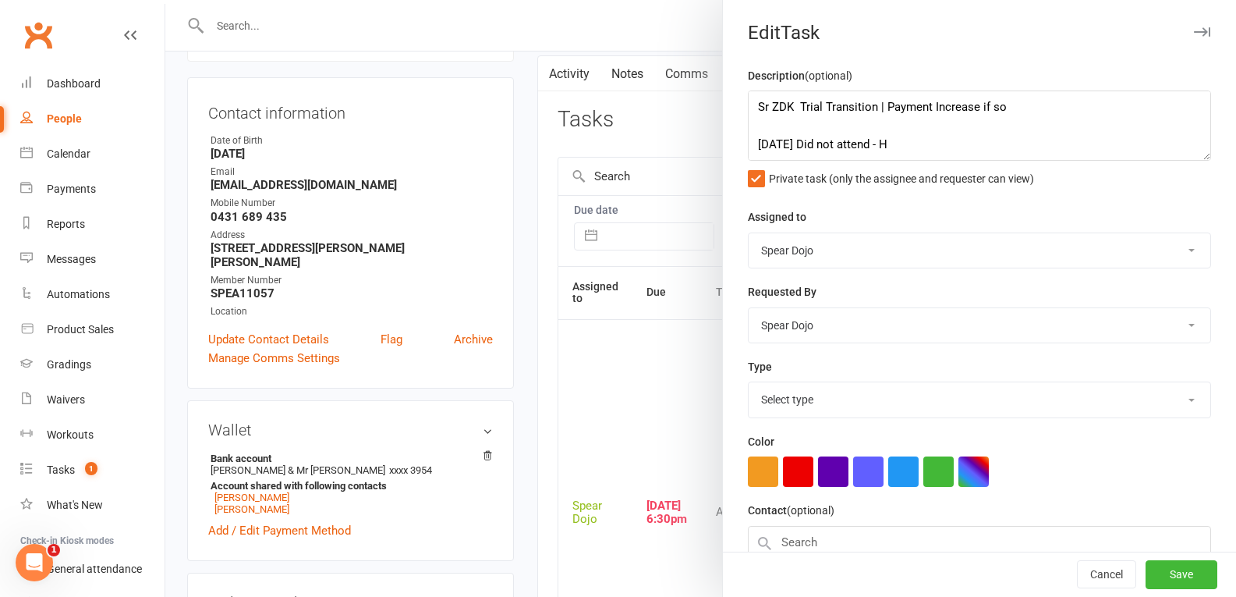
select select "19839"
click at [1182, 161] on textarea "Sr ZDK Trial Transition | Payment Increase if so [DATE] Did not attend - H [DAT…" at bounding box center [979, 125] width 463 height 70
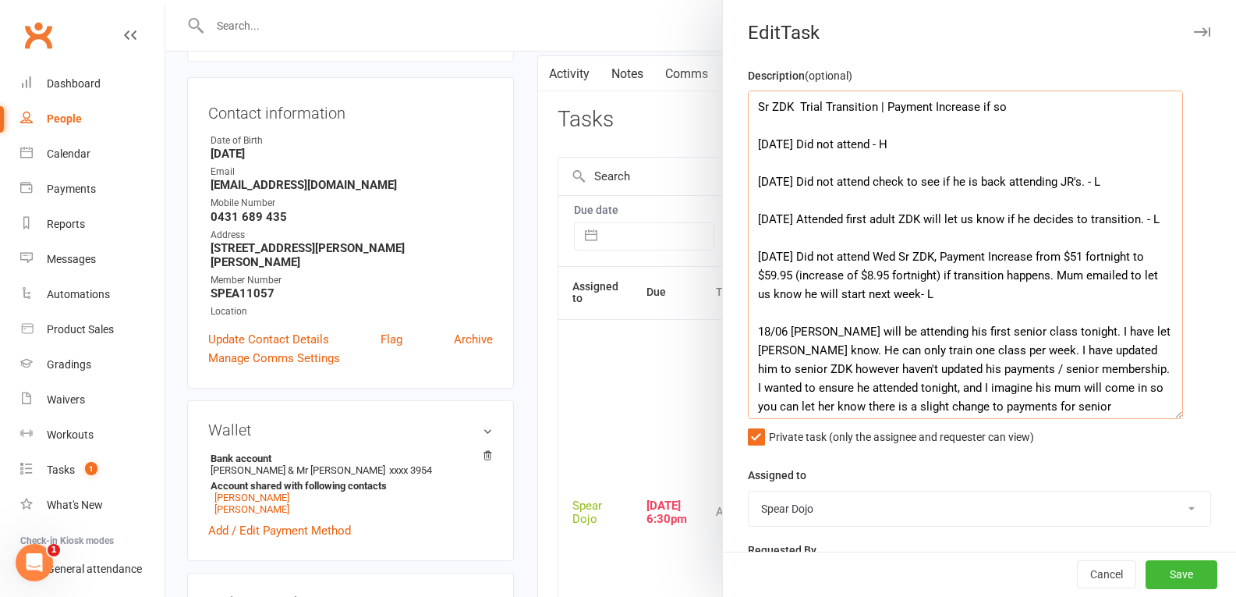
drag, startPoint x: 1184, startPoint y: 156, endPoint x: 1172, endPoint y: 418, distance: 262.3
click at [1172, 418] on textarea "Sr ZDK Trial Transition | Payment Increase if so [DATE] Did not attend - H [DAT…" at bounding box center [965, 254] width 435 height 328
click at [879, 145] on textarea "Sr ZDK Trial Transition | Payment Increase if so [DATE] Did not attend - H [DAT…" at bounding box center [965, 256] width 434 height 332
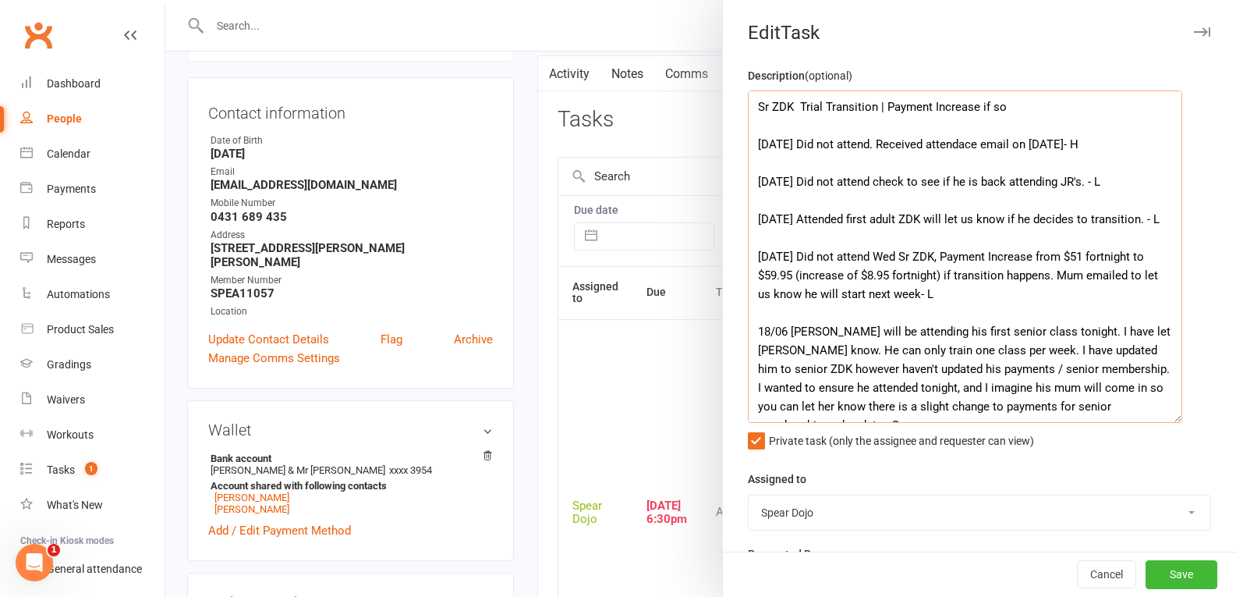
click at [969, 141] on textarea "Sr ZDK Trial Transition | Payment Increase if so [DATE] Did not attend. Receive…" at bounding box center [965, 256] width 434 height 332
click at [964, 146] on textarea "Sr ZDK Trial Transition | Payment Increase if so [DATE] Did not attend. Receive…" at bounding box center [965, 256] width 434 height 332
click at [1090, 145] on textarea "Sr ZDK Trial Transition | Payment Increase if so [DATE] Did not attend. Receive…" at bounding box center [965, 256] width 434 height 332
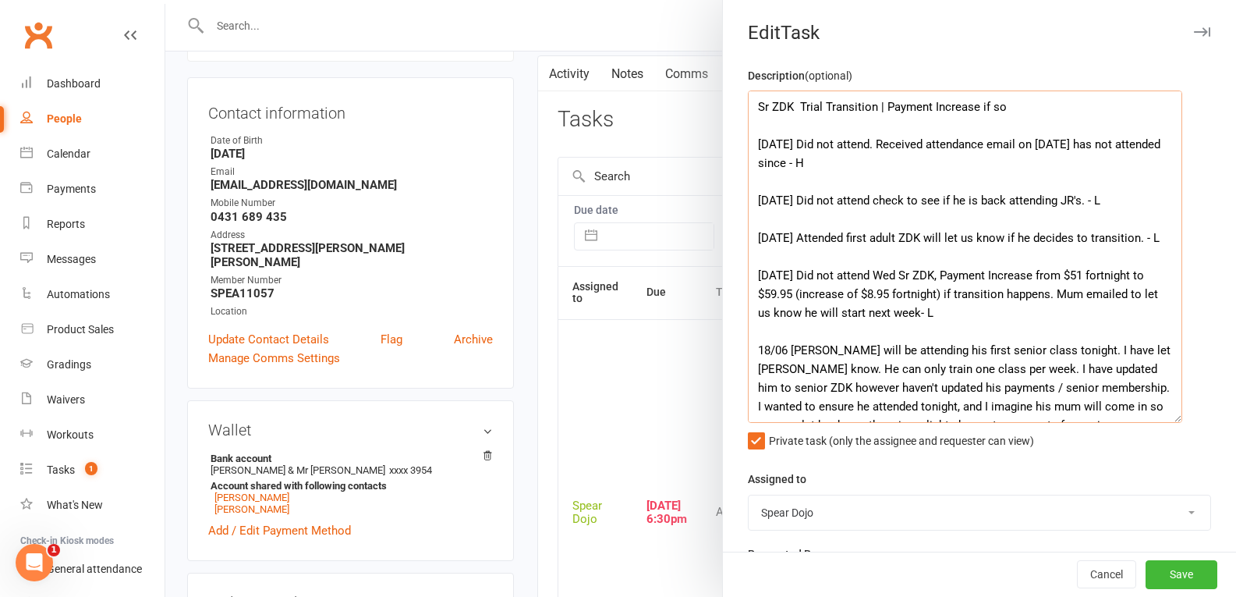
drag, startPoint x: 1094, startPoint y: 147, endPoint x: 1104, endPoint y: 154, distance: 13.0
click at [1104, 154] on textarea "Sr ZDK Trial Transition | Payment Increase if so [DATE] Did not attend. Receive…" at bounding box center [965, 256] width 434 height 332
type textarea "Sr ZDK Trial Transition | Payment Increase if so [DATE] Did not attend. Receive…"
click at [1146, 572] on button "Save" at bounding box center [1182, 575] width 72 height 28
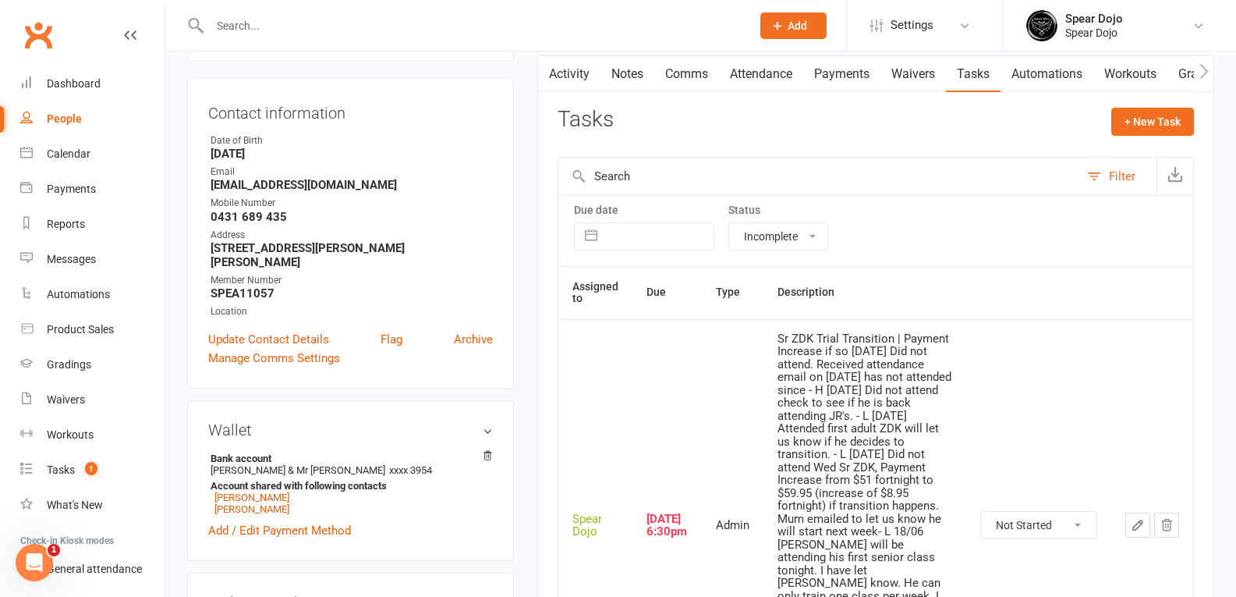
click at [767, 76] on link "Attendance" at bounding box center [761, 74] width 84 height 36
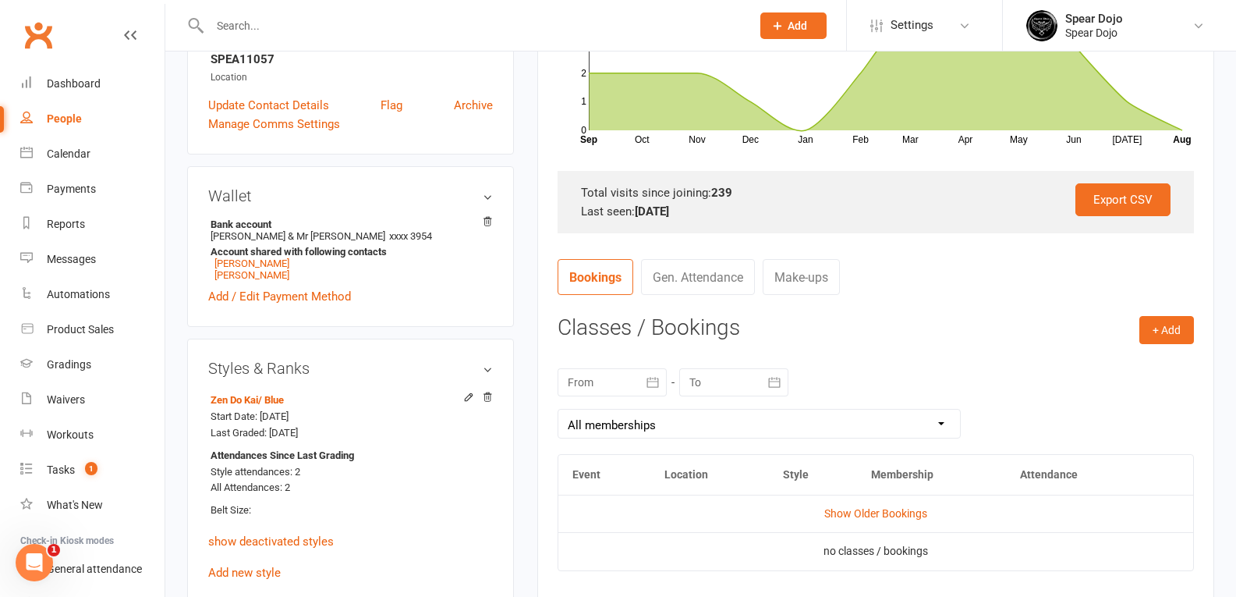
scroll to position [78, 0]
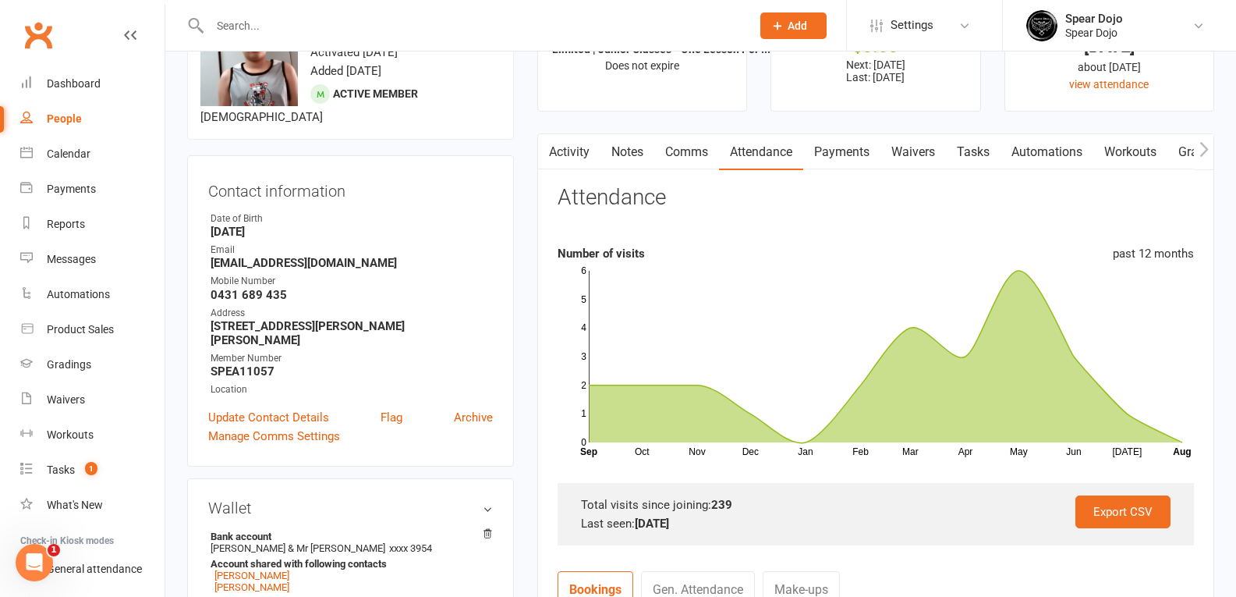
click at [969, 150] on link "Tasks" at bounding box center [973, 152] width 55 height 36
select select "incomplete"
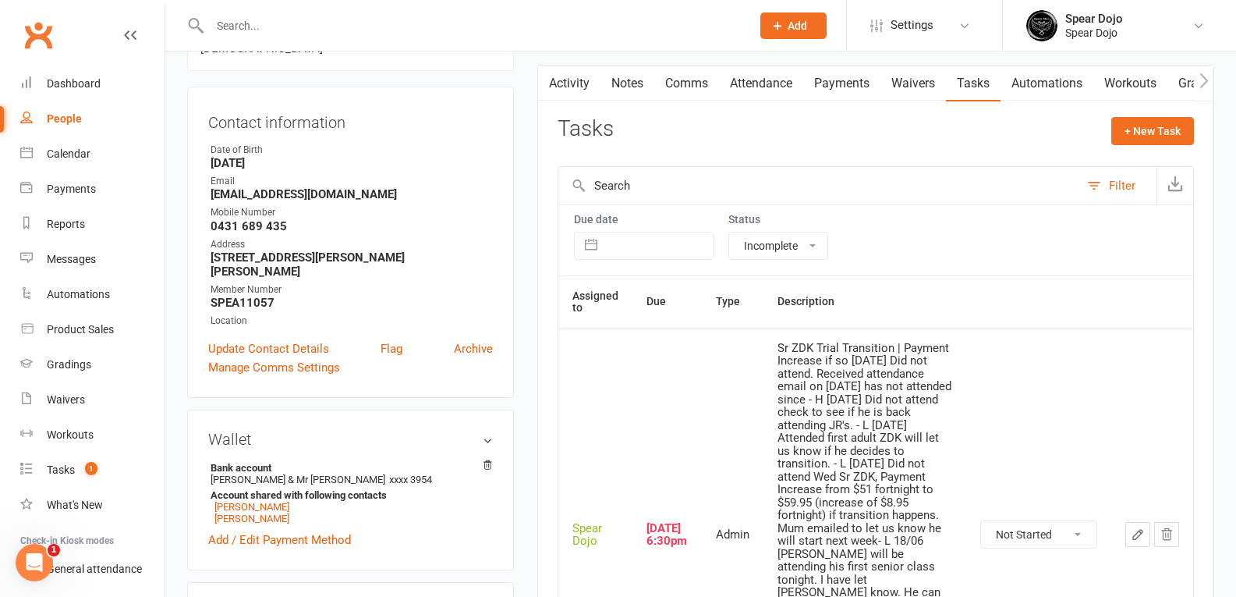
scroll to position [234, 0]
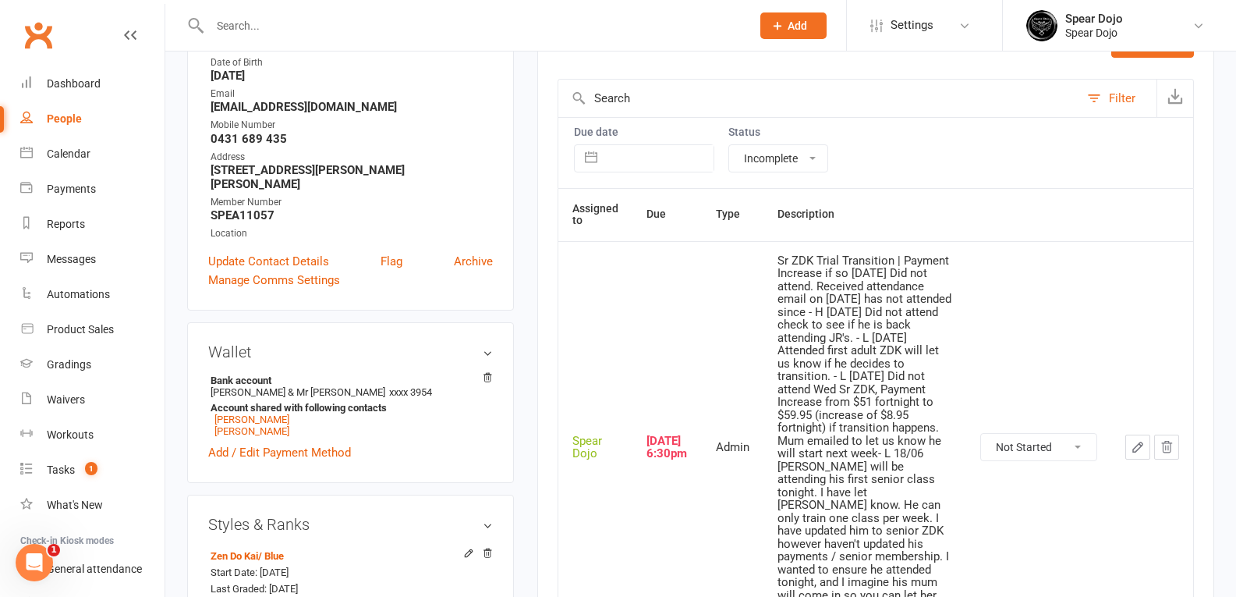
click at [1142, 442] on icon "button" at bounding box center [1137, 446] width 9 height 9
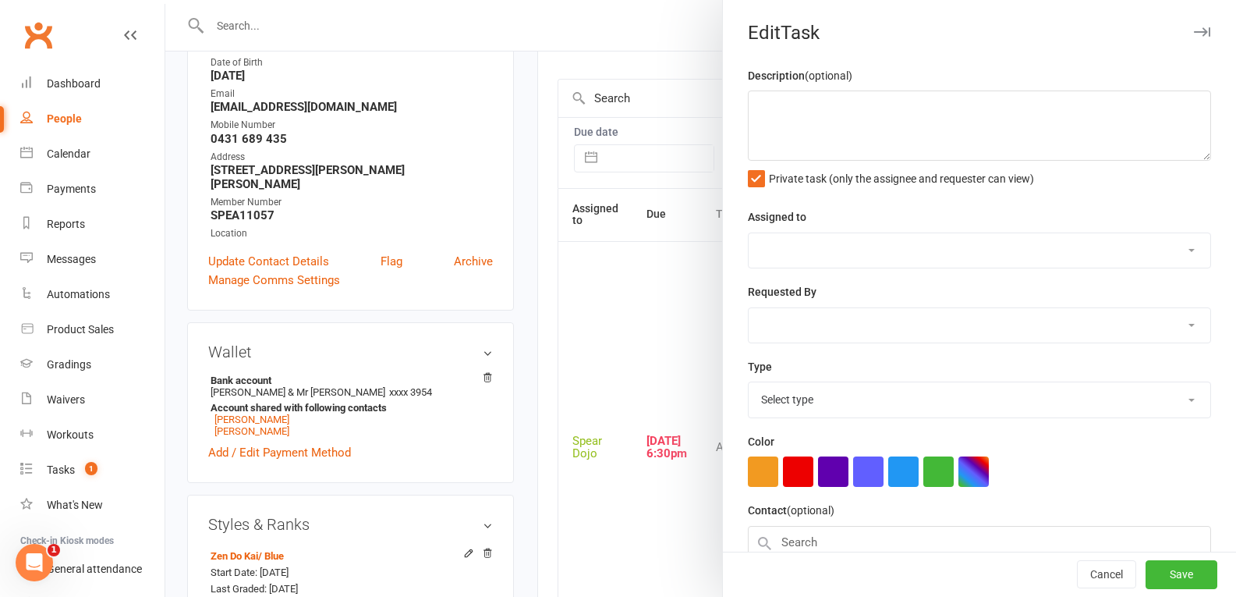
type textarea "Sr ZDK Trial Transition | Payment Increase if so [DATE] Did not attend. Receive…"
select select "43986"
type input "[DATE]"
type input "6:30pm"
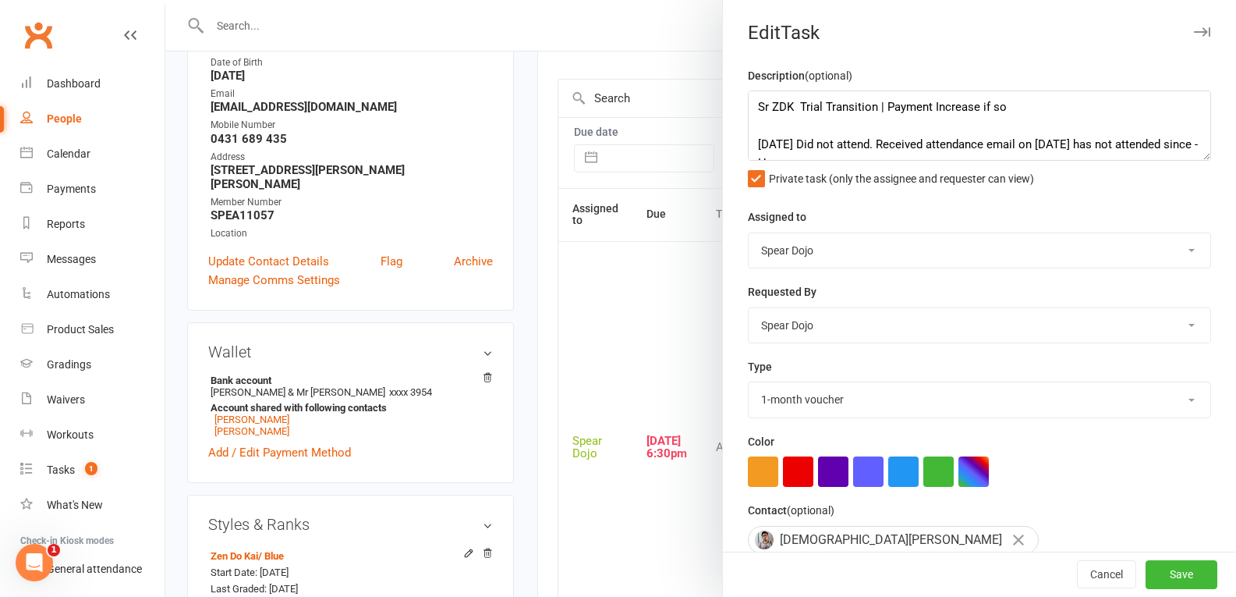
select select "19839"
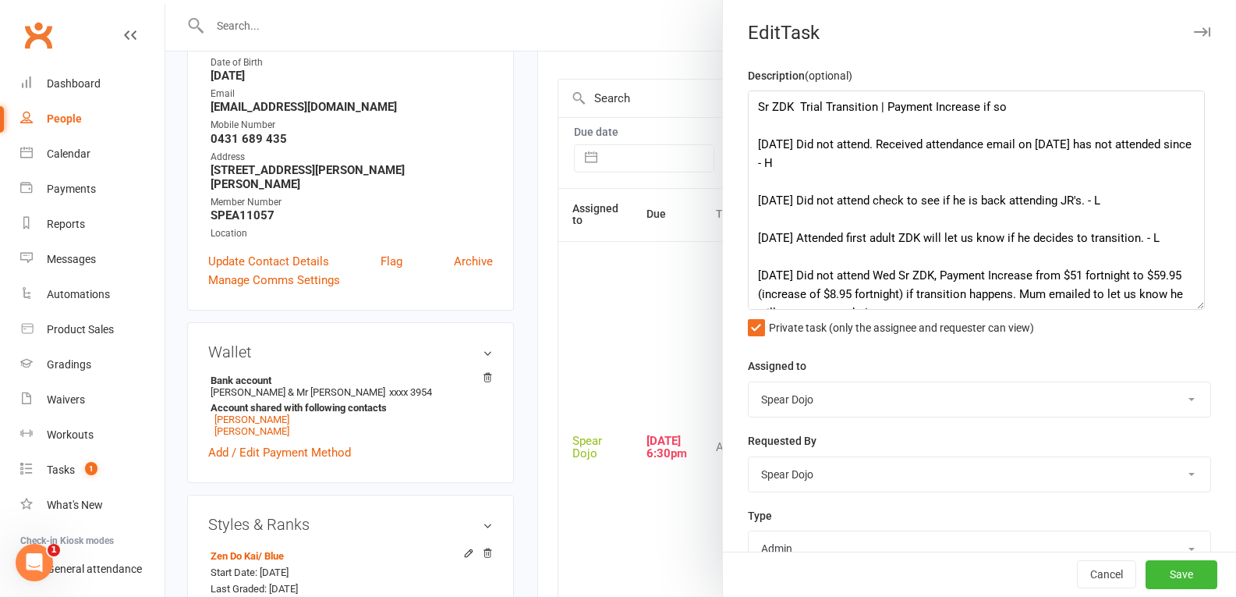
drag, startPoint x: 1177, startPoint y: 151, endPoint x: 1188, endPoint y: 300, distance: 149.4
click at [1188, 300] on textarea "Sr ZDK Trial Transition | Payment Increase if so [DATE] Did not attend. Receive…" at bounding box center [976, 199] width 457 height 219
click at [830, 167] on textarea "Sr ZDK Trial Transition | Payment Increase if so [DATE] Did not attend. Receive…" at bounding box center [976, 199] width 457 height 219
click at [1094, 144] on textarea "Sr ZDK Trial Transition | Payment Increase if so [DATE] Did not attend. Receive…" at bounding box center [976, 199] width 457 height 219
type textarea "Sr ZDK Trial Transition | Payment Increase if so [DATE] Did not attend. Receive…"
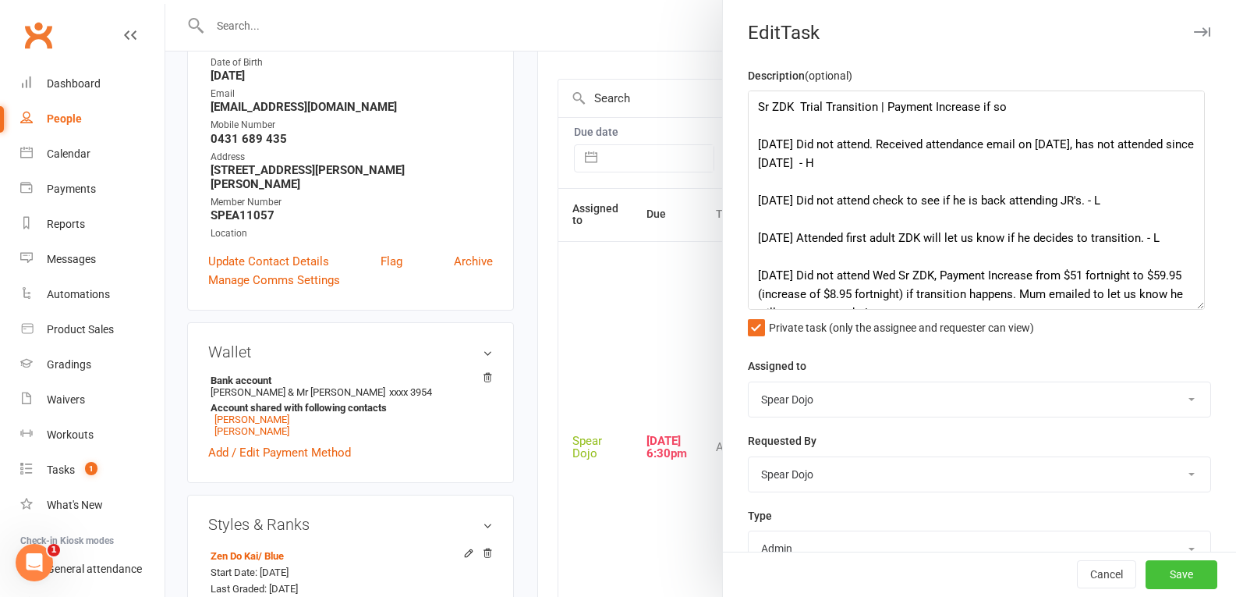
click at [1151, 580] on button "Save" at bounding box center [1182, 575] width 72 height 28
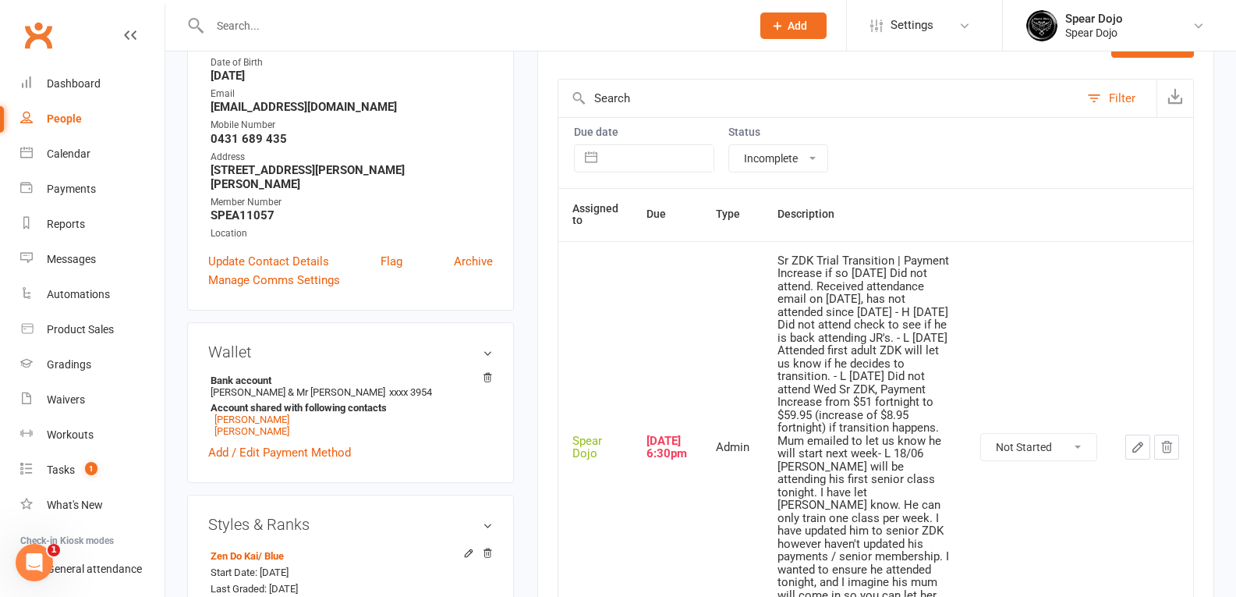
scroll to position [0, 0]
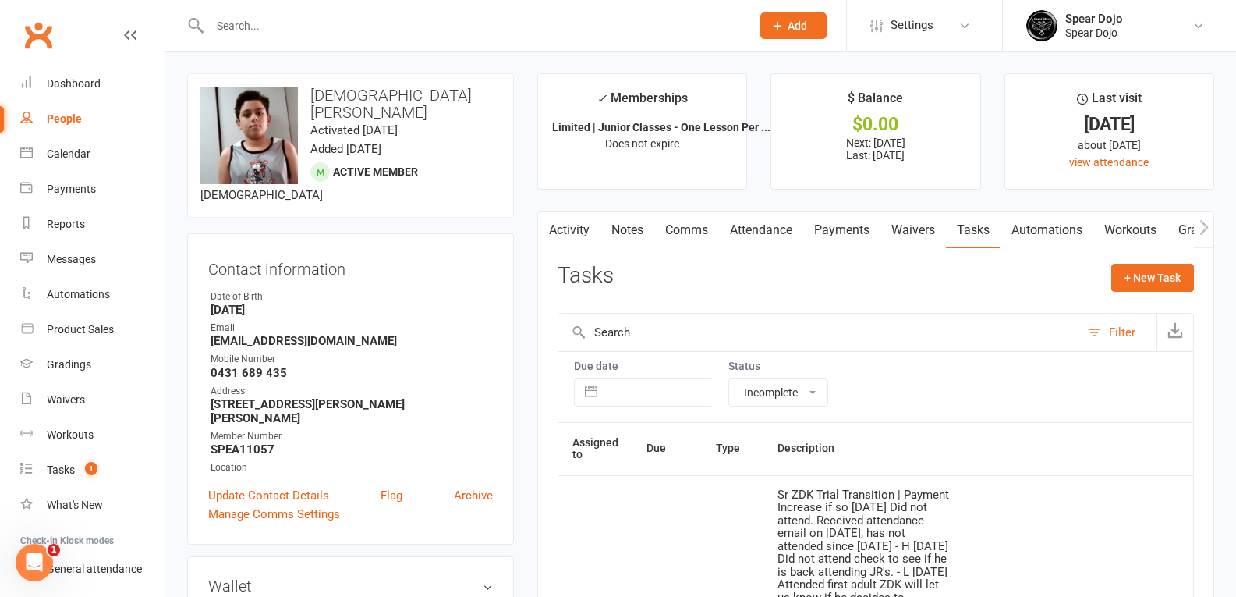
click at [562, 227] on link "Activity" at bounding box center [569, 230] width 62 height 36
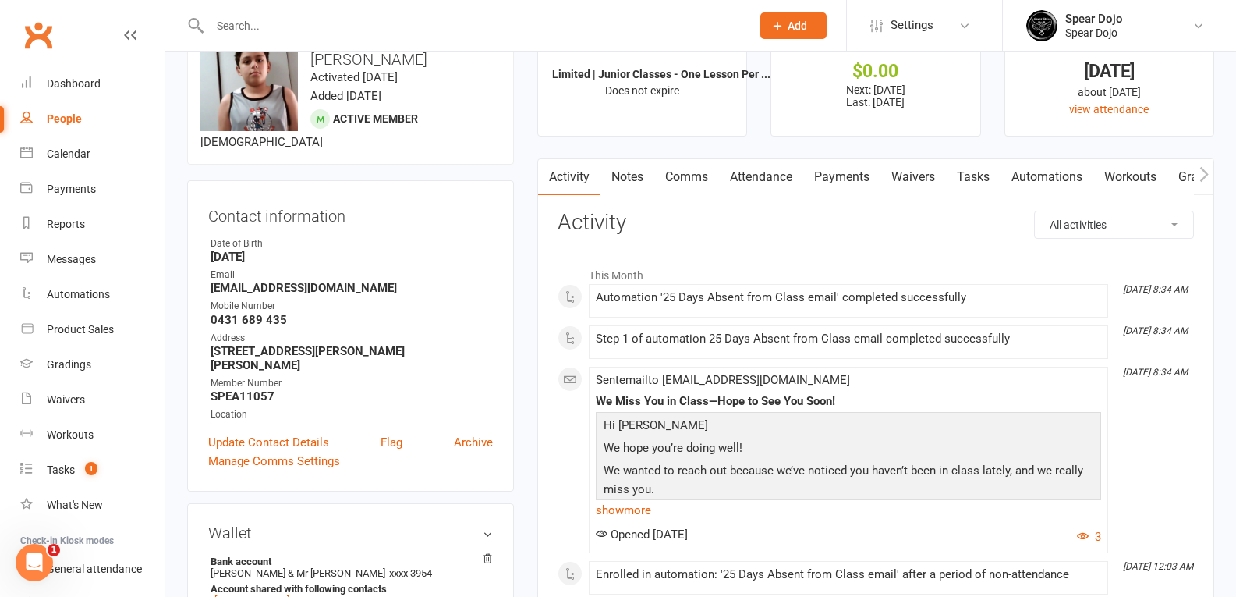
scroll to position [78, 0]
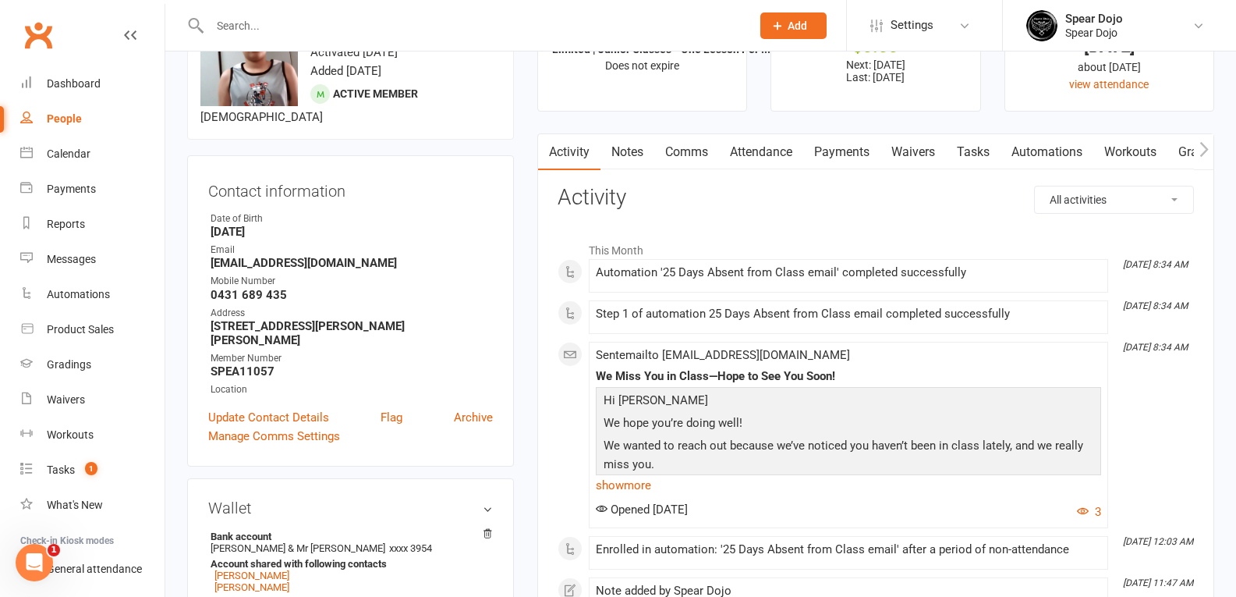
click at [981, 147] on link "Tasks" at bounding box center [973, 152] width 55 height 36
select select "incomplete"
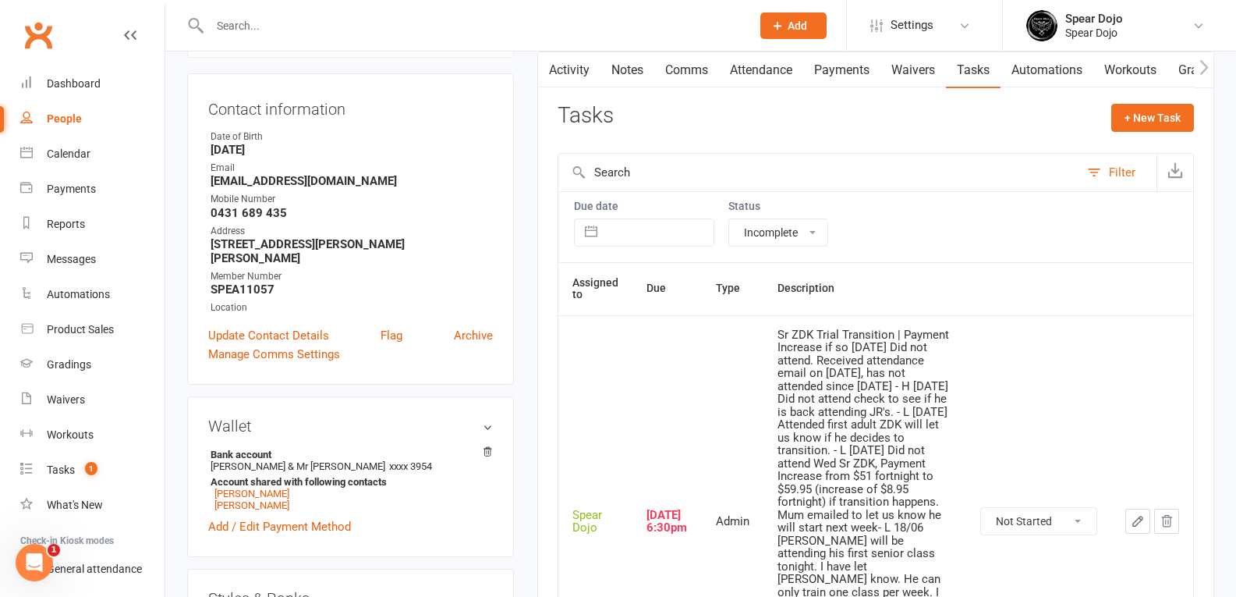
scroll to position [234, 0]
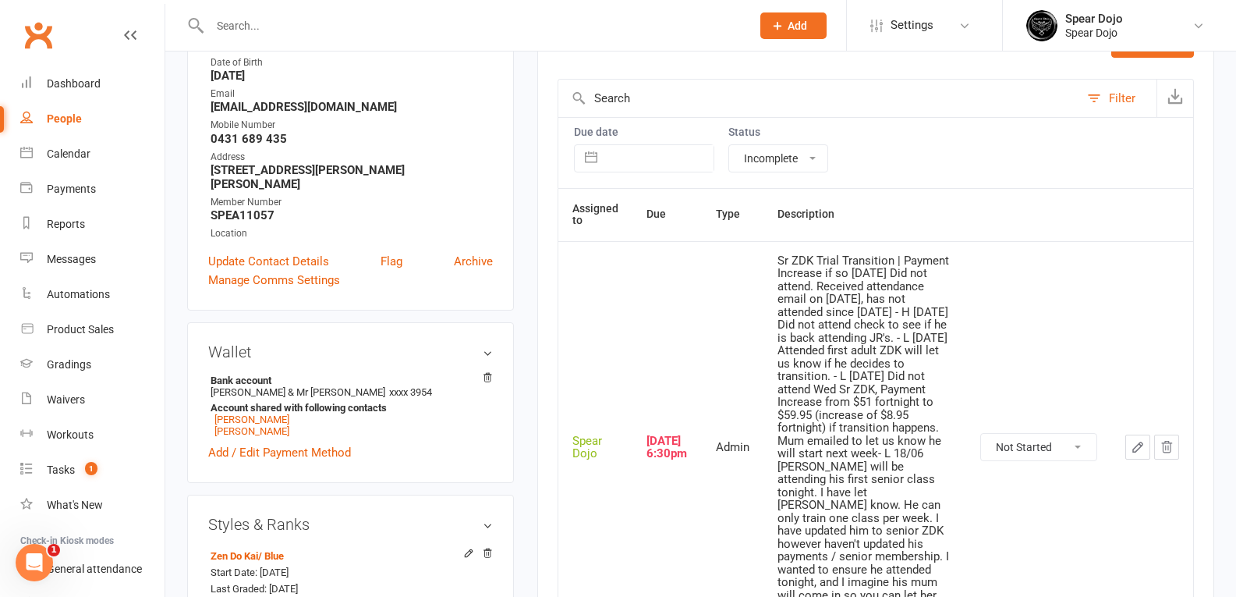
click at [1130, 447] on button "button" at bounding box center [1137, 446] width 25 height 25
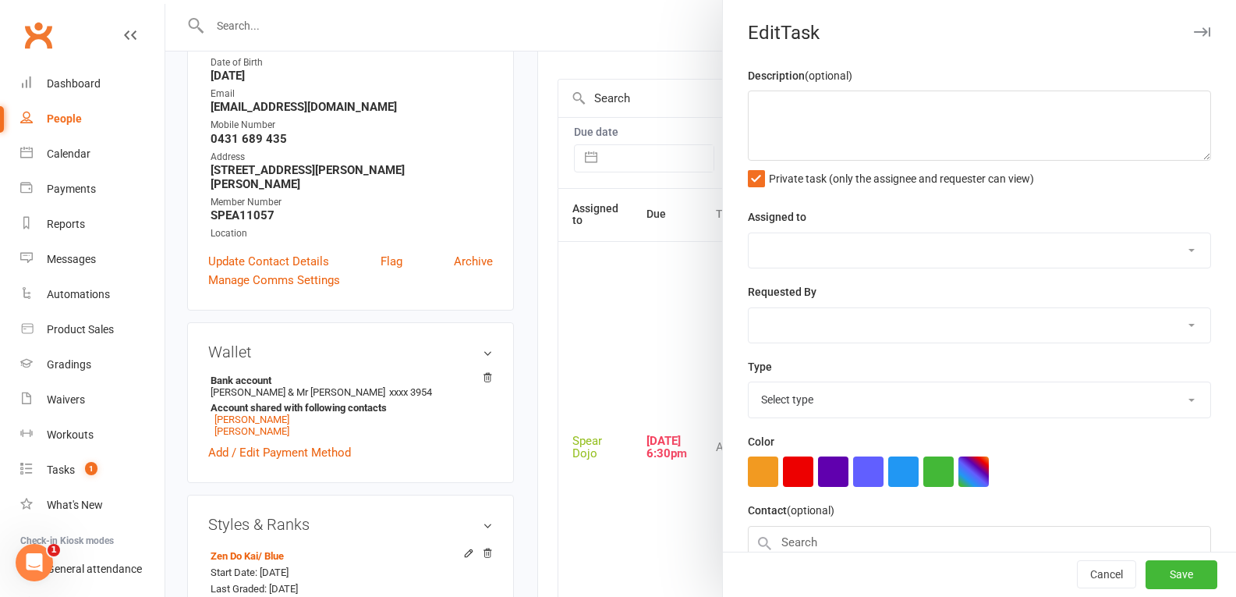
type textarea "Sr ZDK Trial Transition | Payment Increase if so [DATE] Did not attend. Receive…"
select select "43986"
type input "[DATE]"
type input "6:30pm"
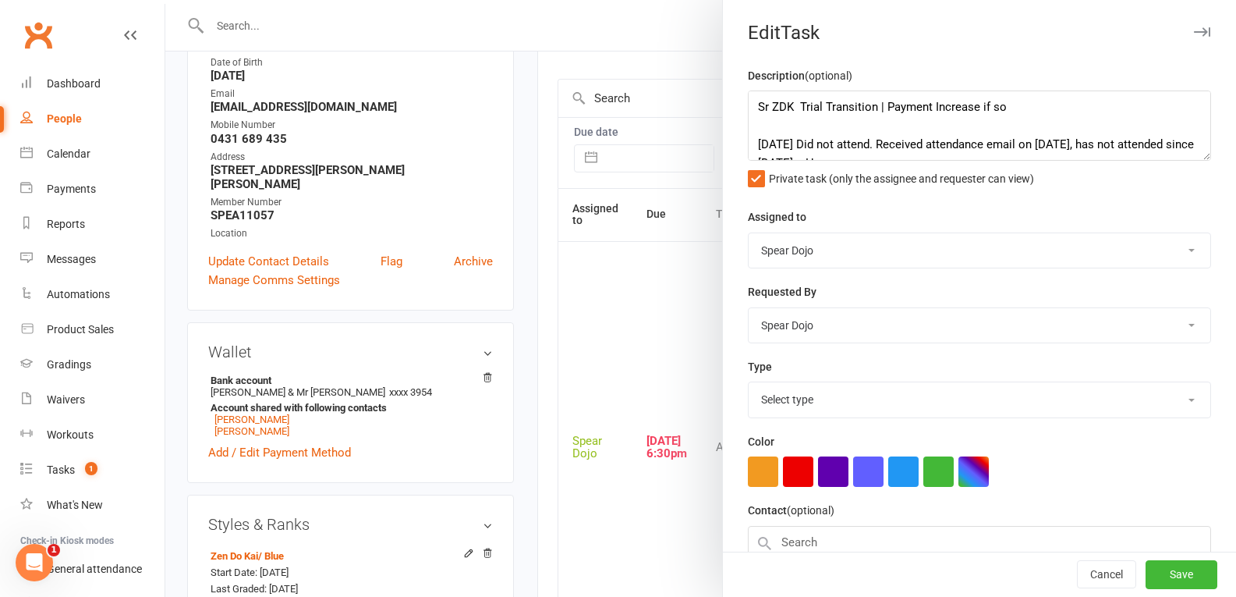
select select "19839"
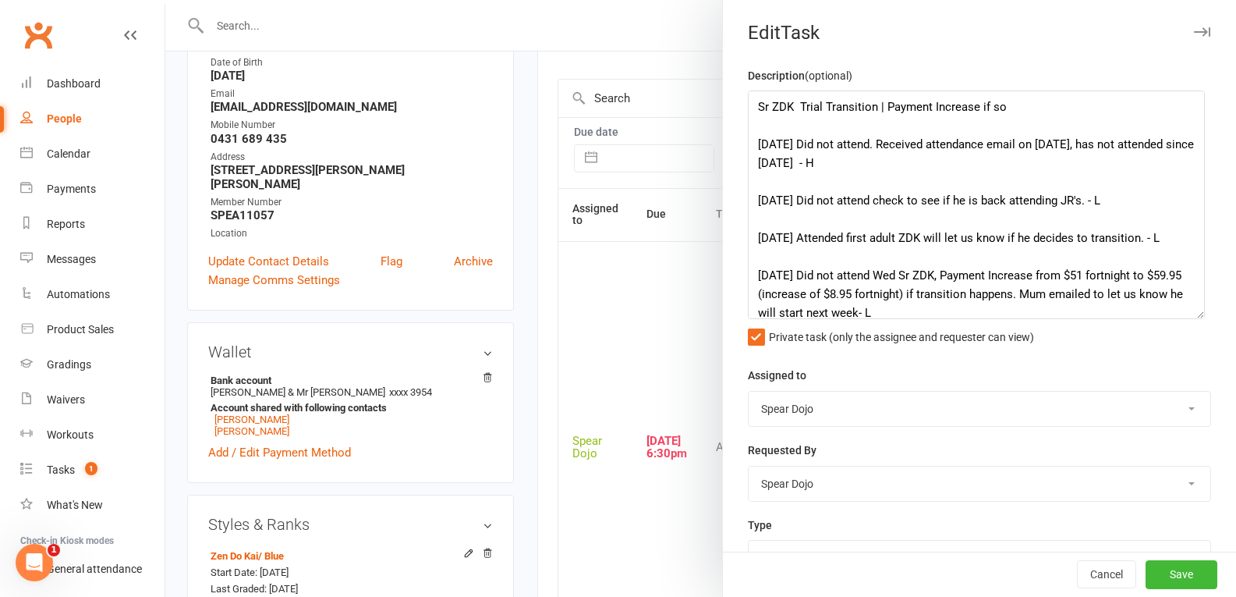
drag, startPoint x: 1182, startPoint y: 156, endPoint x: 1193, endPoint y: 314, distance: 158.7
click at [1193, 314] on textarea "Sr ZDK Trial Transition | Payment Increase if so [DATE] Did not attend. Receive…" at bounding box center [976, 204] width 457 height 229
click at [1090, 146] on textarea "Sr ZDK Trial Transition | Payment Increase if so [DATE] Did not attend. Receive…" at bounding box center [976, 204] width 457 height 229
click at [971, 163] on textarea "Sr ZDK Trial Transition | Payment Increase if so [DATE] Did not attend. Receive…" at bounding box center [976, 204] width 457 height 229
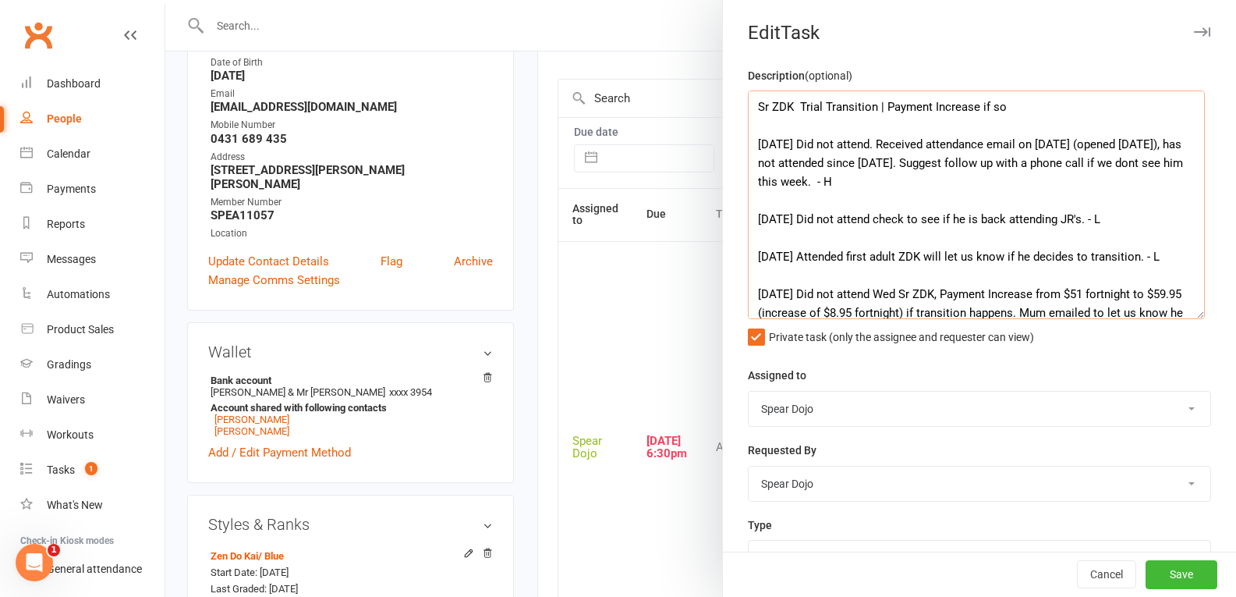
click at [785, 183] on textarea "Sr ZDK Trial Transition | Payment Increase if so [DATE] Did not attend. Receive…" at bounding box center [976, 204] width 457 height 229
click at [789, 183] on textarea "Sr ZDK Trial Transition | Payment Increase if so [DATE] Did not attend. Receive…" at bounding box center [976, 204] width 457 height 229
drag, startPoint x: 978, startPoint y: 164, endPoint x: 893, endPoint y: 188, distance: 88.4
click at [893, 188] on textarea "Sr ZDK Trial Transition | Payment Increase if so [DATE] Did not attend. Receive…" at bounding box center [976, 204] width 457 height 229
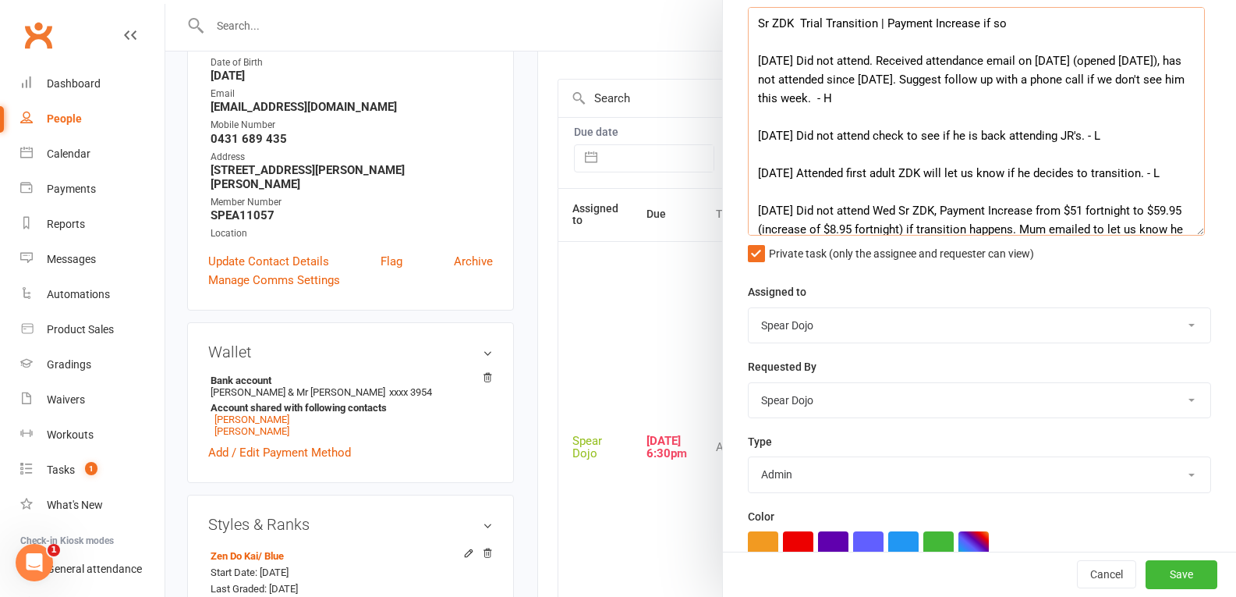
scroll to position [310, 0]
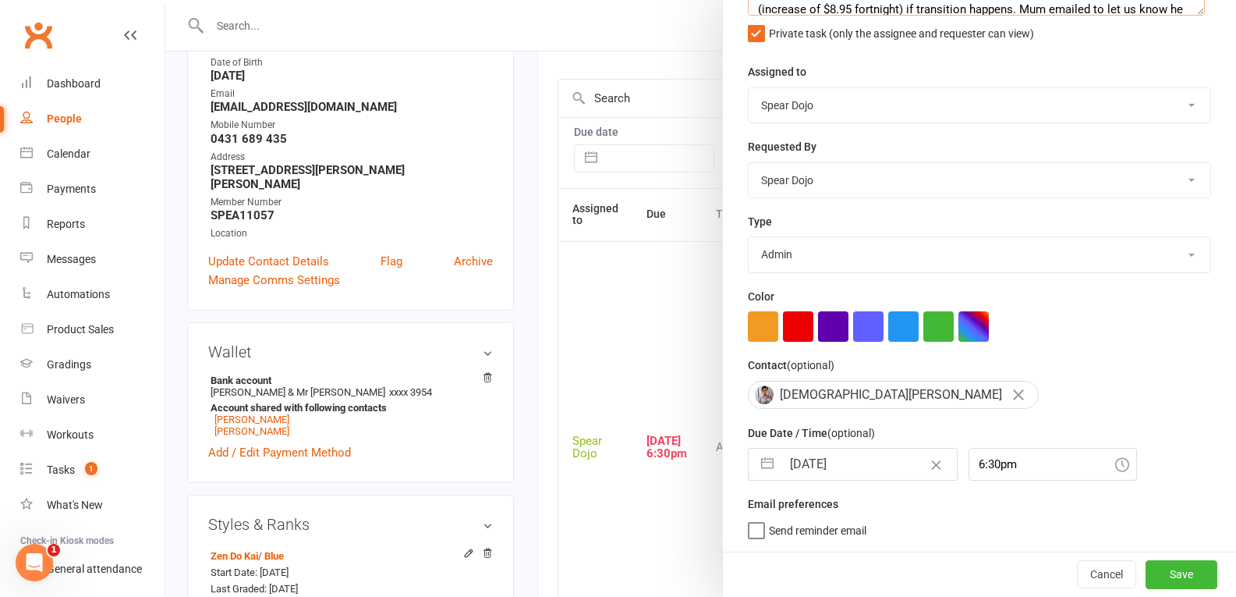
type textarea "Sr ZDK Trial Transition | Payment Increase if so [DATE] Did not attend. Receive…"
click at [763, 459] on button "button" at bounding box center [767, 463] width 28 height 31
select select "6"
select select "2025"
select select "7"
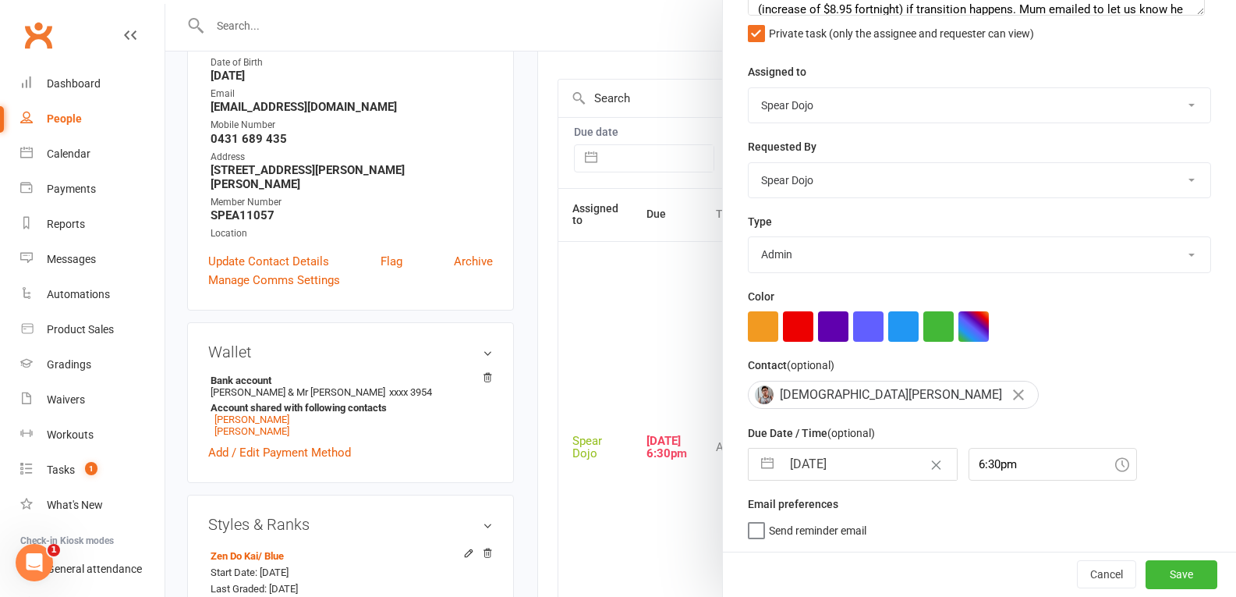
select select "2025"
select select "8"
select select "2025"
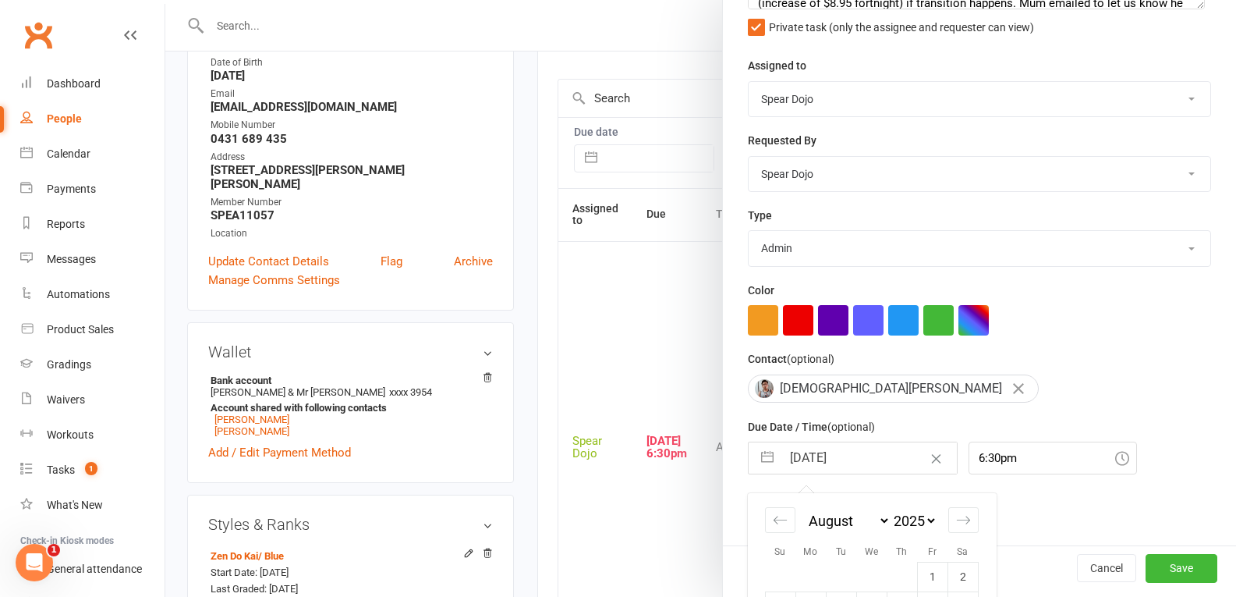
scroll to position [477, 0]
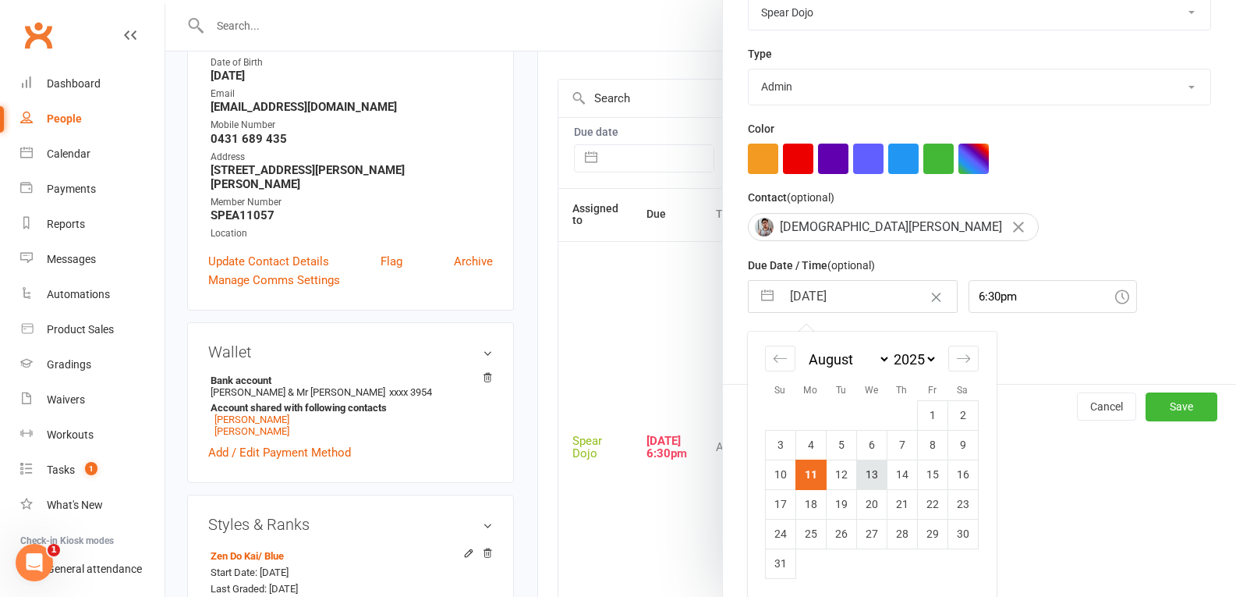
click at [869, 473] on td "13" at bounding box center [871, 474] width 30 height 30
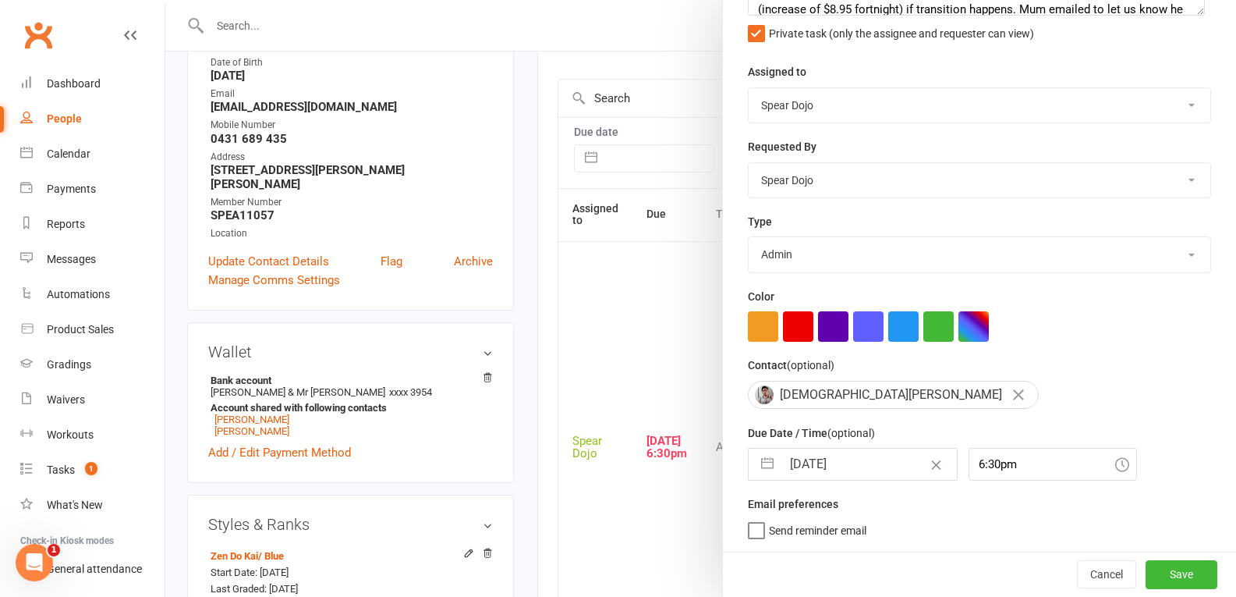
type input "[DATE]"
click at [1154, 579] on button "Save" at bounding box center [1182, 574] width 72 height 28
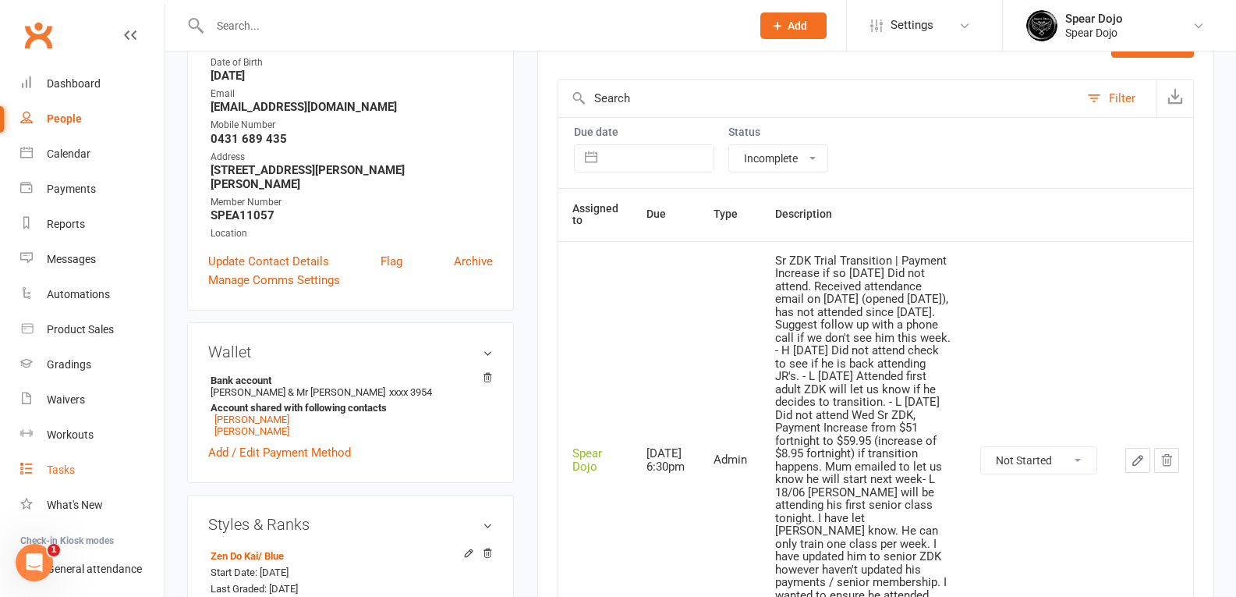
click at [60, 472] on div "Tasks" at bounding box center [61, 469] width 28 height 12
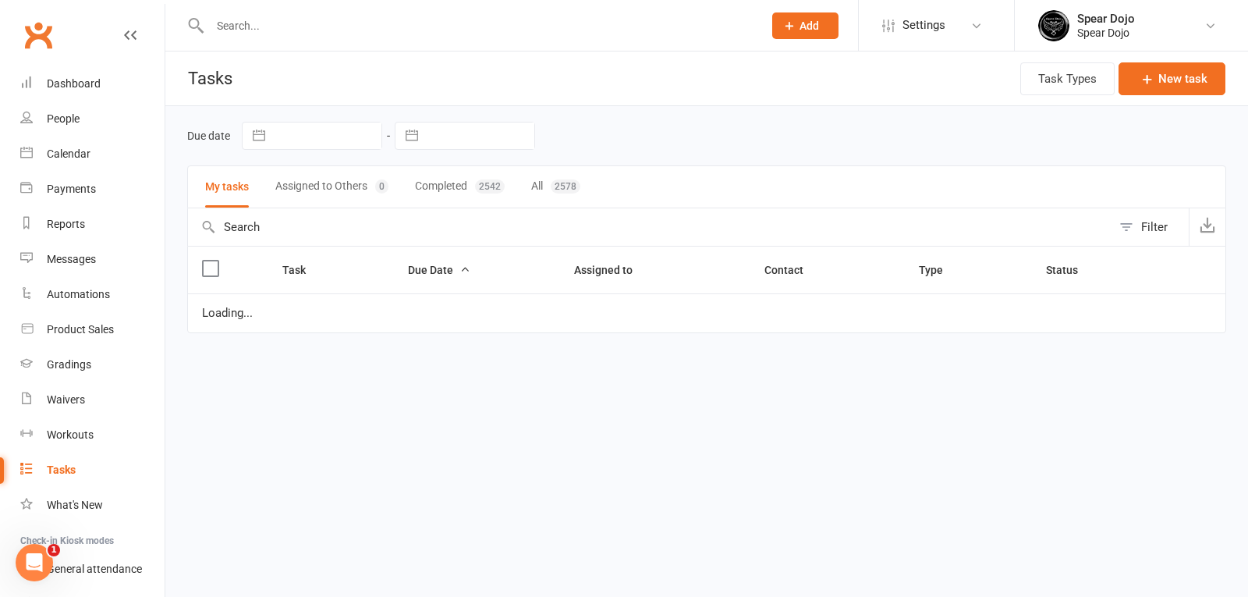
select select "started"
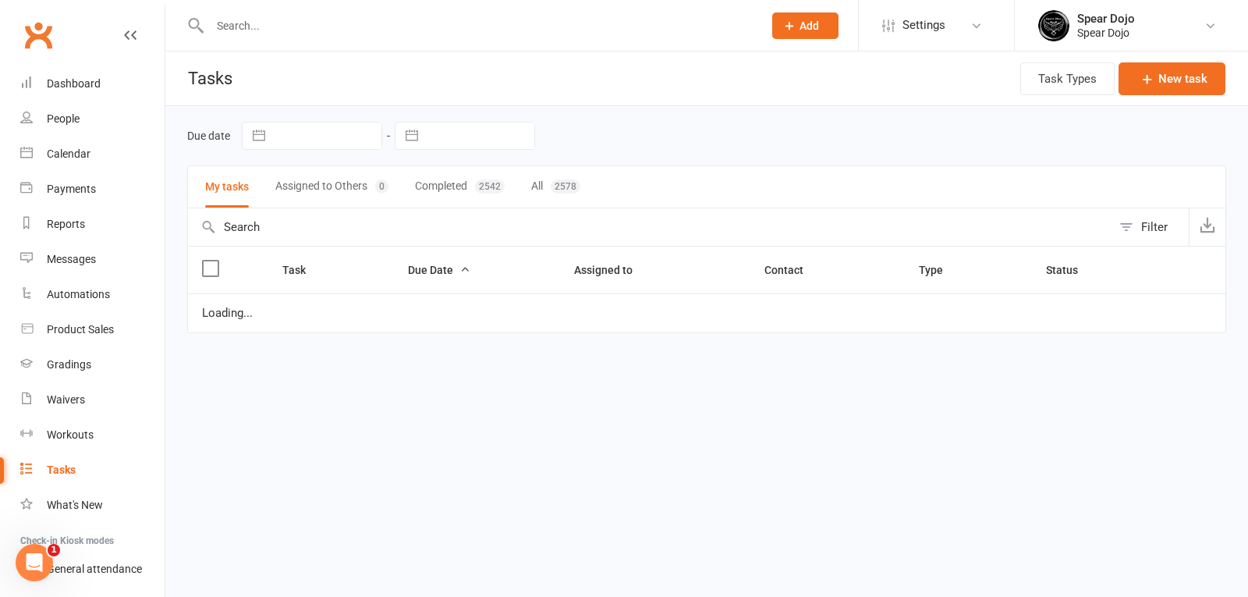
select select "started"
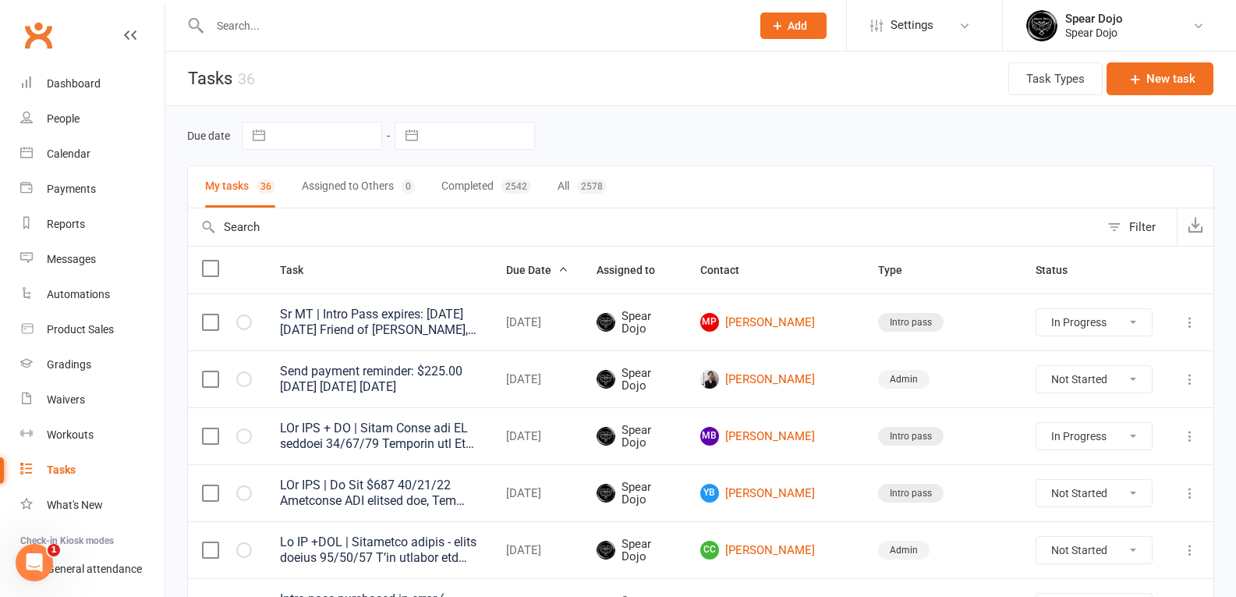
click at [459, 445] on div at bounding box center [379, 435] width 198 height 31
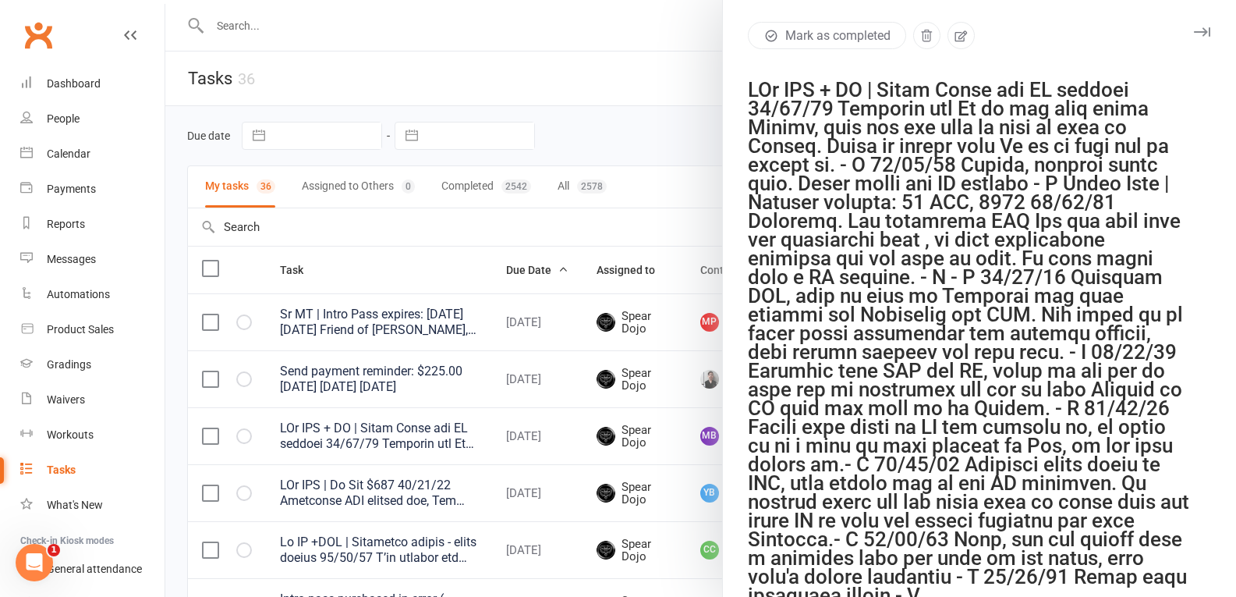
click at [548, 28] on div at bounding box center [700, 298] width 1071 height 597
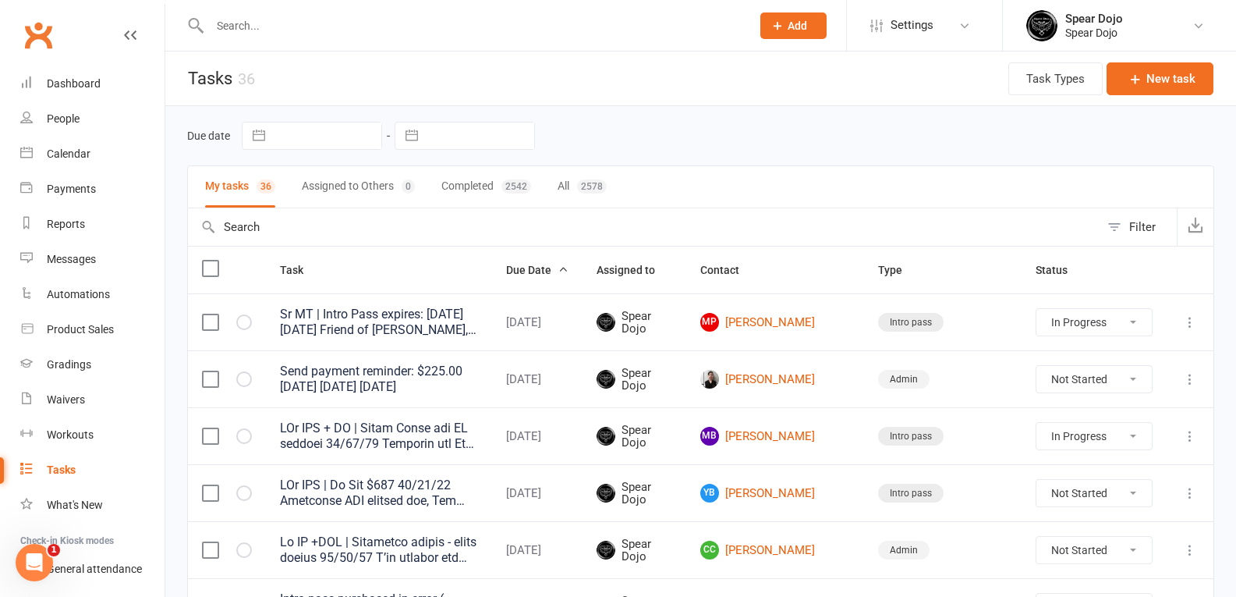
click at [80, 470] on link "Tasks" at bounding box center [92, 469] width 144 height 35
